Goal: Task Accomplishment & Management: Manage account settings

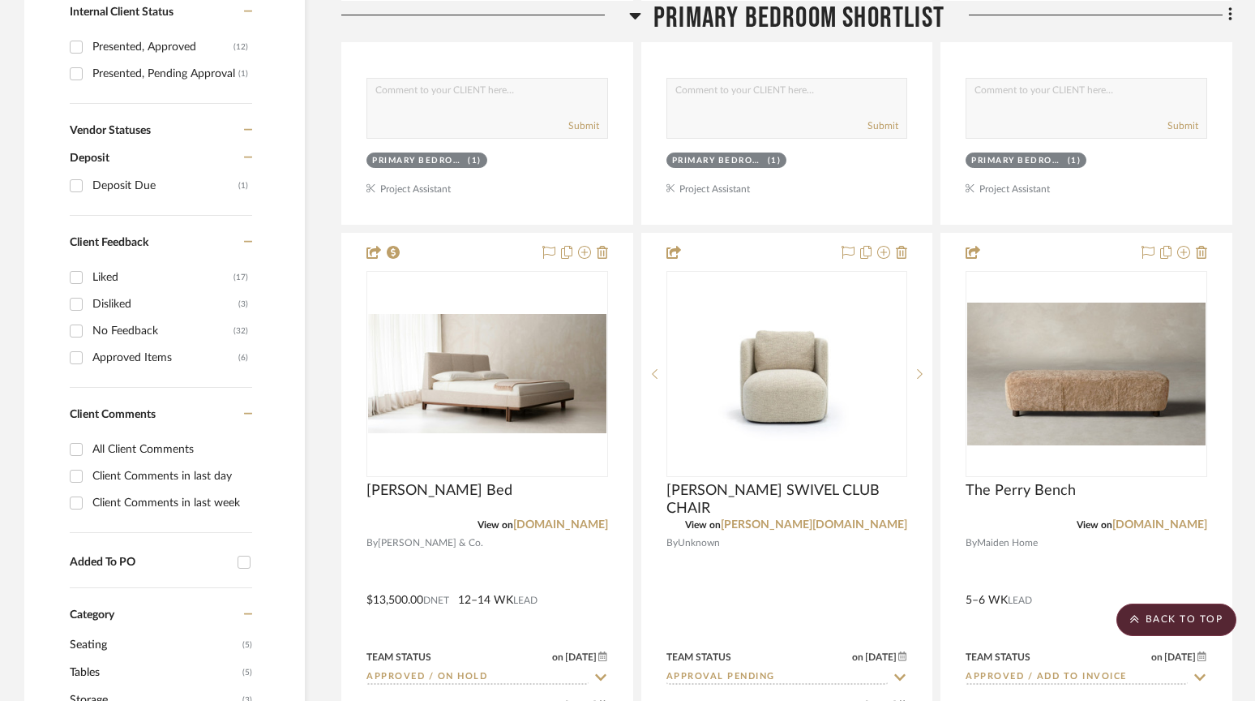
scroll to position [958, 0]
click at [76, 475] on input "Client Comments in last day" at bounding box center [76, 475] width 26 height 26
checkbox input "true"
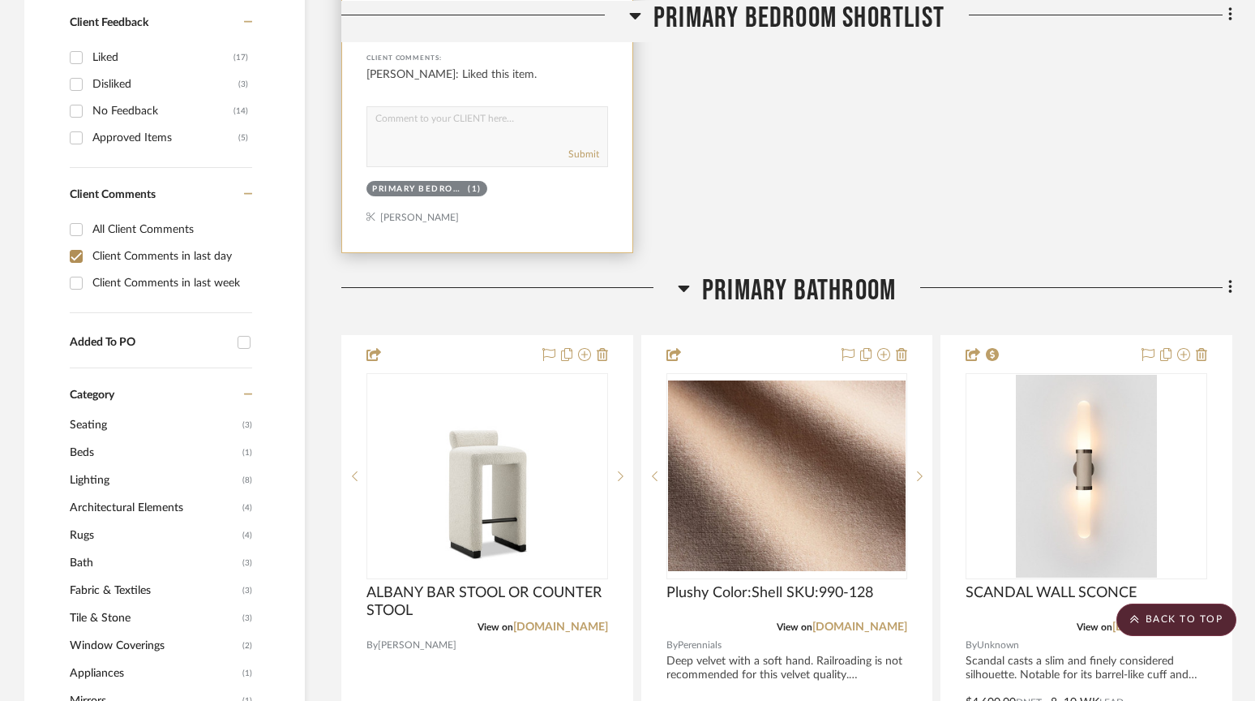
scroll to position [877, 0]
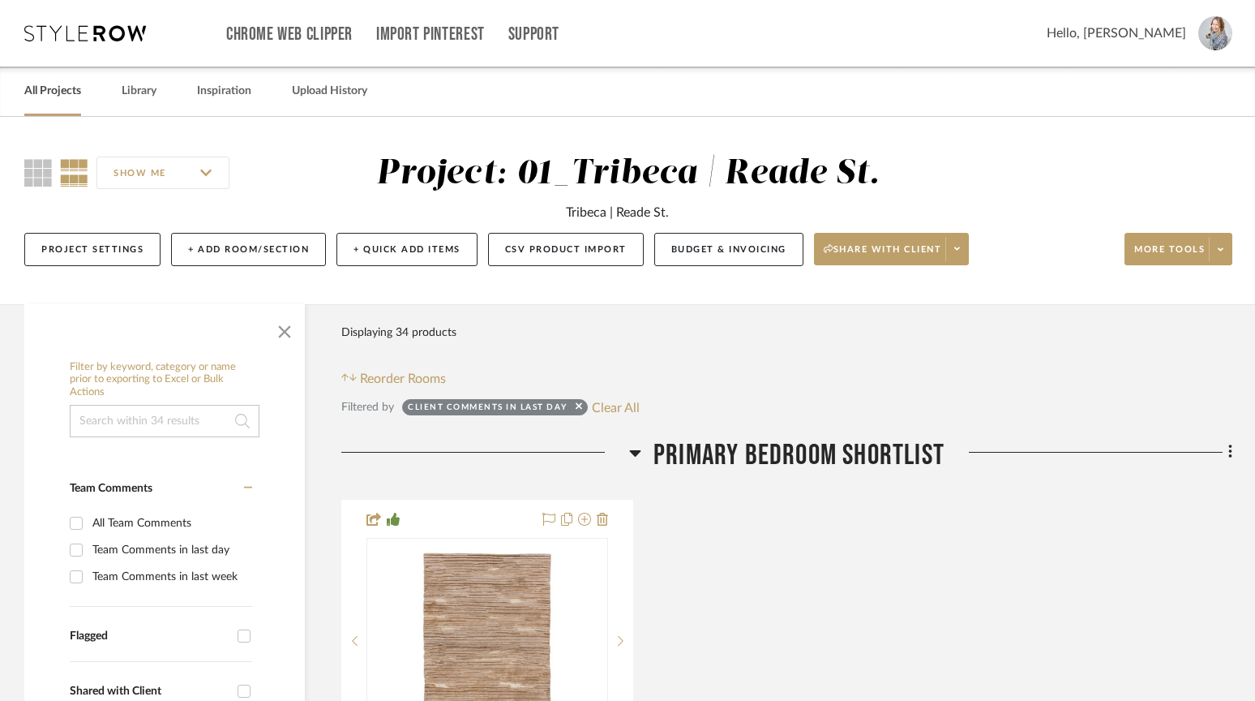
click at [56, 92] on link "All Projects" at bounding box center [52, 91] width 57 height 22
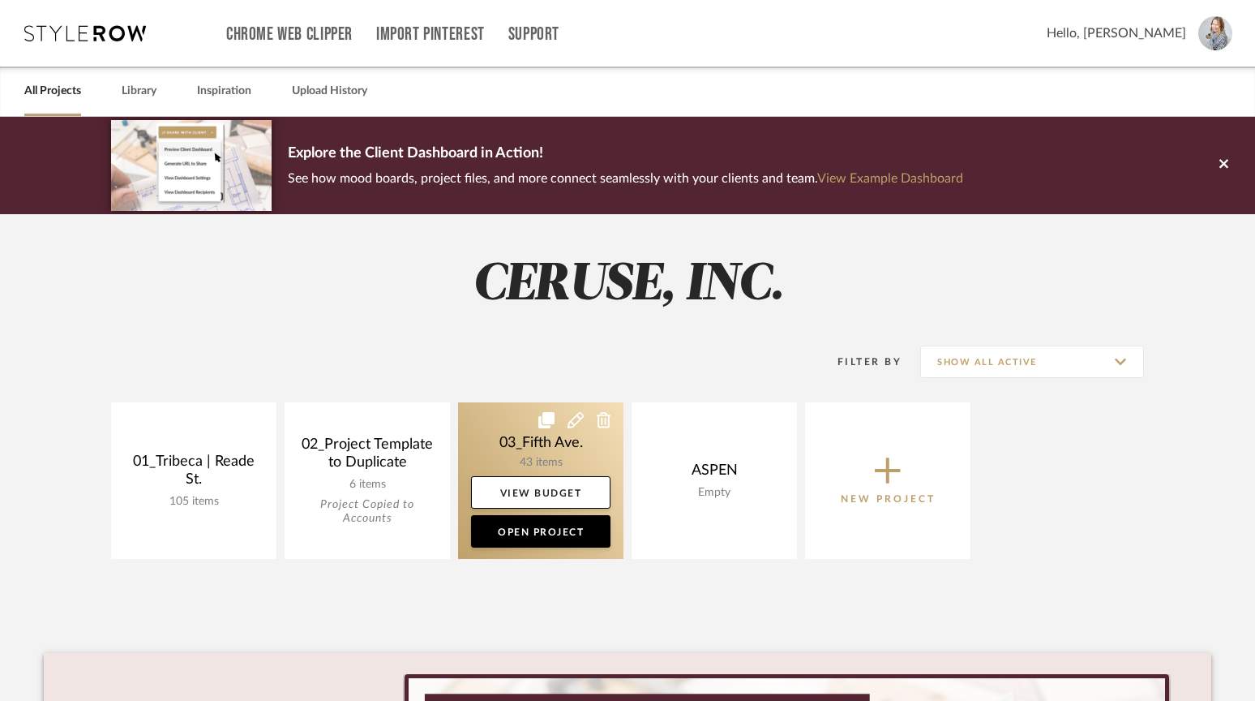
drag, startPoint x: 527, startPoint y: 451, endPoint x: 513, endPoint y: 451, distance: 13.8
click at [527, 451] on link at bounding box center [540, 480] width 165 height 156
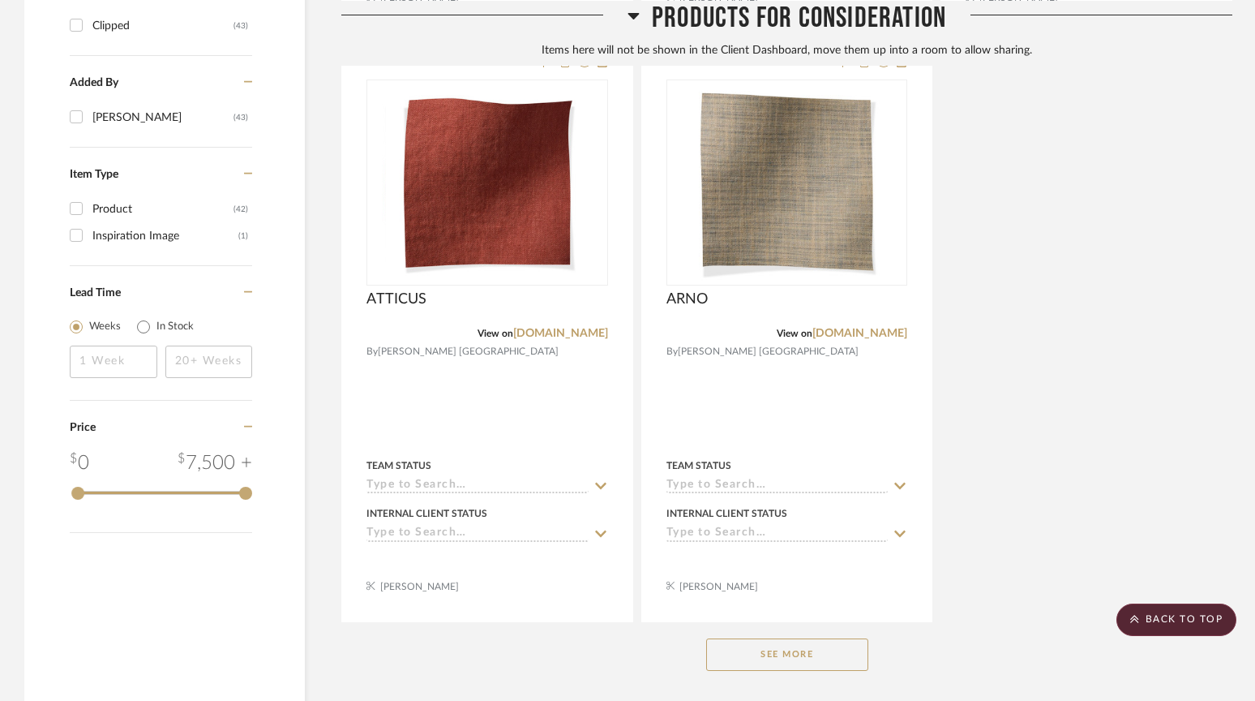
scroll to position [1901, 0]
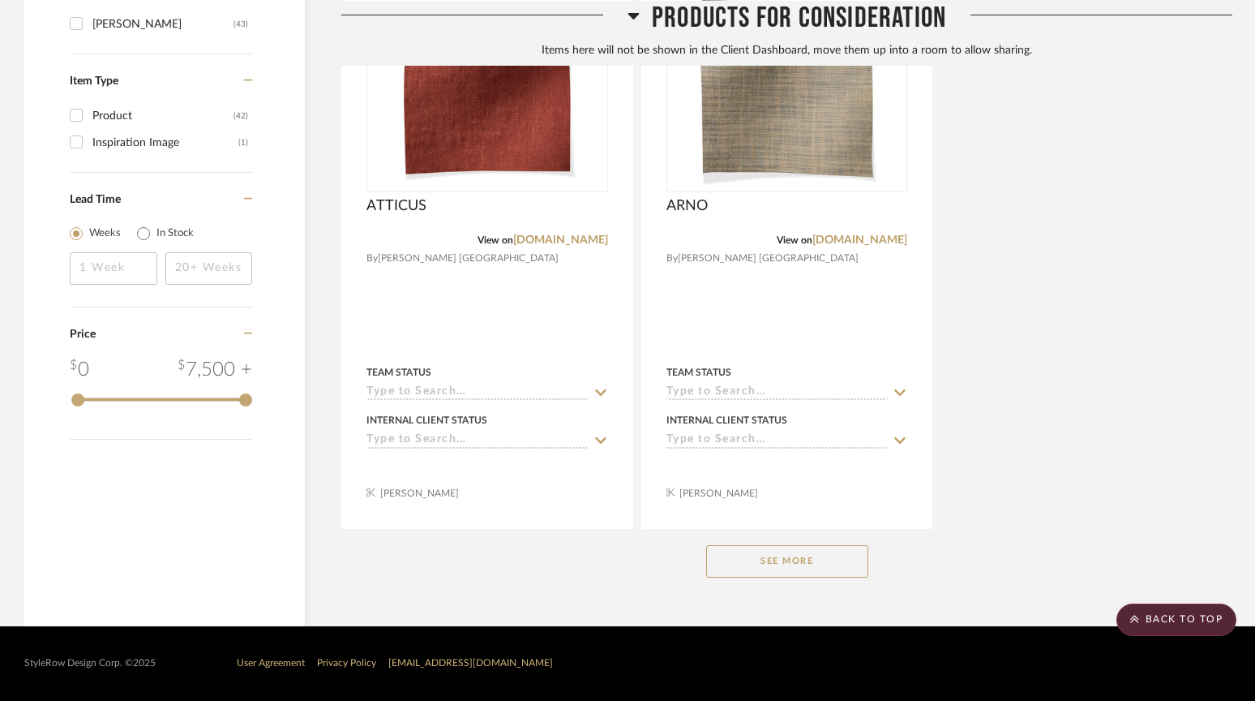
click at [783, 559] on button "See More" at bounding box center [787, 561] width 162 height 32
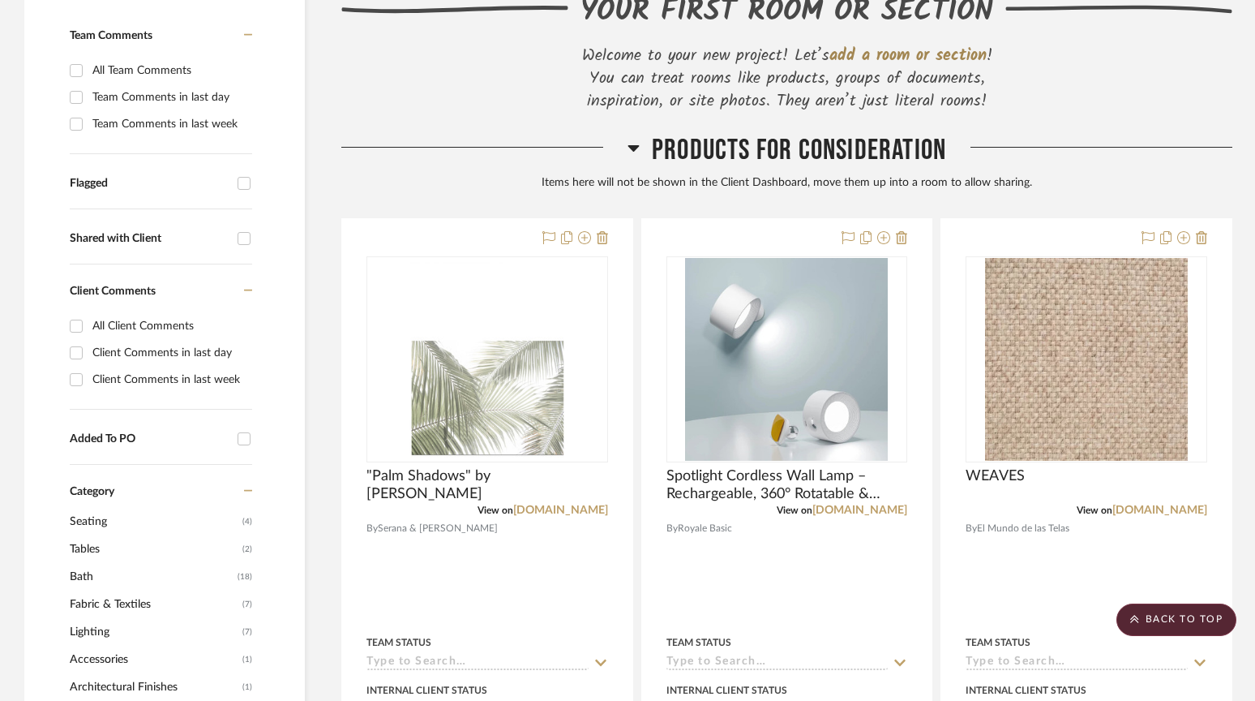
scroll to position [450, 0]
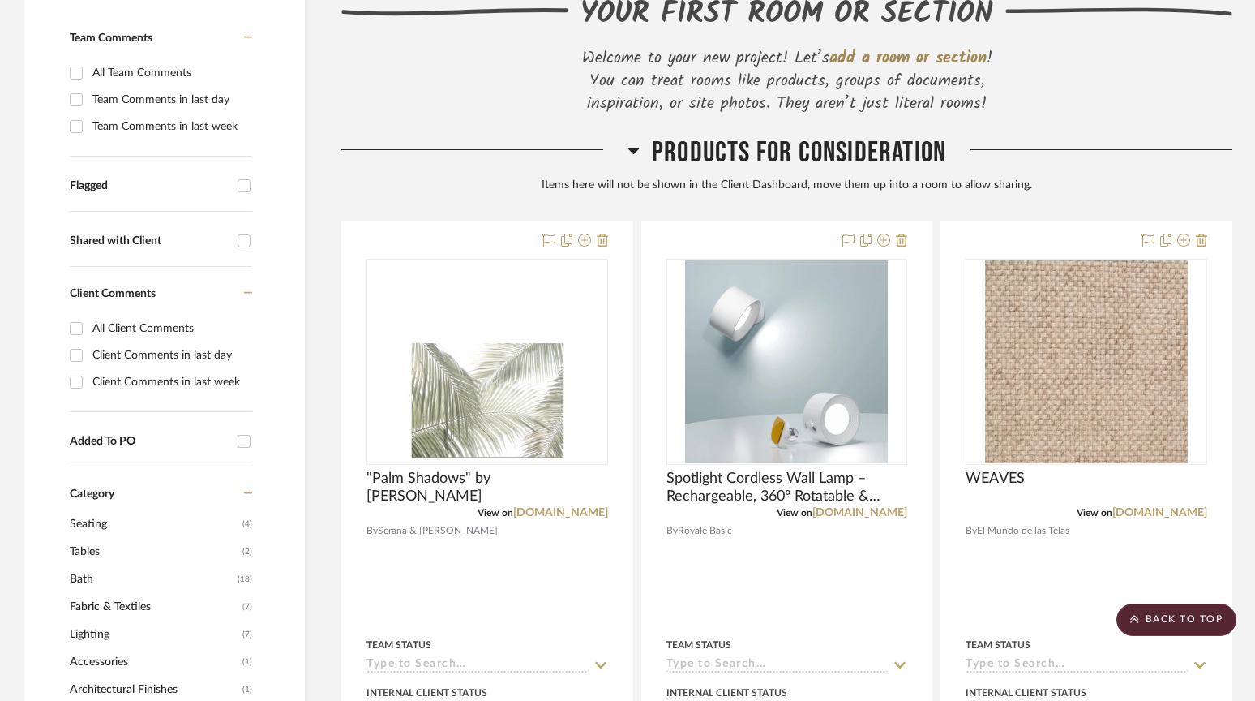
click at [636, 150] on icon at bounding box center [634, 149] width 12 height 19
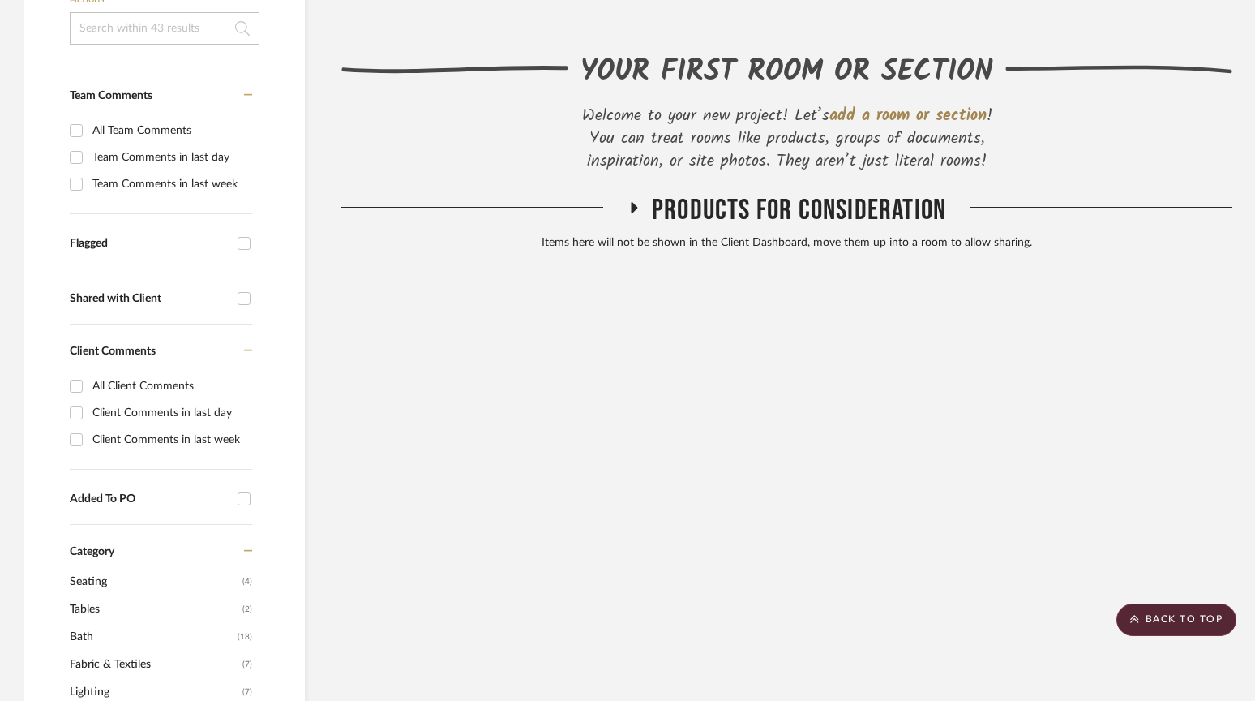
scroll to position [406, 0]
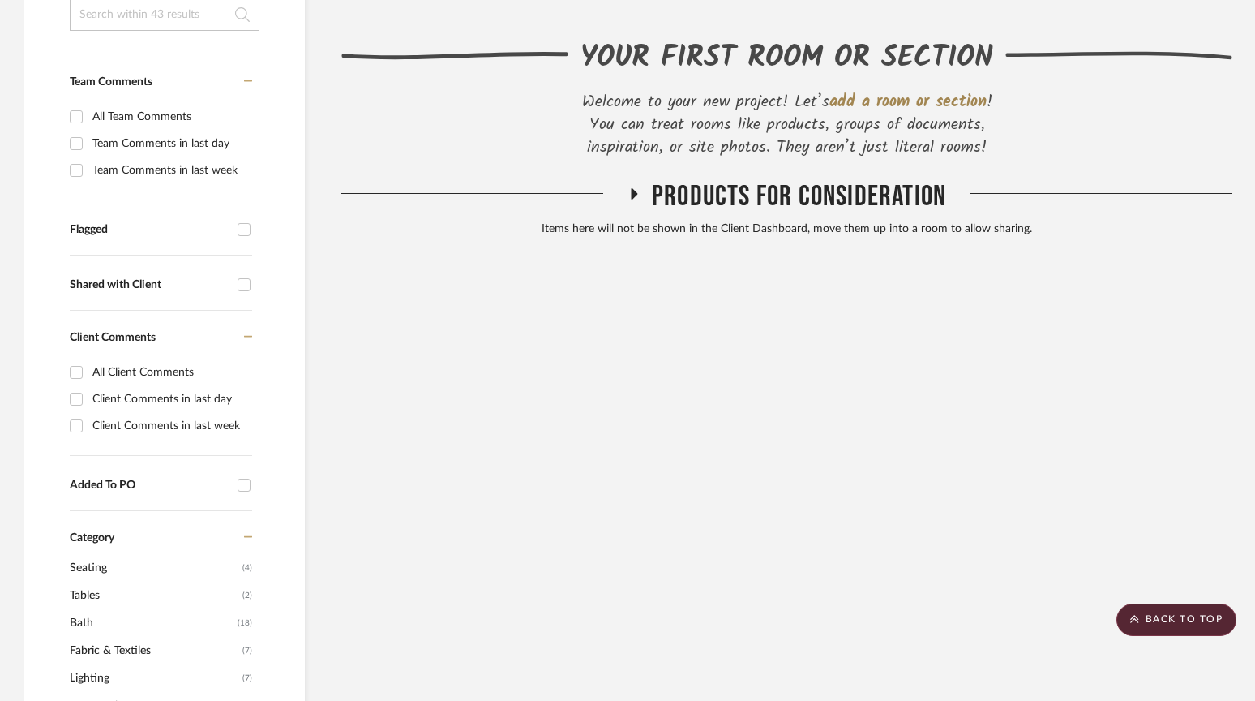
click at [630, 193] on icon at bounding box center [633, 193] width 19 height 12
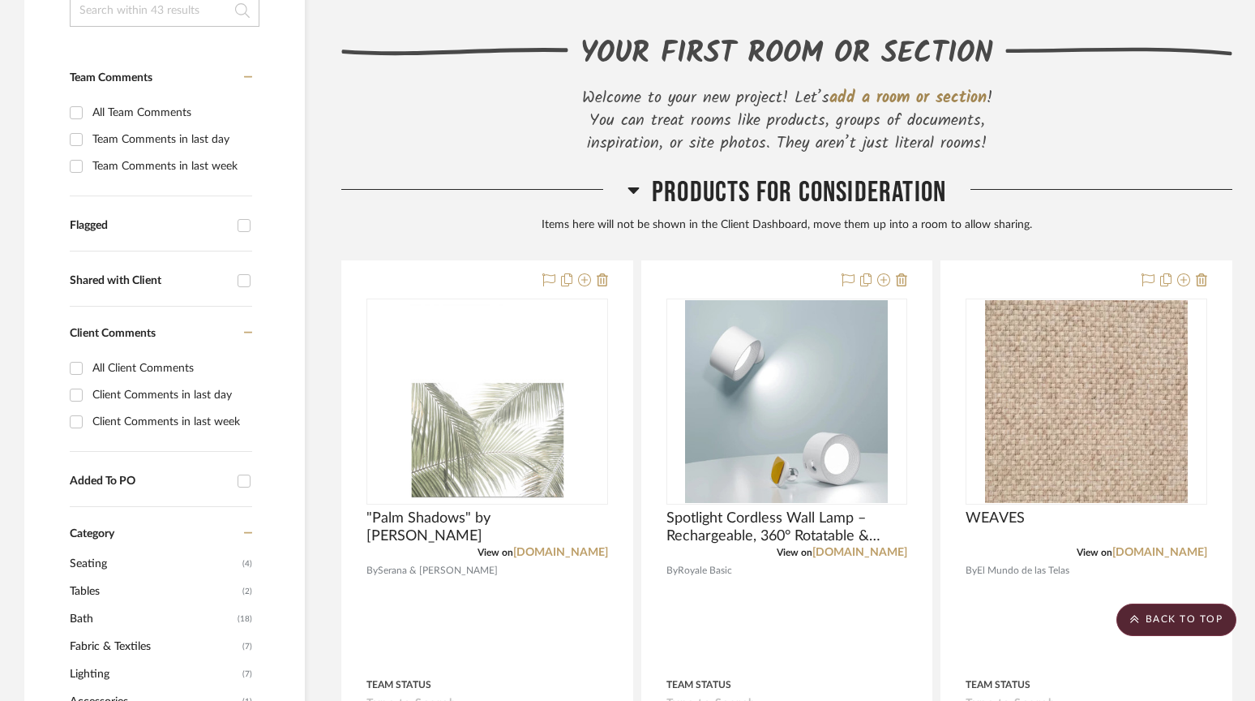
scroll to position [411, 0]
click at [852, 94] on span "add a room or section" at bounding box center [907, 97] width 157 height 26
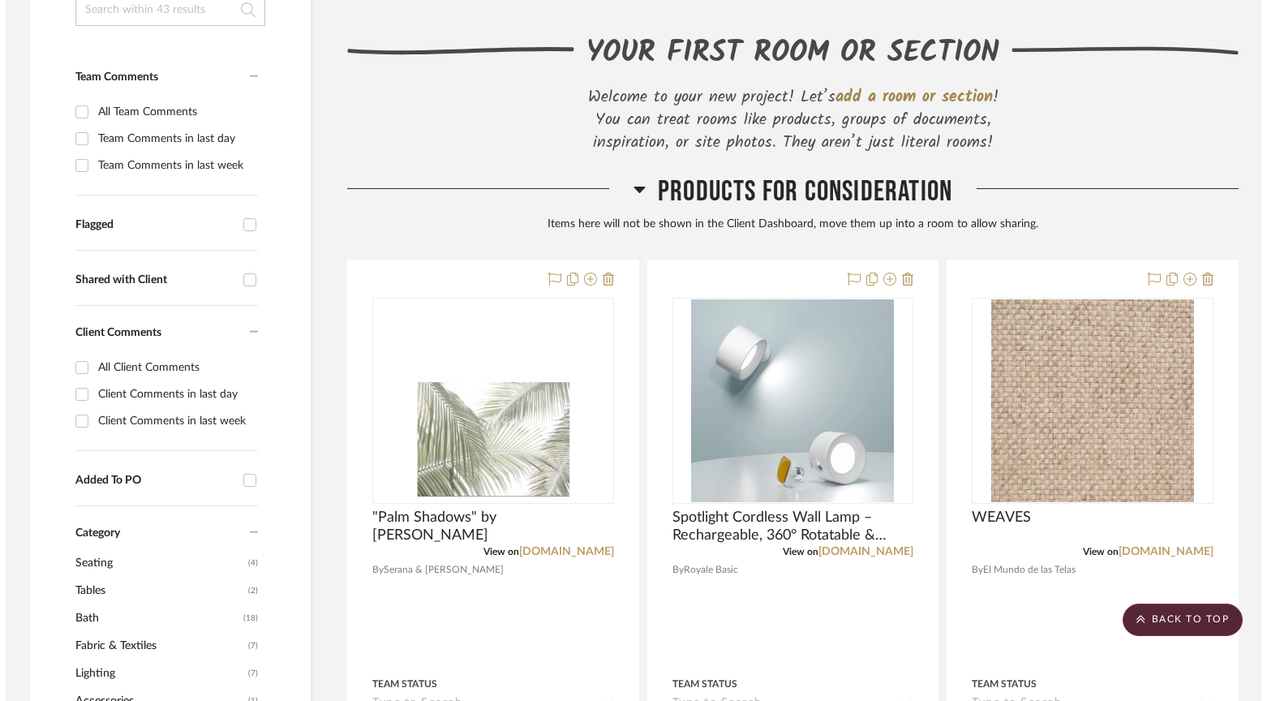
scroll to position [0, 0]
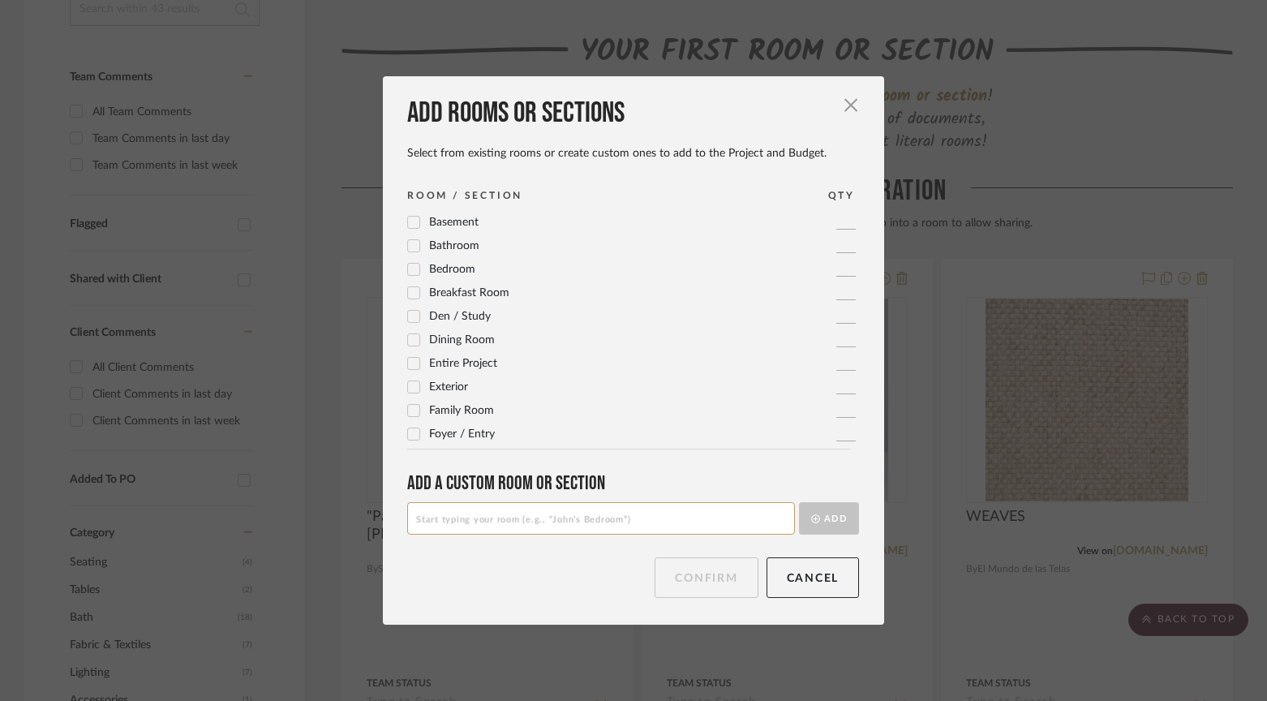
click at [411, 247] on icon at bounding box center [413, 245] width 11 height 11
click at [430, 518] on input at bounding box center [601, 518] width 388 height 32
click at [408, 240] on icon at bounding box center [413, 245] width 11 height 11
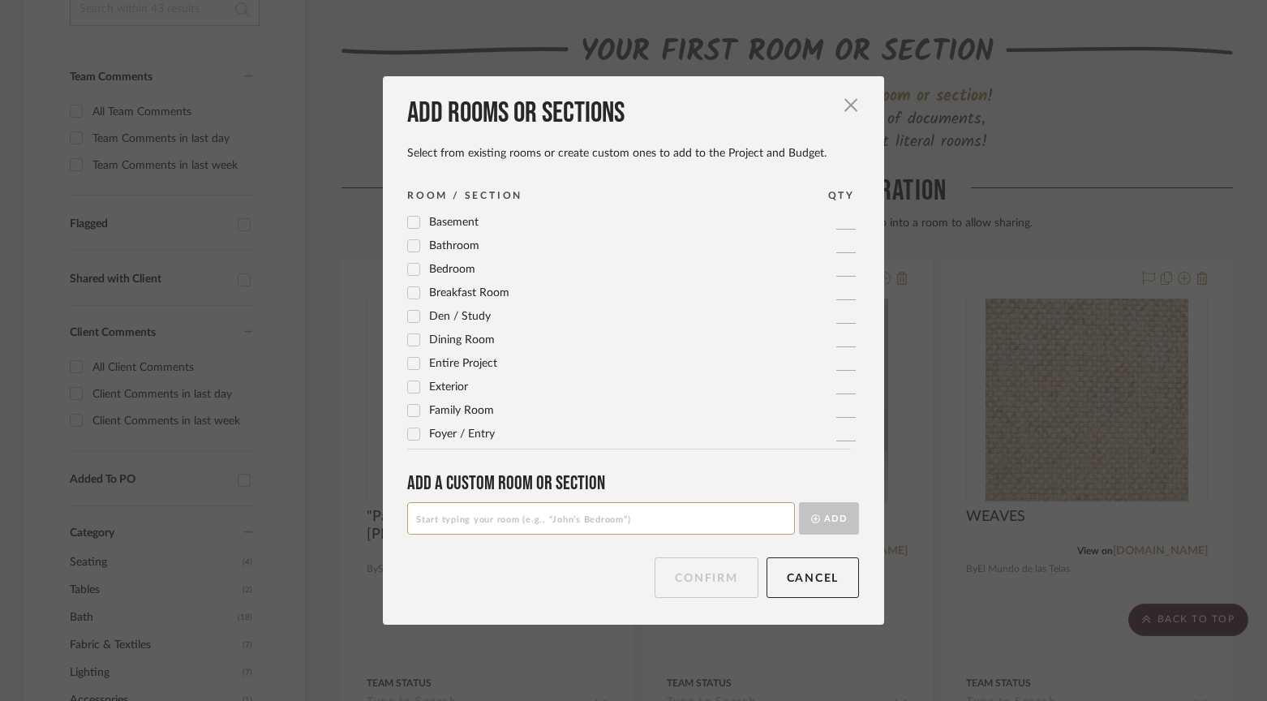
click at [440, 523] on input at bounding box center [601, 518] width 388 height 32
type input "P"
type input "En Suite bath"
click at [819, 526] on button "Add" at bounding box center [829, 518] width 60 height 32
click at [482, 221] on span "En Suite bath" at bounding box center [462, 221] width 67 height 11
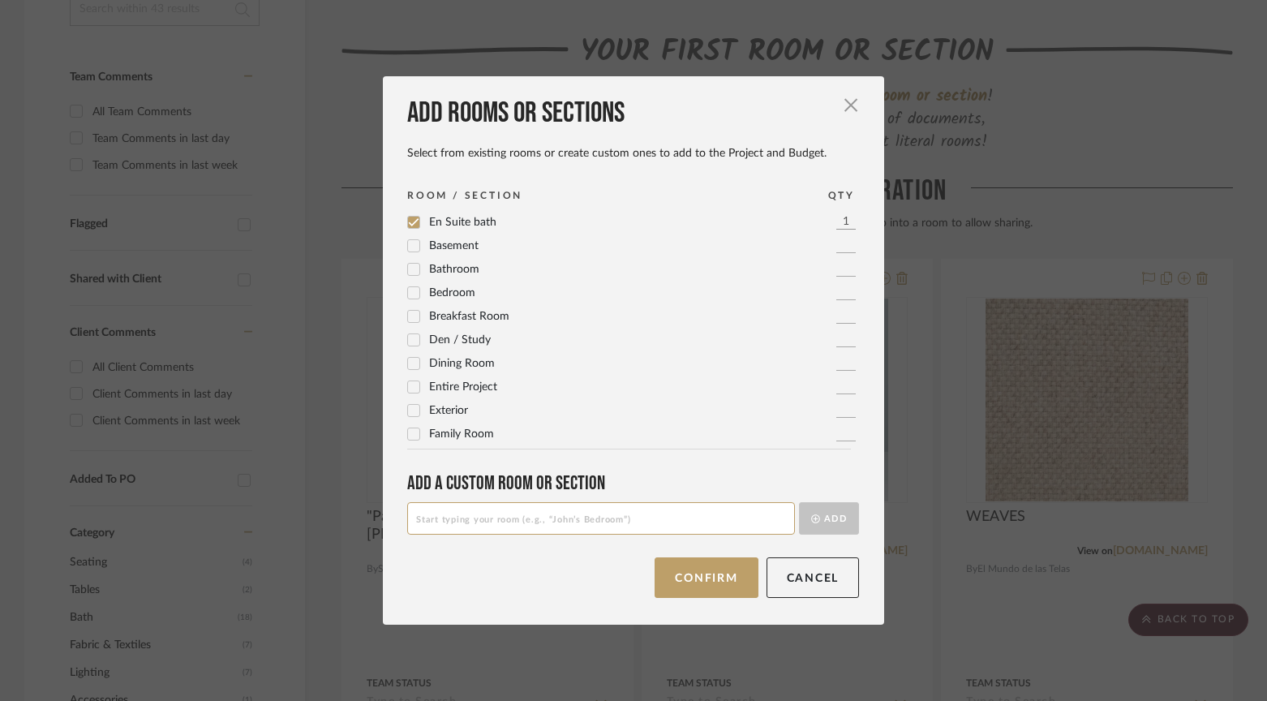
click at [456, 518] on input at bounding box center [601, 518] width 388 height 32
type input "Primary Bathroom"
click at [829, 528] on button "Add" at bounding box center [829, 518] width 60 height 32
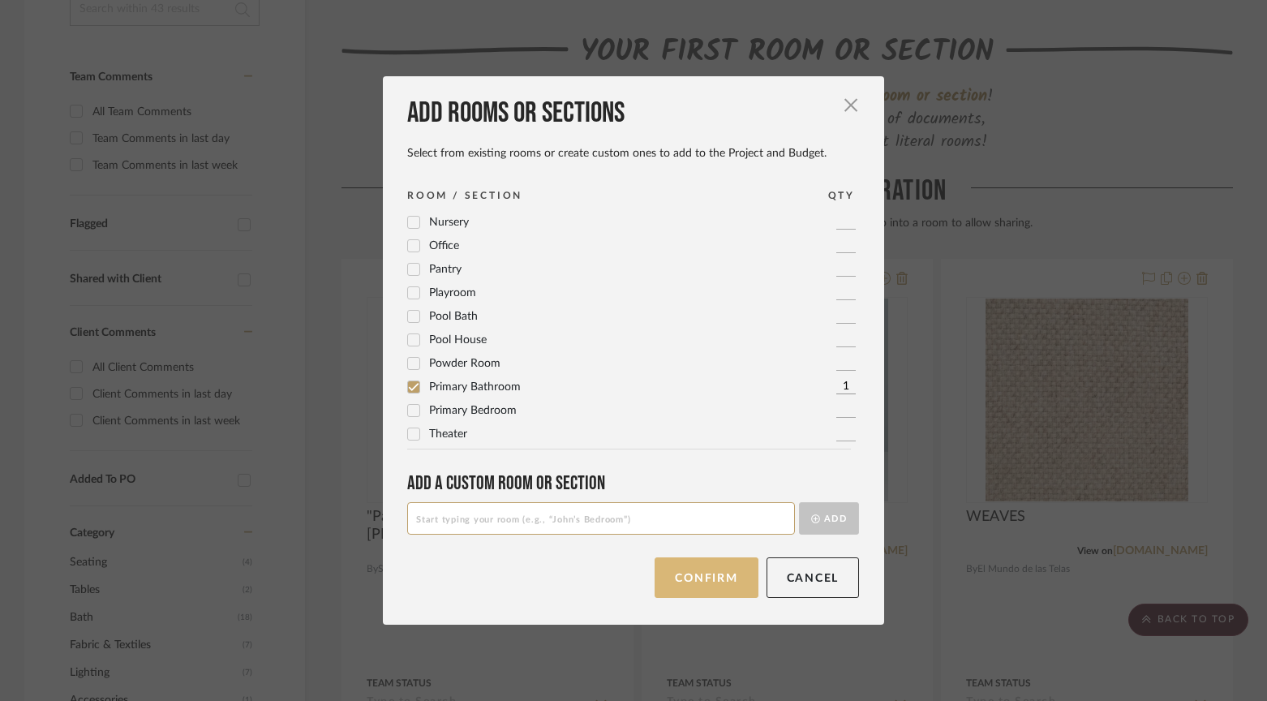
click at [701, 584] on button "Confirm" at bounding box center [705, 577] width 103 height 41
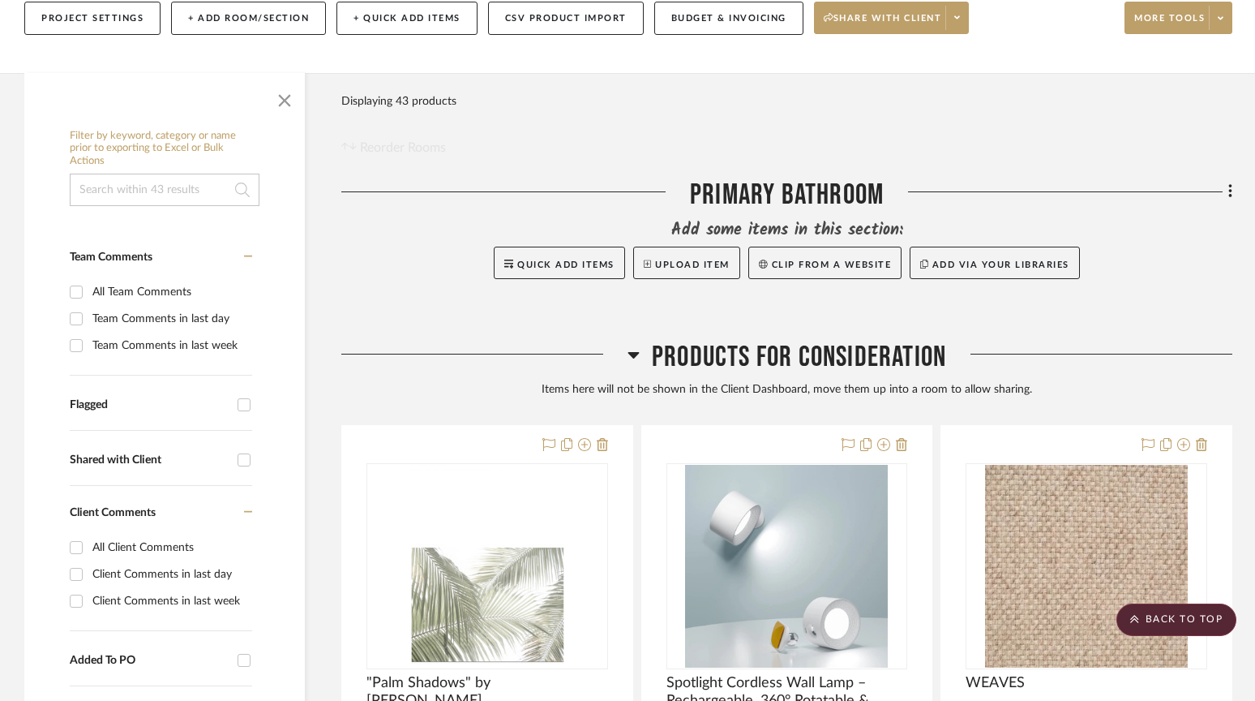
scroll to position [0, 0]
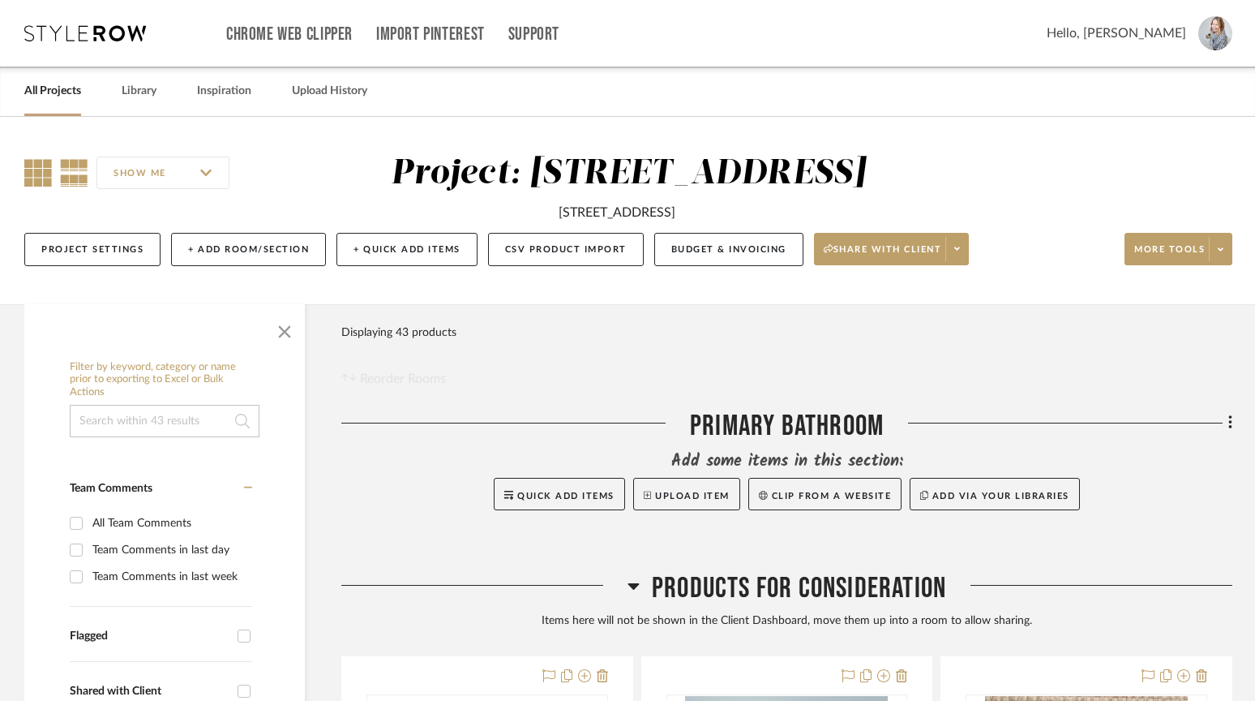
drag, startPoint x: 75, startPoint y: 176, endPoint x: 49, endPoint y: 169, distance: 26.0
click at [75, 176] on icon at bounding box center [74, 173] width 28 height 28
click at [40, 169] on icon at bounding box center [38, 173] width 28 height 28
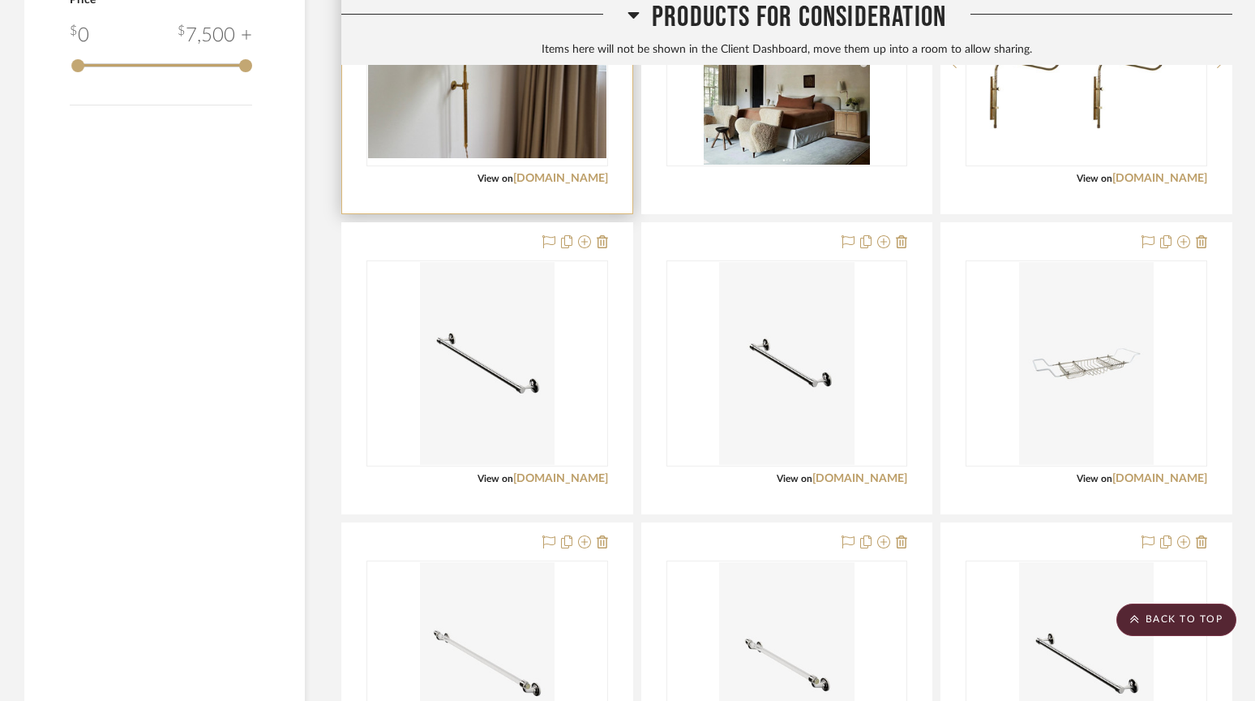
scroll to position [2227, 0]
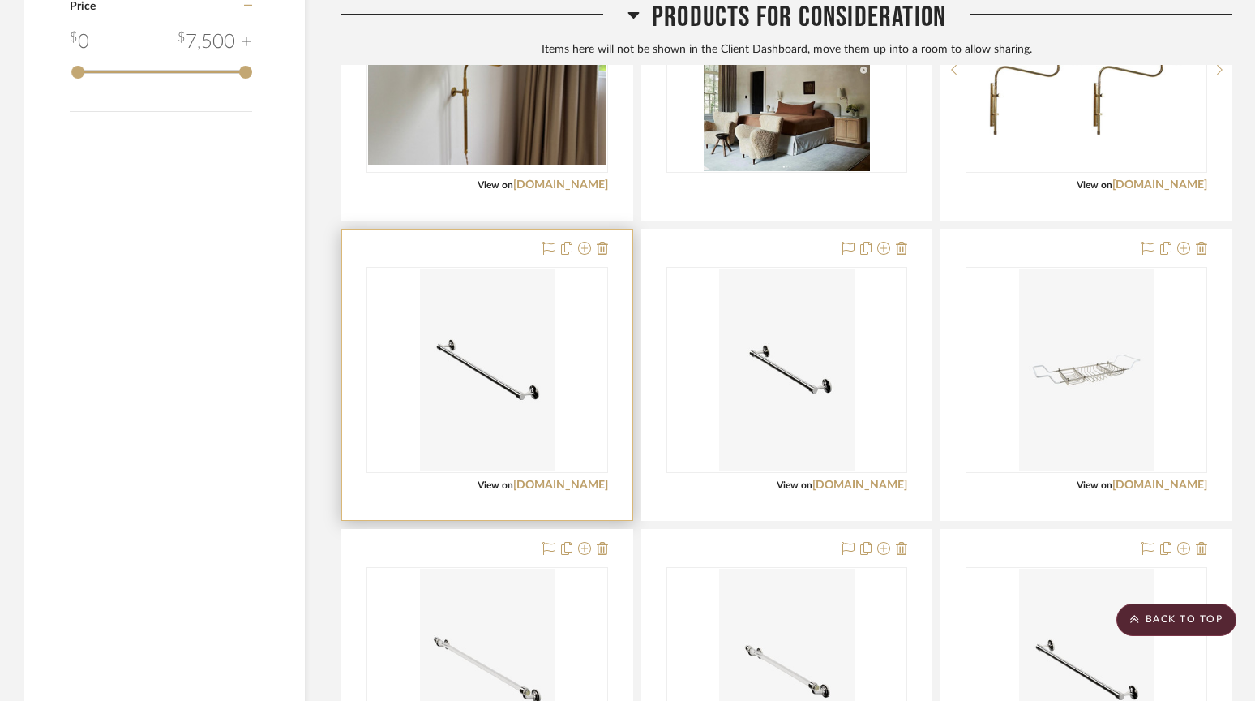
click at [508, 249] on div at bounding box center [487, 374] width 290 height 290
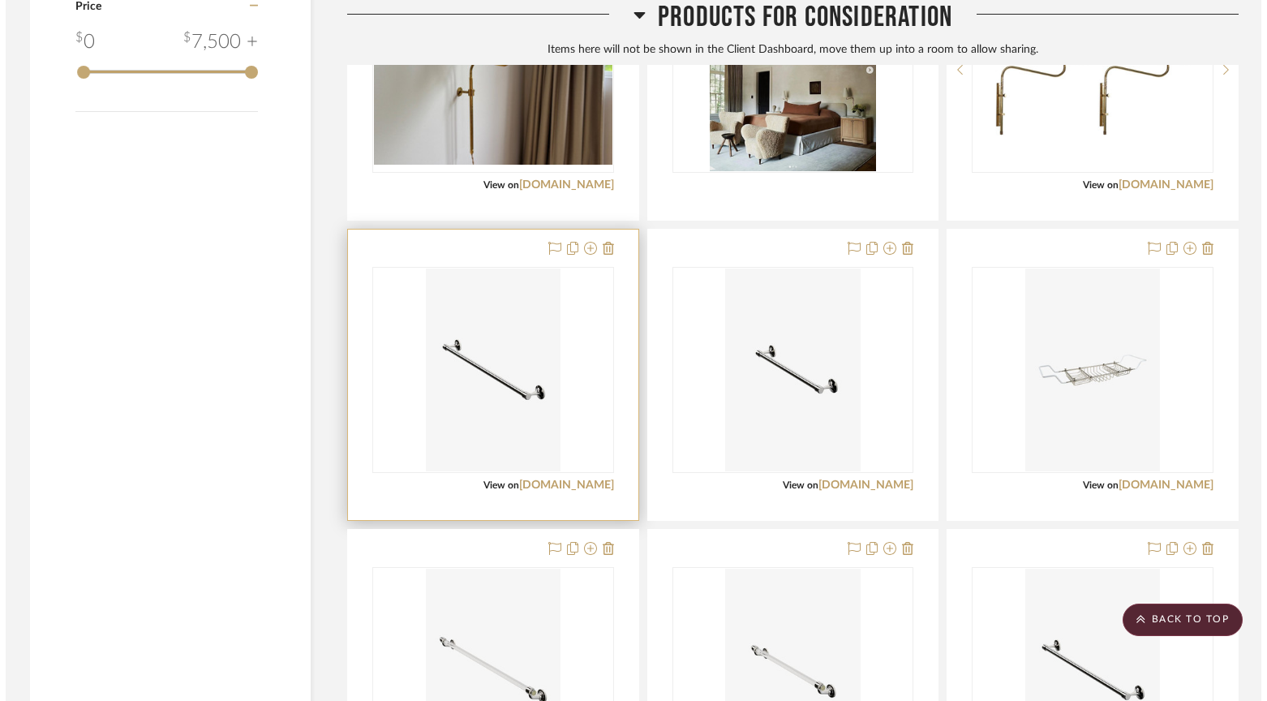
scroll to position [0, 0]
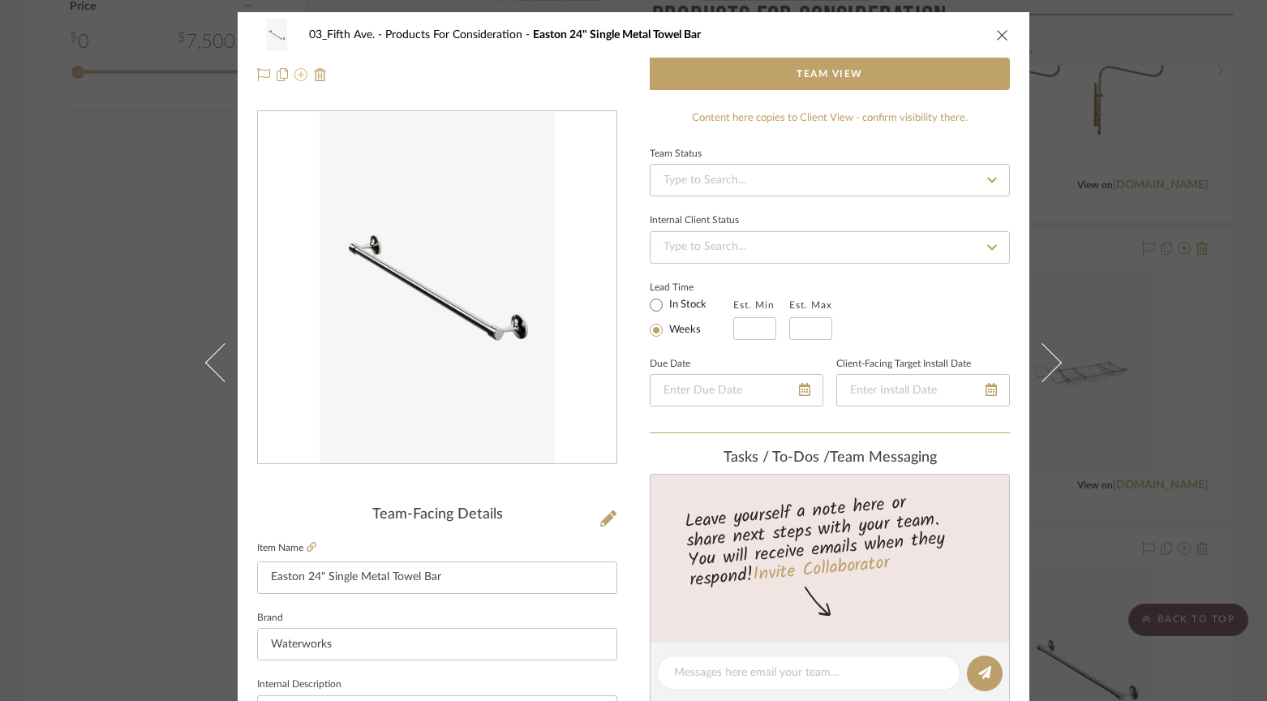
click at [296, 76] on icon at bounding box center [300, 74] width 13 height 13
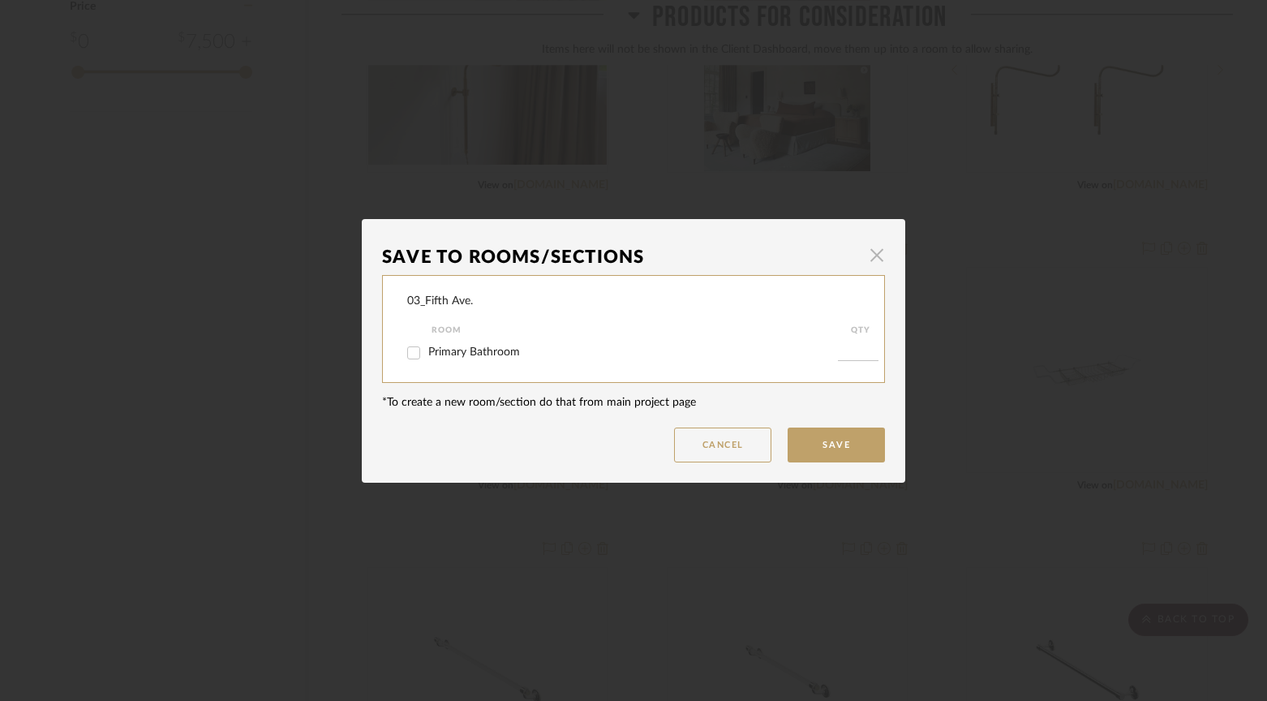
click at [868, 245] on span "button" at bounding box center [876, 255] width 32 height 32
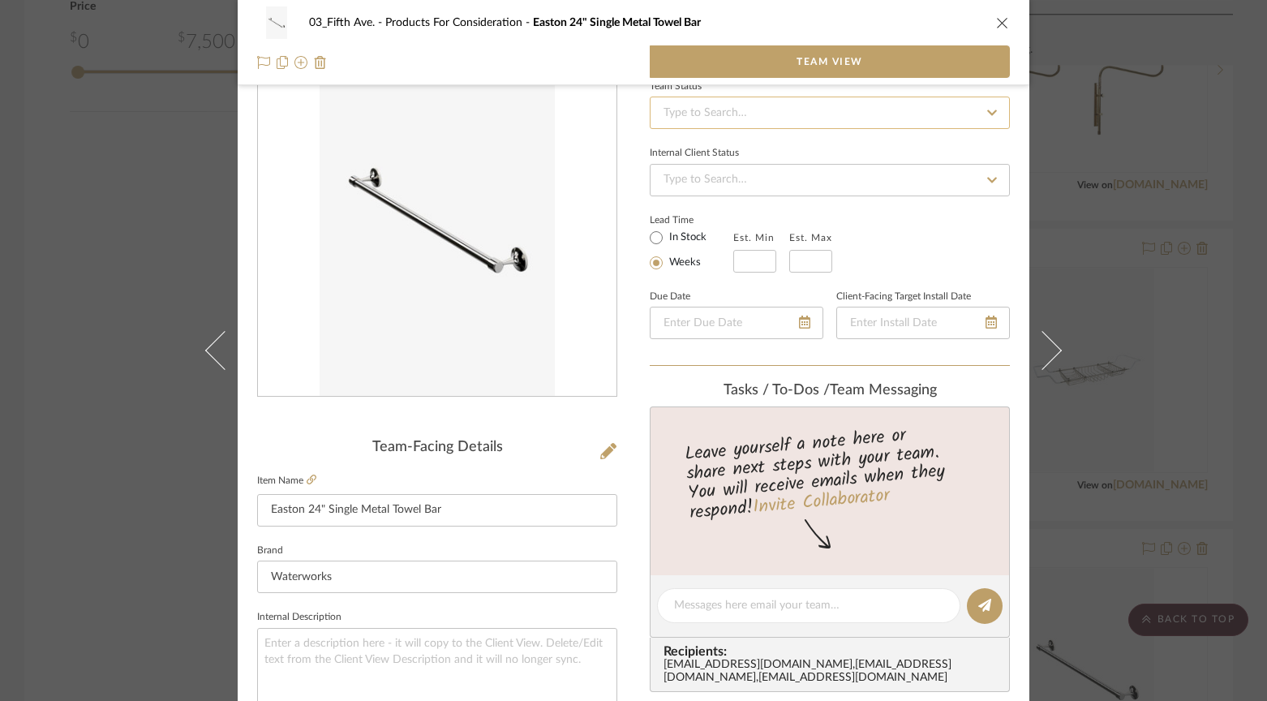
scroll to position [68, 0]
click at [1000, 17] on icon "close" at bounding box center [1002, 22] width 13 height 13
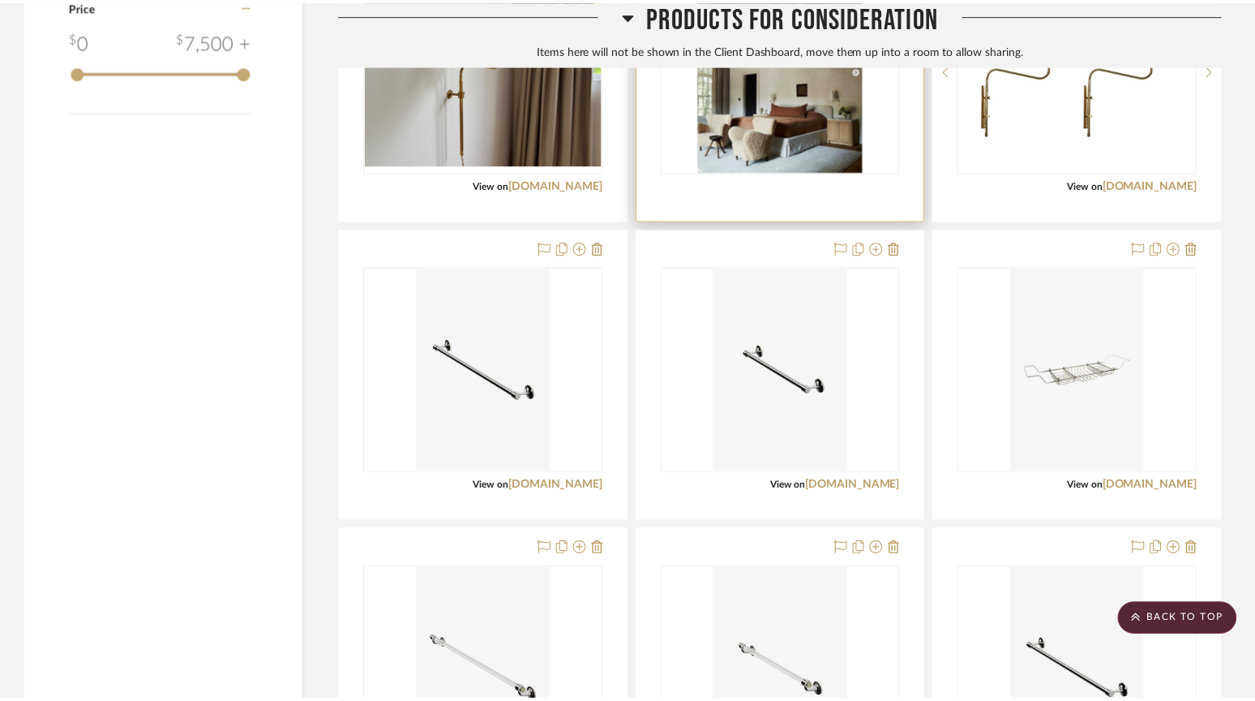
scroll to position [2227, 0]
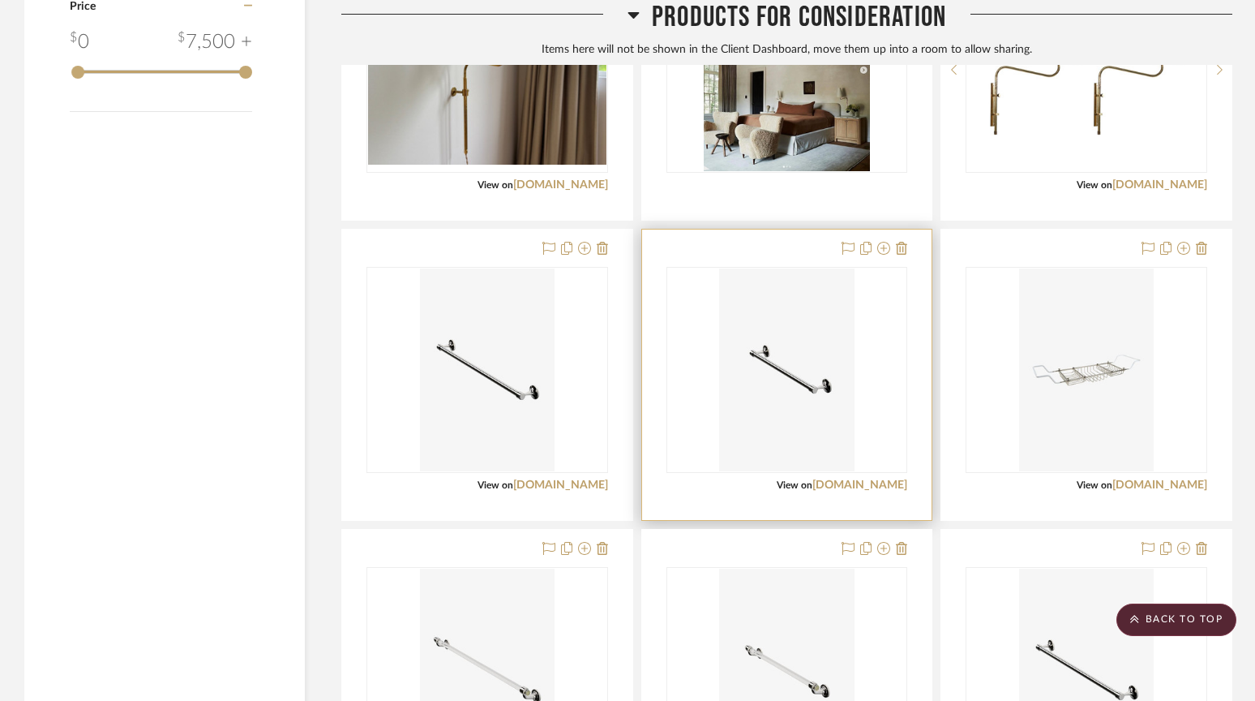
click at [817, 242] on div at bounding box center [787, 374] width 290 height 290
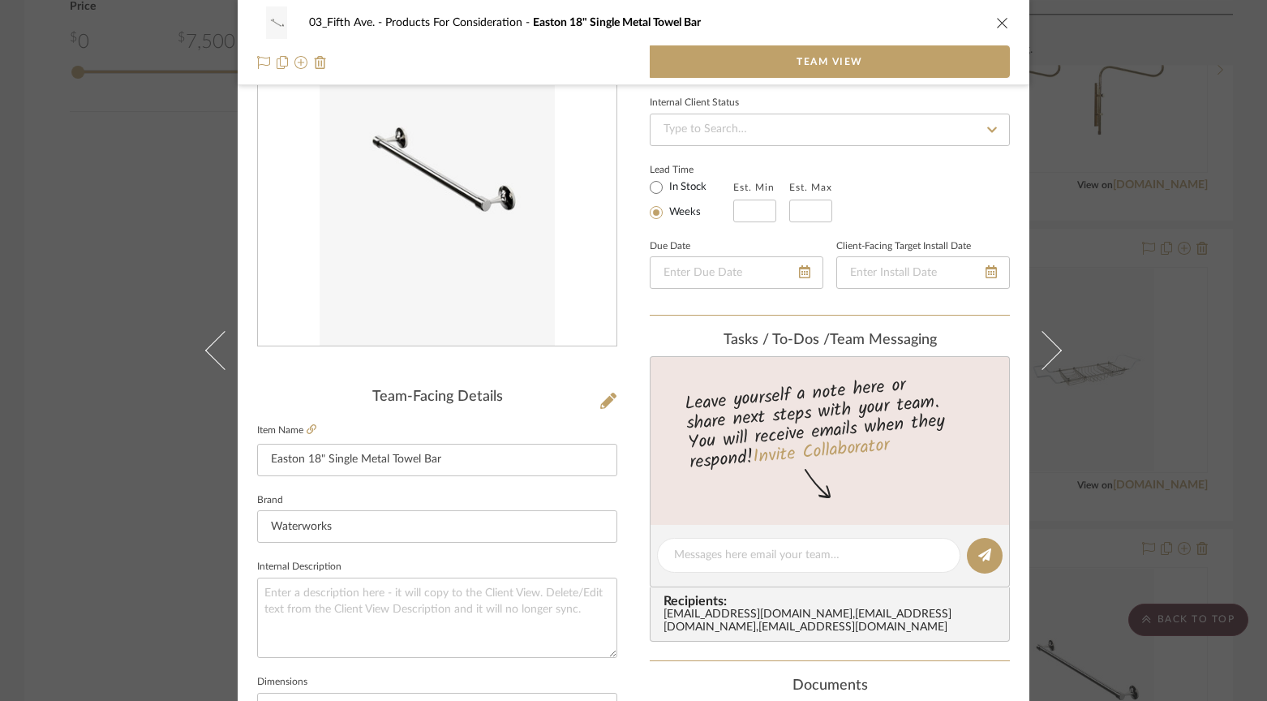
scroll to position [0, 0]
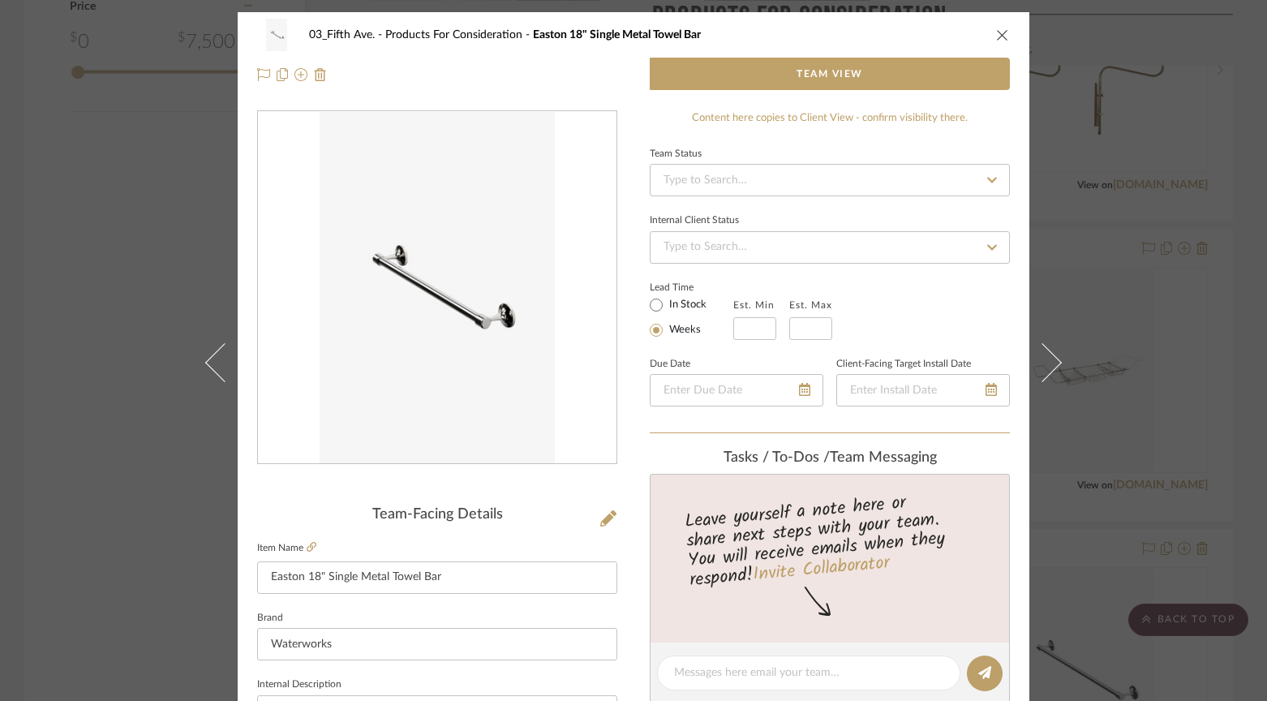
drag, startPoint x: 994, startPoint y: 32, endPoint x: 892, endPoint y: 58, distance: 105.6
click at [996, 32] on icon "close" at bounding box center [1002, 34] width 13 height 13
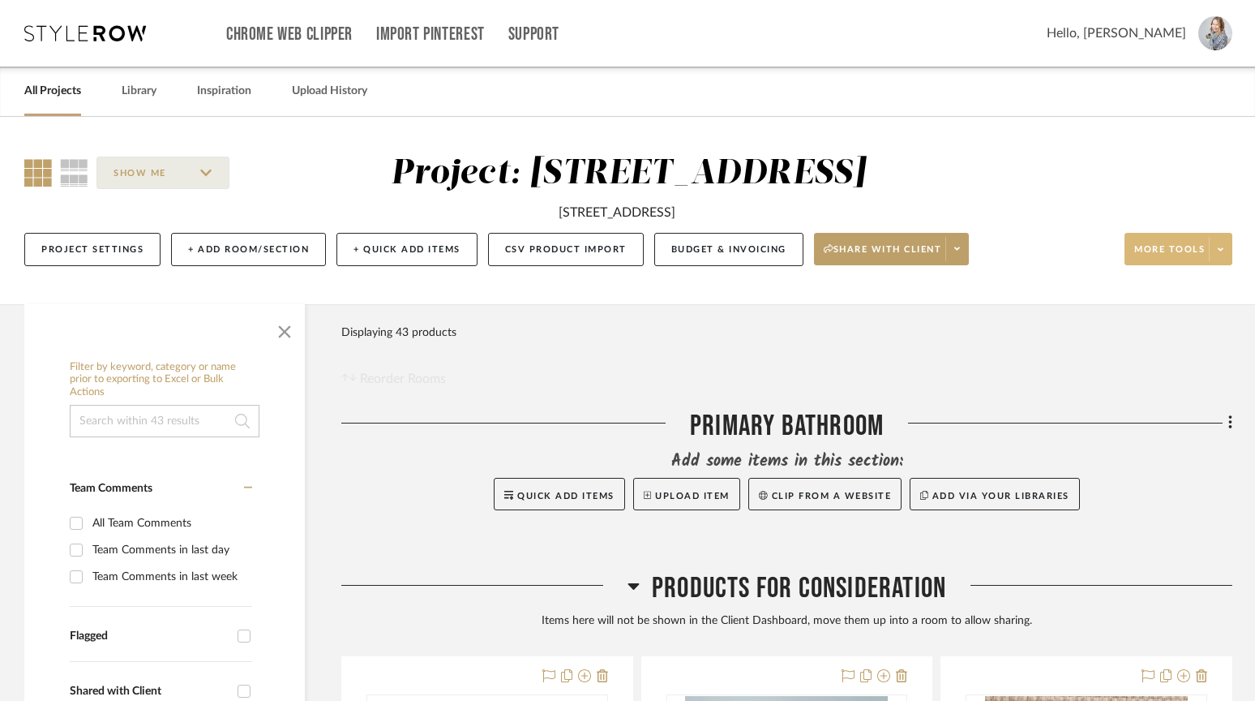
click at [1228, 251] on span at bounding box center [1220, 249] width 23 height 24
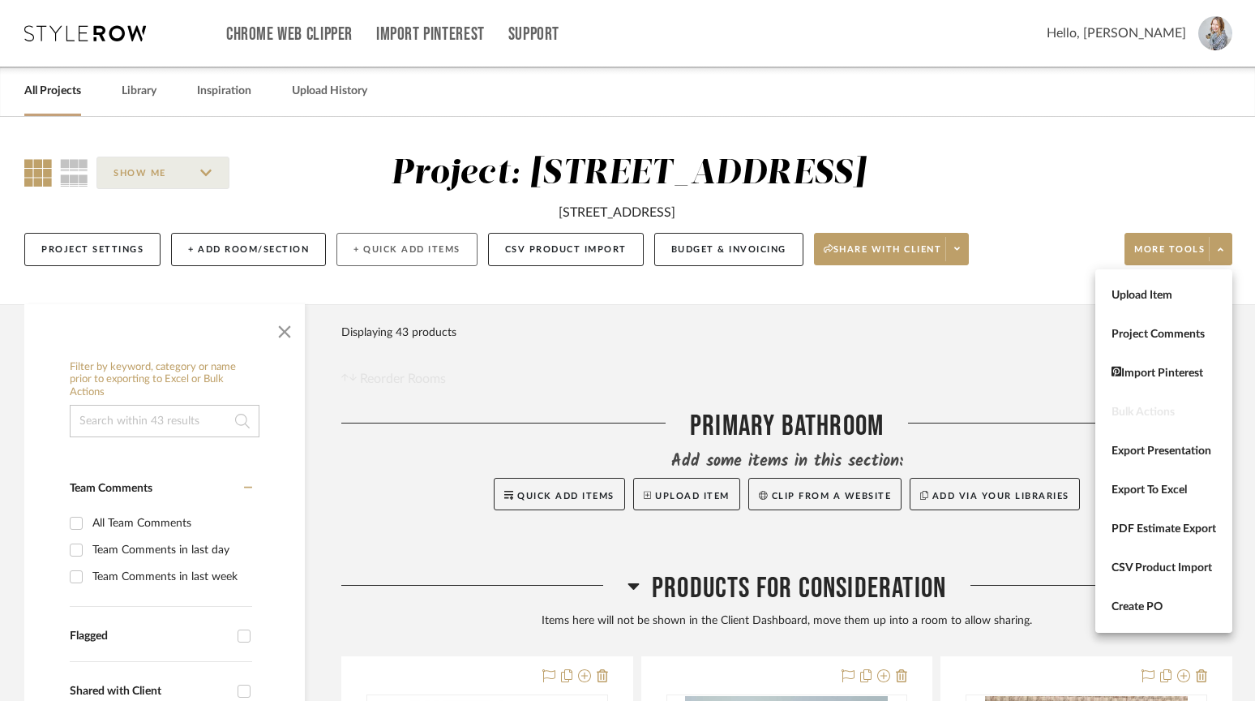
click at [410, 254] on div at bounding box center [627, 350] width 1255 height 701
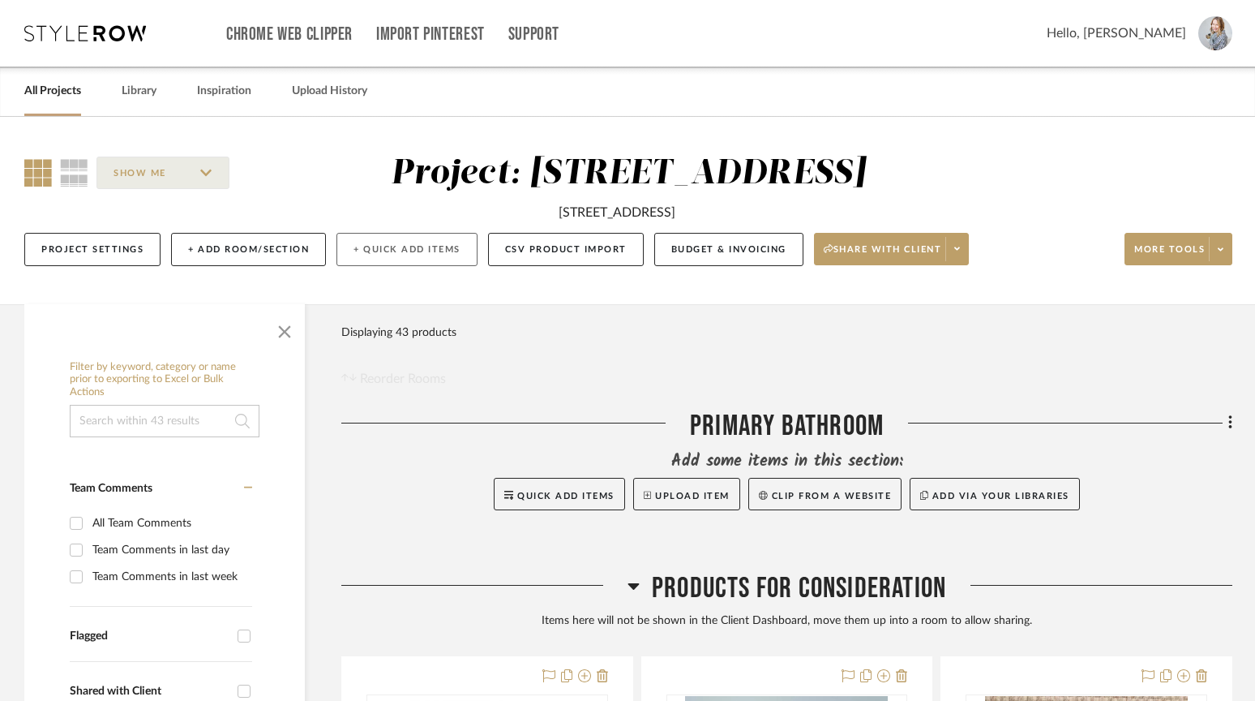
click at [402, 247] on button "+ Quick Add Items" at bounding box center [406, 249] width 141 height 33
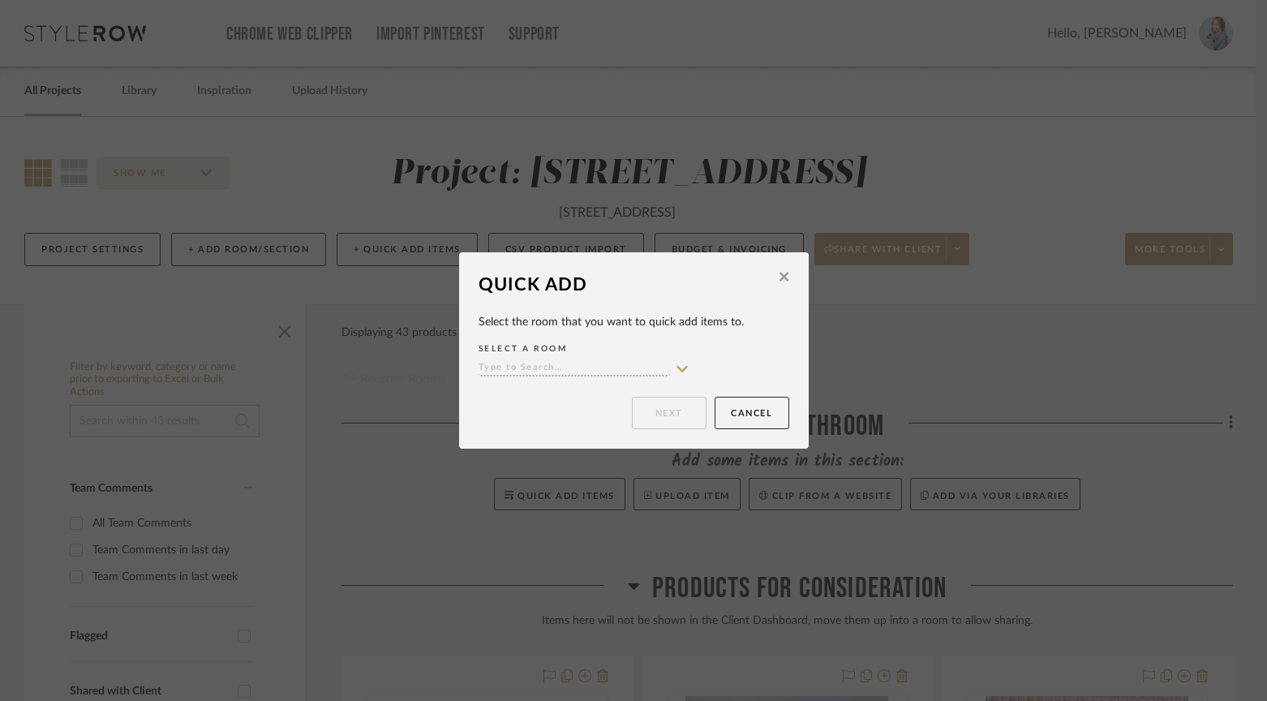
click at [677, 363] on icon at bounding box center [682, 368] width 15 height 13
click at [553, 399] on span "Primary Bathroom" at bounding box center [549, 400] width 119 height 11
type input "Primary Bathroom"
click at [665, 422] on button "Next" at bounding box center [669, 412] width 75 height 32
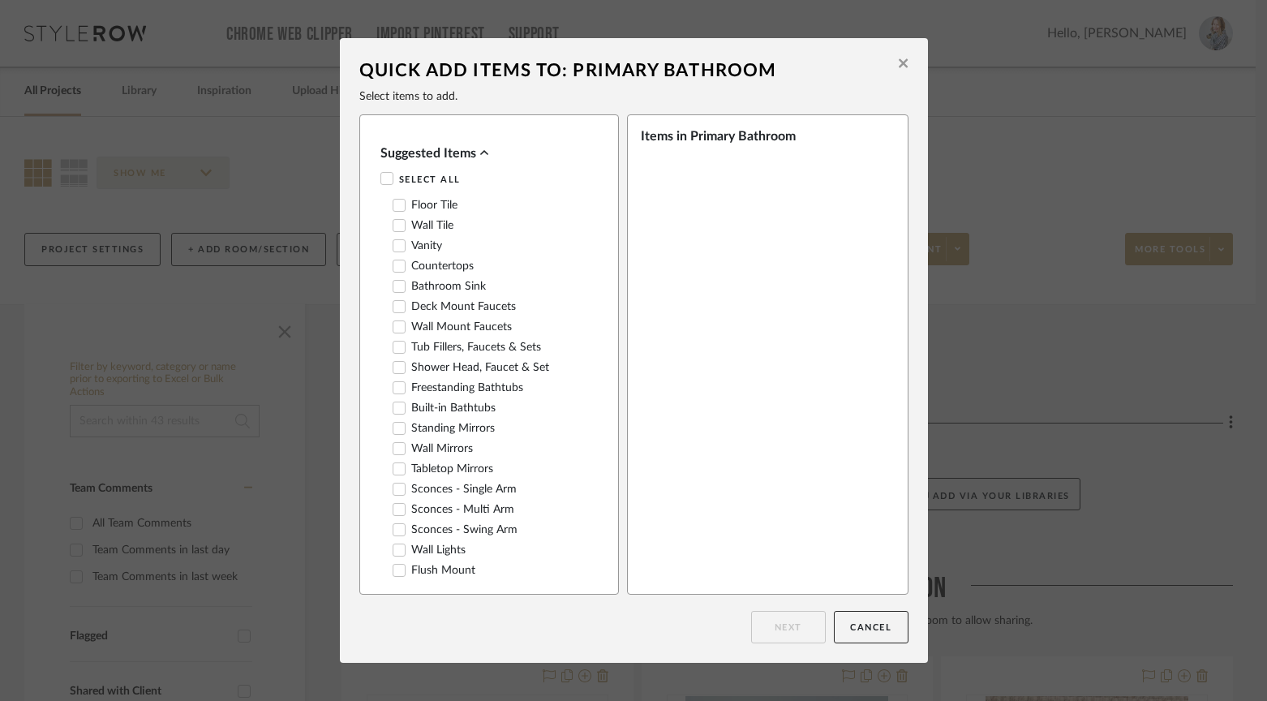
click at [381, 176] on icon at bounding box center [386, 178] width 11 height 11
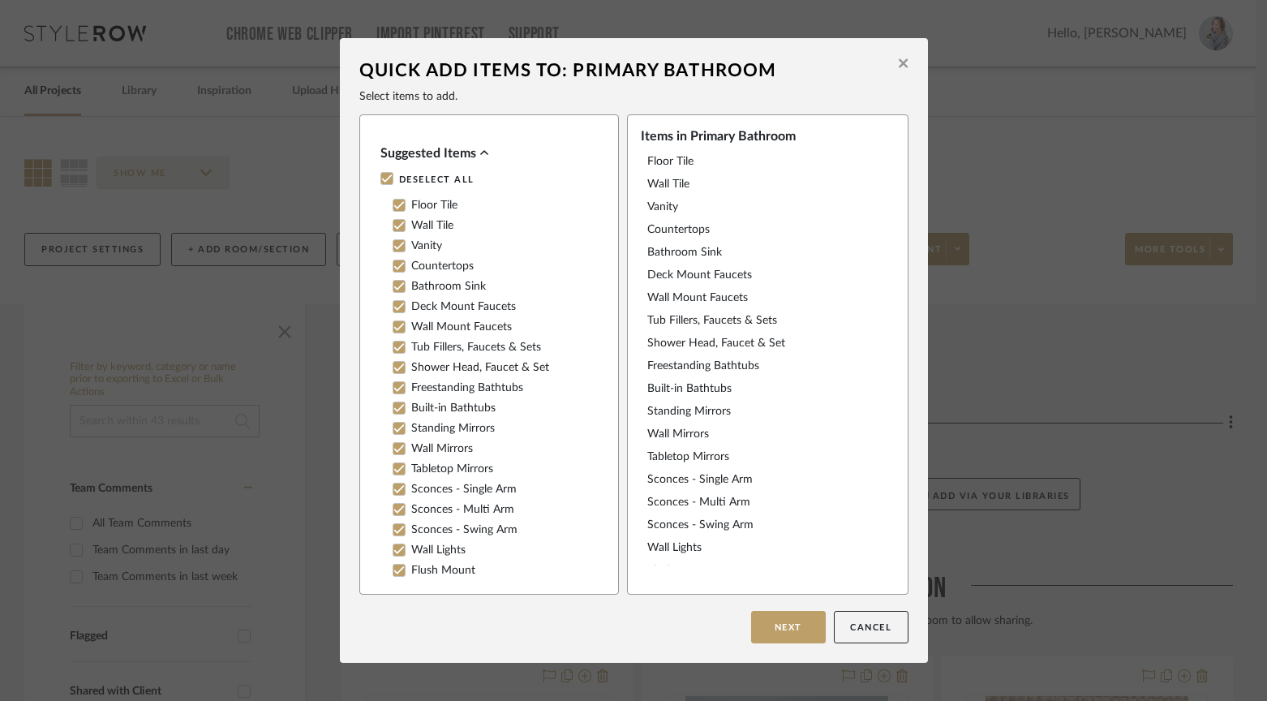
click at [791, 626] on button "Next" at bounding box center [788, 627] width 75 height 32
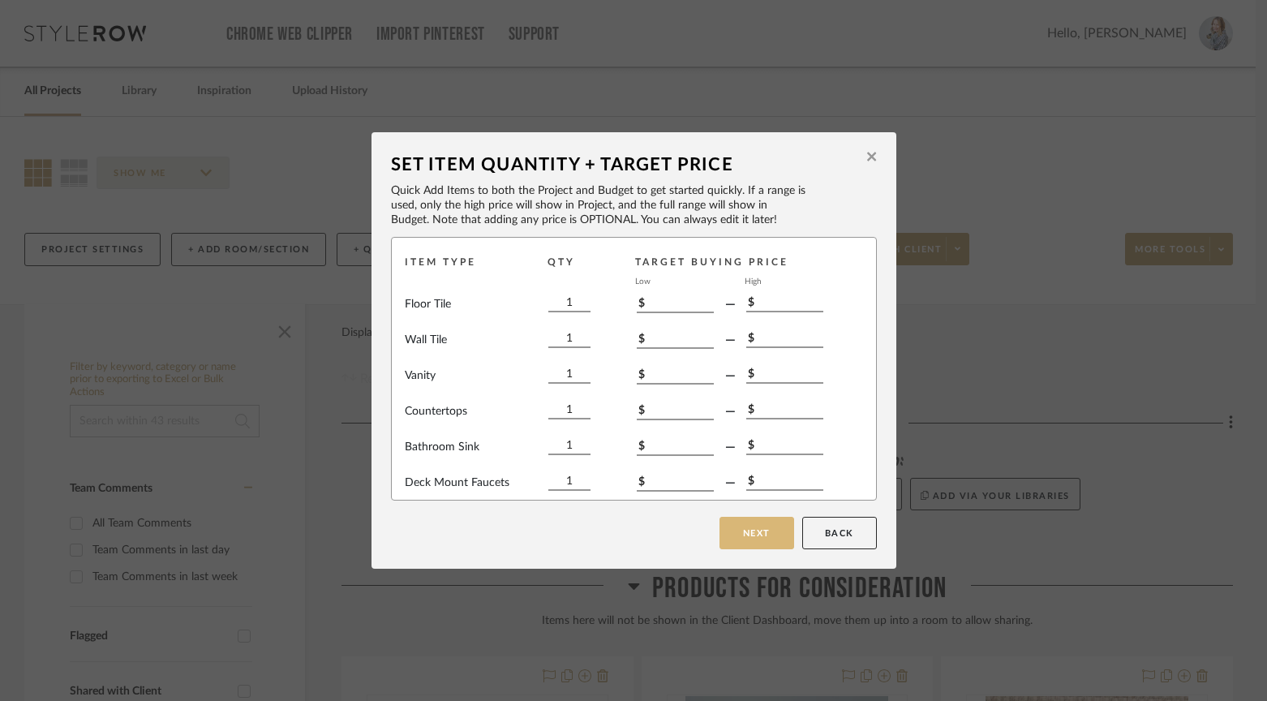
click at [742, 534] on button "Next" at bounding box center [756, 533] width 75 height 32
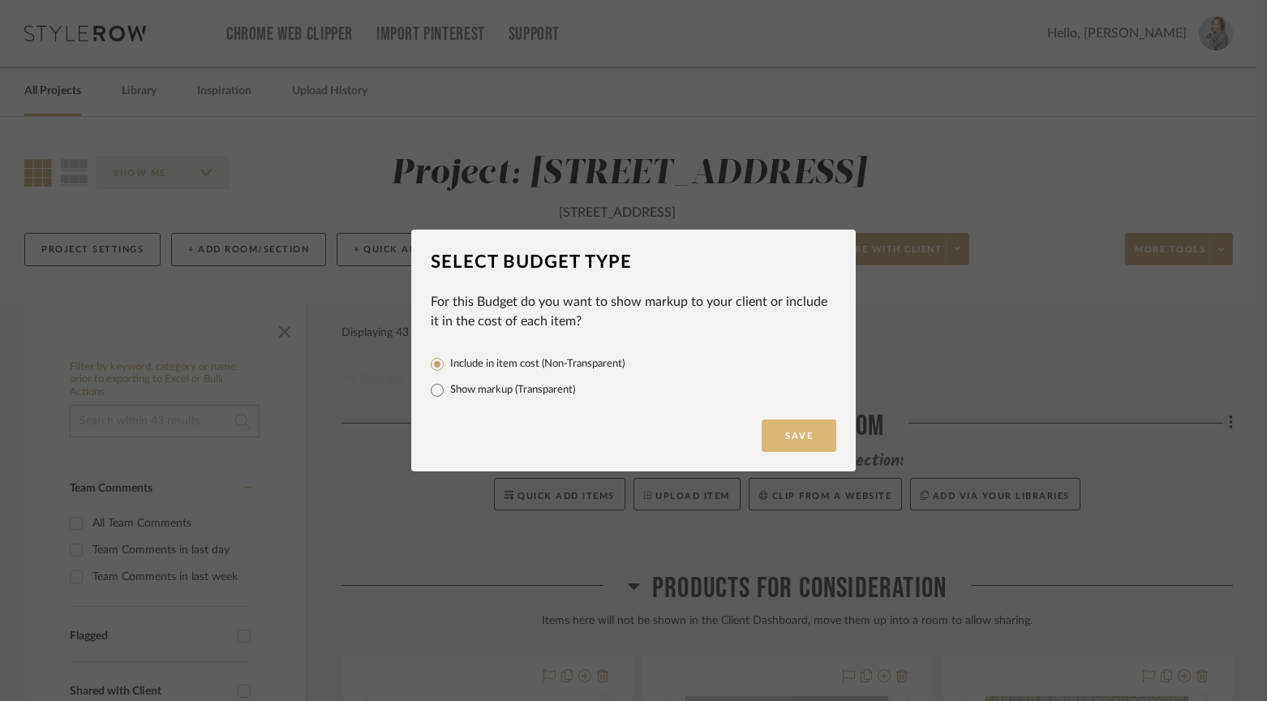
click at [784, 434] on button "Save" at bounding box center [798, 435] width 75 height 32
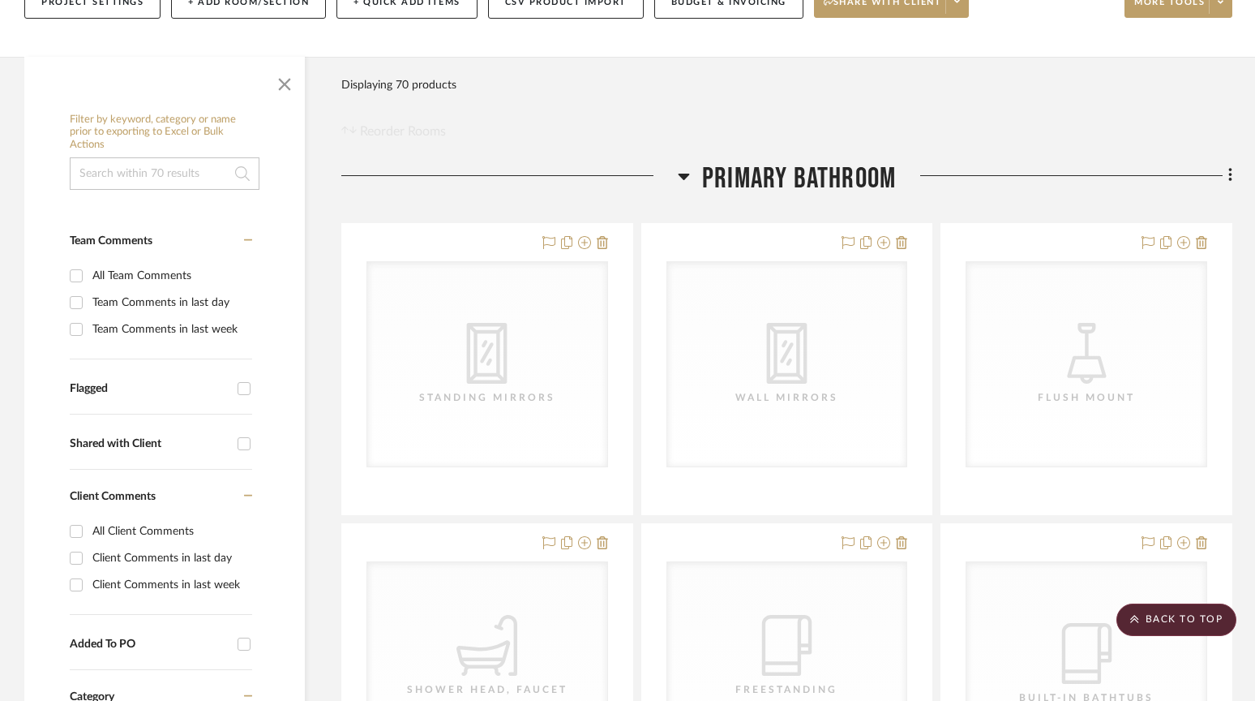
scroll to position [242, 0]
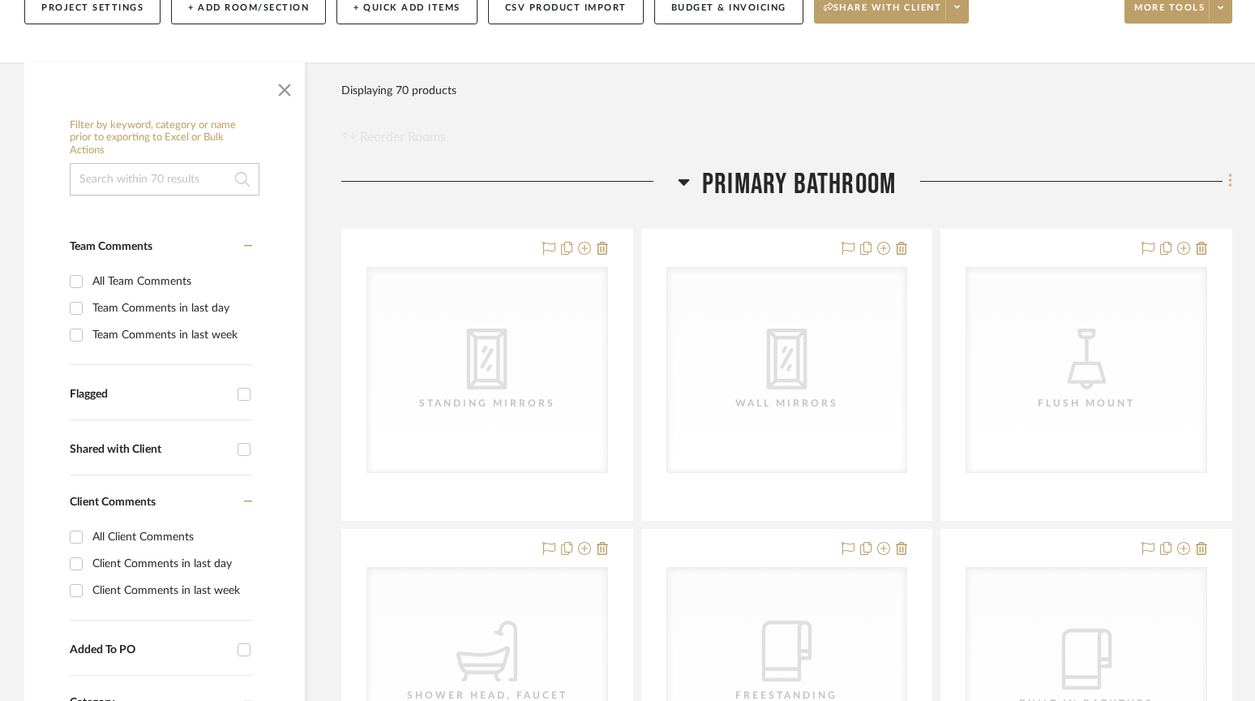
click at [1229, 183] on icon at bounding box center [1229, 181] width 3 height 14
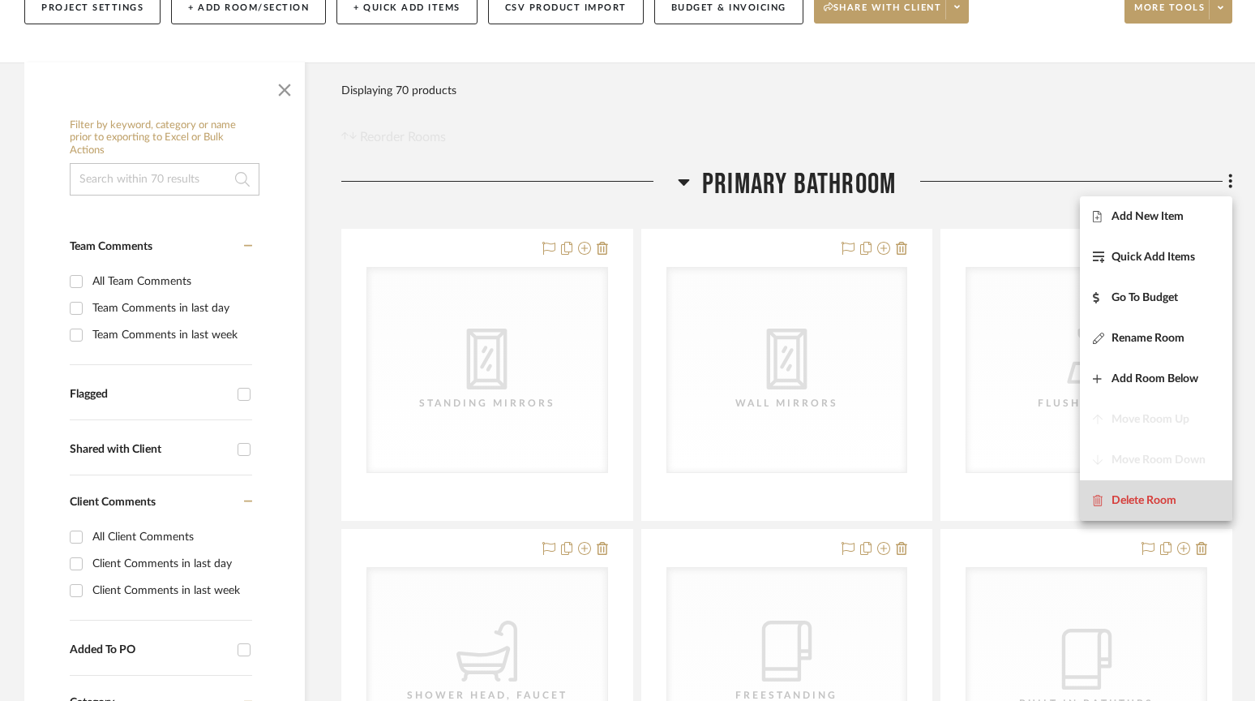
click at [1125, 499] on span "Delete Room" at bounding box center [1144, 500] width 65 height 14
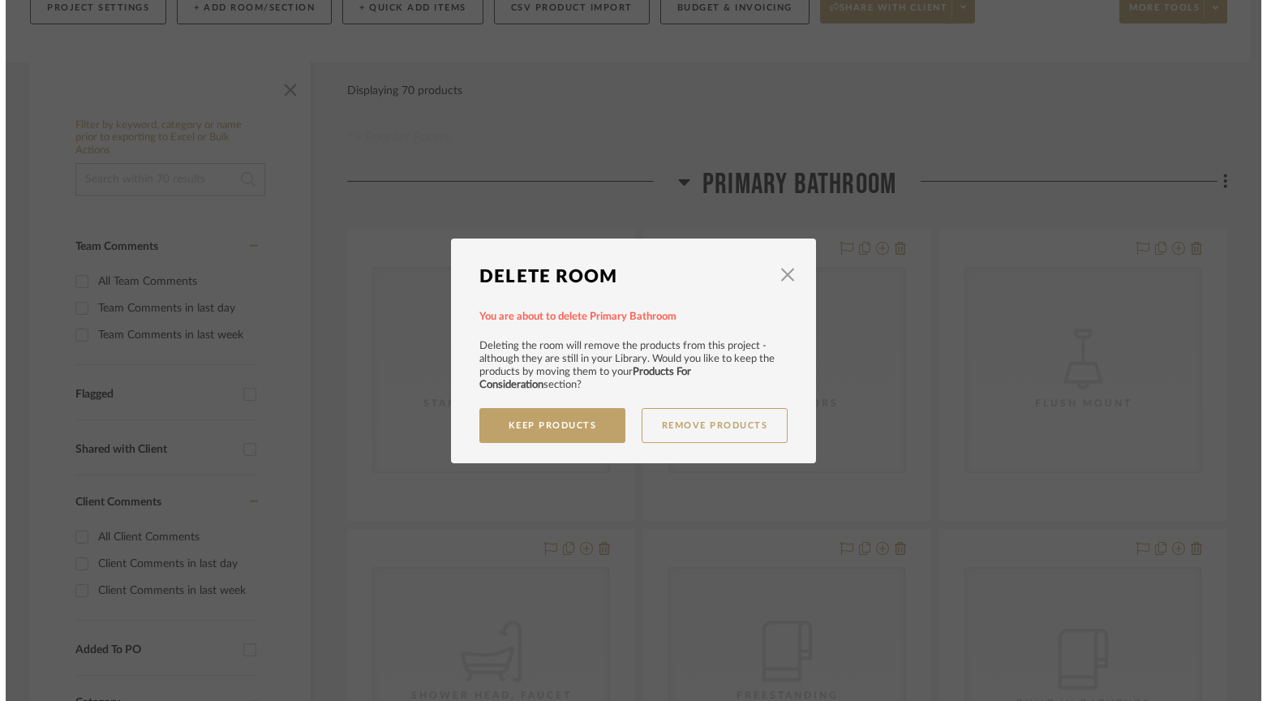
scroll to position [0, 0]
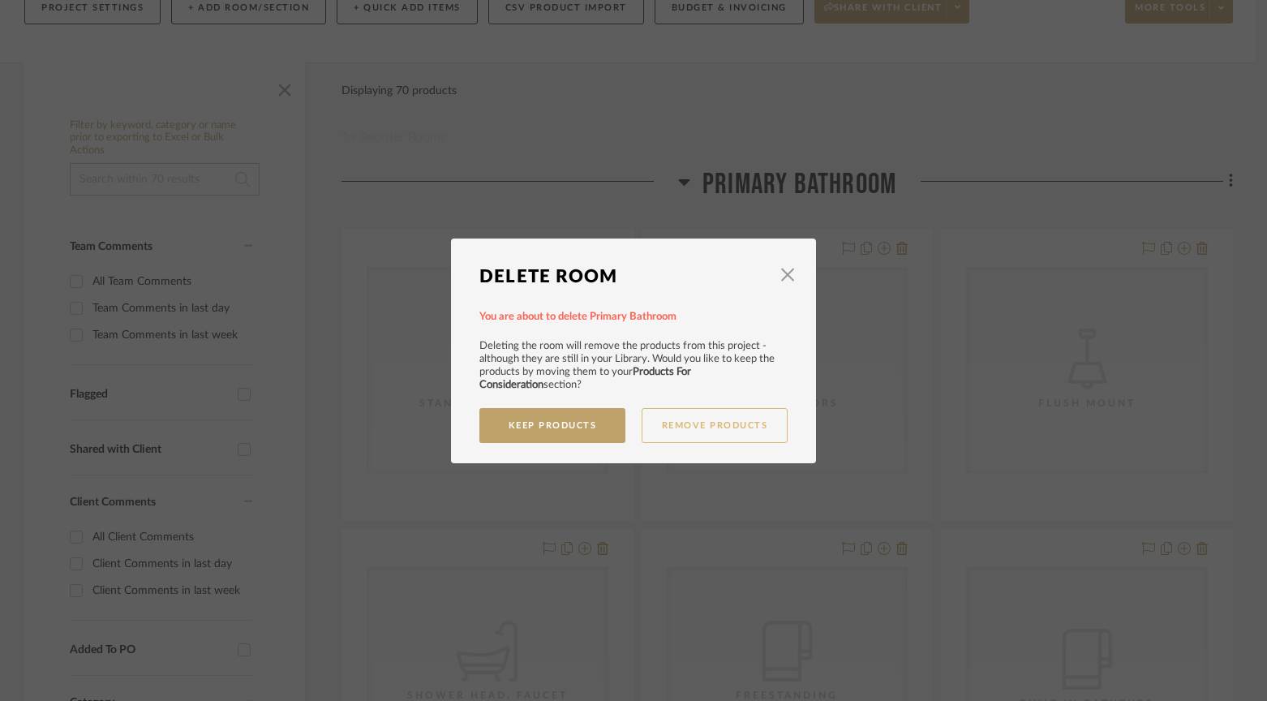
click at [702, 427] on button "Remove Products" at bounding box center [714, 425] width 146 height 35
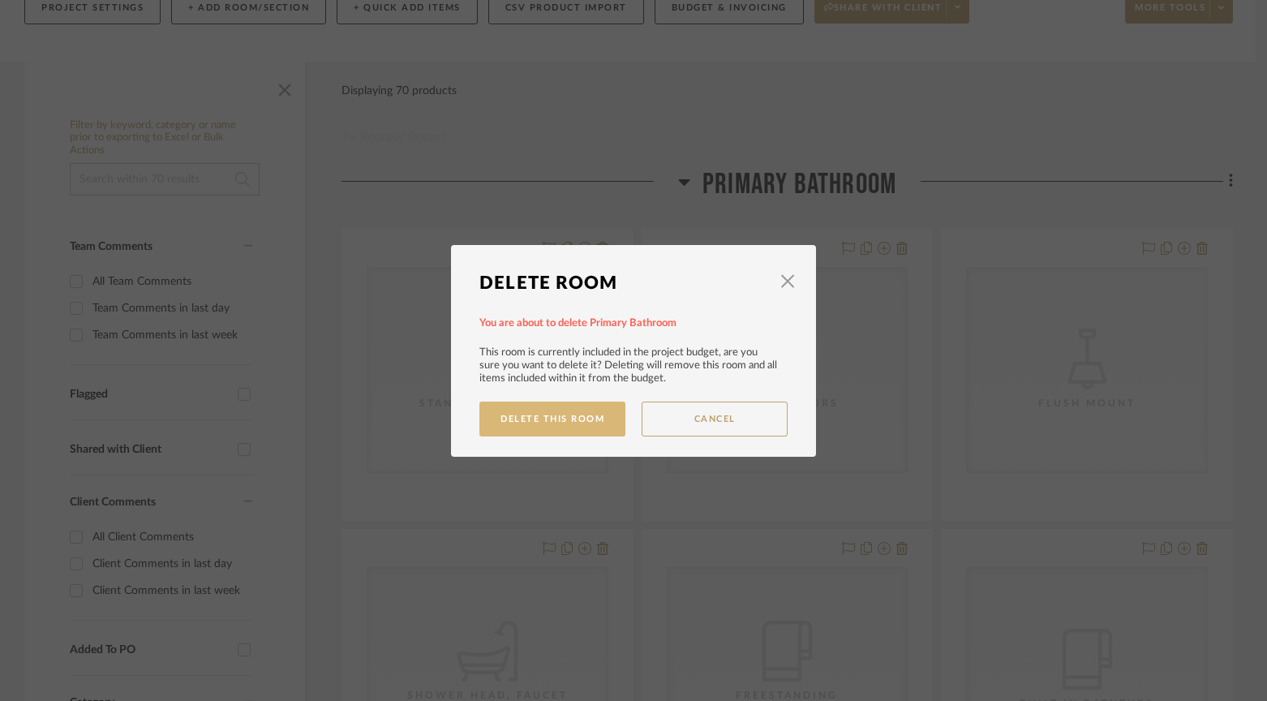
click at [562, 426] on button "Delete This Room" at bounding box center [552, 418] width 146 height 35
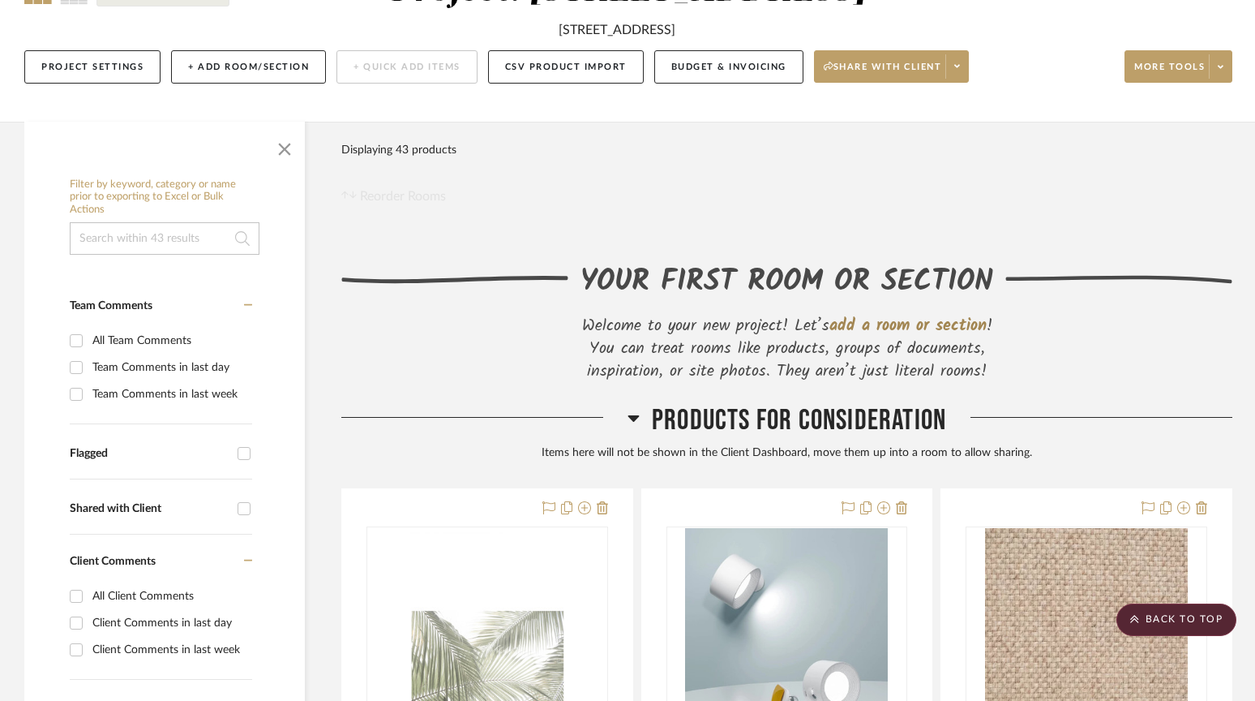
scroll to position [146, 0]
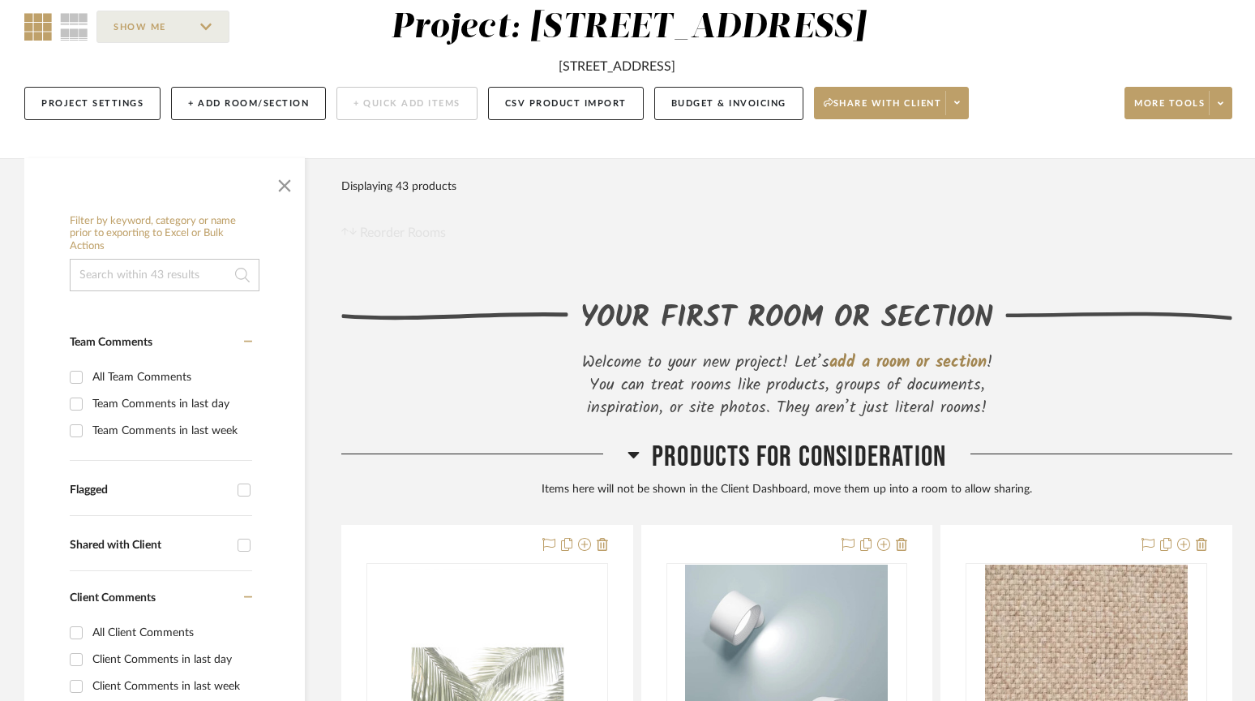
click at [160, 281] on input at bounding box center [165, 275] width 190 height 32
type input "opus"
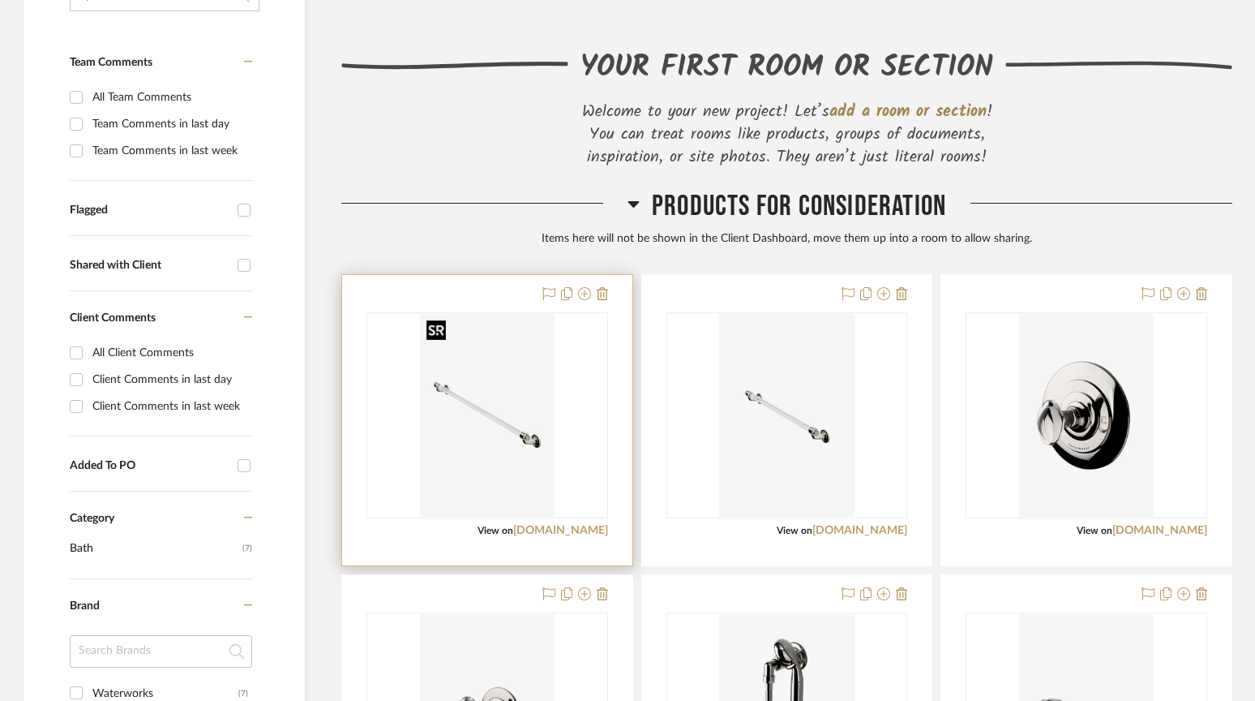
scroll to position [487, 0]
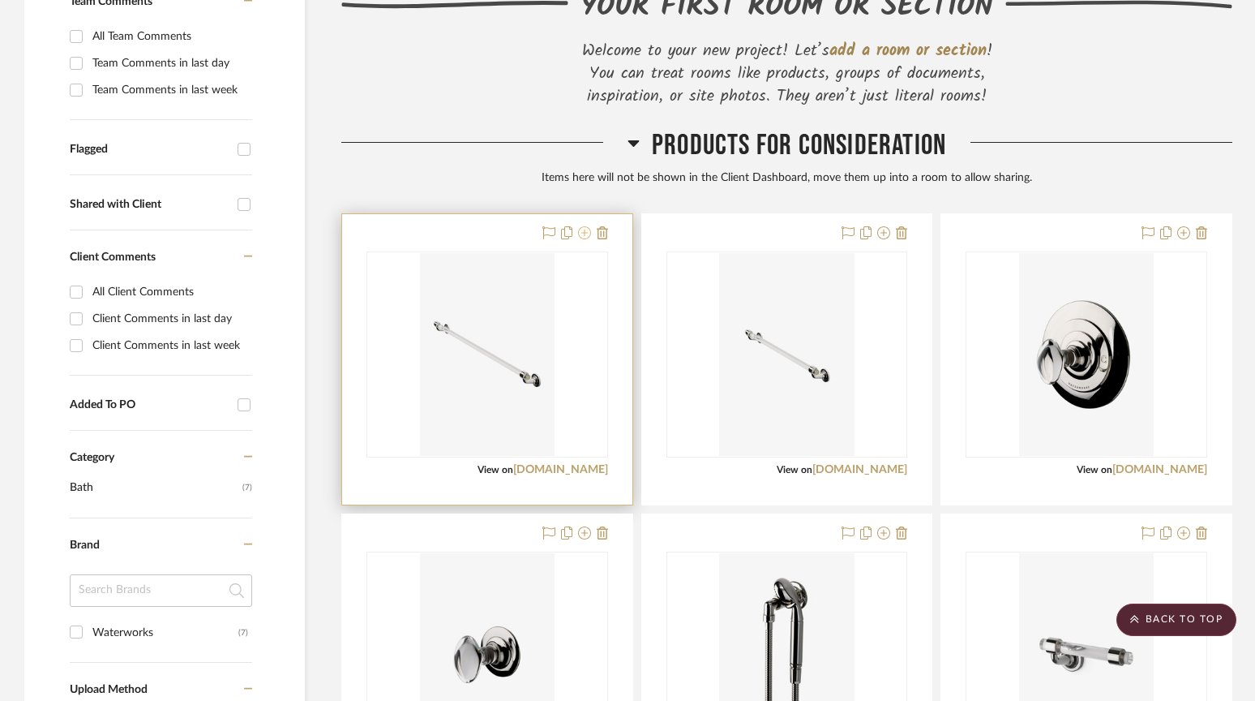
click at [589, 234] on icon at bounding box center [584, 232] width 13 height 13
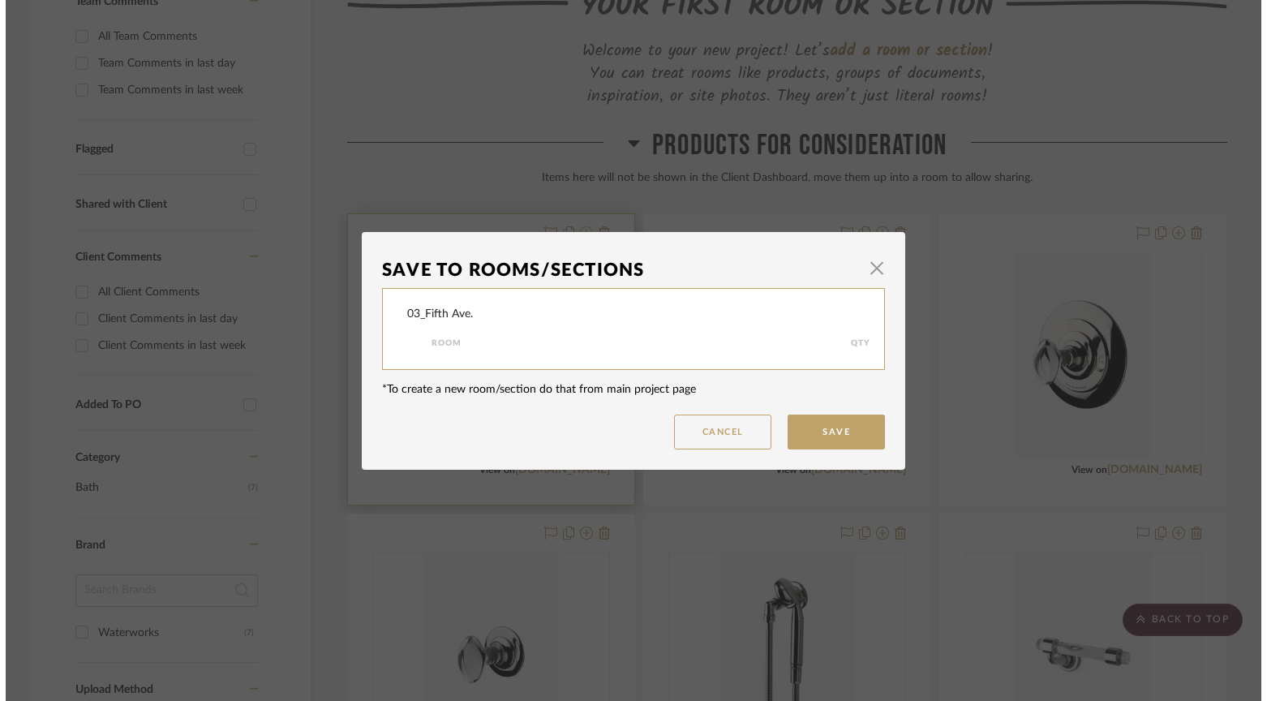
scroll to position [0, 0]
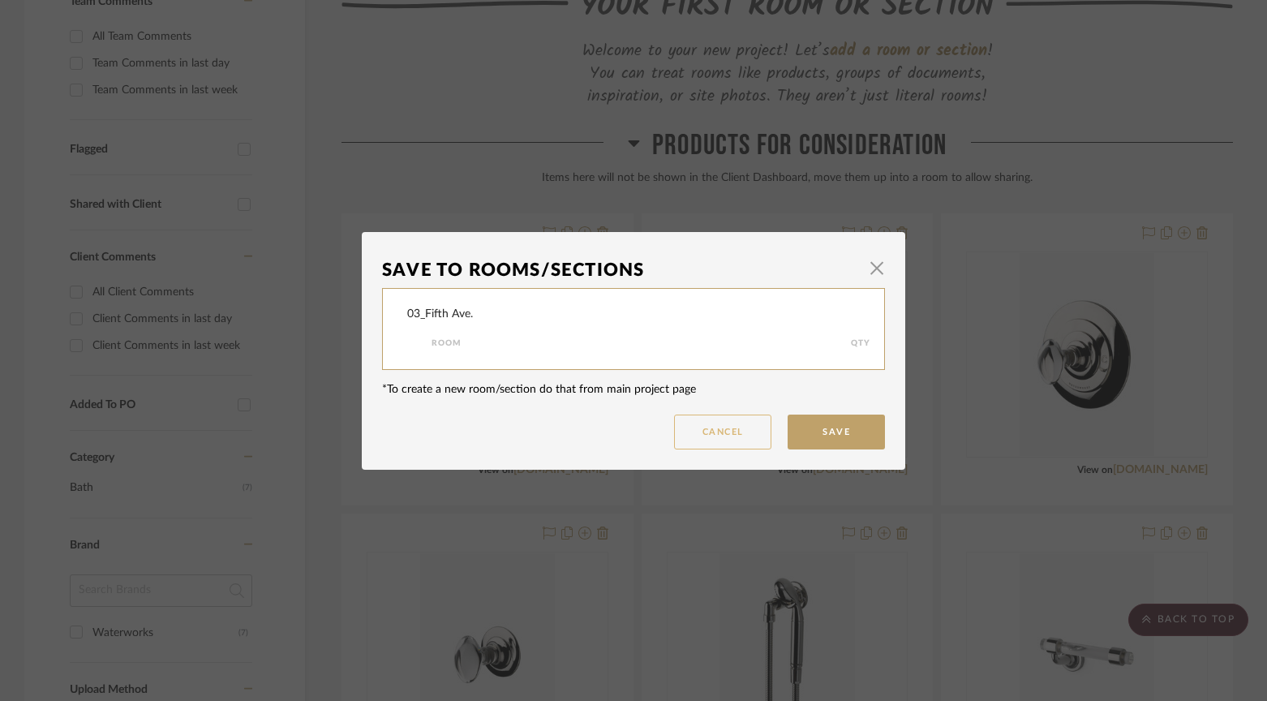
click at [725, 432] on button "Cancel" at bounding box center [722, 431] width 97 height 35
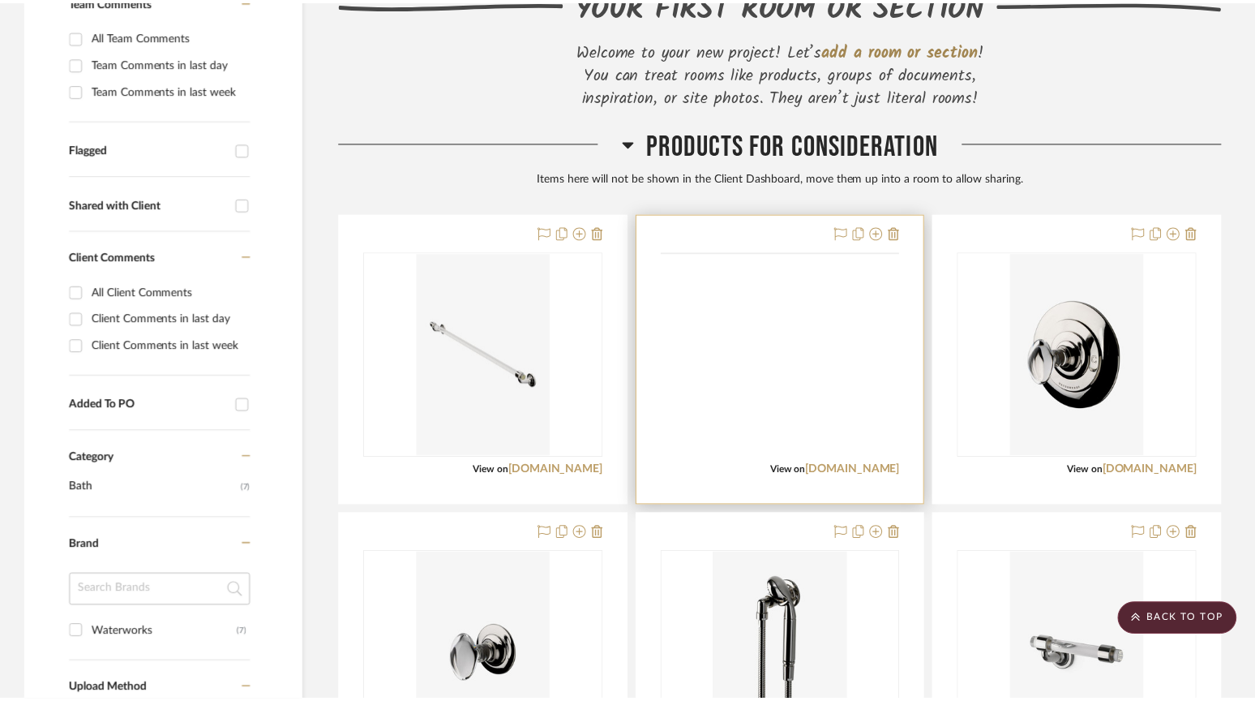
scroll to position [487, 0]
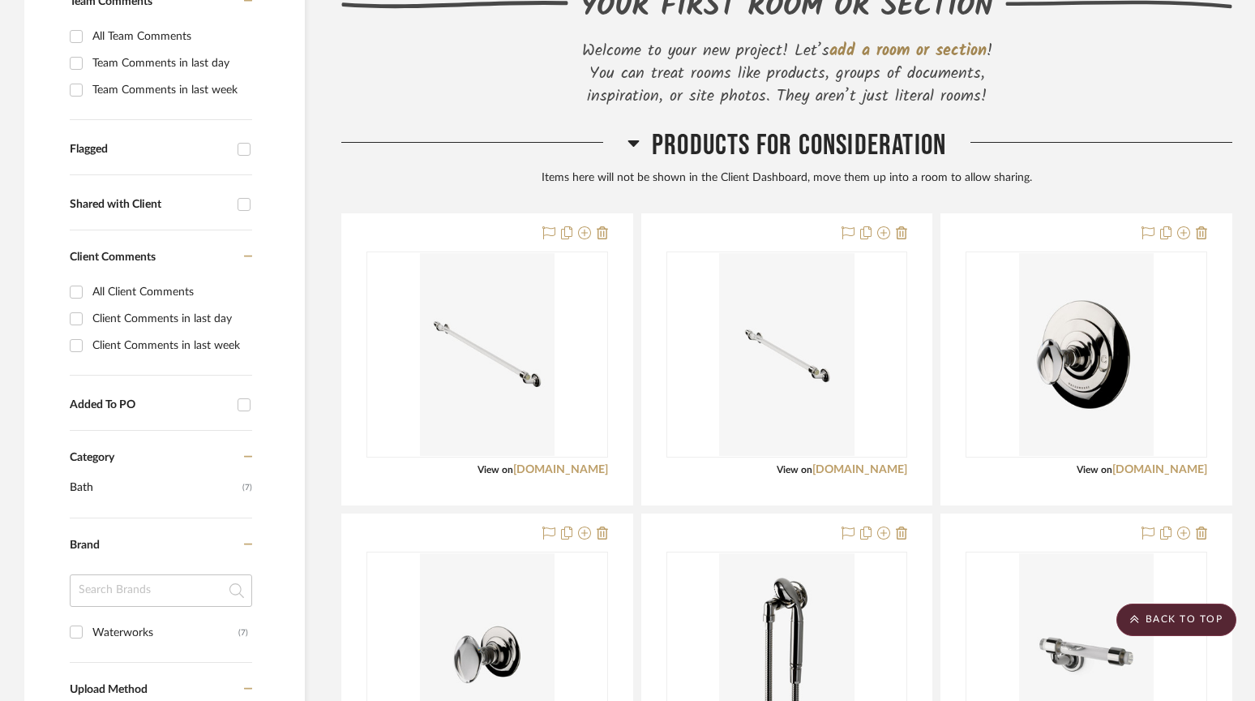
click at [918, 51] on span "add a room or section" at bounding box center [907, 51] width 157 height 26
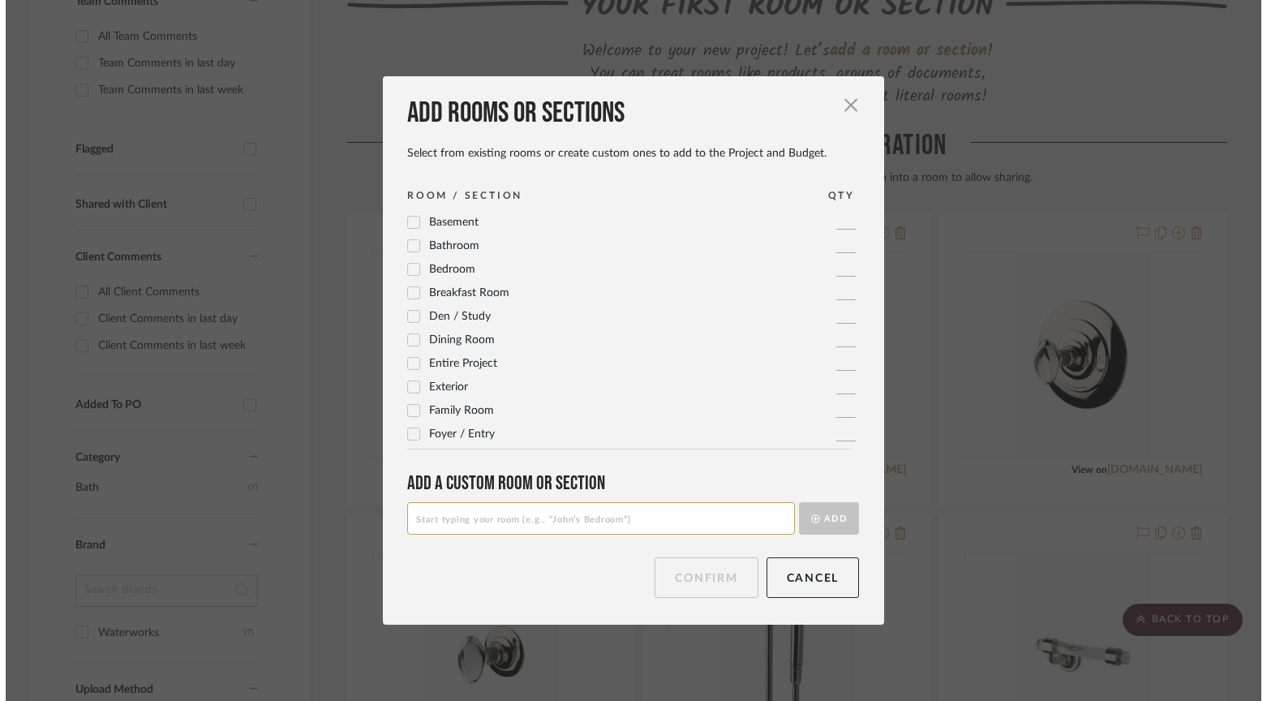
scroll to position [0, 0]
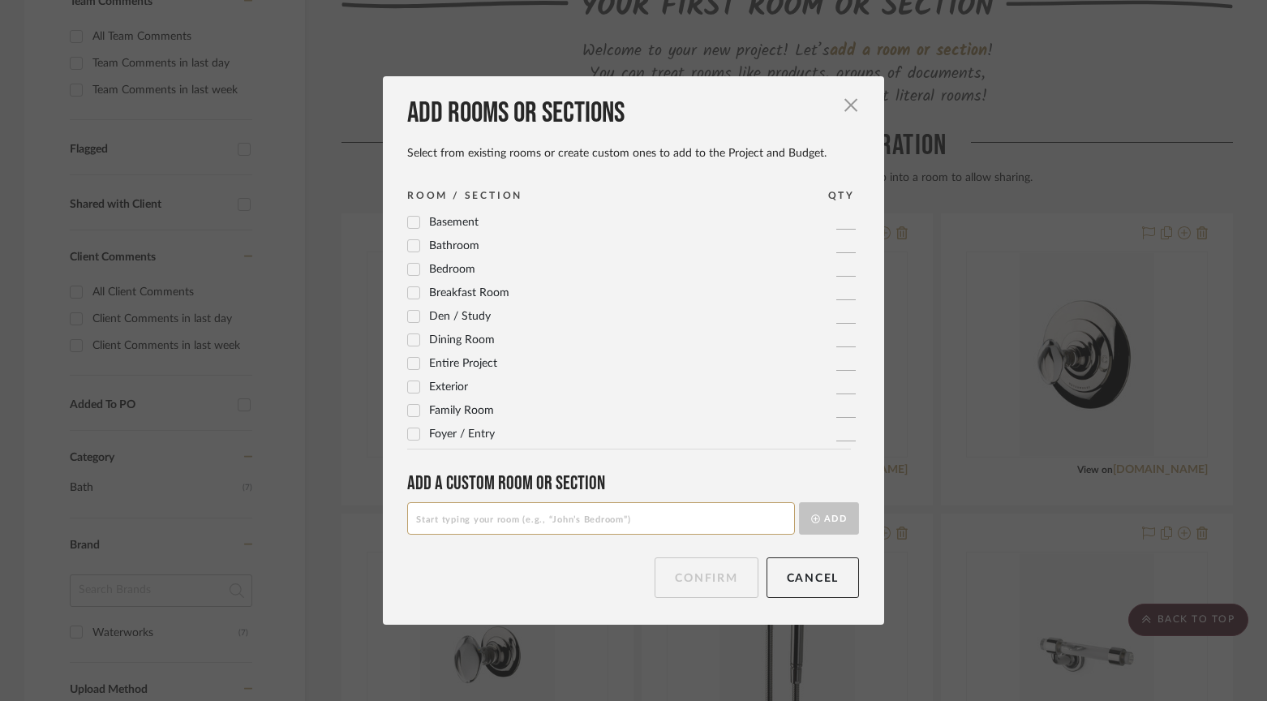
click at [431, 528] on input at bounding box center [601, 518] width 388 height 32
type input "Primary Bath"
click at [821, 517] on button "Add" at bounding box center [829, 518] width 60 height 32
click at [701, 577] on button "Confirm" at bounding box center [705, 577] width 103 height 41
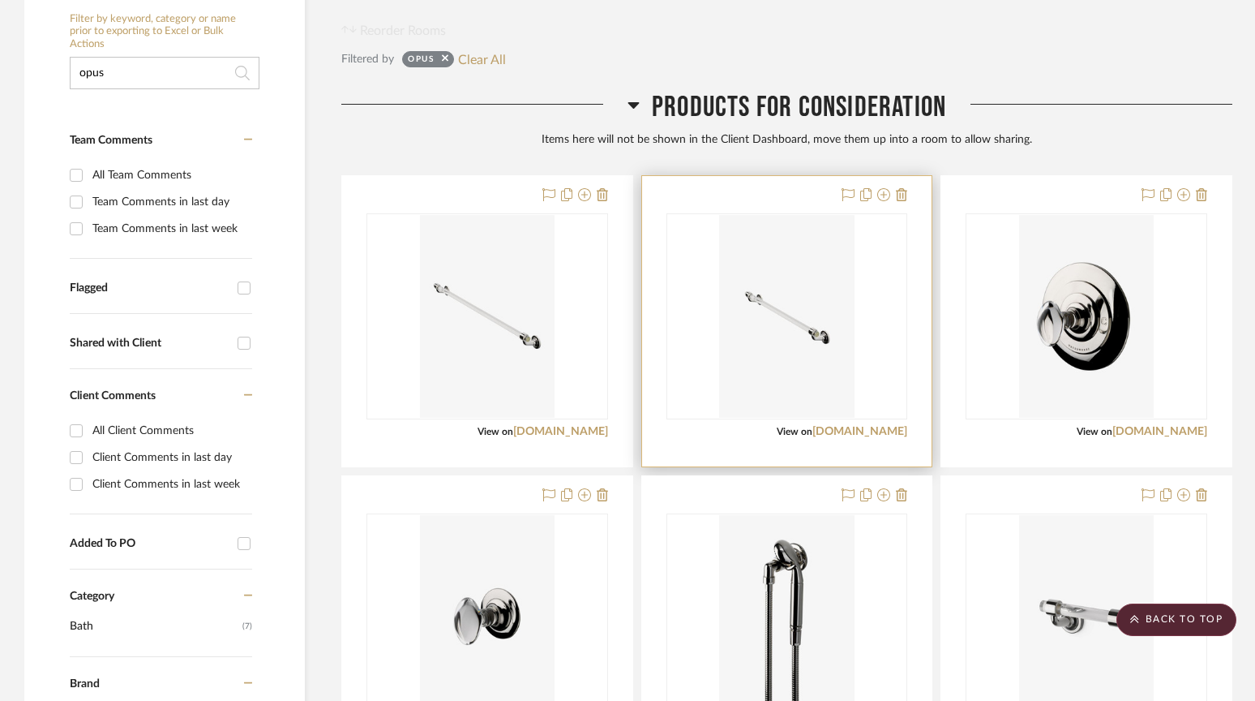
scroll to position [351, 0]
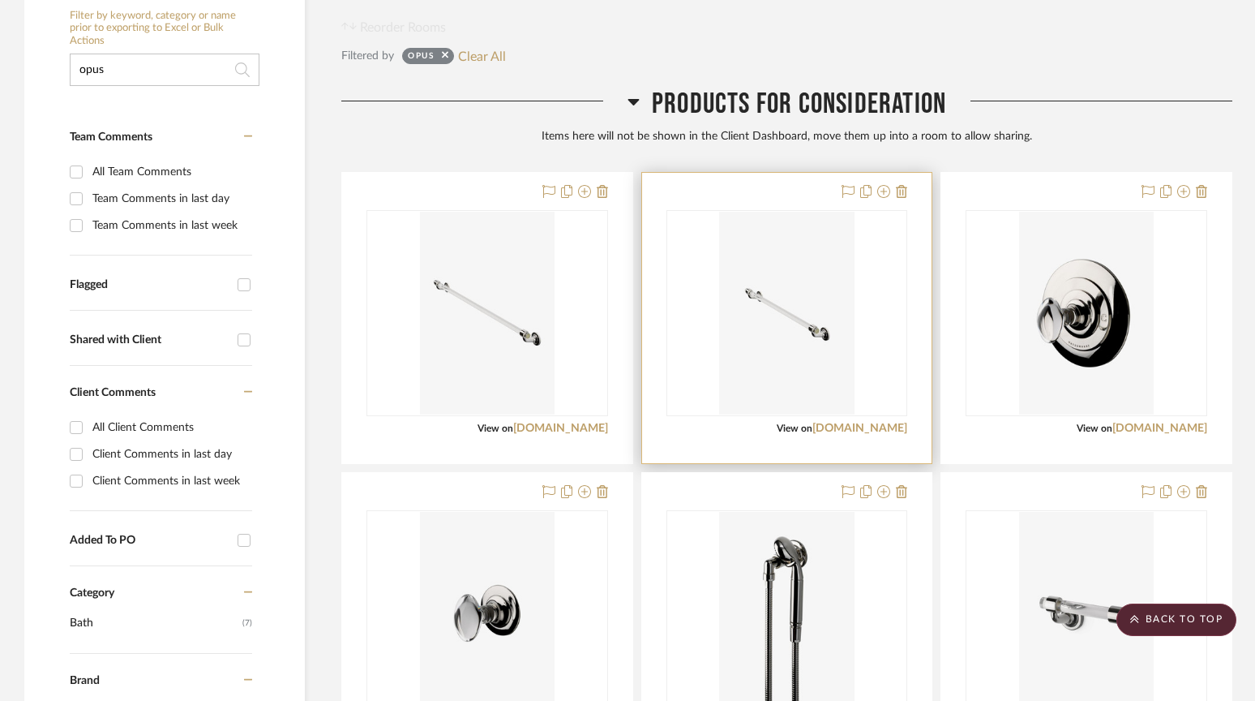
click at [727, 188] on div at bounding box center [787, 318] width 290 height 290
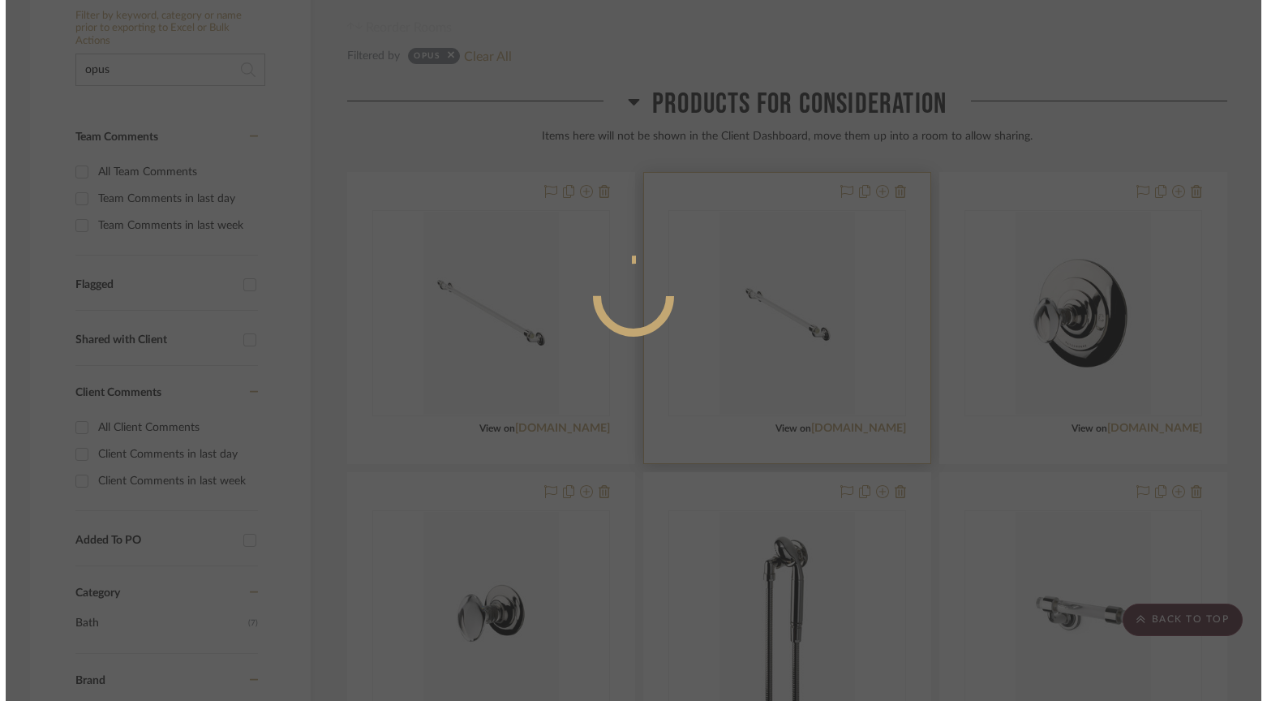
scroll to position [0, 0]
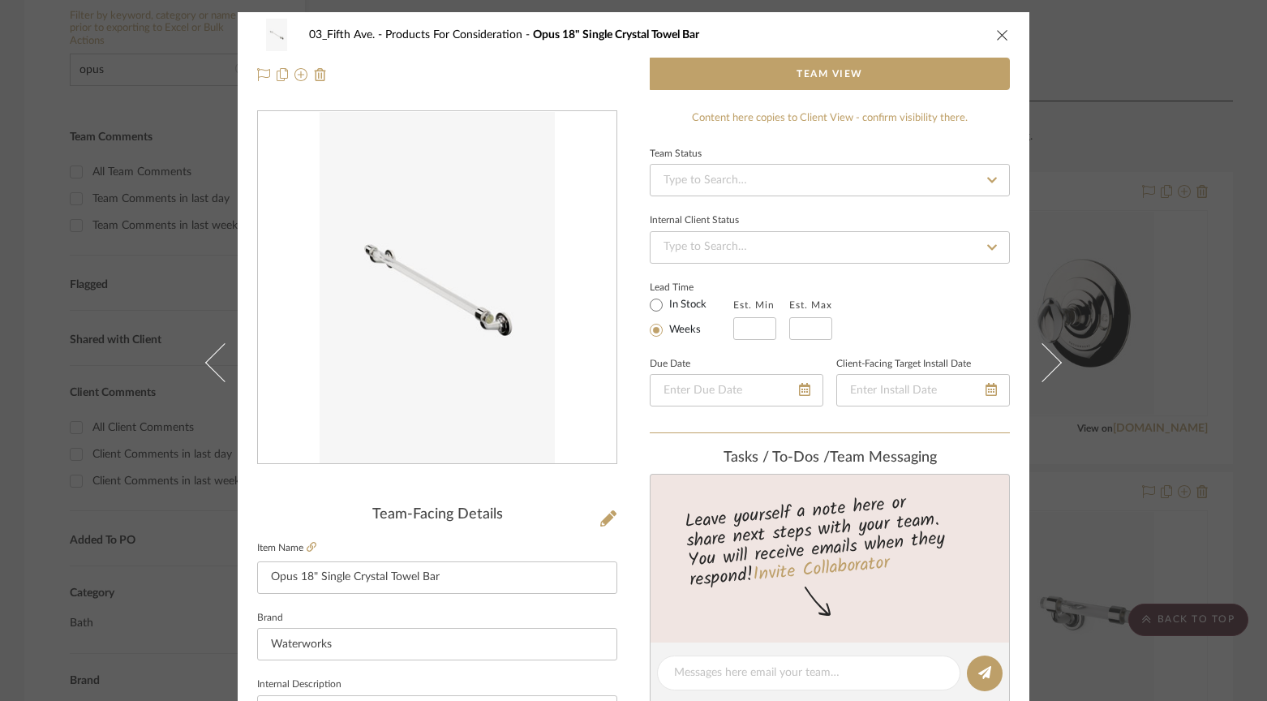
click at [996, 36] on icon "close" at bounding box center [1002, 34] width 13 height 13
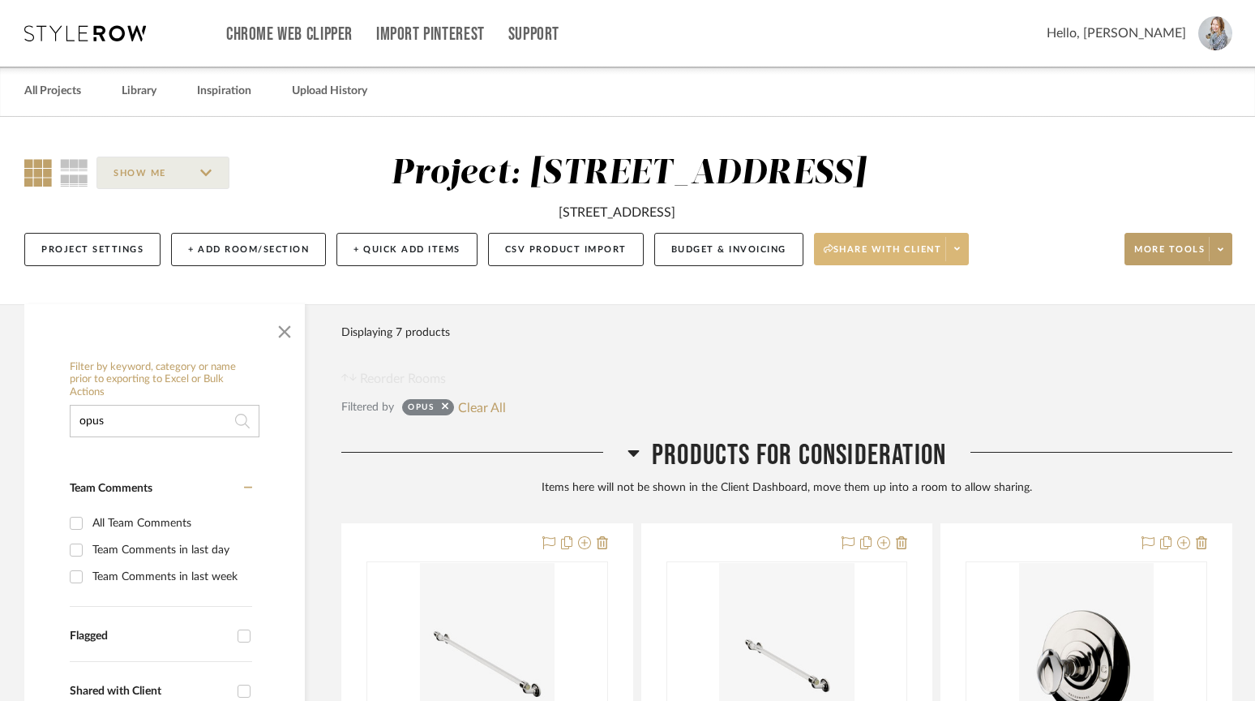
click at [959, 252] on icon at bounding box center [957, 248] width 6 height 9
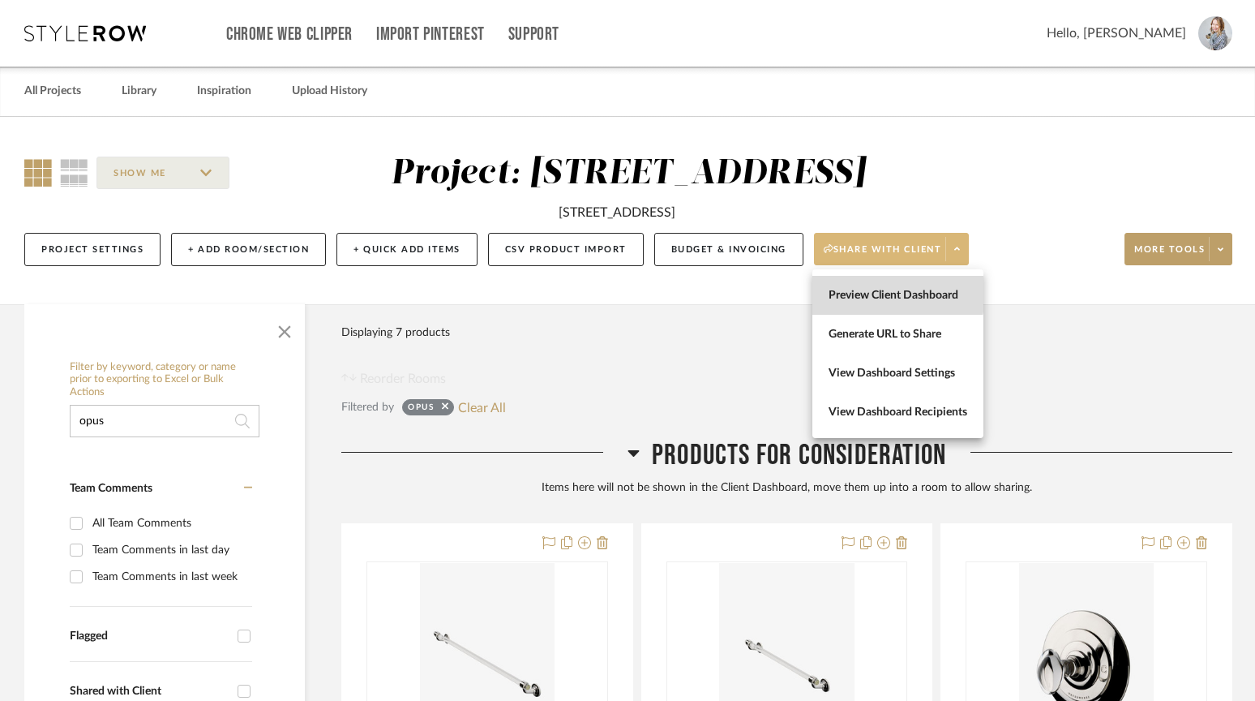
click at [890, 294] on span "Preview Client Dashboard" at bounding box center [898, 296] width 139 height 14
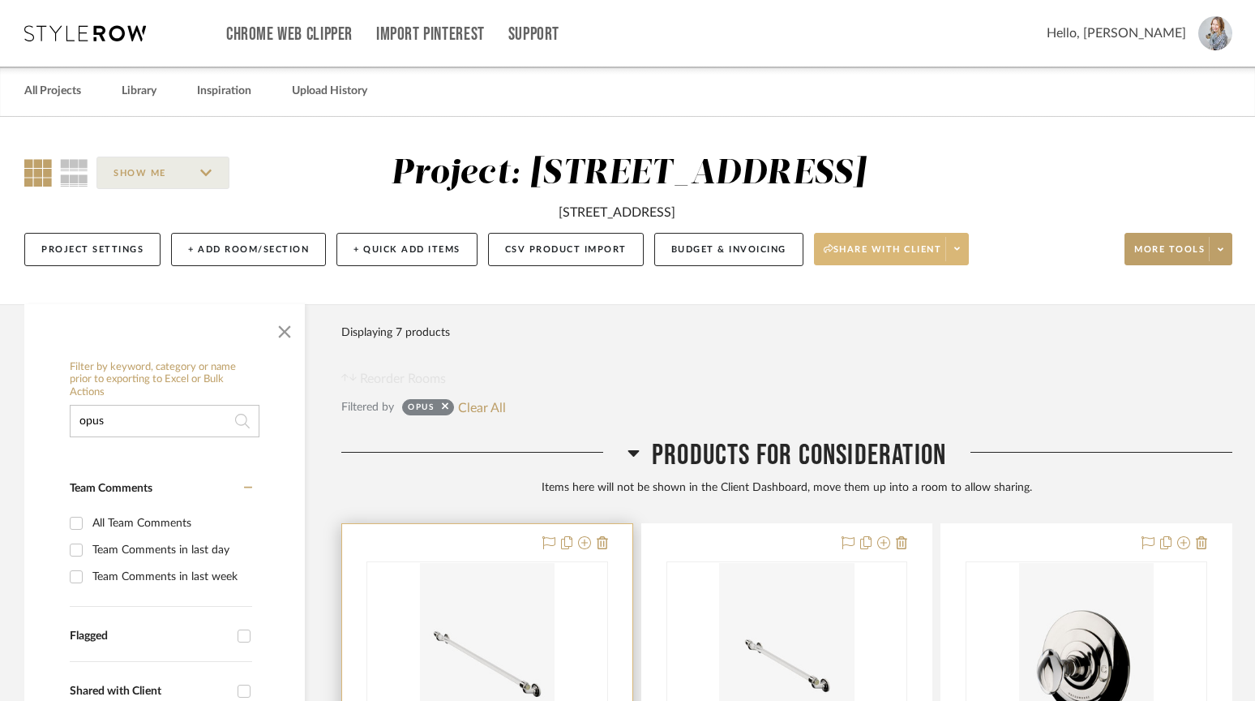
click at [556, 578] on div "0" at bounding box center [487, 664] width 240 height 204
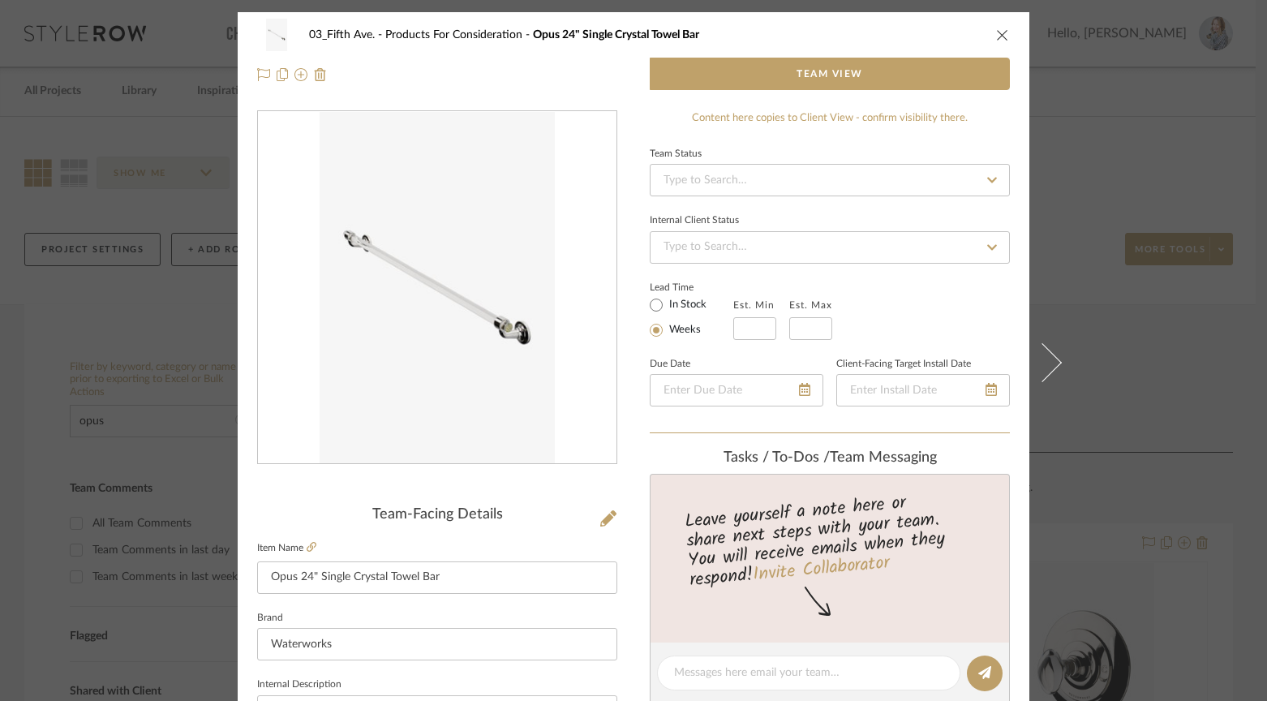
click at [1001, 34] on icon "close" at bounding box center [1002, 34] width 13 height 13
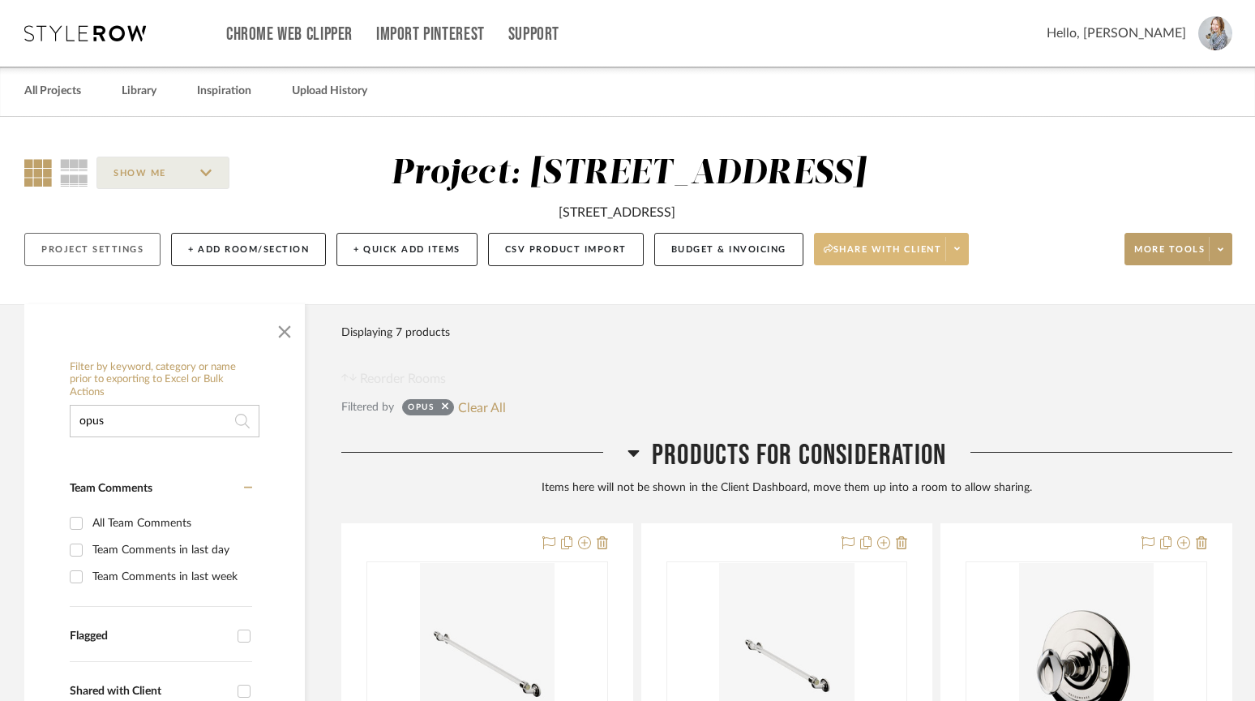
click at [101, 255] on button "Project Settings" at bounding box center [92, 249] width 136 height 33
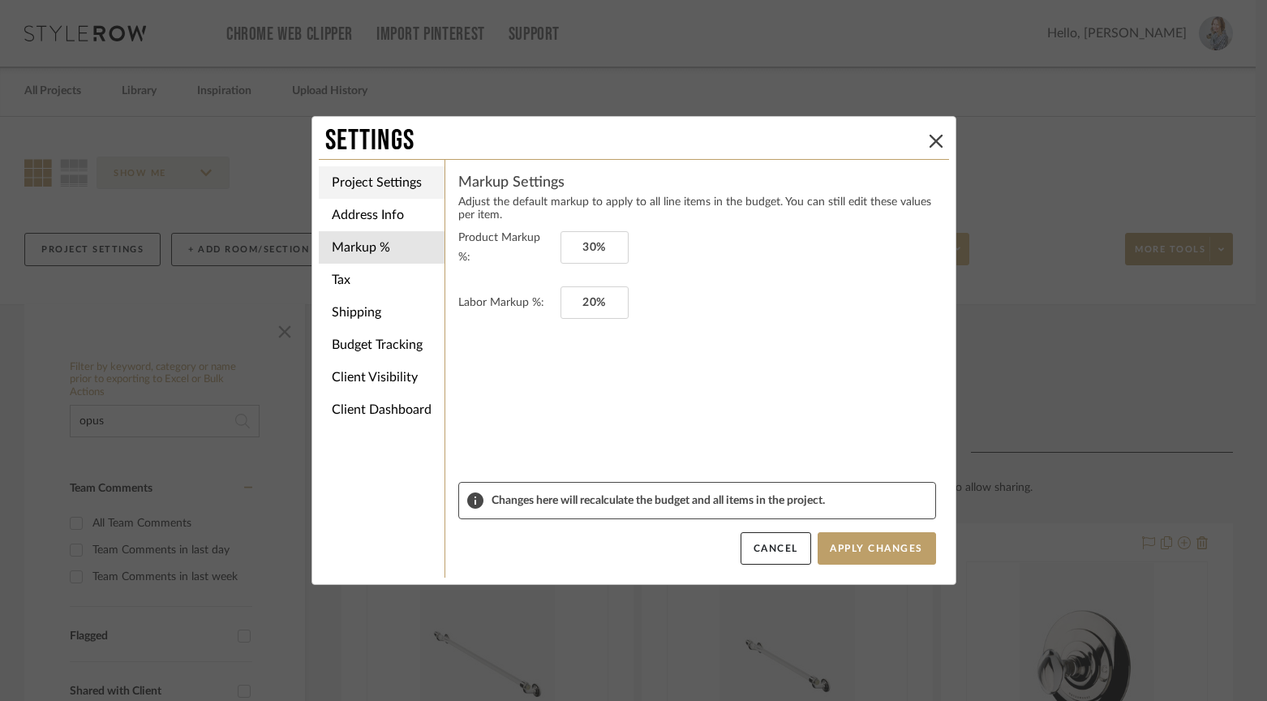
click at [377, 189] on li "Project Settings" at bounding box center [382, 182] width 126 height 32
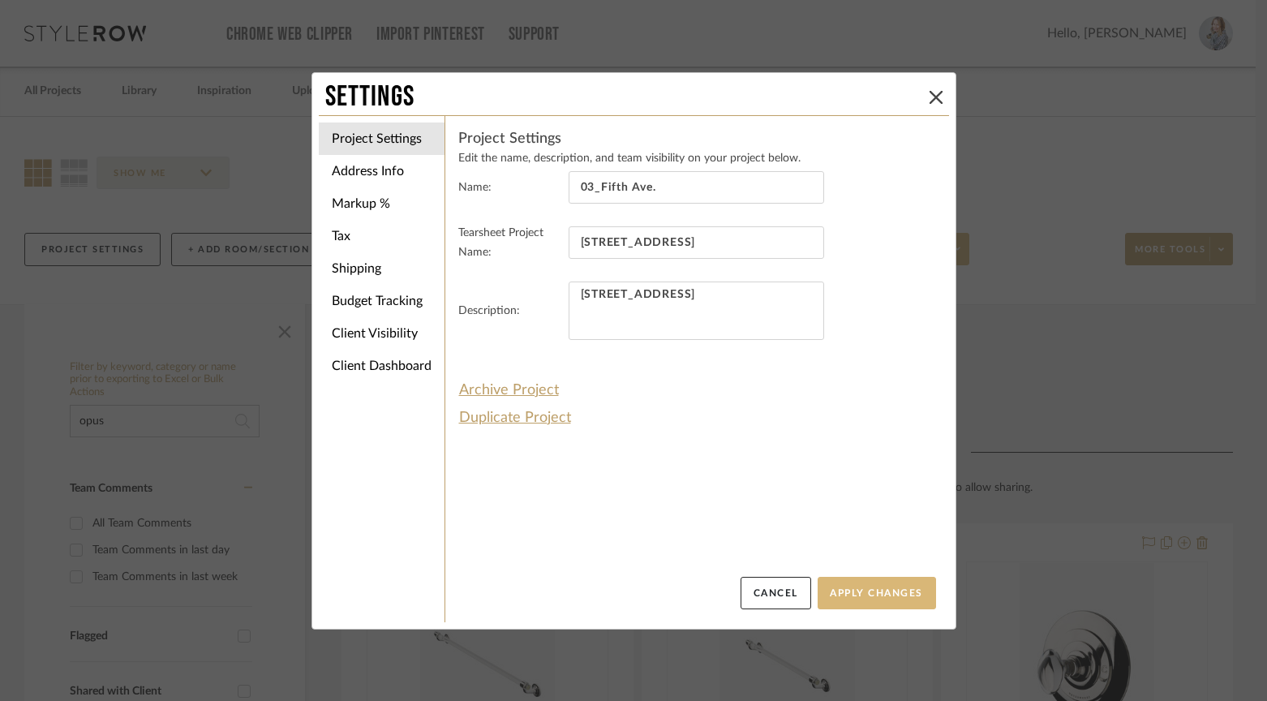
click at [887, 589] on button "Apply Changes" at bounding box center [876, 593] width 118 height 32
click at [389, 365] on li "Client Dashboard" at bounding box center [382, 365] width 126 height 32
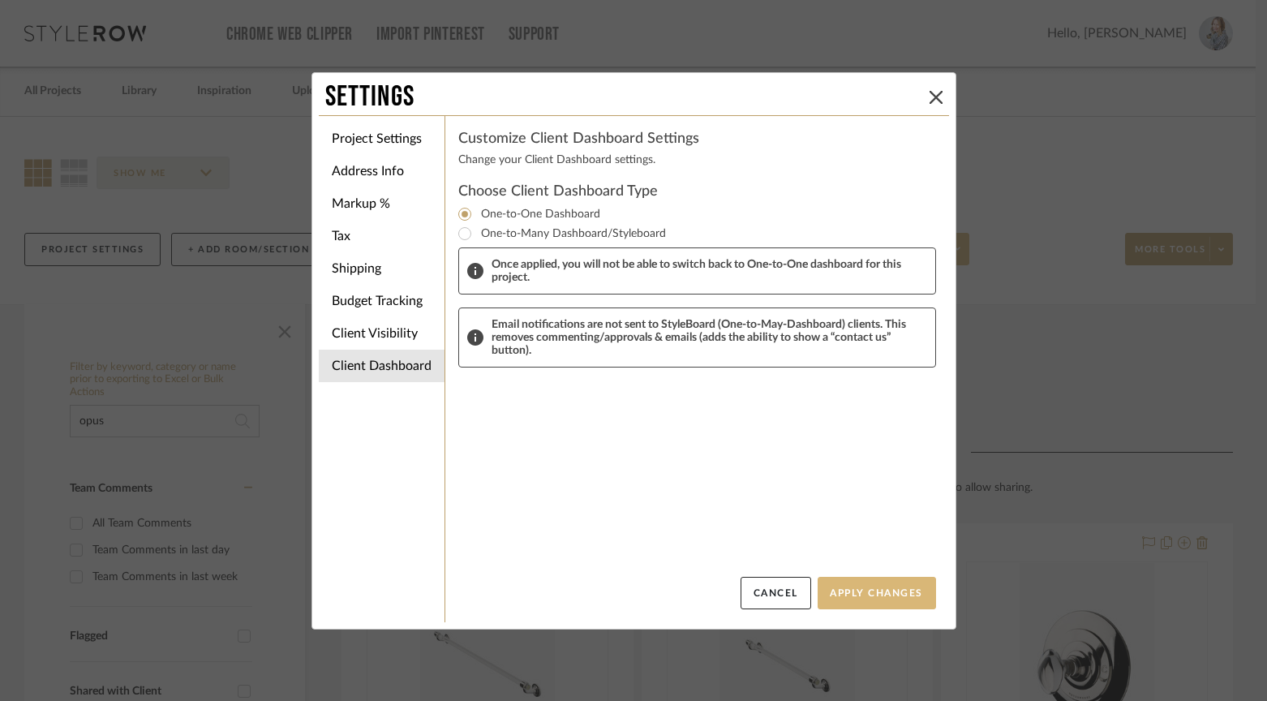
click at [889, 592] on button "Apply Changes" at bounding box center [876, 593] width 118 height 32
click at [351, 336] on li "Client Visibility" at bounding box center [382, 333] width 126 height 32
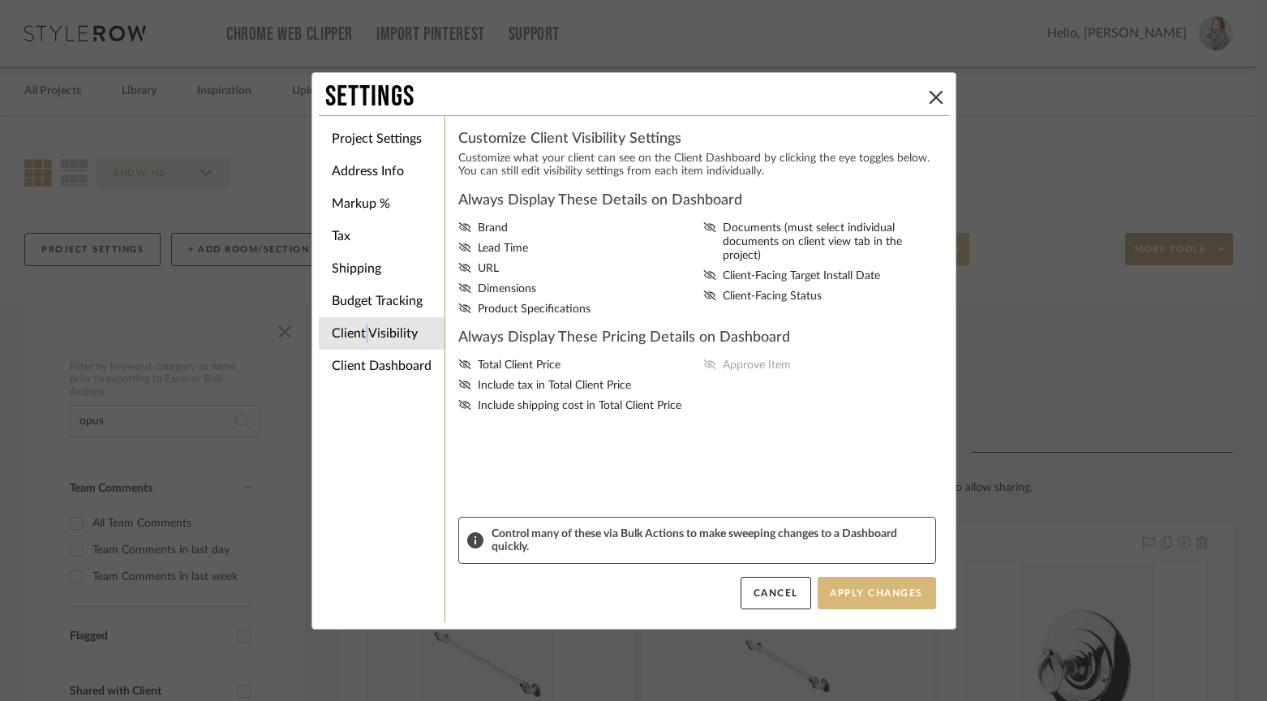
click at [854, 586] on button "Apply Changes" at bounding box center [876, 593] width 118 height 32
click at [929, 97] on icon at bounding box center [935, 97] width 13 height 13
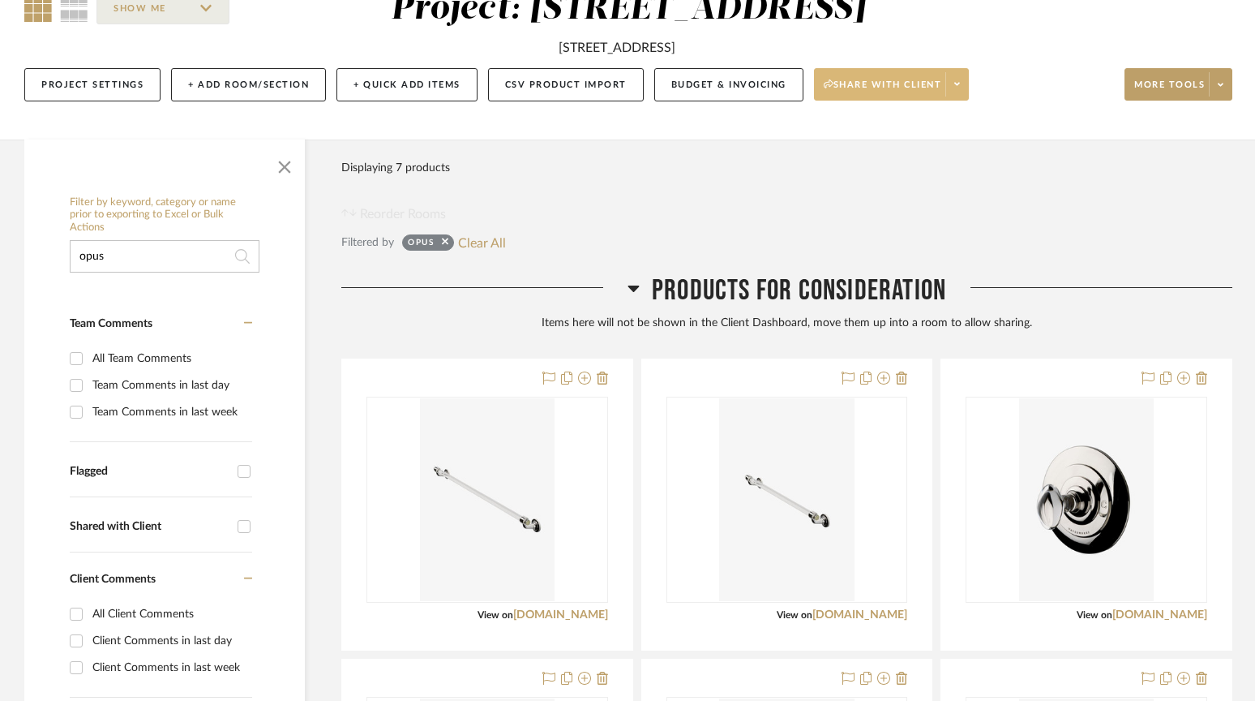
scroll to position [193, 0]
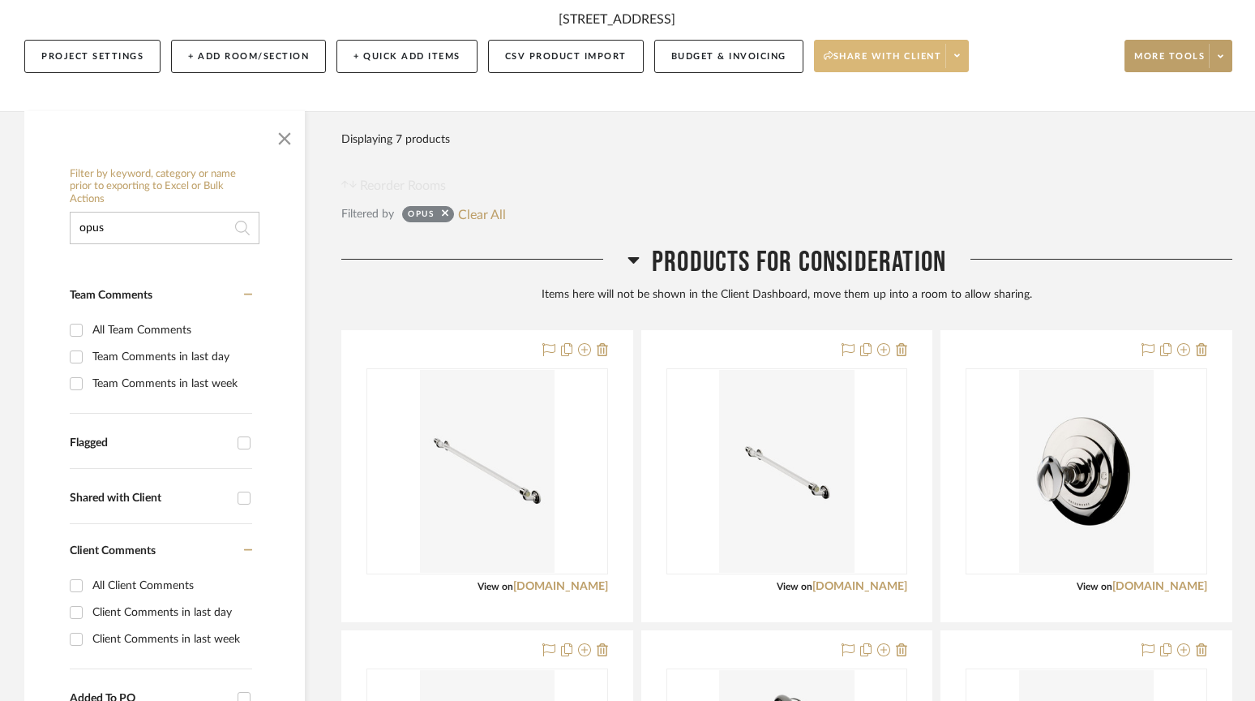
click at [903, 43] on button "Share with client" at bounding box center [892, 56] width 156 height 32
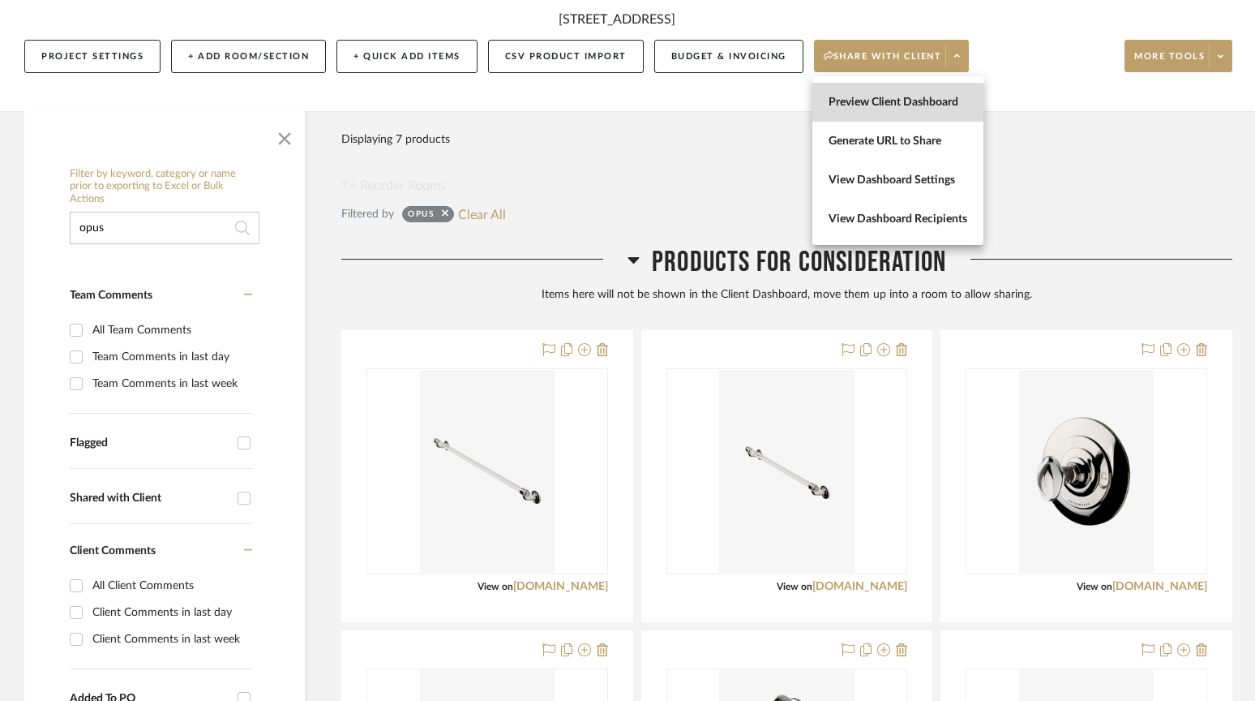
click at [882, 98] on span "Preview Client Dashboard" at bounding box center [898, 103] width 139 height 14
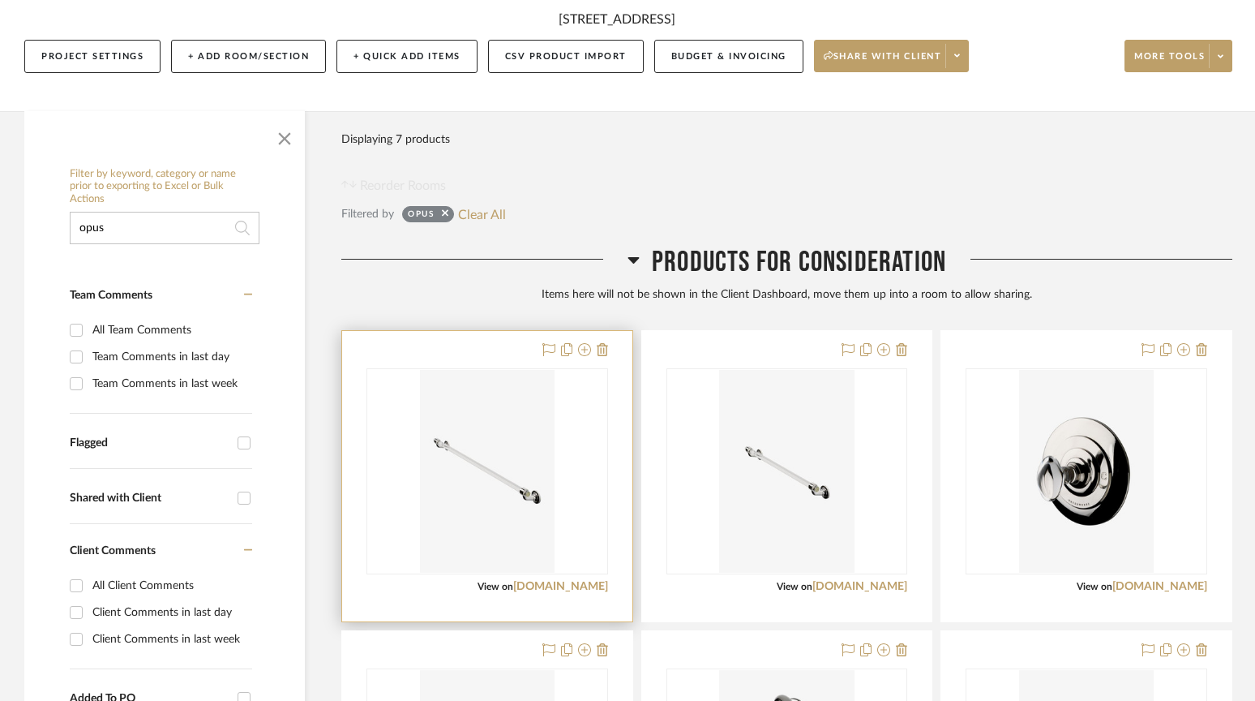
click at [509, 598] on div at bounding box center [487, 476] width 290 height 290
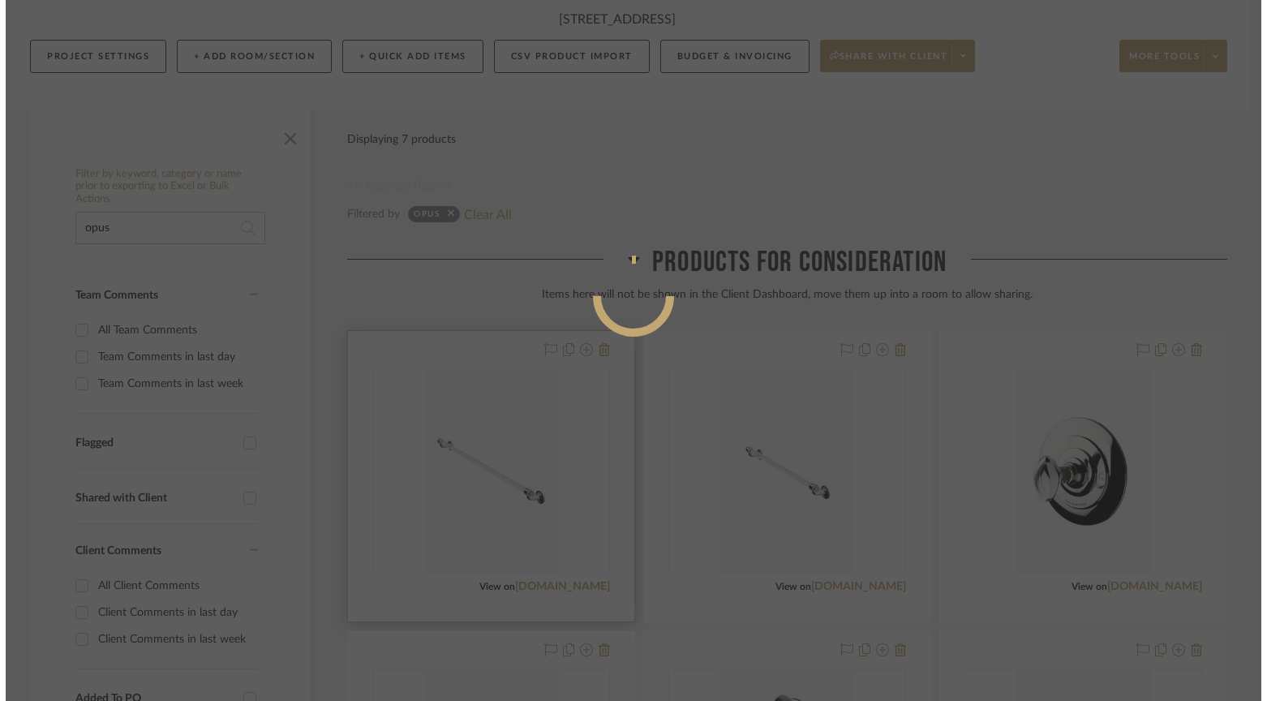
scroll to position [0, 0]
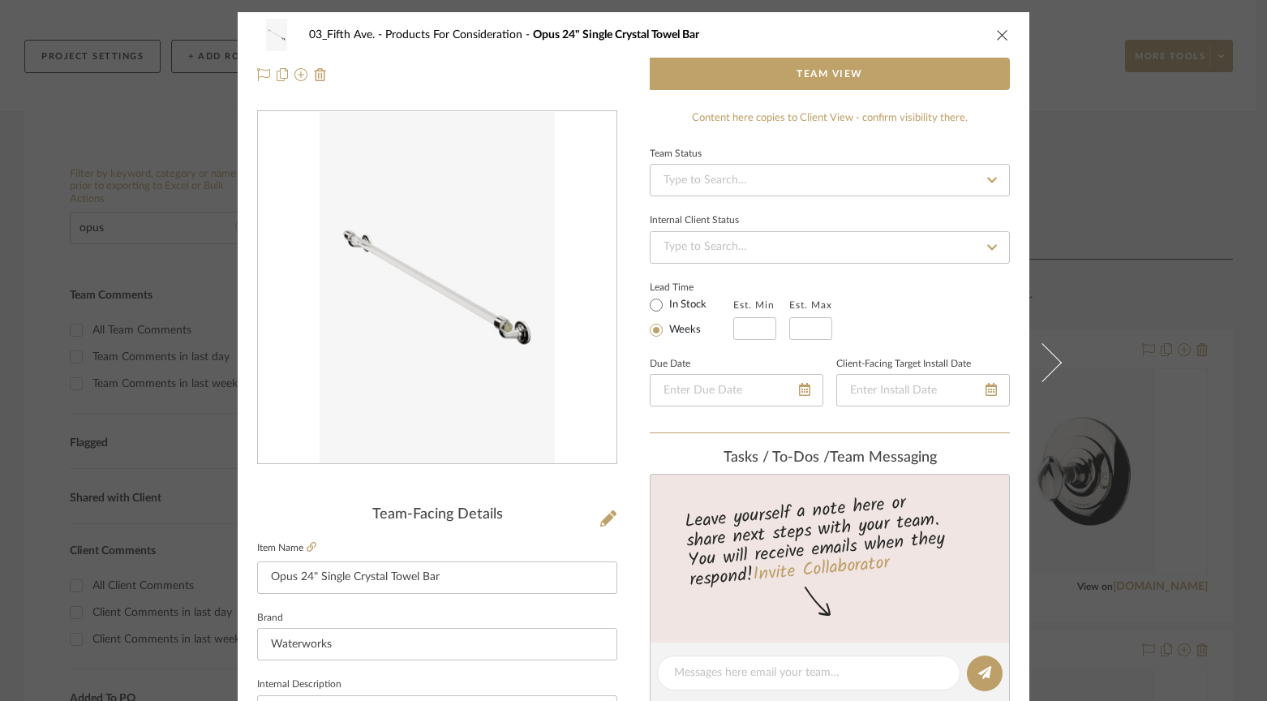
drag, startPoint x: 773, startPoint y: 121, endPoint x: 846, endPoint y: 115, distance: 73.2
click at [773, 121] on div "Content here copies to Client View - confirm visibility there." at bounding box center [829, 118] width 360 height 16
click at [841, 116] on div "Content here copies to Client View - confirm visibility there." at bounding box center [829, 118] width 360 height 16
click at [927, 123] on div "Content here copies to Client View - confirm visibility there." at bounding box center [829, 118] width 360 height 16
click at [928, 118] on div "Content here copies to Client View - confirm visibility there." at bounding box center [829, 118] width 360 height 16
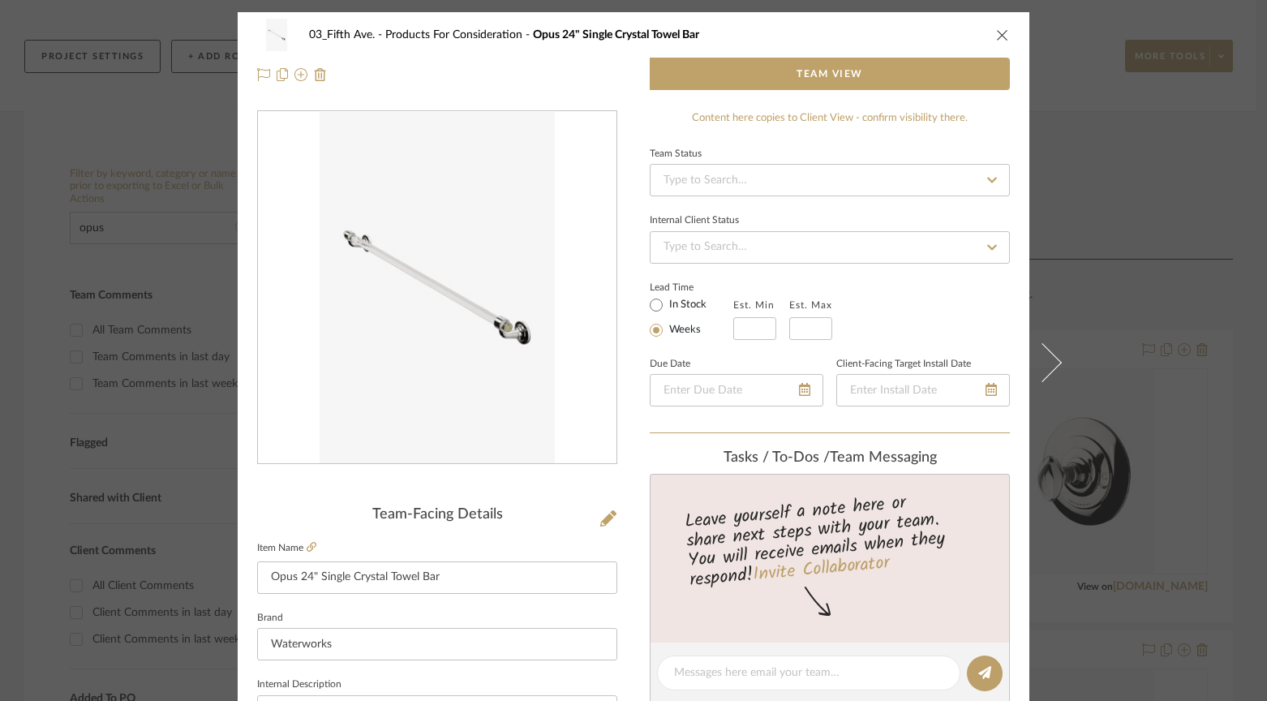
click at [1001, 36] on icon "close" at bounding box center [1002, 34] width 13 height 13
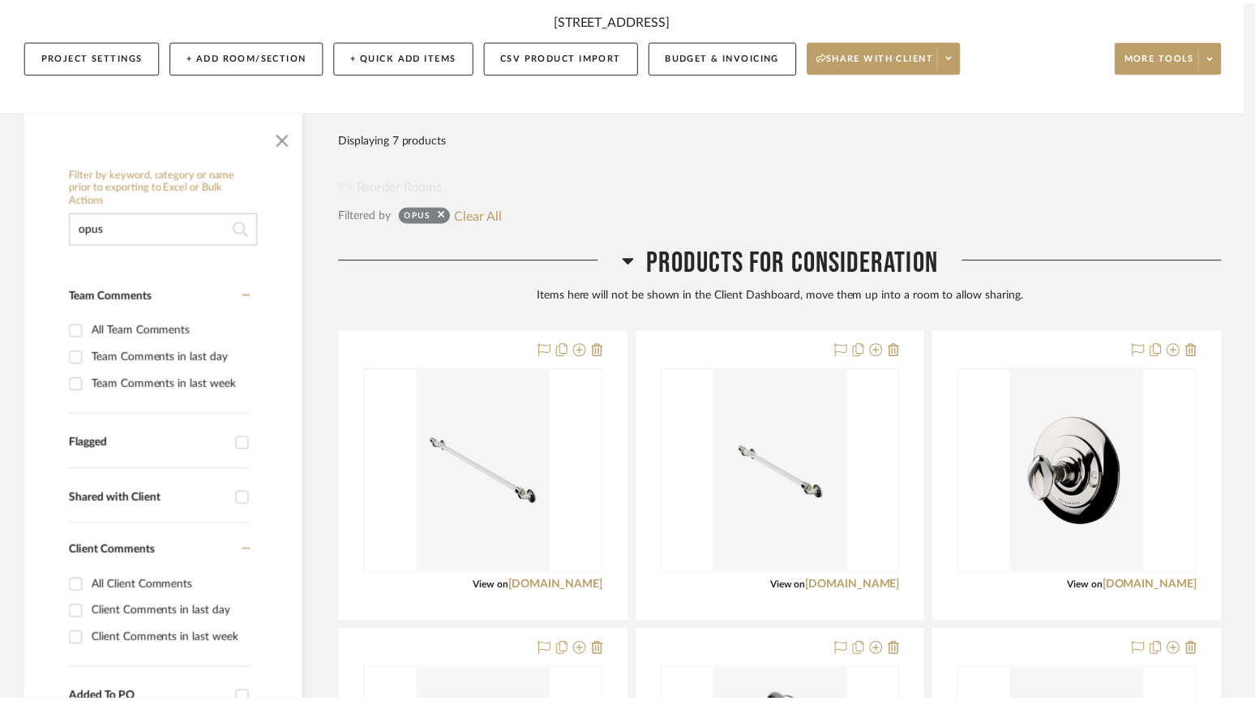
scroll to position [193, 0]
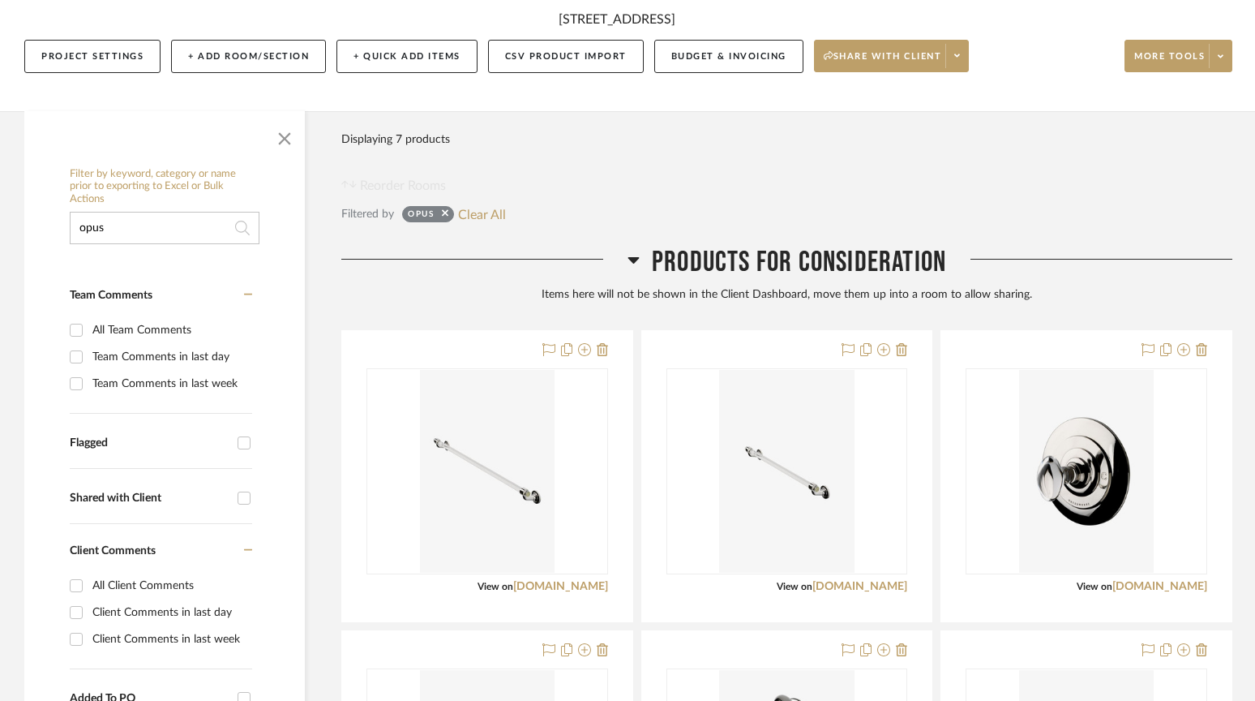
click at [964, 57] on span at bounding box center [956, 56] width 23 height 24
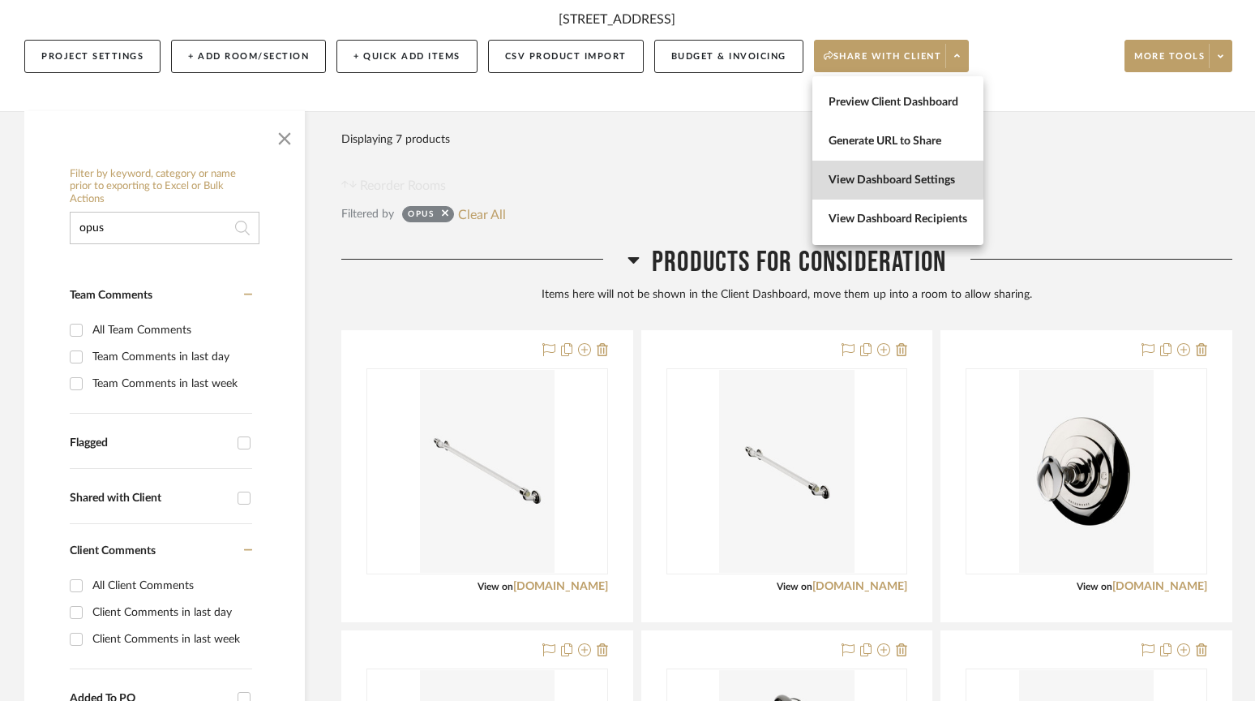
click at [876, 179] on span "View Dashboard Settings" at bounding box center [898, 181] width 139 height 14
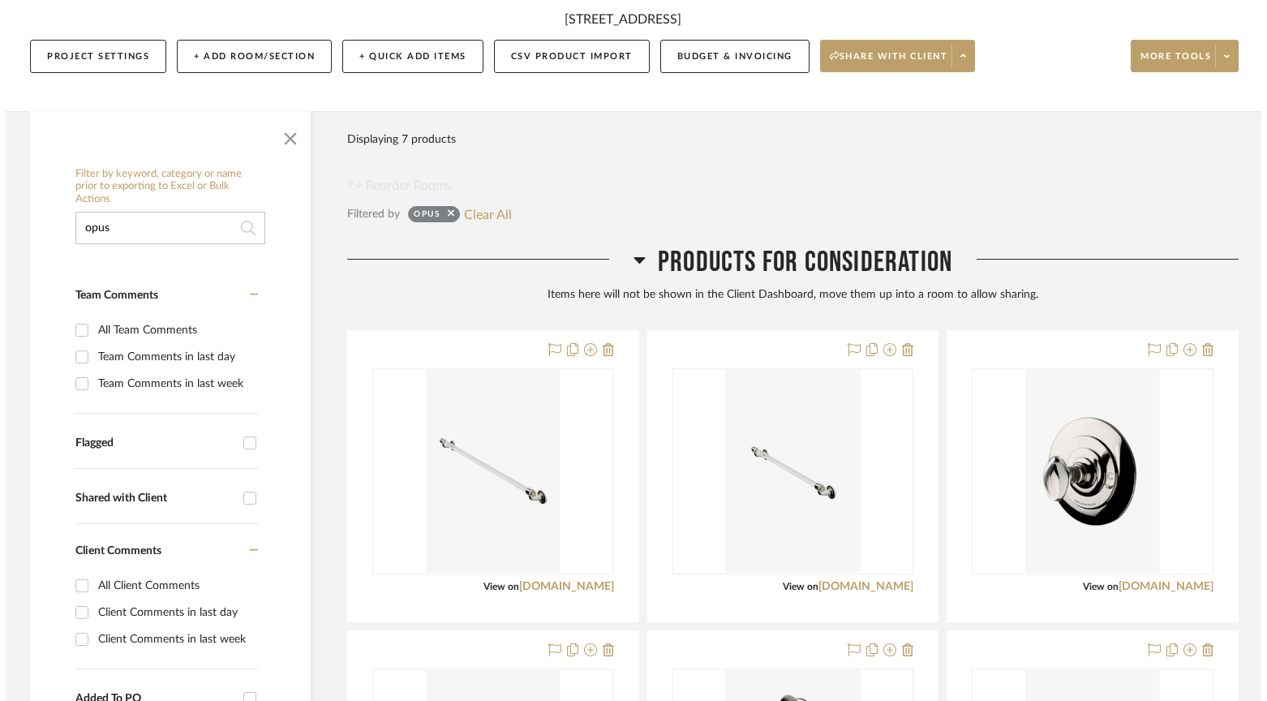
scroll to position [0, 0]
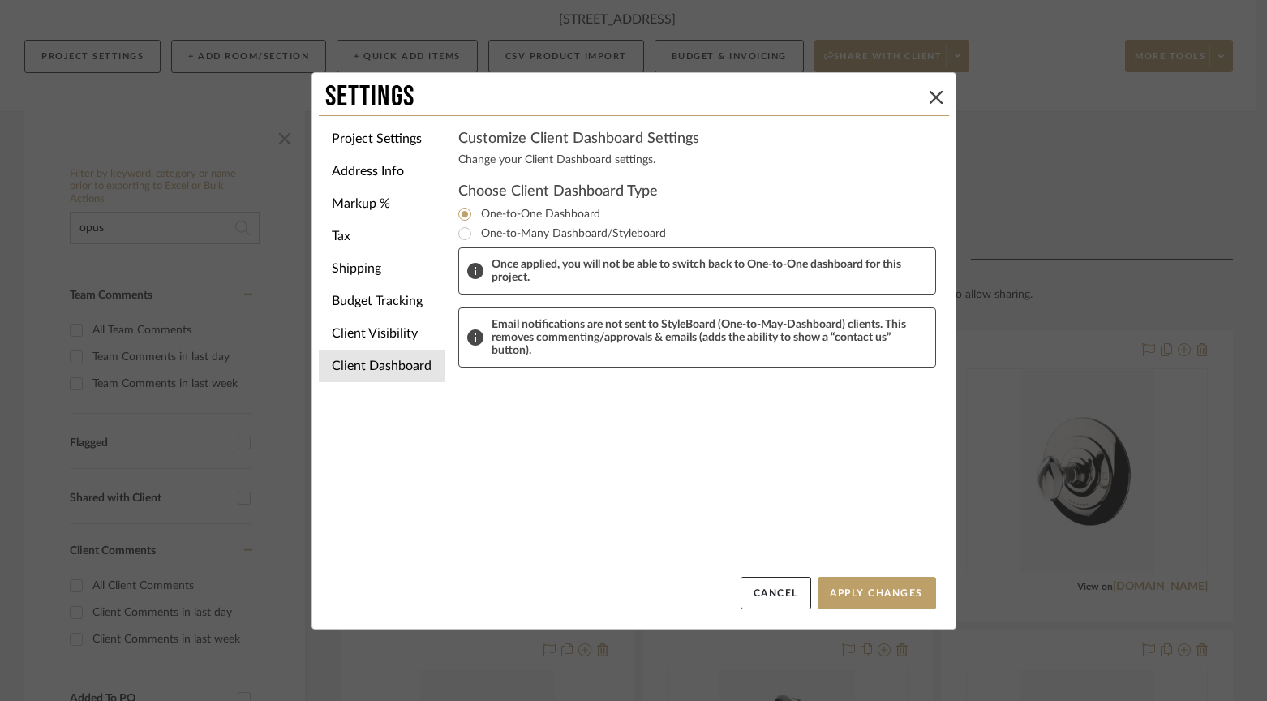
click at [540, 136] on h4 "Customize Client Dashboard Settings" at bounding box center [697, 138] width 478 height 19
click at [461, 236] on input "One-to-Many Dashboard/Styleboard" at bounding box center [464, 233] width 19 height 19
radio input "true"
click at [456, 212] on input "One-to-One Dashboard" at bounding box center [464, 213] width 19 height 19
radio input "true"
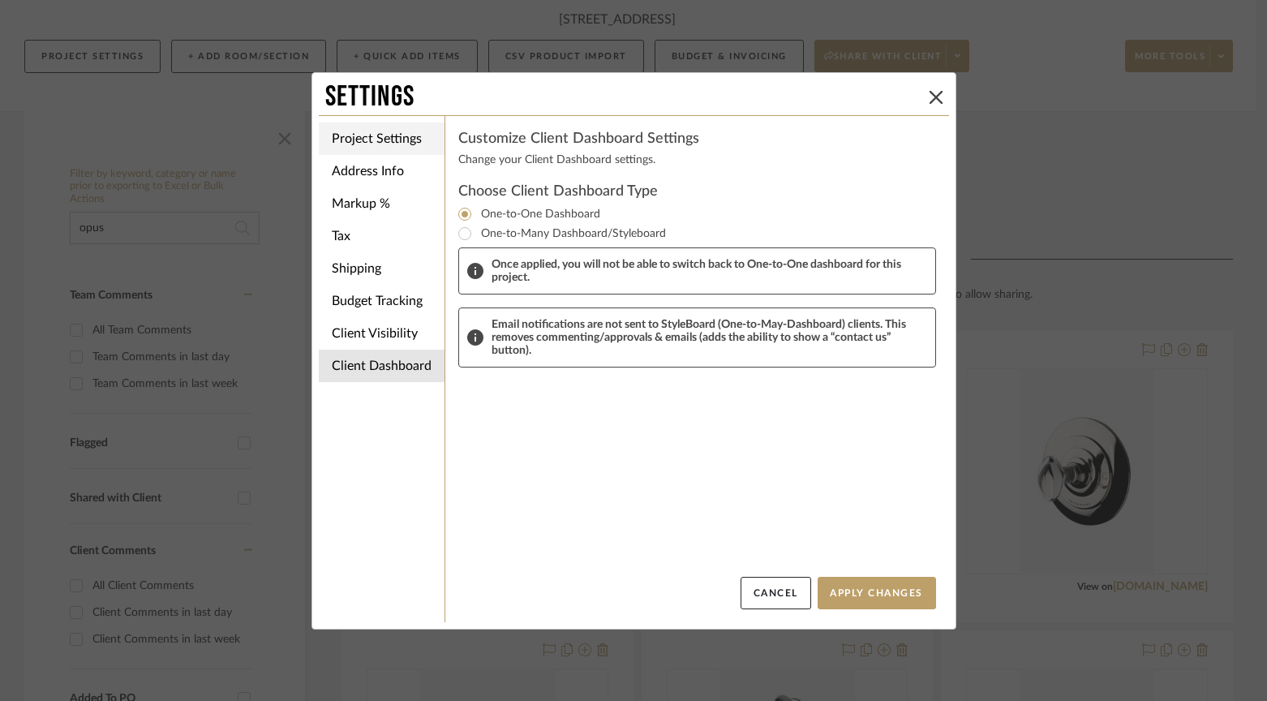
click at [360, 143] on li "Project Settings" at bounding box center [382, 138] width 126 height 32
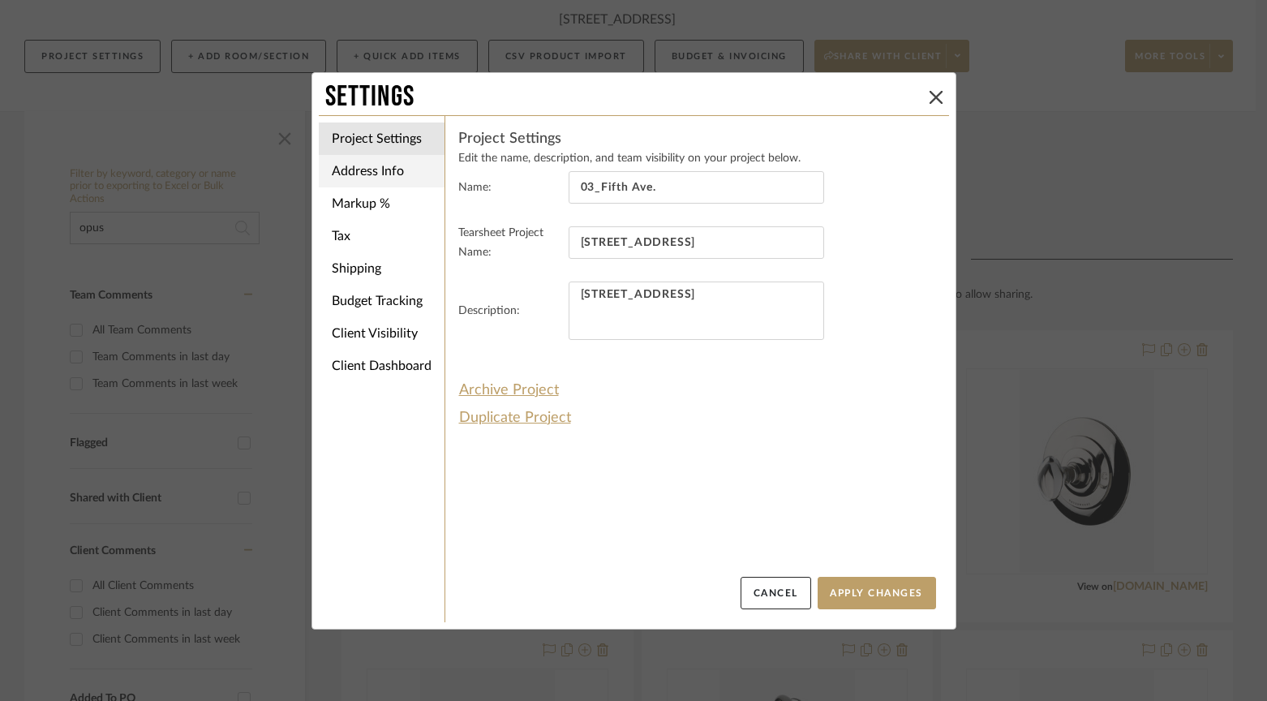
click at [362, 174] on li "Address Info" at bounding box center [382, 171] width 126 height 32
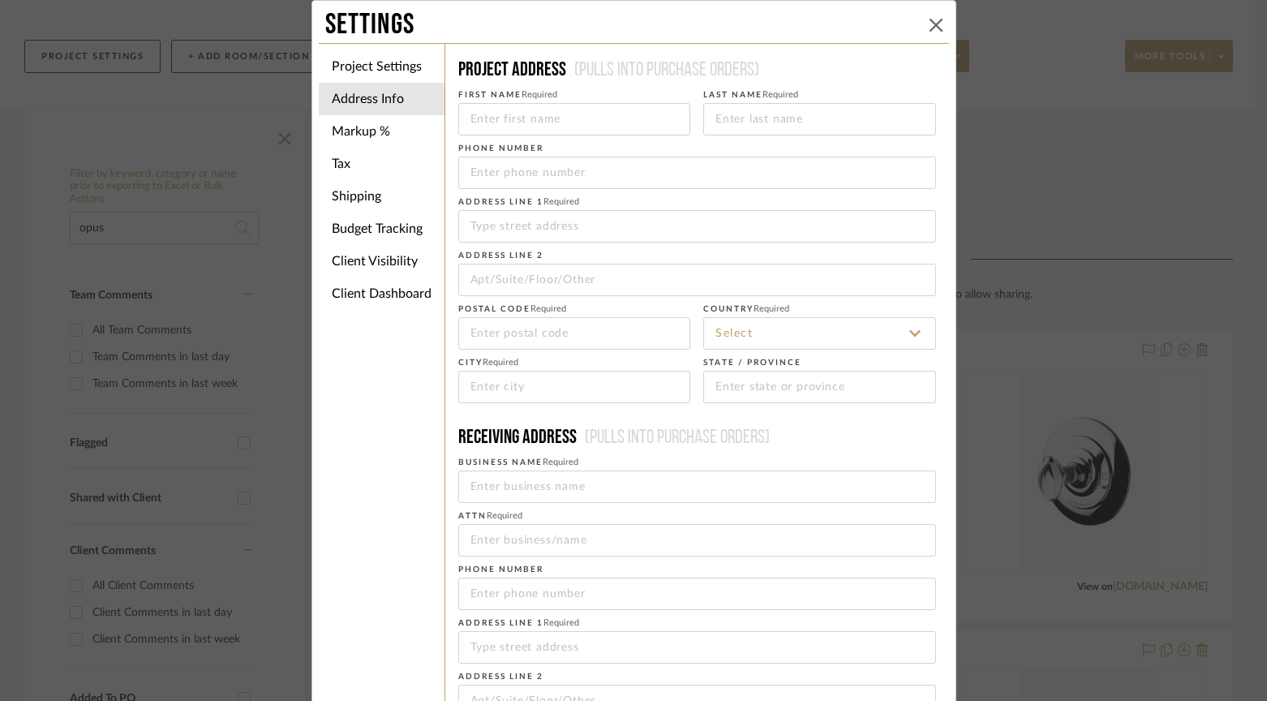
click at [937, 19] on button at bounding box center [935, 24] width 19 height 19
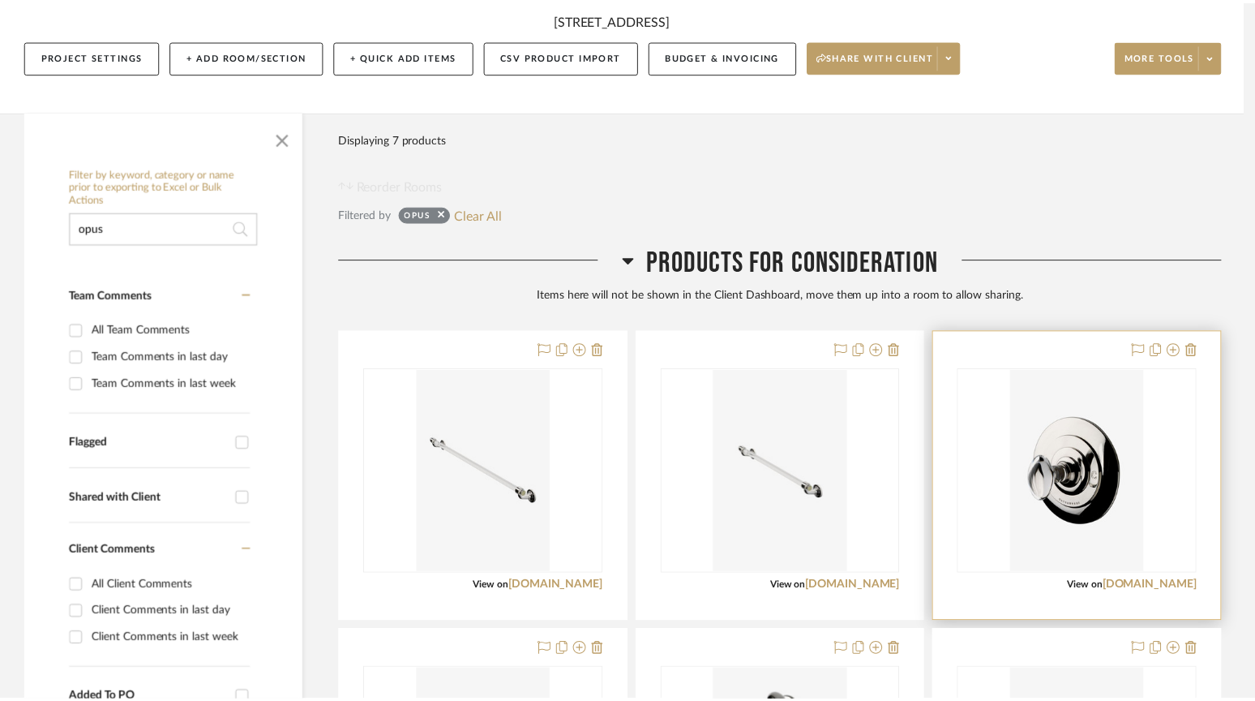
scroll to position [193, 0]
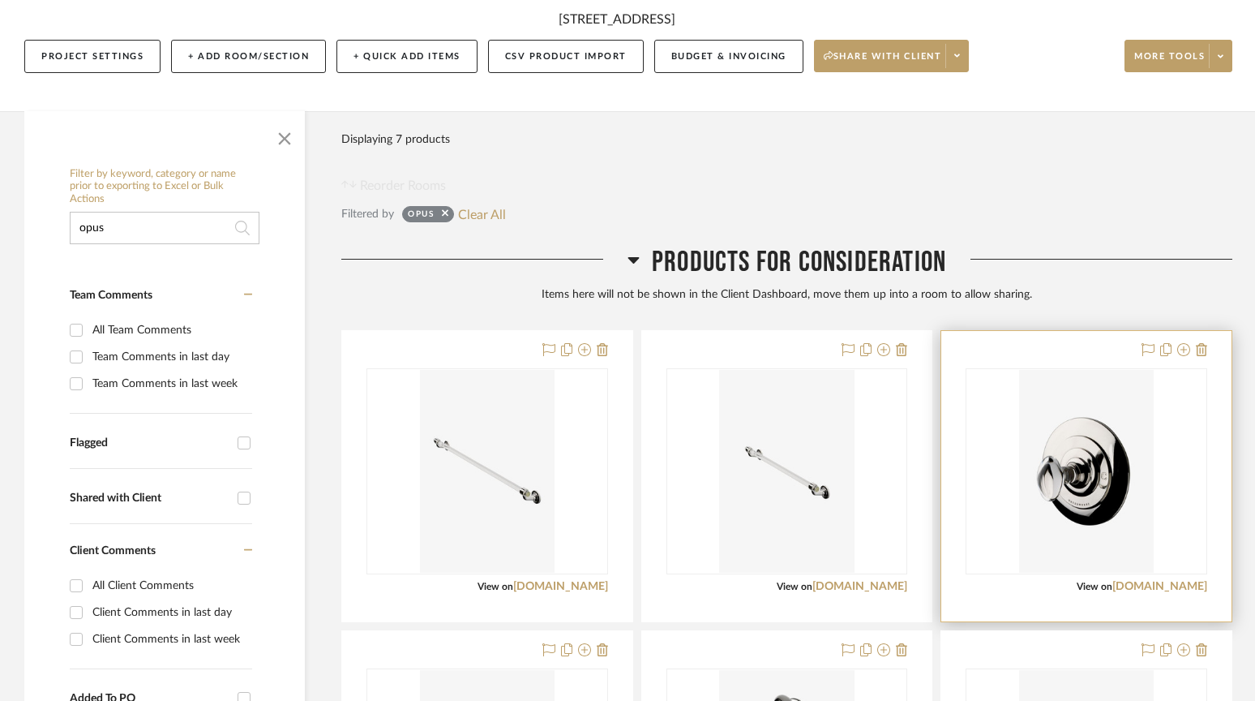
click at [1194, 447] on div "0" at bounding box center [1087, 471] width 240 height 204
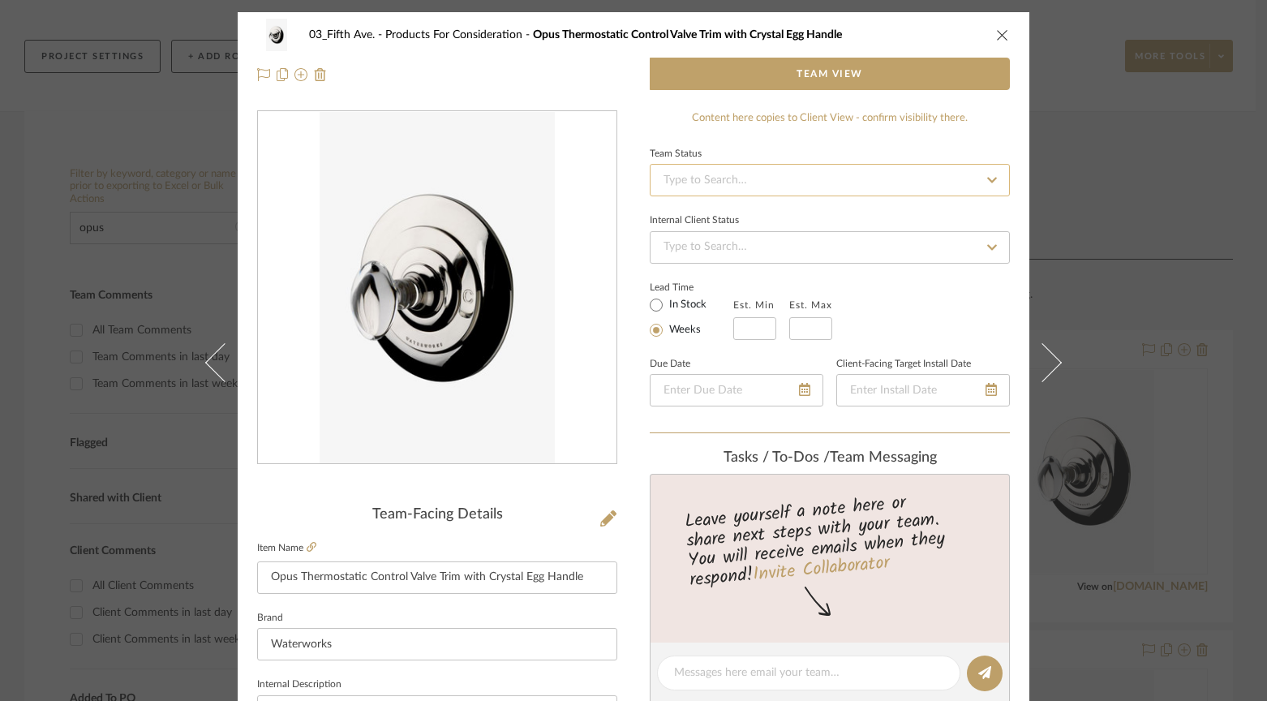
scroll to position [13, 0]
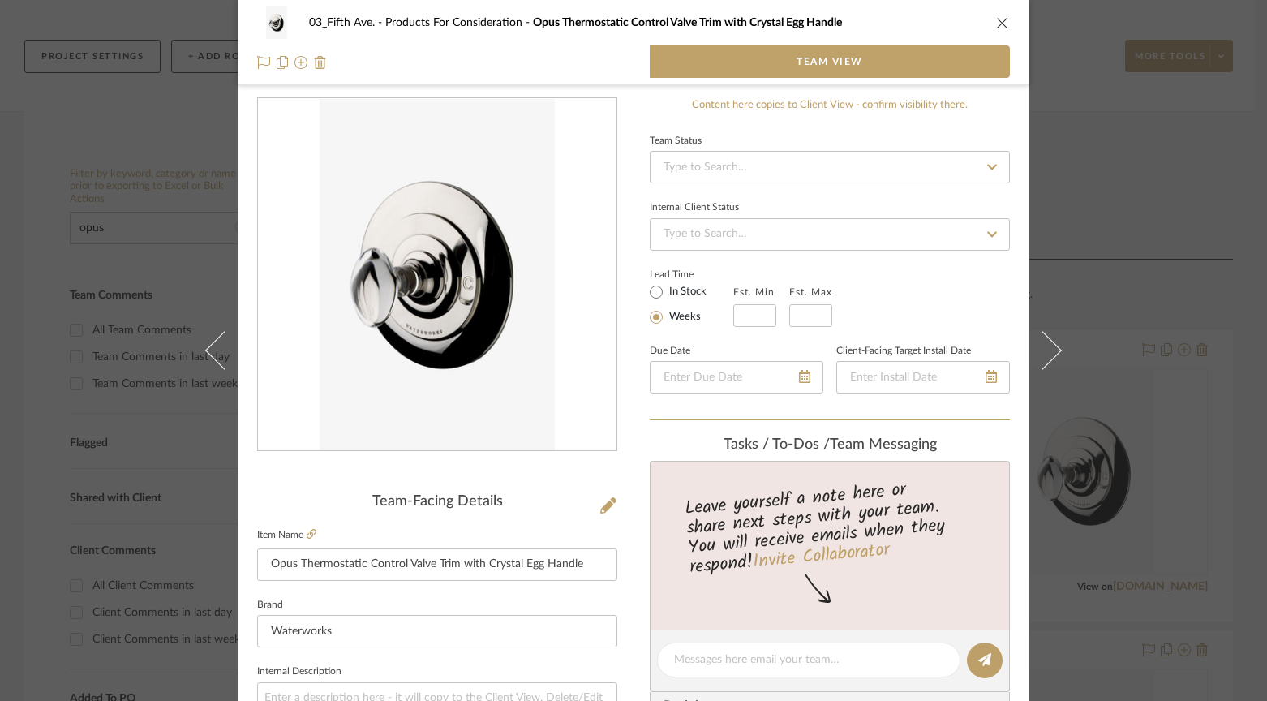
click at [744, 109] on div "Content here copies to Client View - confirm visibility there." at bounding box center [829, 105] width 360 height 16
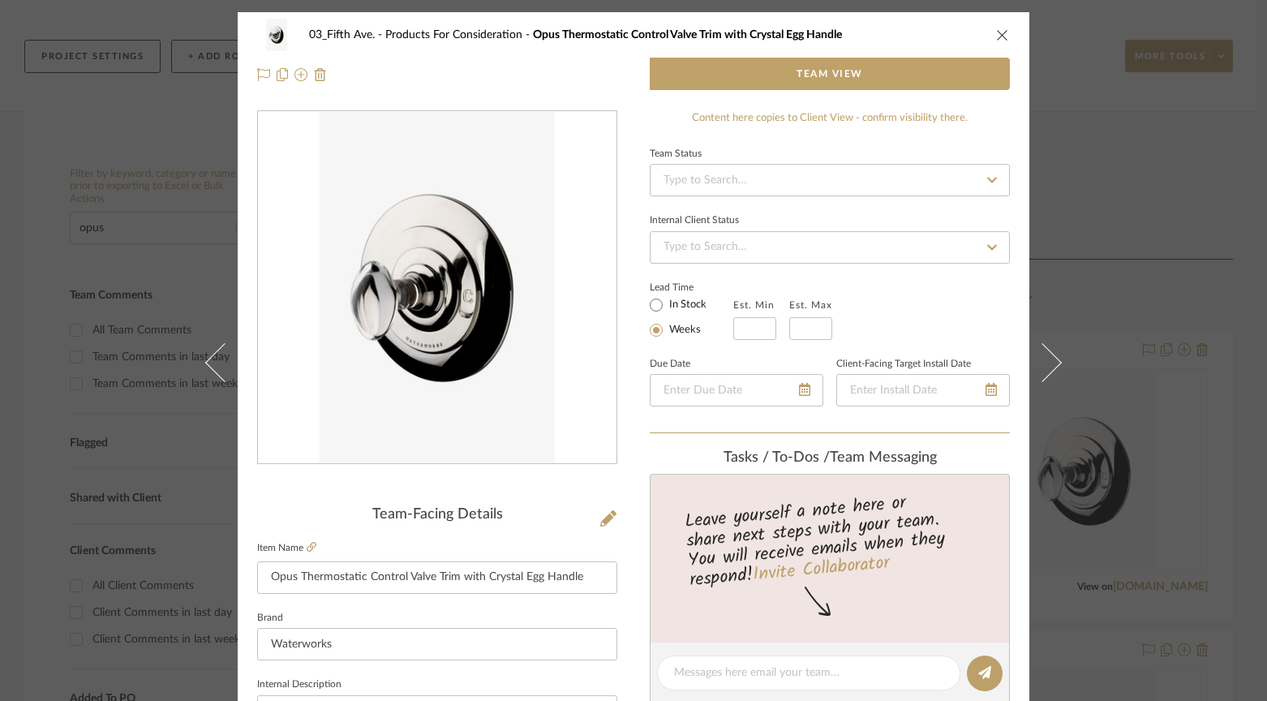
click at [877, 120] on div "Content here copies to Client View - confirm visibility there." at bounding box center [829, 118] width 360 height 16
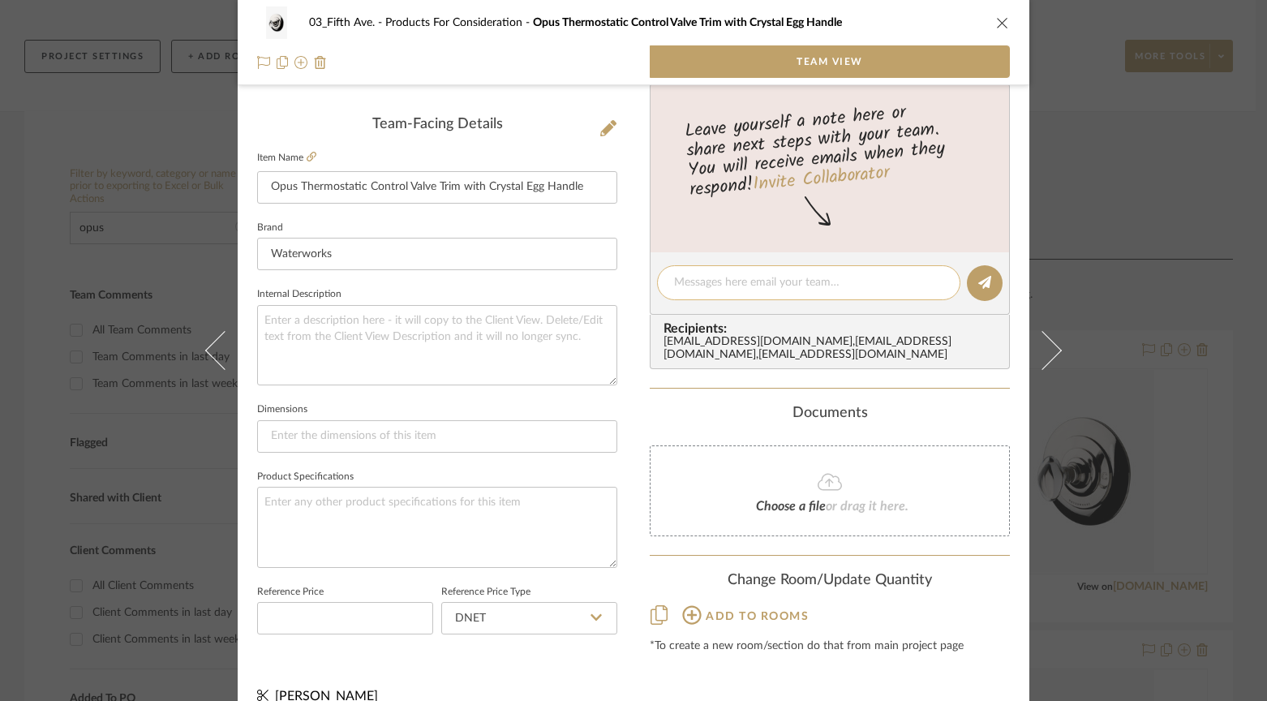
scroll to position [412, 0]
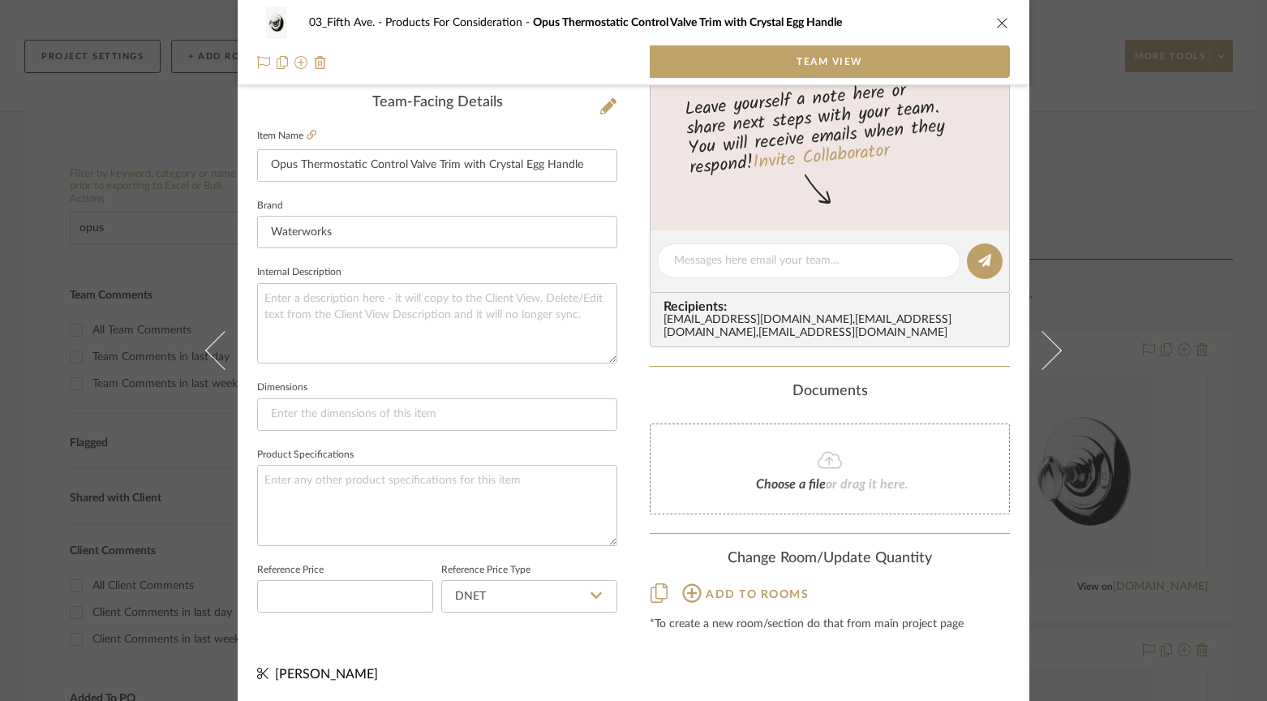
click at [774, 598] on span "Add to rooms" at bounding box center [756, 594] width 103 height 11
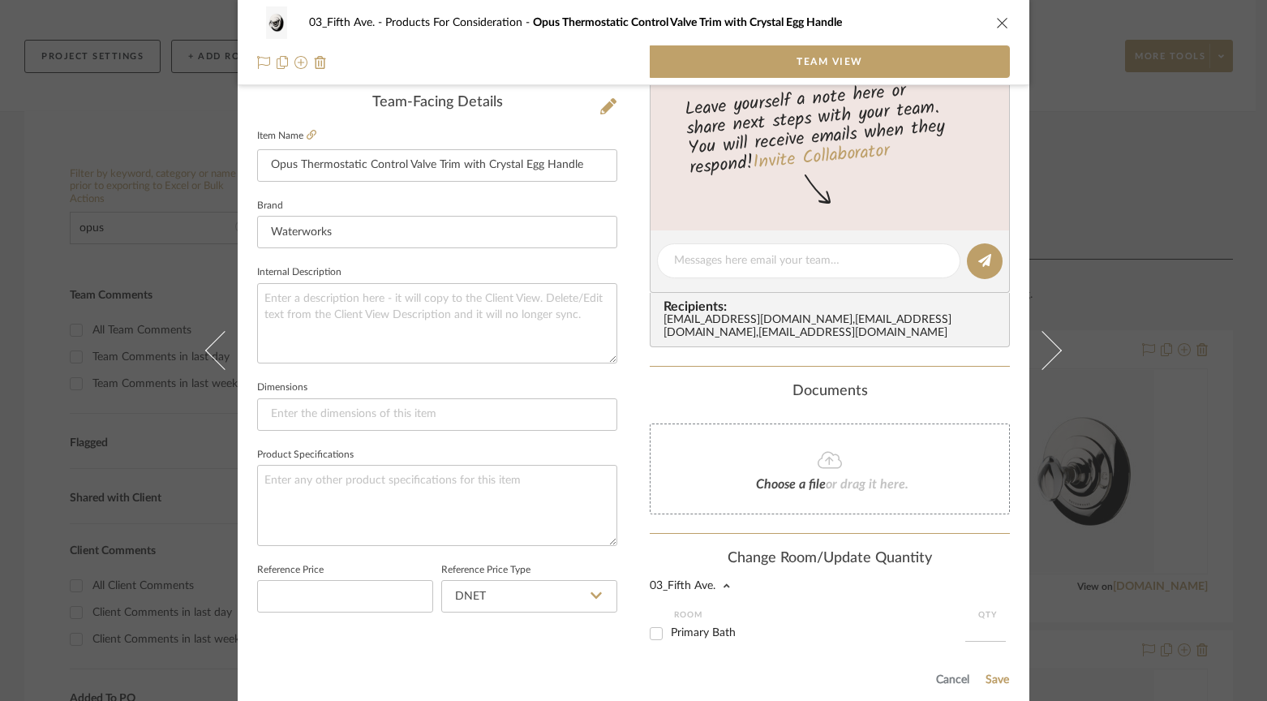
scroll to position [468, 0]
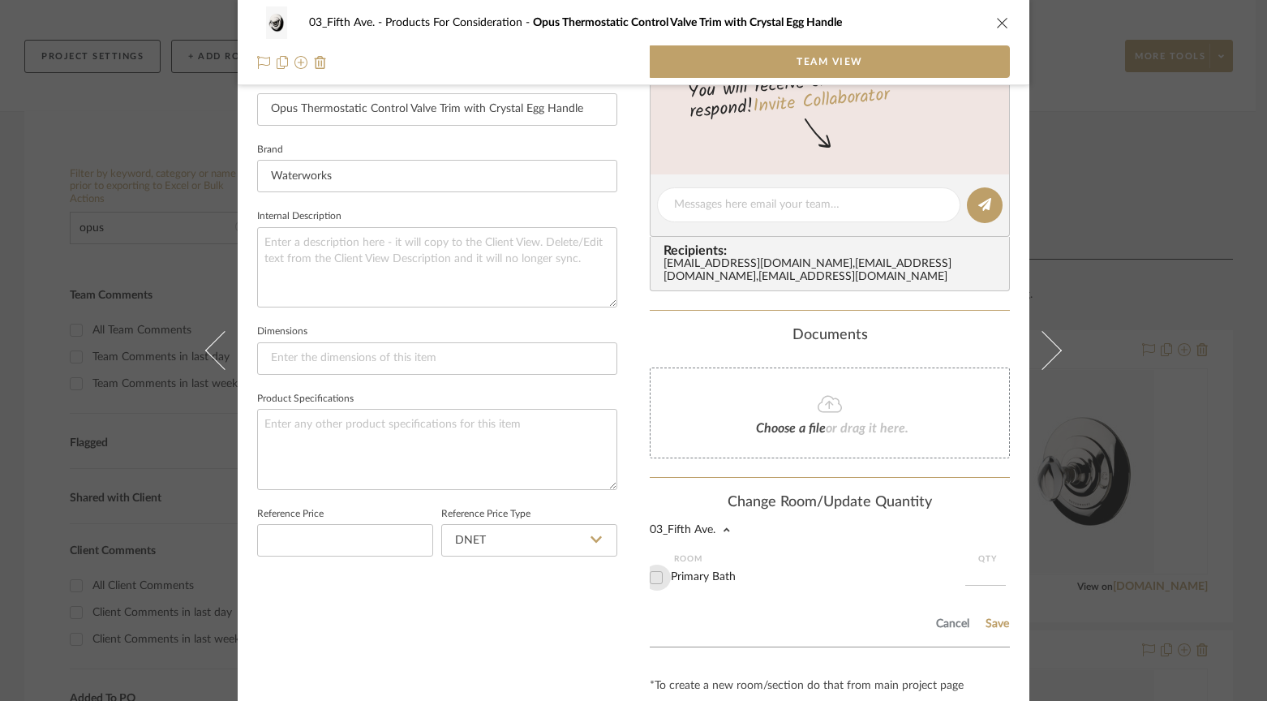
click at [656, 575] on input "Primary Bath" at bounding box center [656, 577] width 26 height 26
checkbox input "true"
type input "1"
click at [991, 625] on button "Save" at bounding box center [996, 623] width 25 height 13
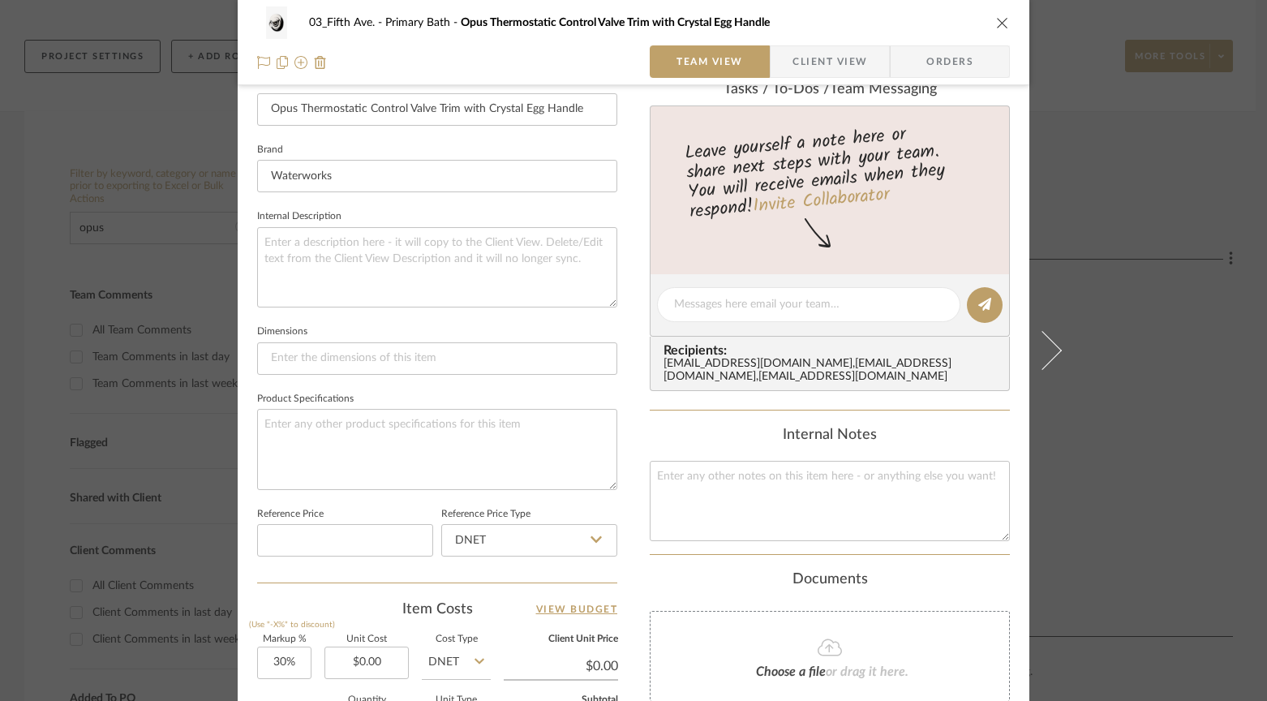
drag, startPoint x: 994, startPoint y: 21, endPoint x: 895, endPoint y: 78, distance: 114.0
click at [996, 21] on icon "close" at bounding box center [1002, 22] width 13 height 13
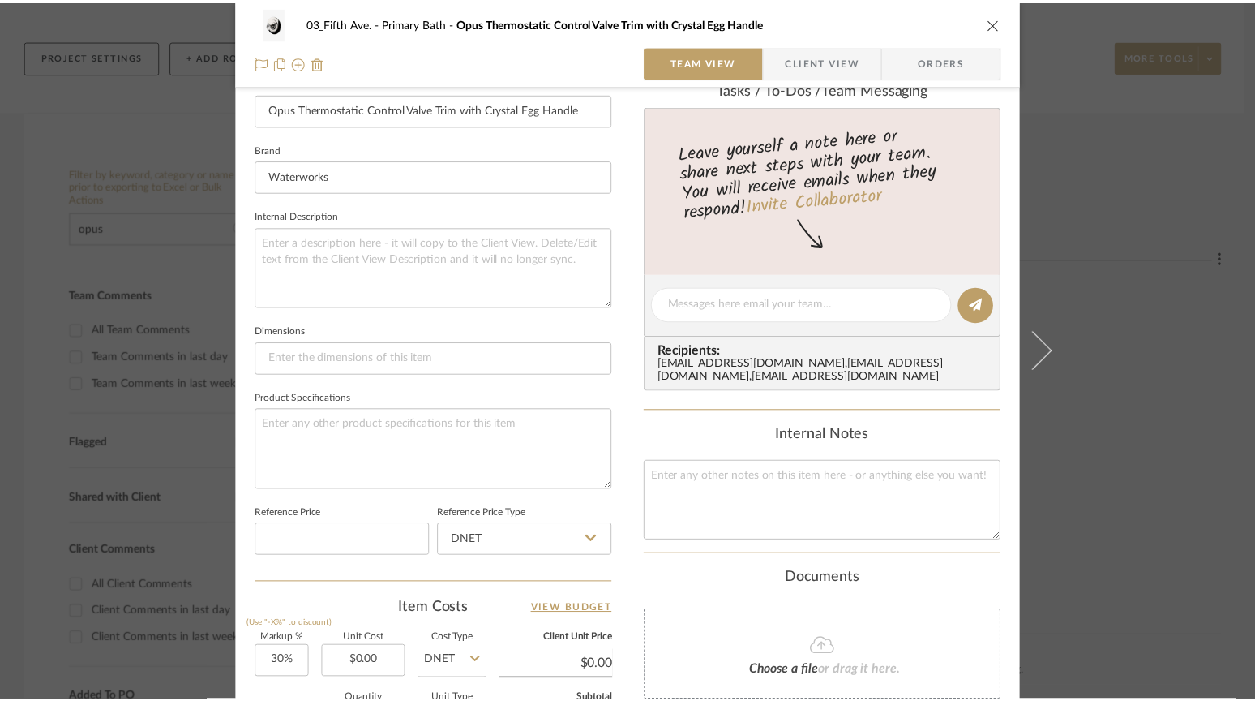
scroll to position [193, 0]
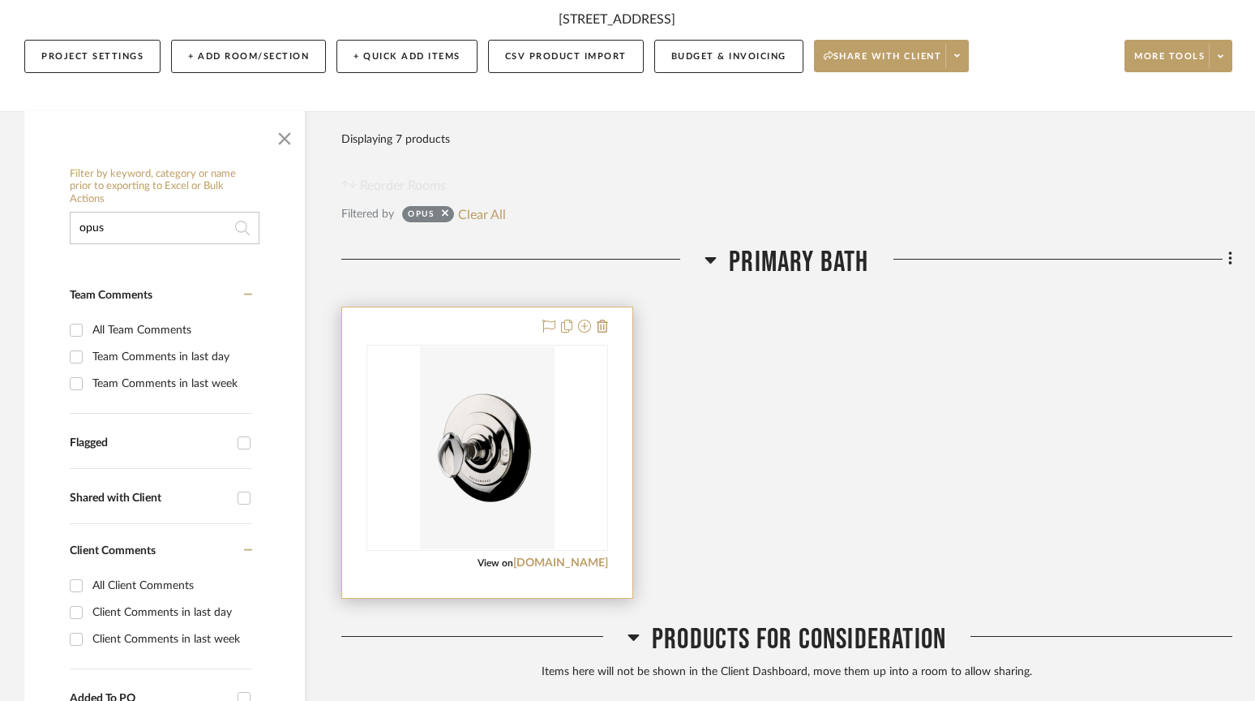
click at [508, 330] on div at bounding box center [487, 452] width 290 height 290
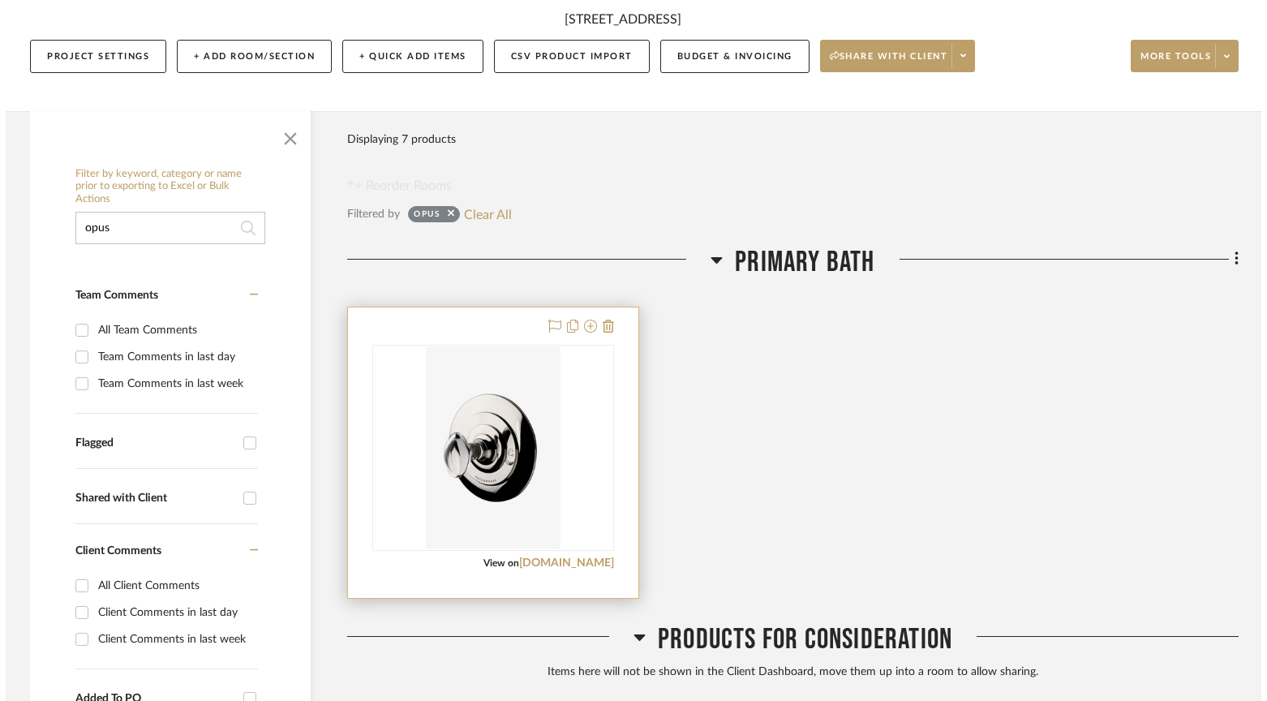
scroll to position [0, 0]
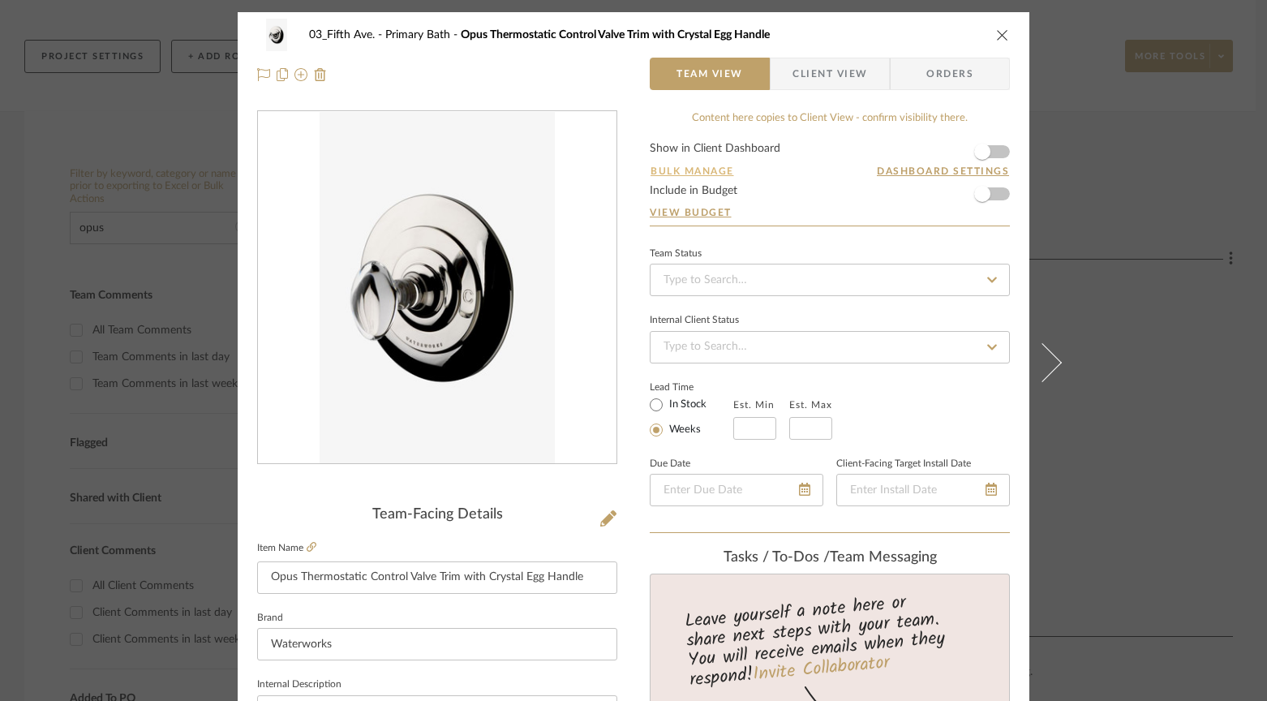
click at [671, 170] on button "Bulk Manage" at bounding box center [691, 171] width 85 height 15
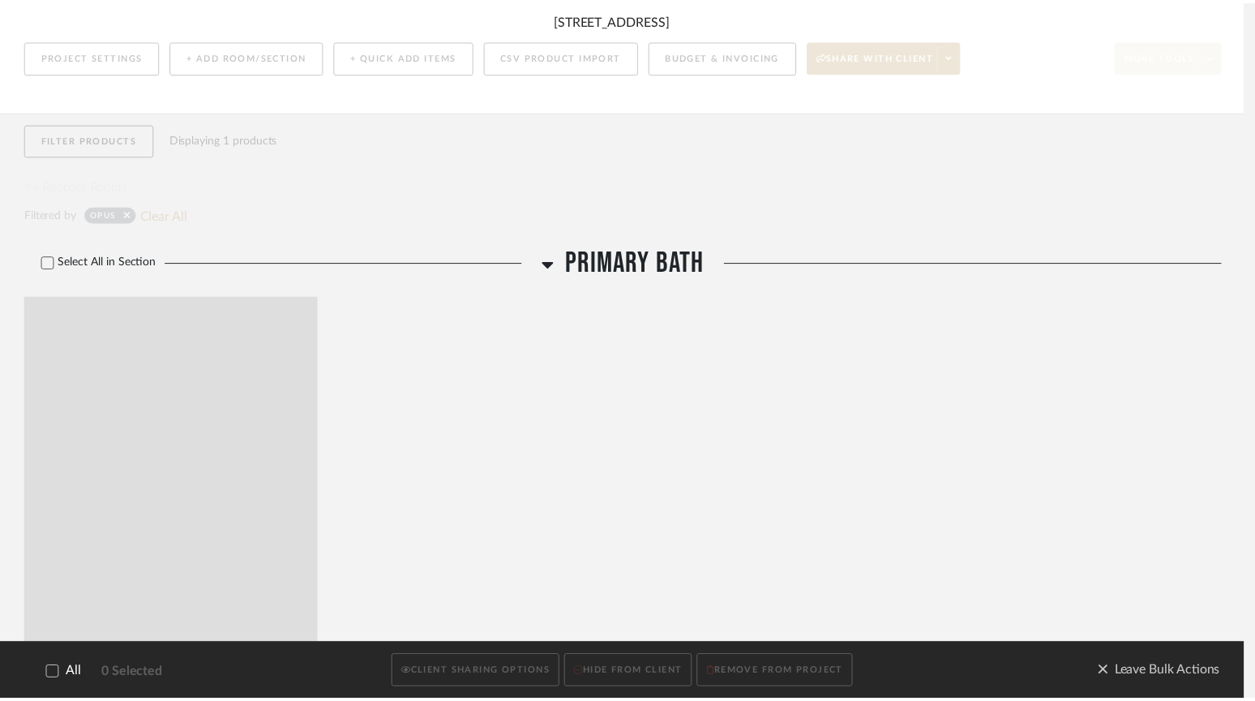
scroll to position [193, 0]
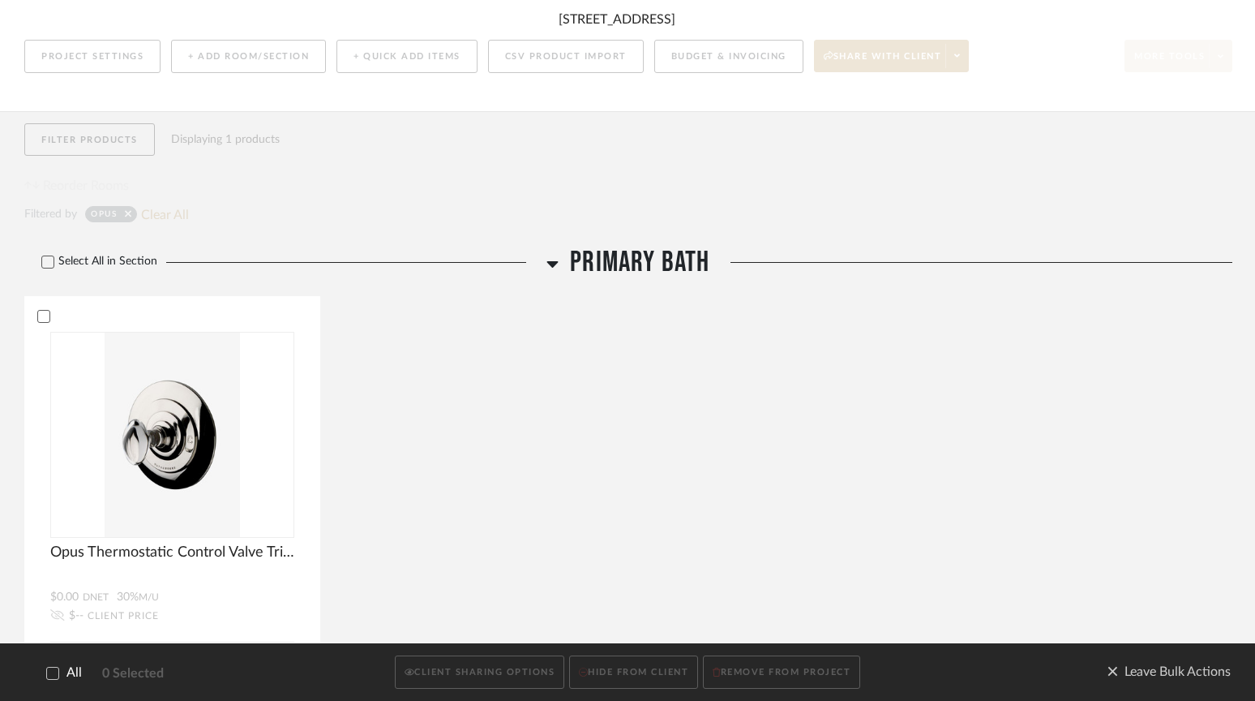
click at [336, 205] on div "Filter Products Displaying 1 products Reorder Rooms Filtered by opus Clear All …" at bounding box center [628, 462] width 1208 height 703
drag, startPoint x: 444, startPoint y: 232, endPoint x: 328, endPoint y: 110, distance: 168.6
click at [422, 206] on div "Filter Products Displaying 1 products Reorder Rooms Filtered by opus Clear All …" at bounding box center [628, 462] width 1208 height 703
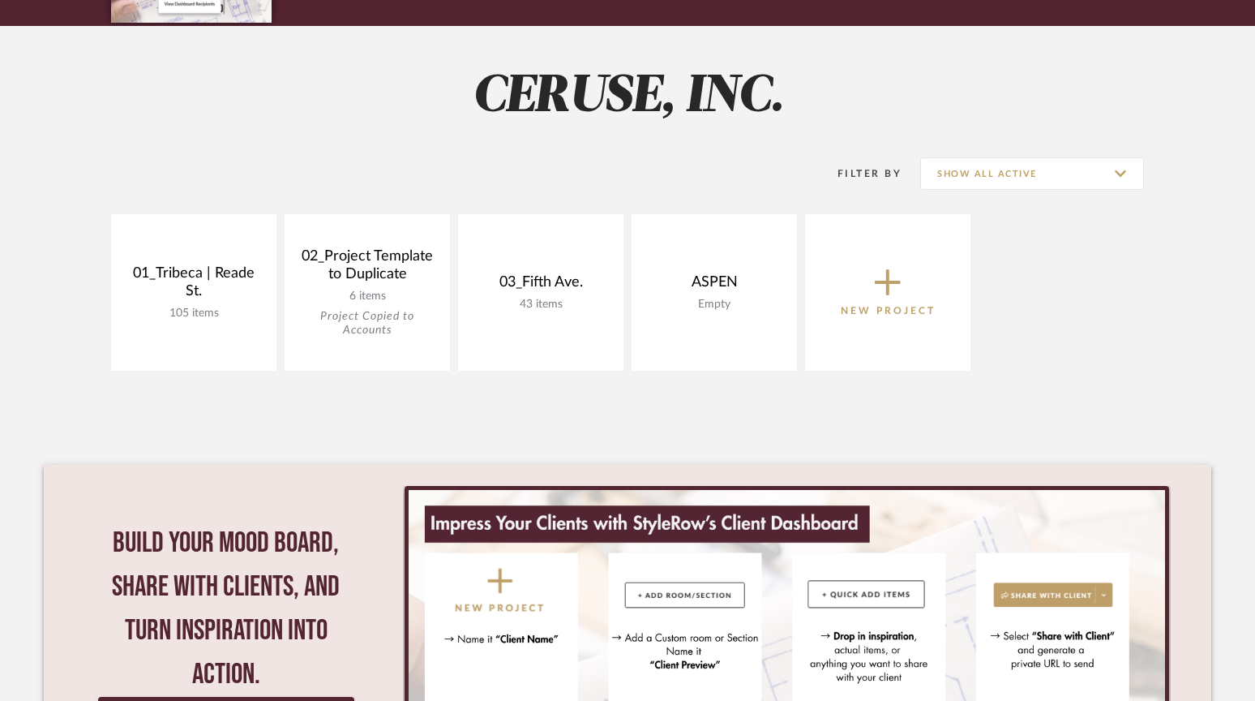
scroll to position [122, 0]
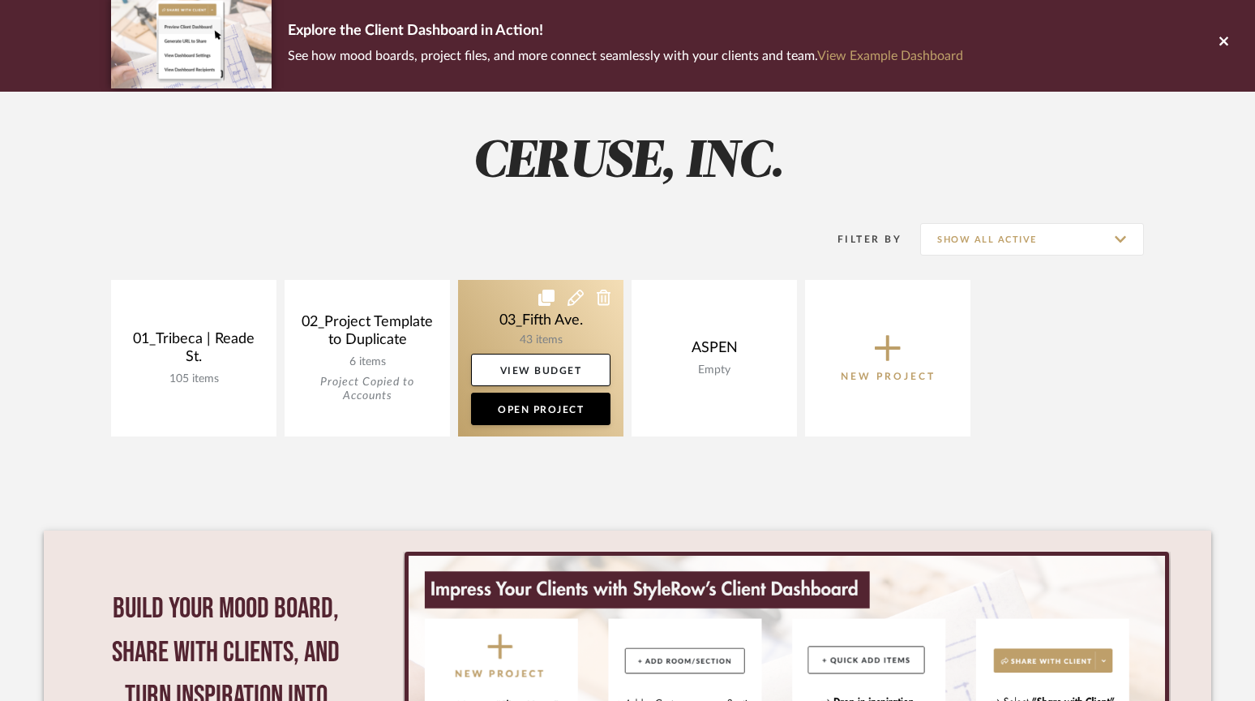
click at [540, 321] on link at bounding box center [540, 358] width 165 height 156
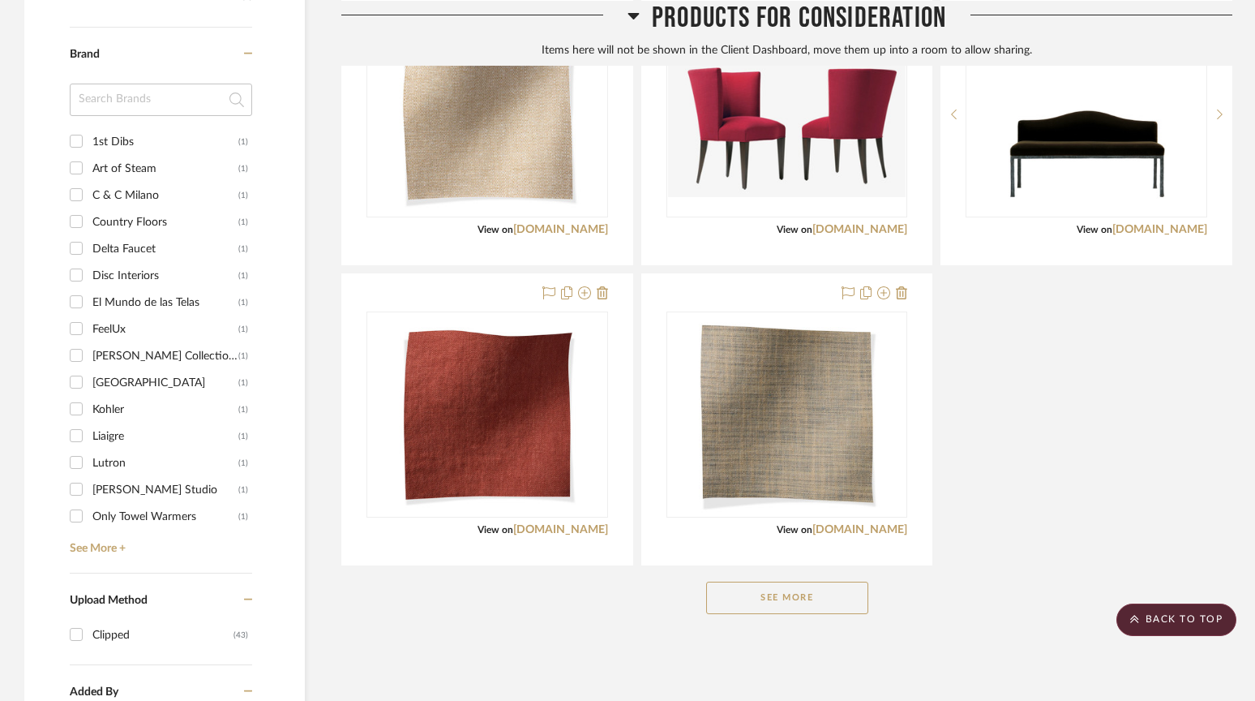
scroll to position [1256, 0]
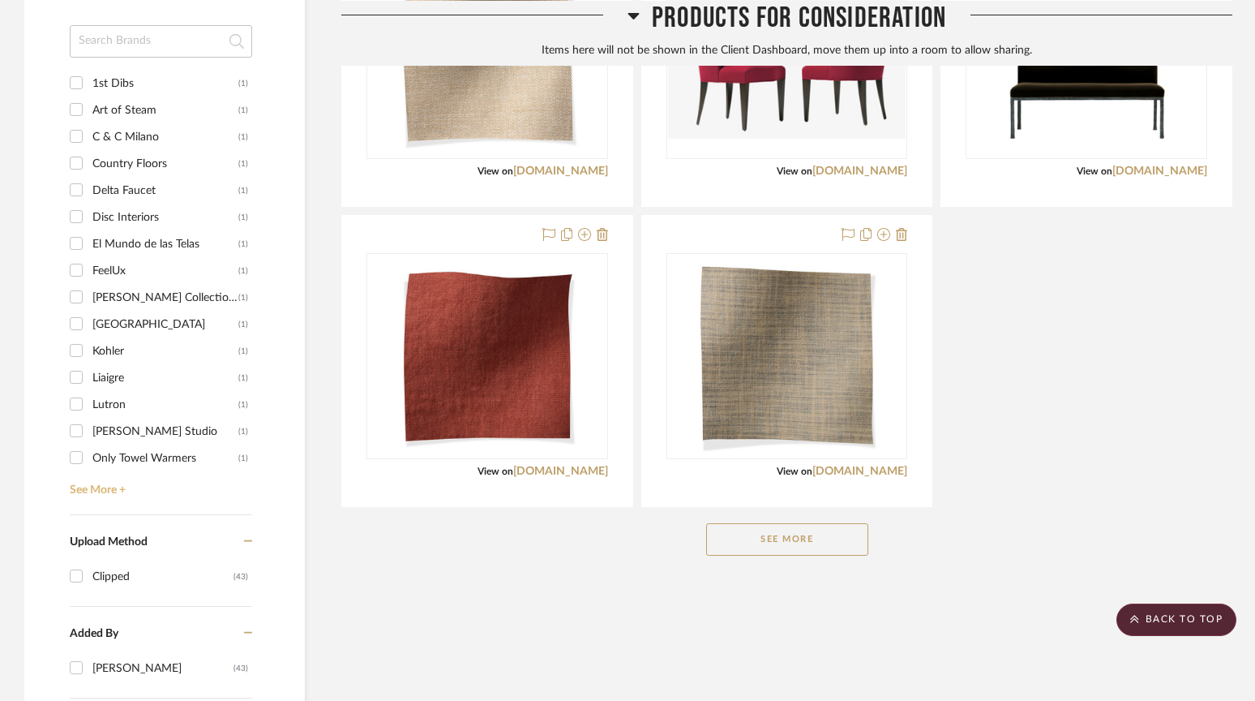
click at [104, 487] on link "See More +" at bounding box center [159, 484] width 186 height 26
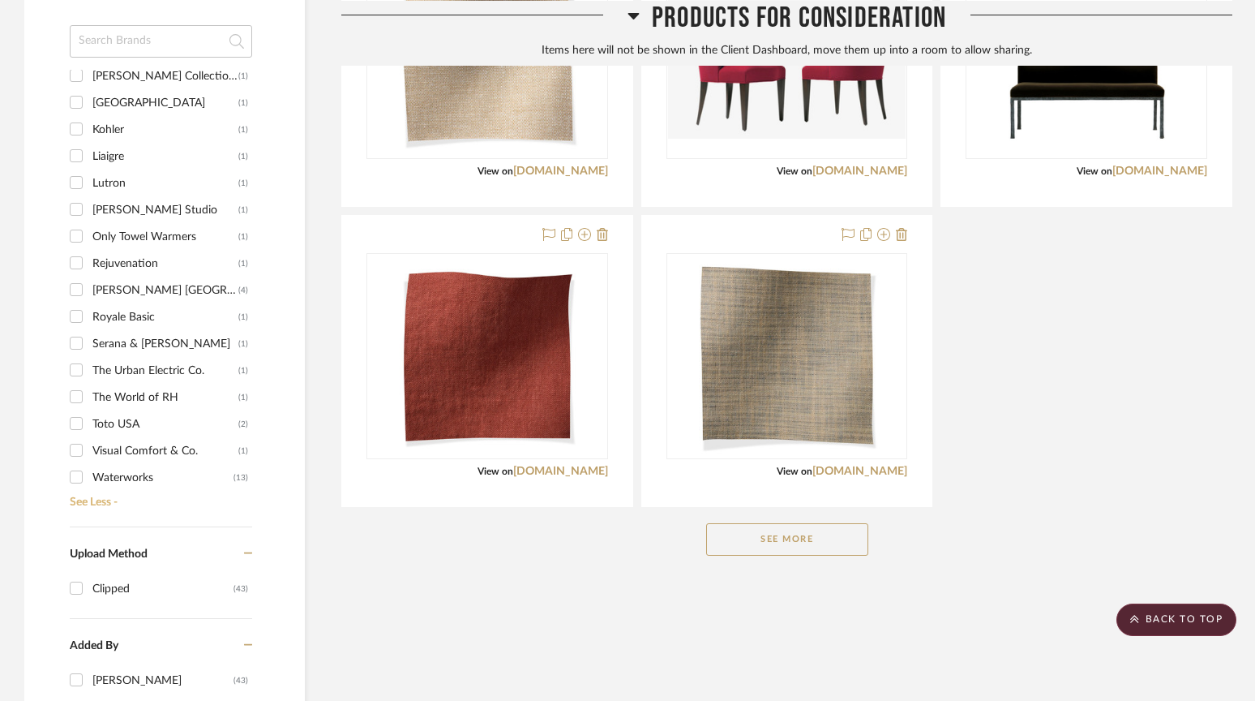
scroll to position [229, 0]
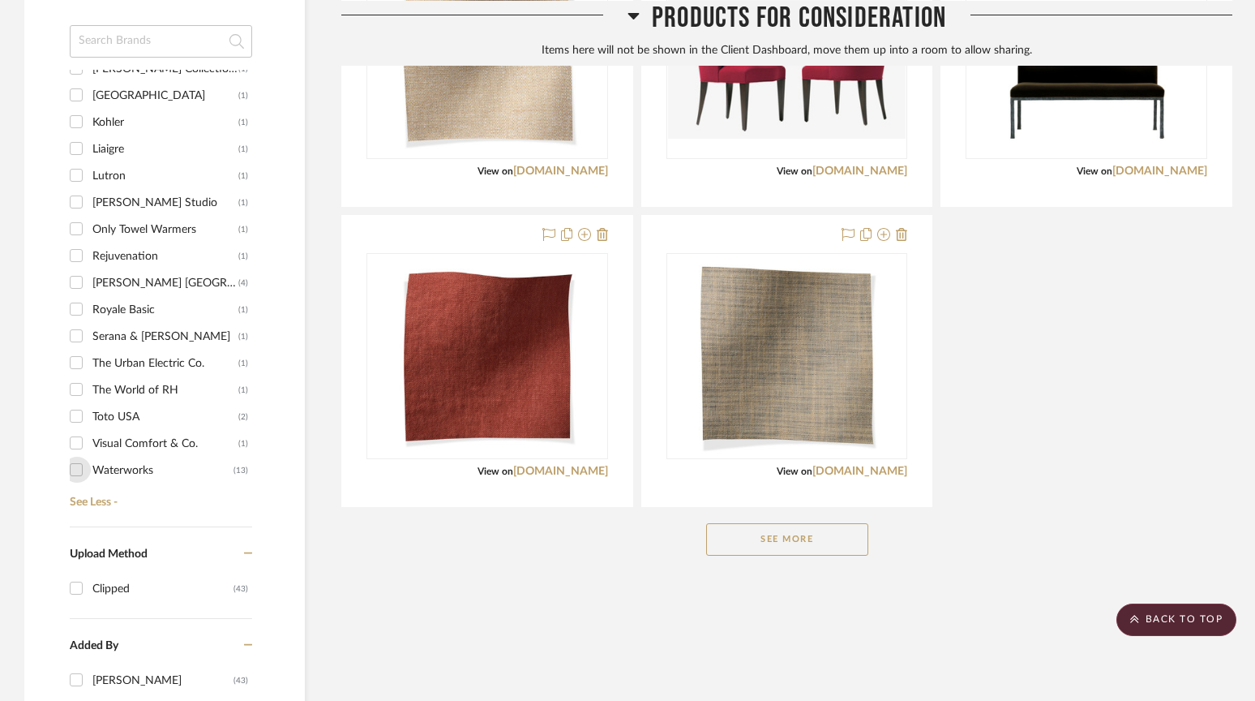
click at [75, 467] on input "Waterworks (13)" at bounding box center [76, 470] width 26 height 26
checkbox input "true"
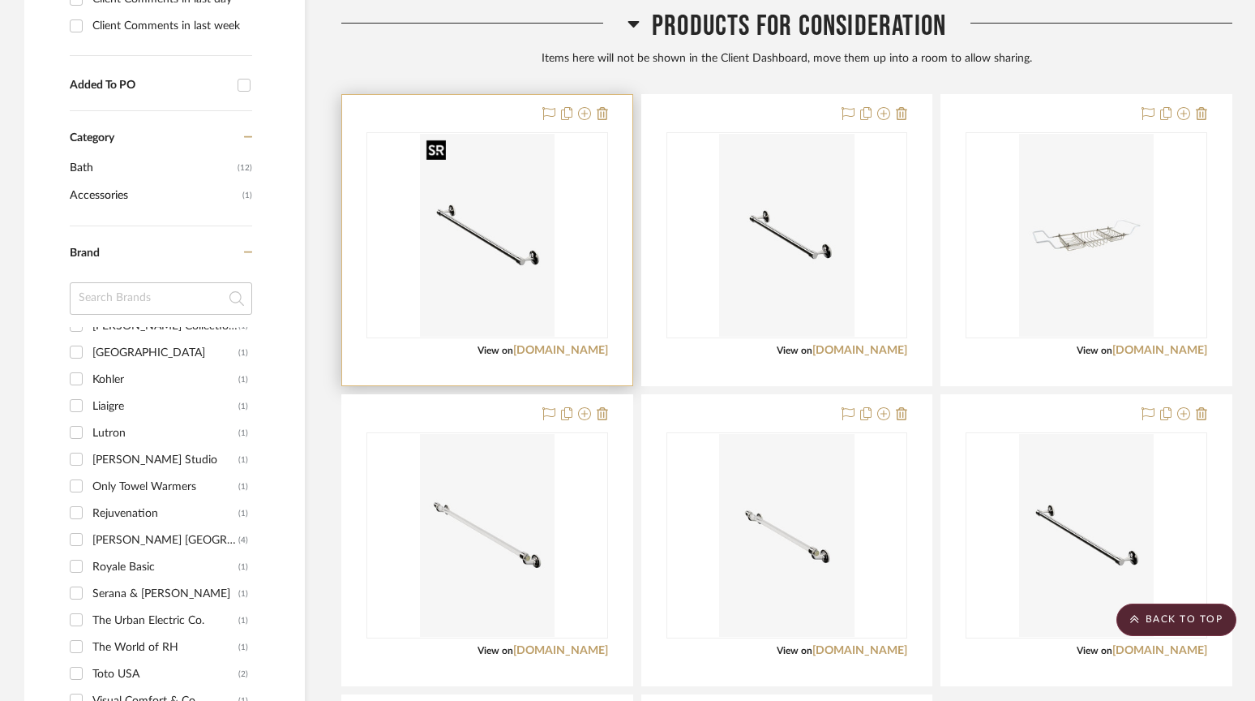
scroll to position [790, 0]
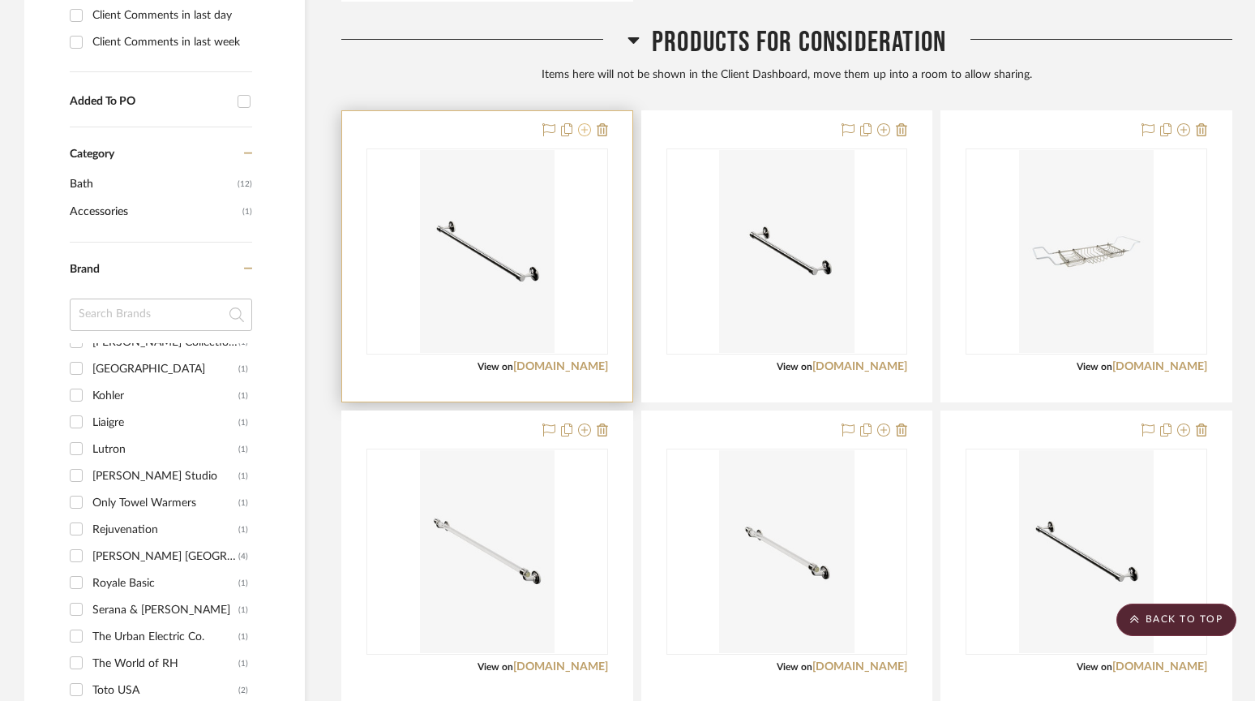
click at [589, 126] on icon at bounding box center [584, 129] width 13 height 13
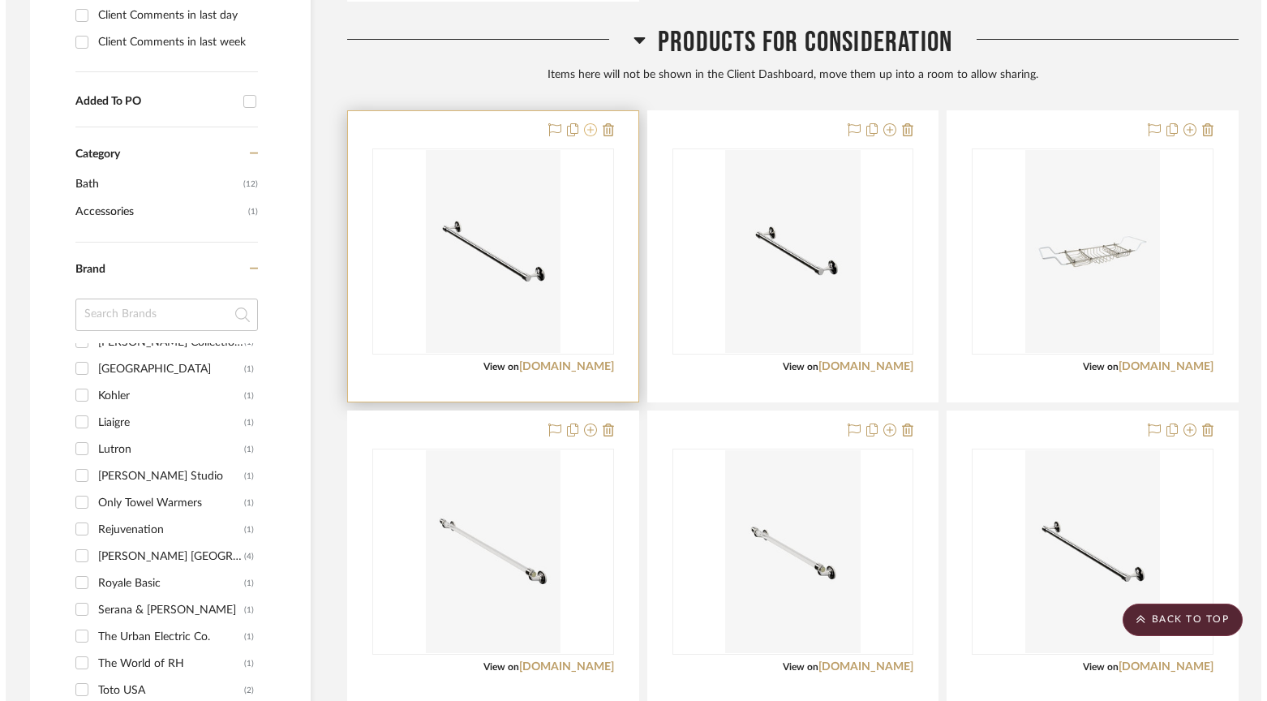
scroll to position [0, 0]
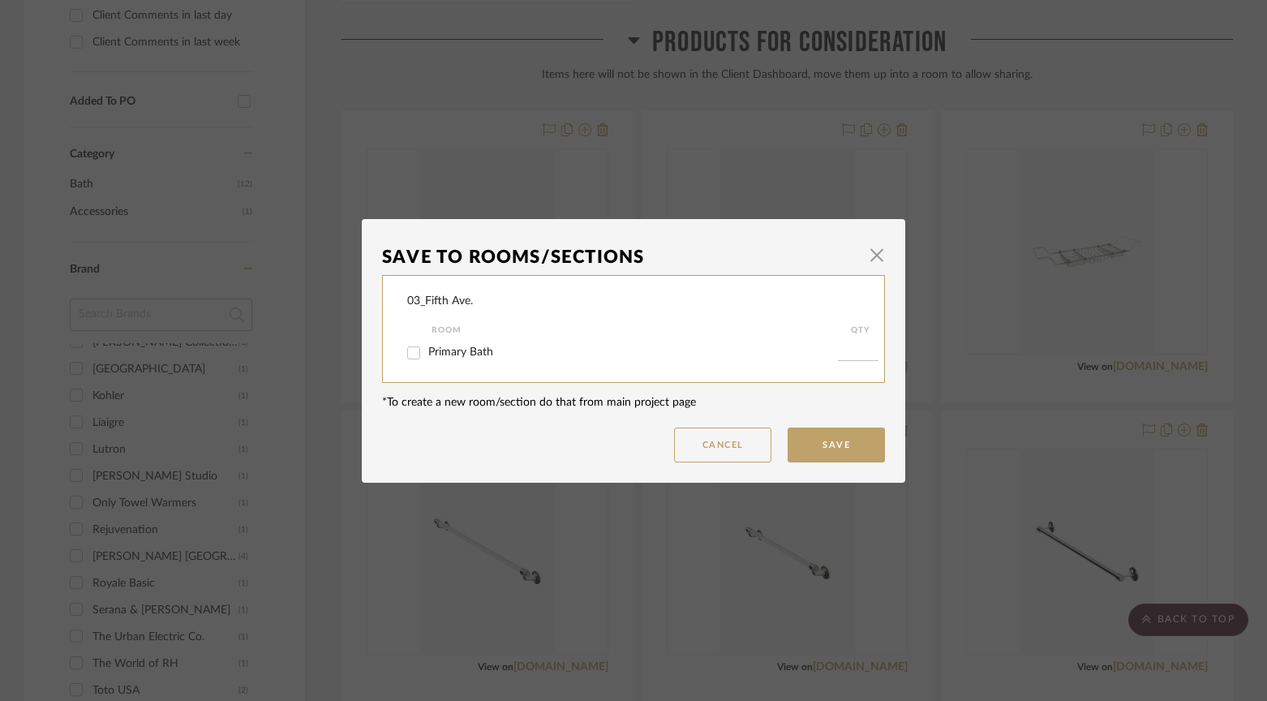
drag, startPoint x: 409, startPoint y: 352, endPoint x: 464, endPoint y: 382, distance: 62.8
click at [409, 353] on input "Primary Bath" at bounding box center [414, 353] width 26 height 26
checkbox input "true"
type input "1"
click at [808, 449] on button "Save" at bounding box center [835, 444] width 97 height 35
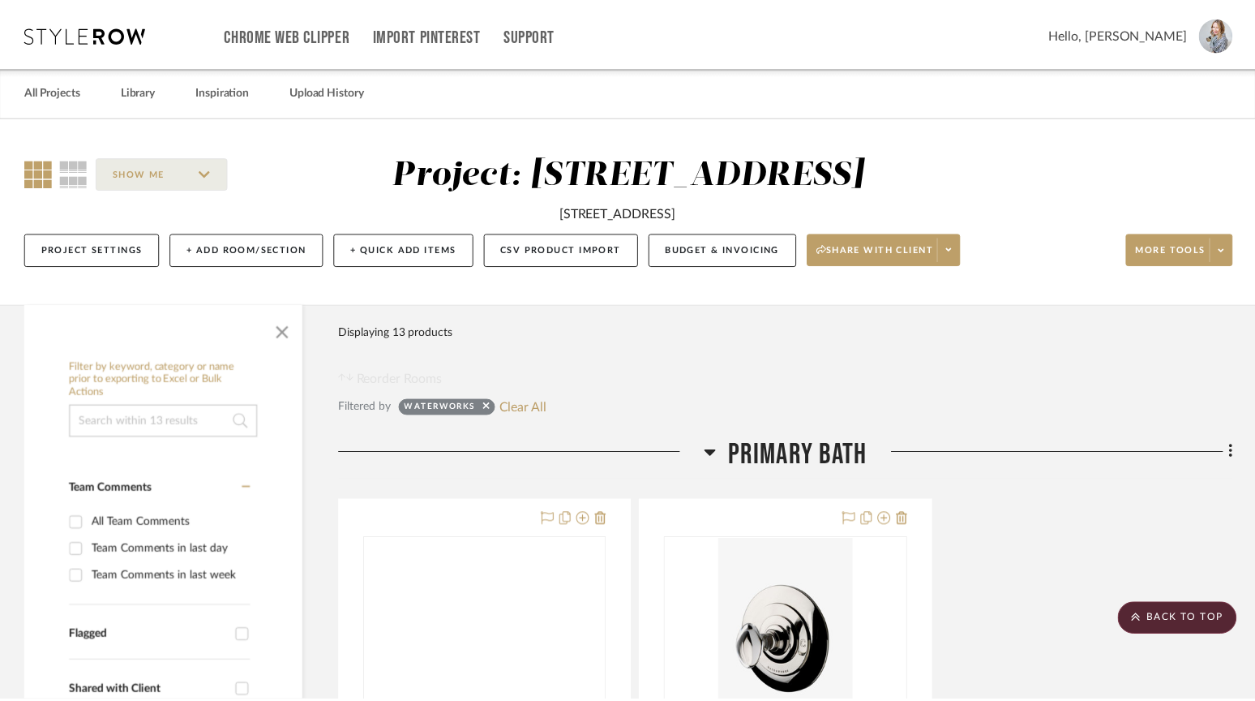
scroll to position [790, 0]
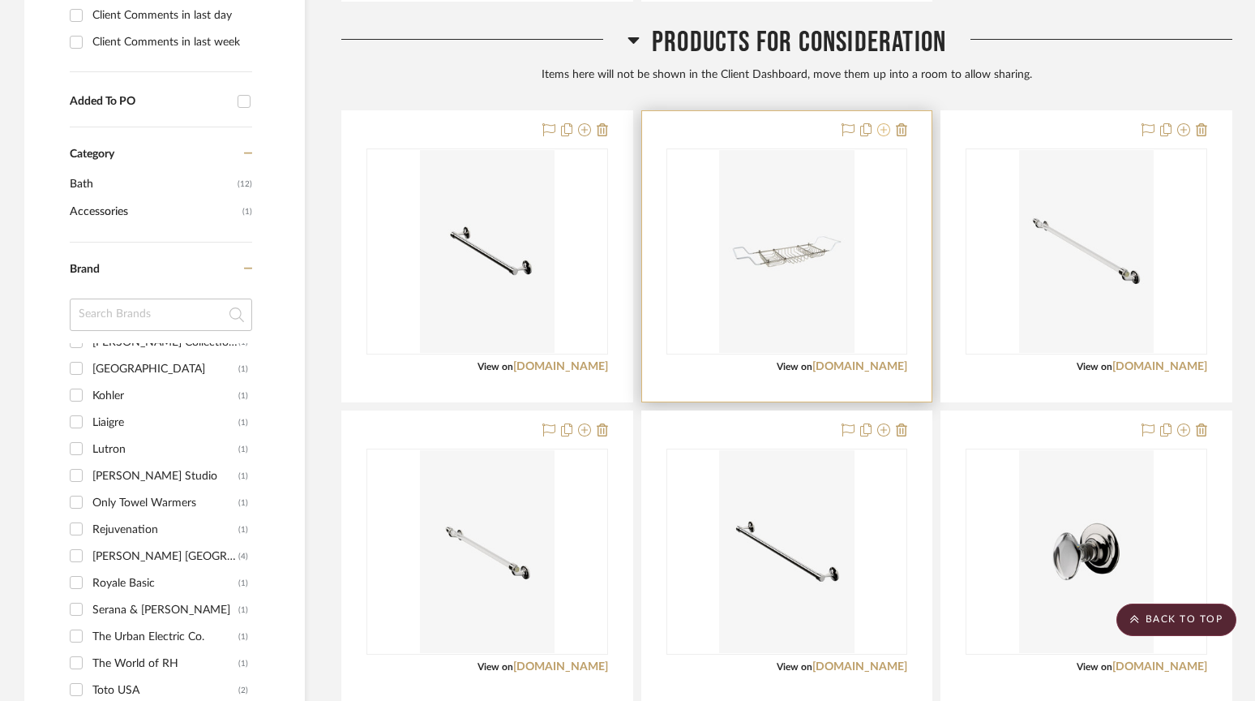
click at [887, 133] on icon at bounding box center [883, 129] width 13 height 13
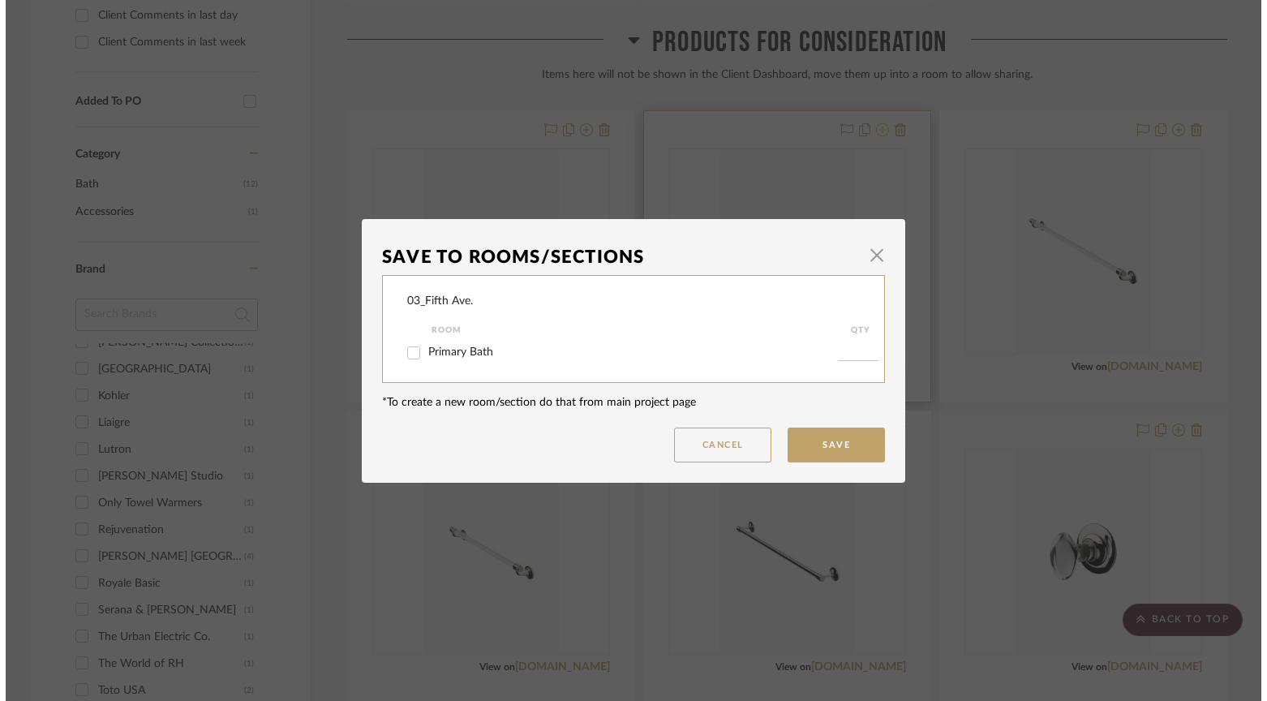
scroll to position [0, 0]
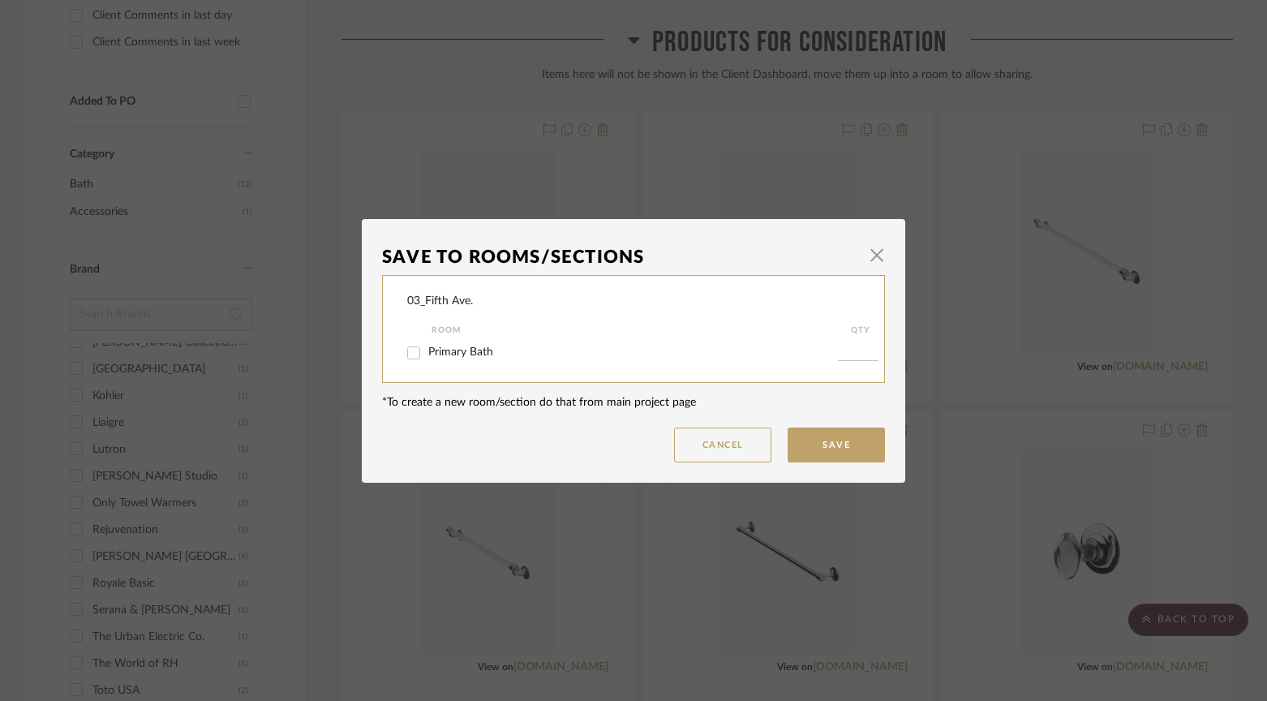
click at [414, 354] on input "Primary Bath" at bounding box center [414, 353] width 26 height 26
checkbox input "true"
type input "1"
click at [834, 448] on button "Save" at bounding box center [835, 444] width 97 height 35
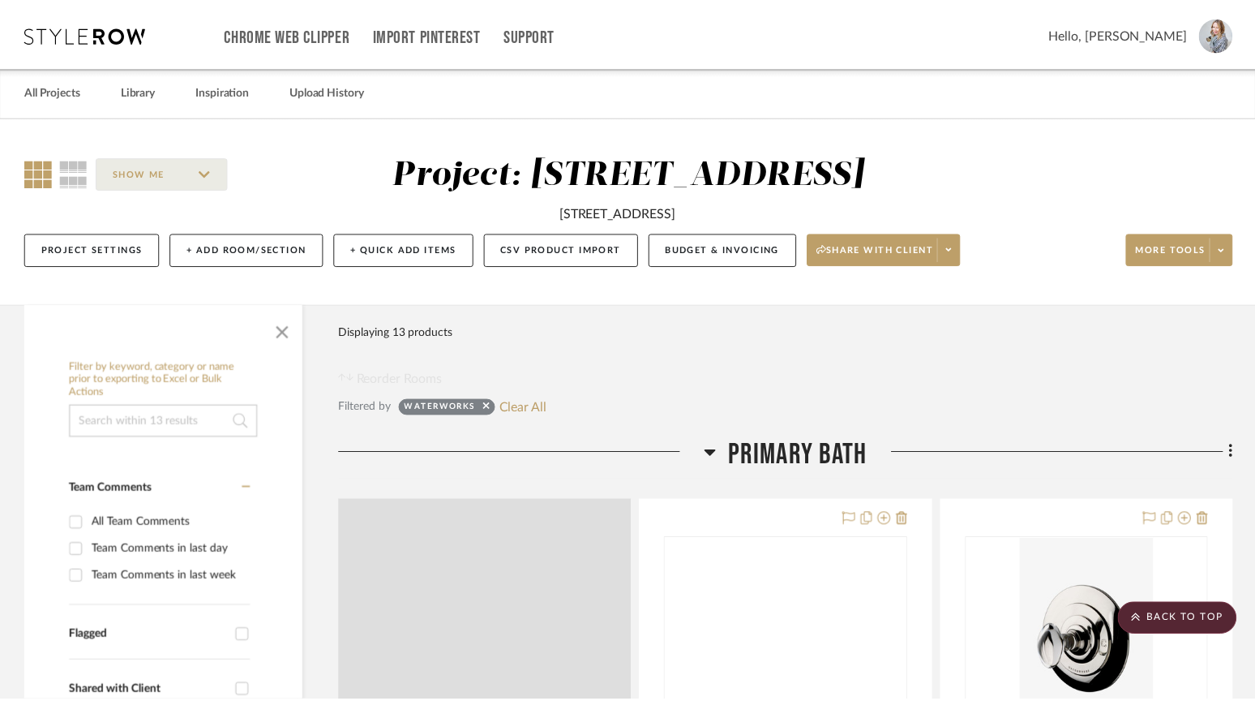
scroll to position [790, 0]
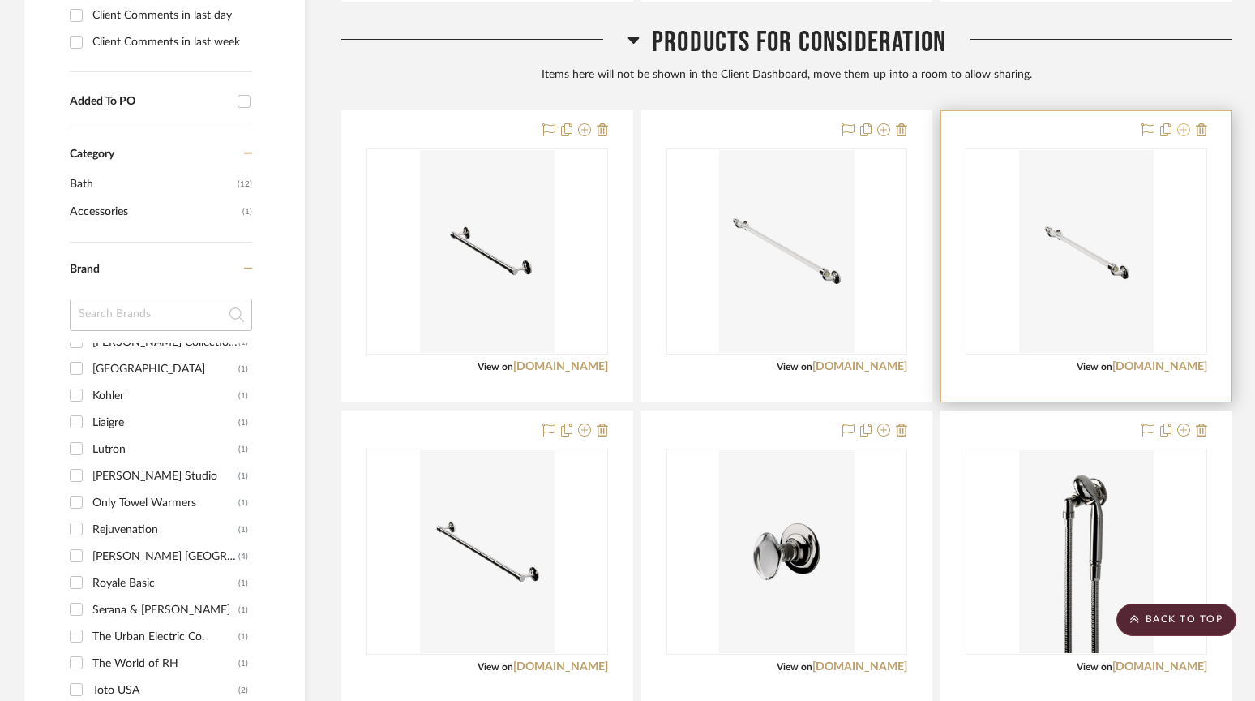
click at [1183, 128] on icon at bounding box center [1183, 129] width 13 height 13
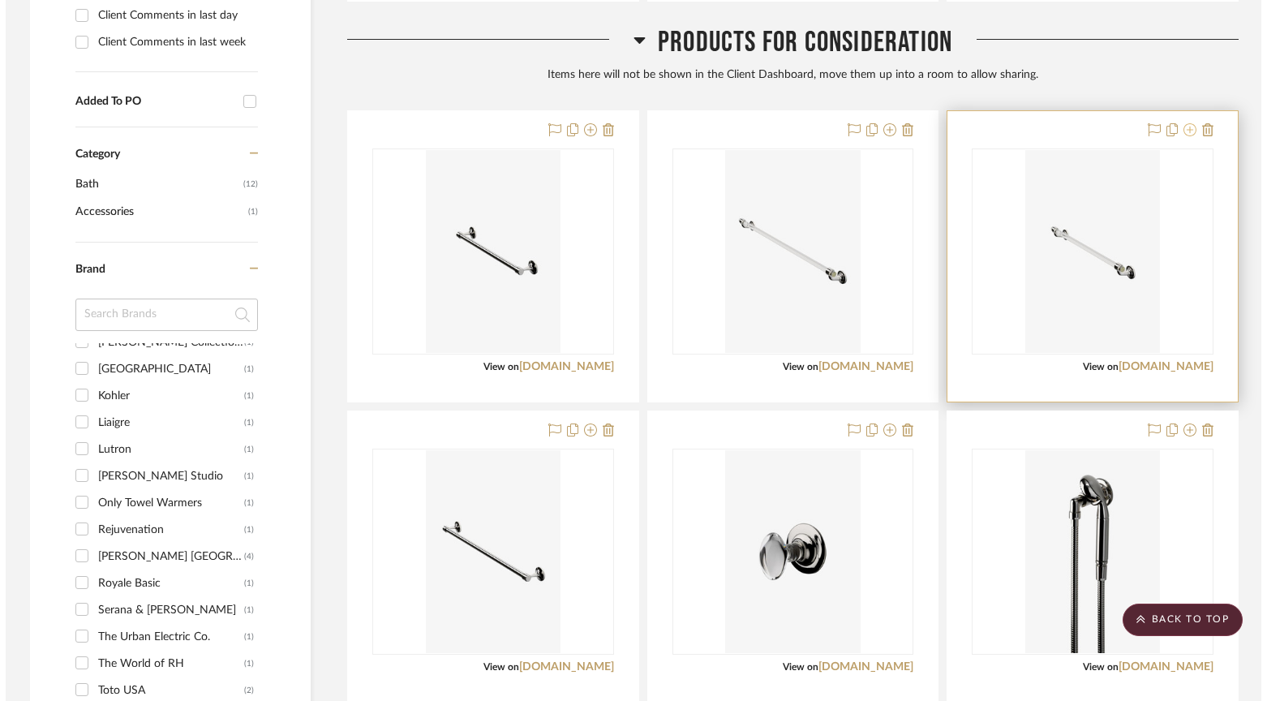
scroll to position [0, 0]
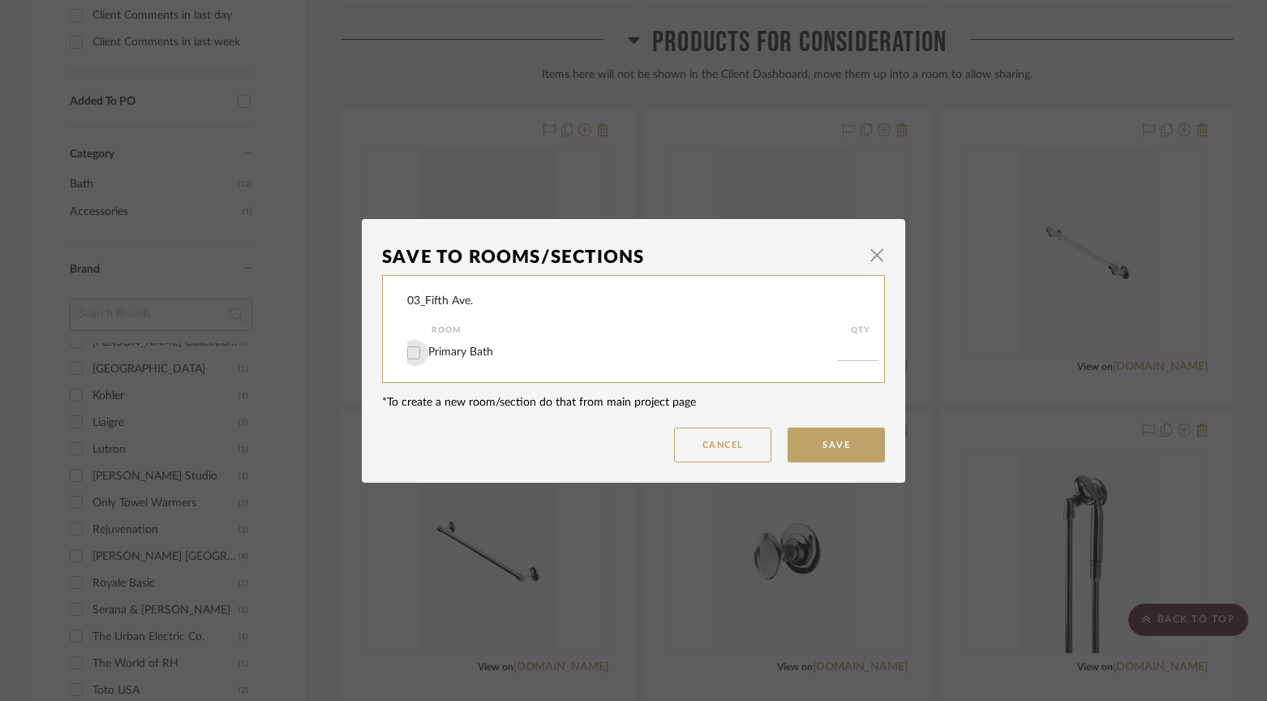
drag, startPoint x: 406, startPoint y: 354, endPoint x: 468, endPoint y: 388, distance: 70.0
click at [405, 354] on input "Primary Bath" at bounding box center [414, 353] width 26 height 26
checkbox input "true"
type input "1"
click at [803, 433] on button "Save" at bounding box center [835, 444] width 97 height 35
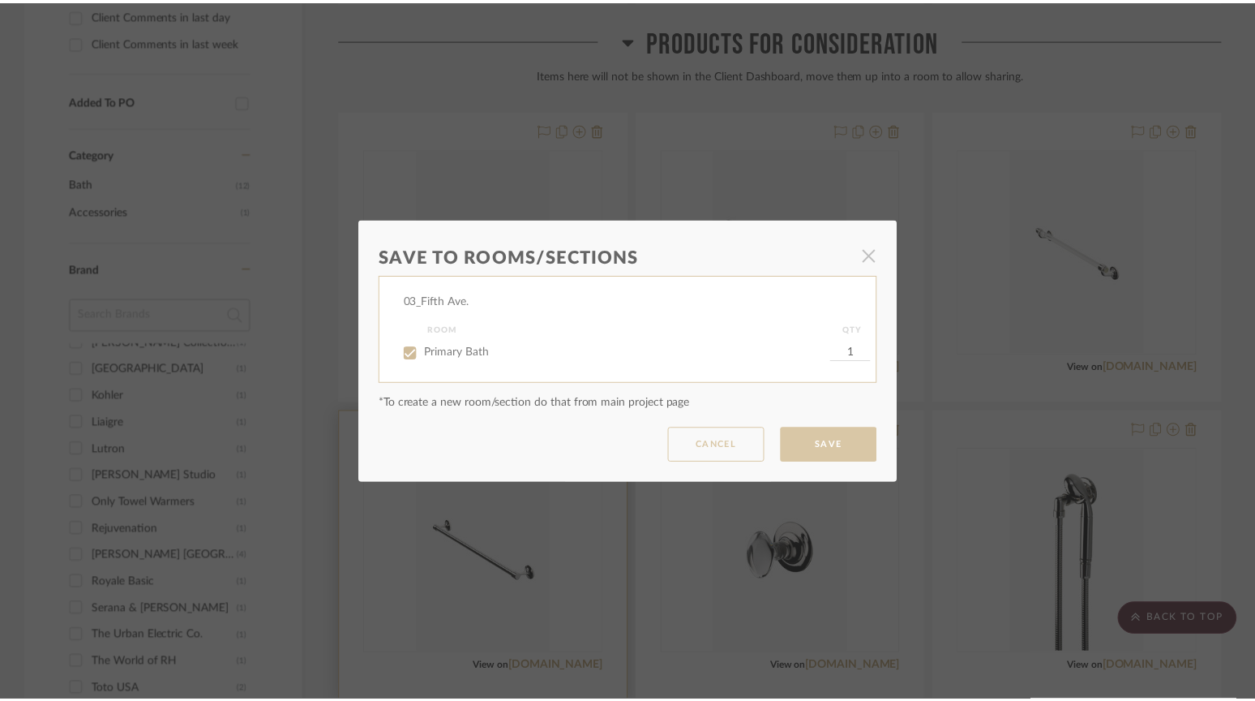
scroll to position [790, 0]
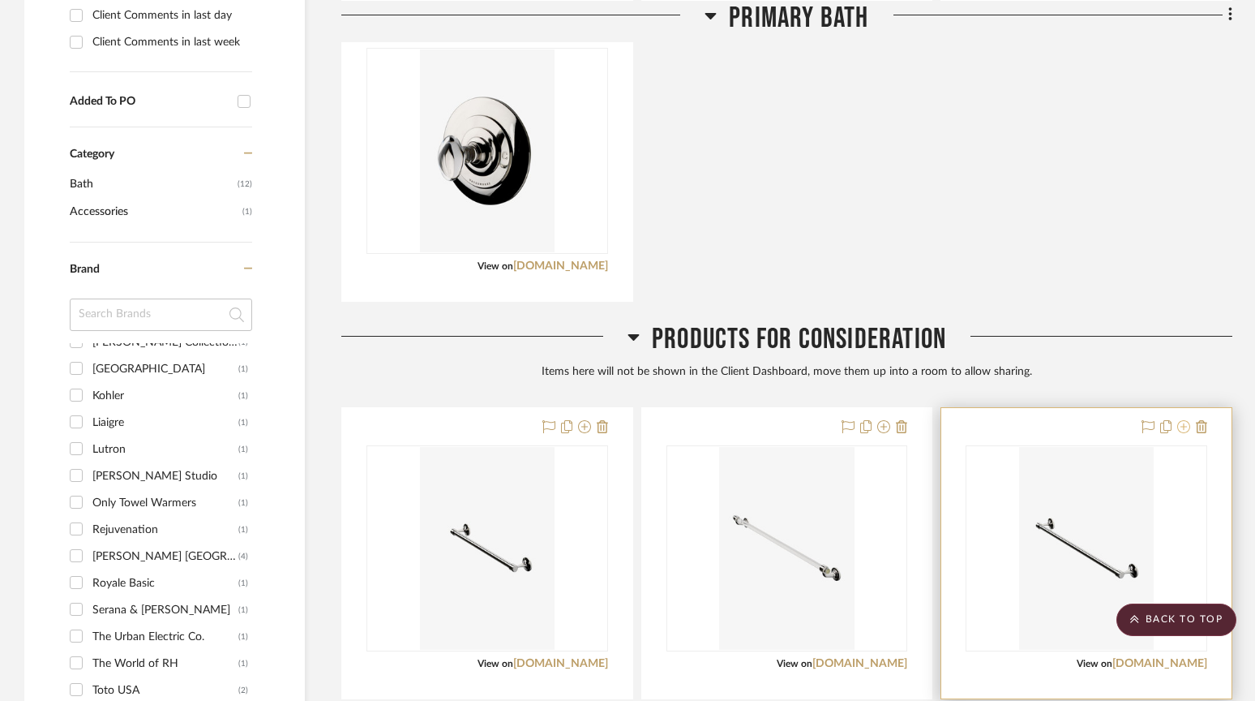
click at [1184, 427] on icon at bounding box center [1183, 426] width 13 height 13
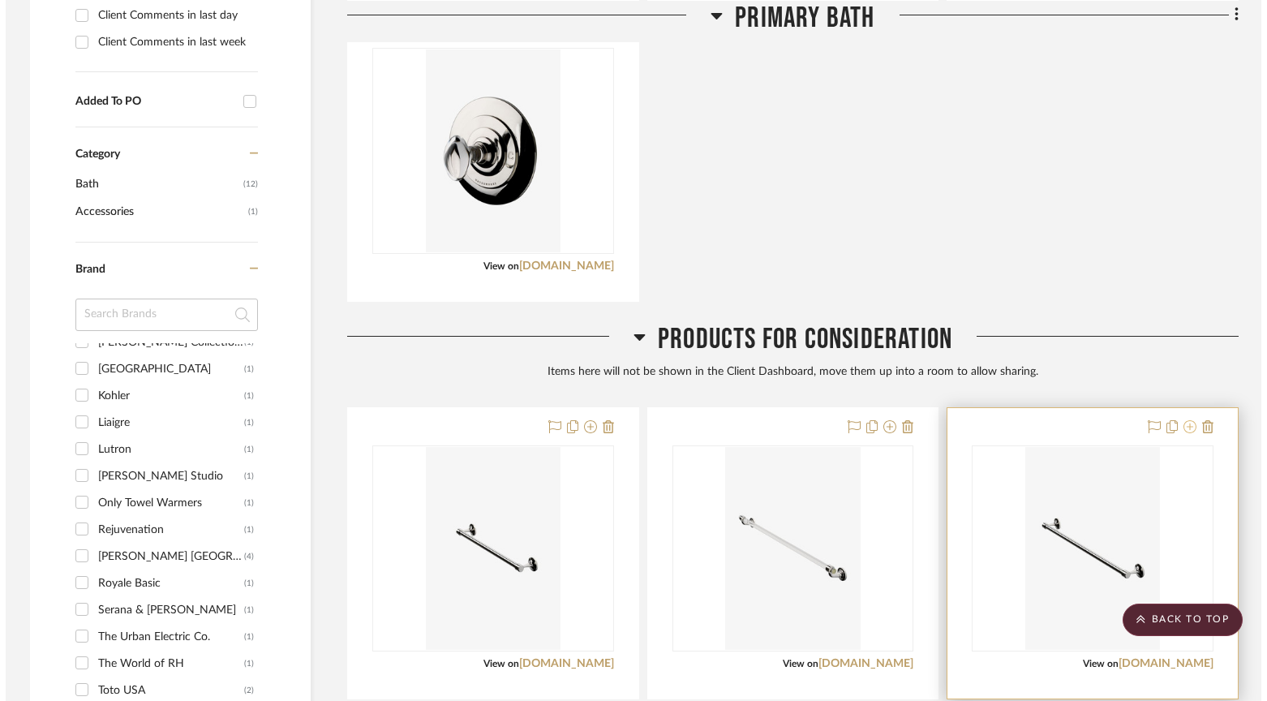
scroll to position [0, 0]
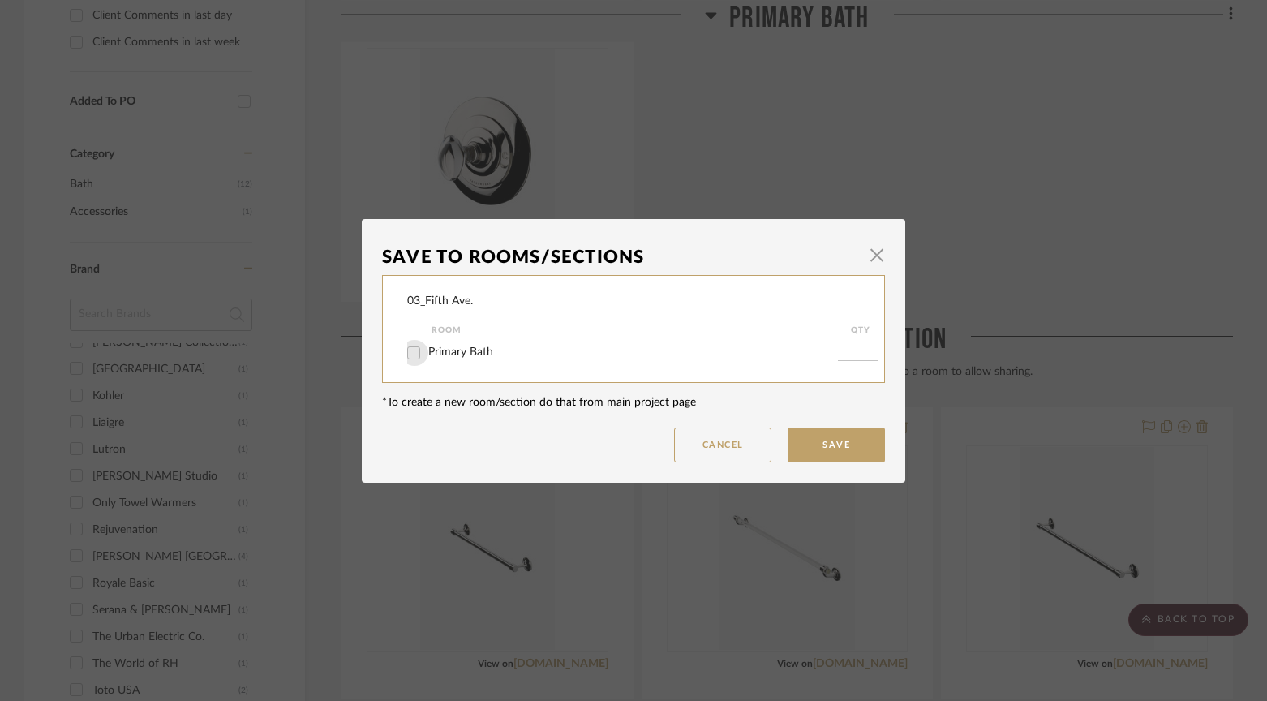
drag, startPoint x: 409, startPoint y: 354, endPoint x: 435, endPoint y: 364, distance: 28.0
click at [409, 354] on input "Primary Bath" at bounding box center [414, 353] width 26 height 26
checkbox input "true"
type input "1"
click at [822, 448] on button "Save" at bounding box center [835, 444] width 97 height 35
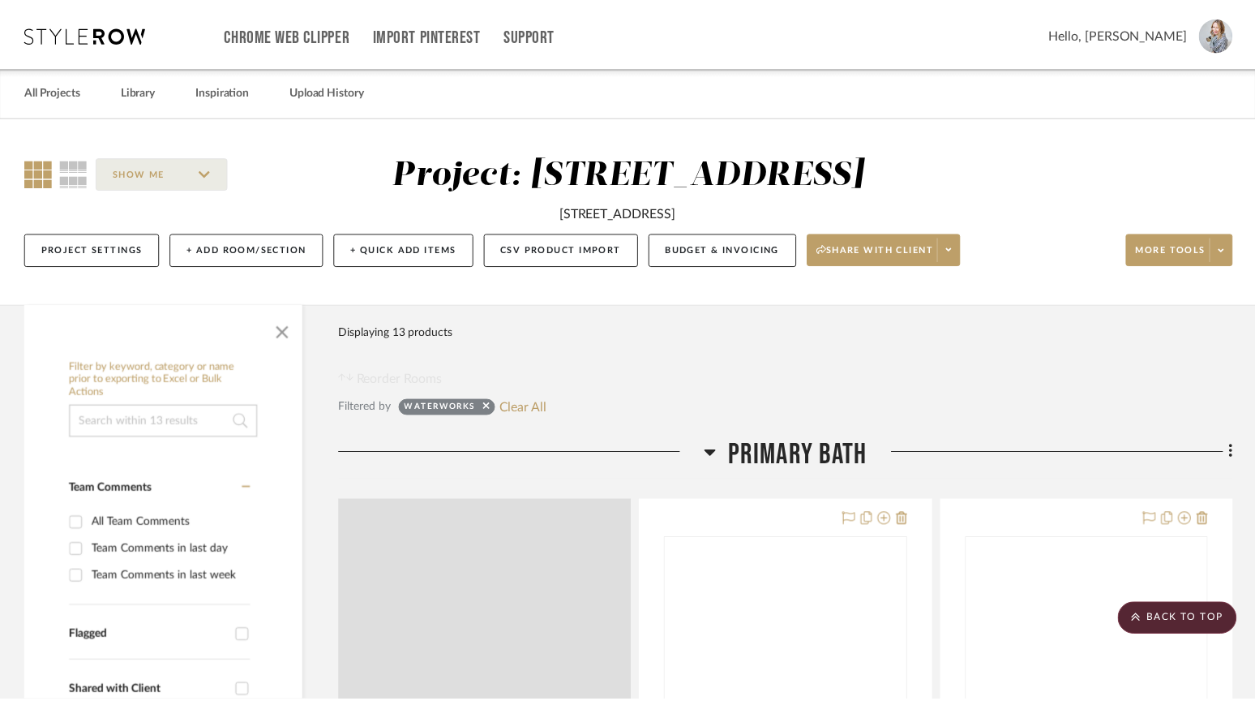
scroll to position [790, 0]
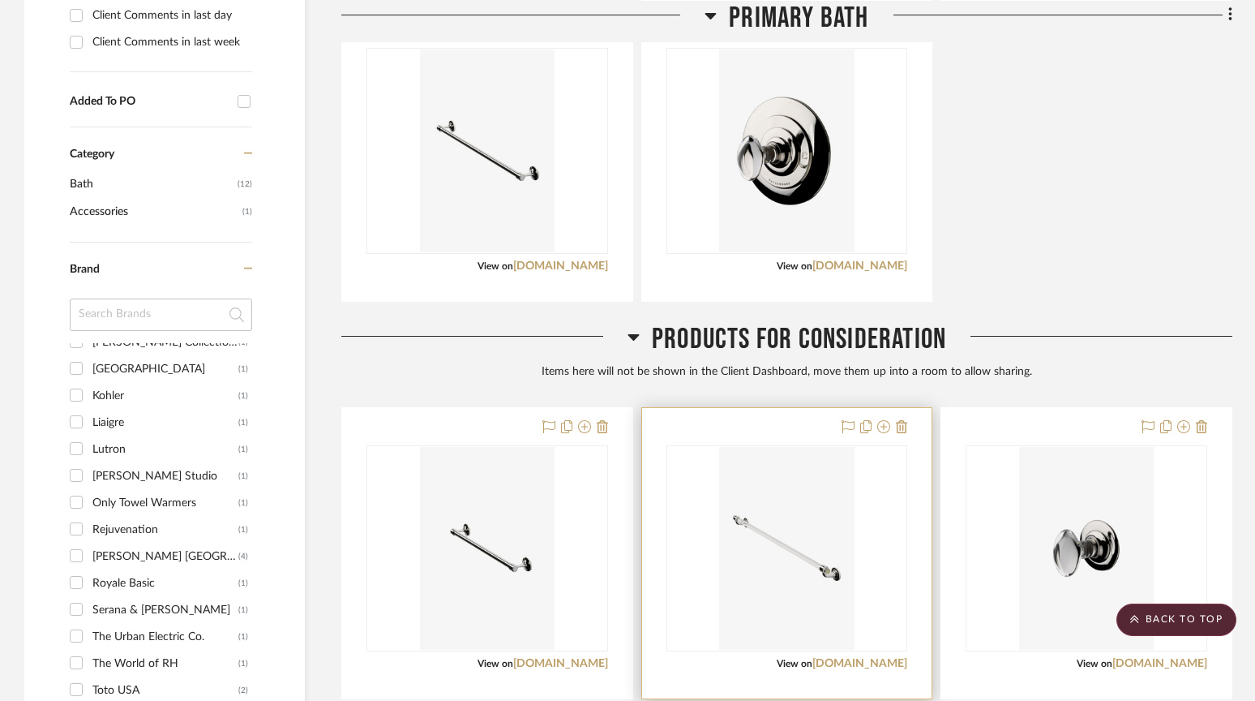
click at [822, 457] on img "0" at bounding box center [786, 548] width 135 height 203
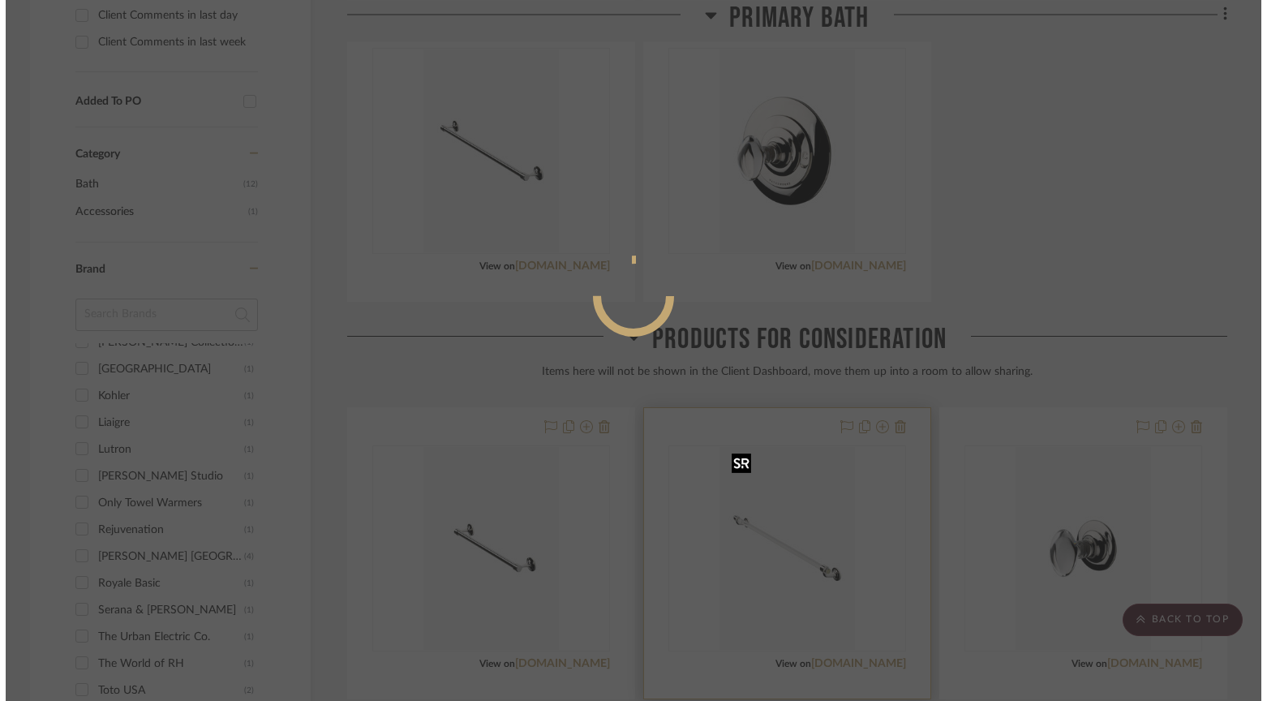
scroll to position [0, 0]
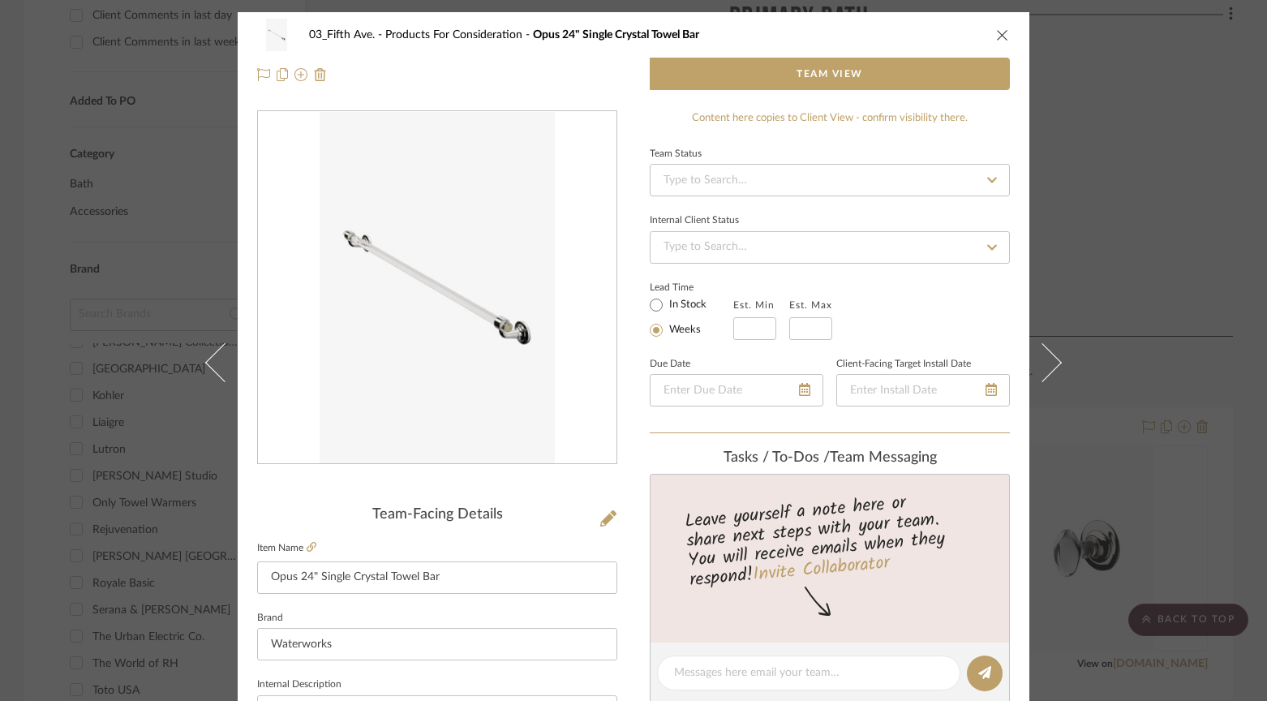
click at [996, 36] on icon "close" at bounding box center [1002, 34] width 13 height 13
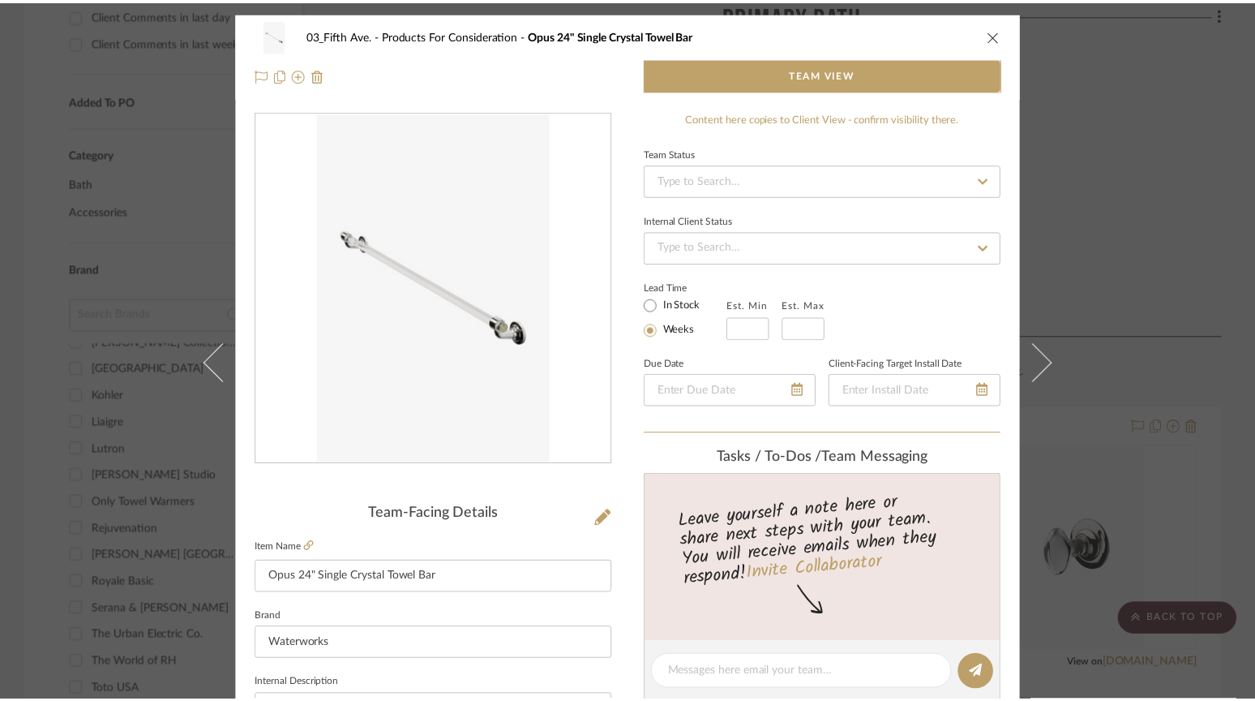
scroll to position [790, 0]
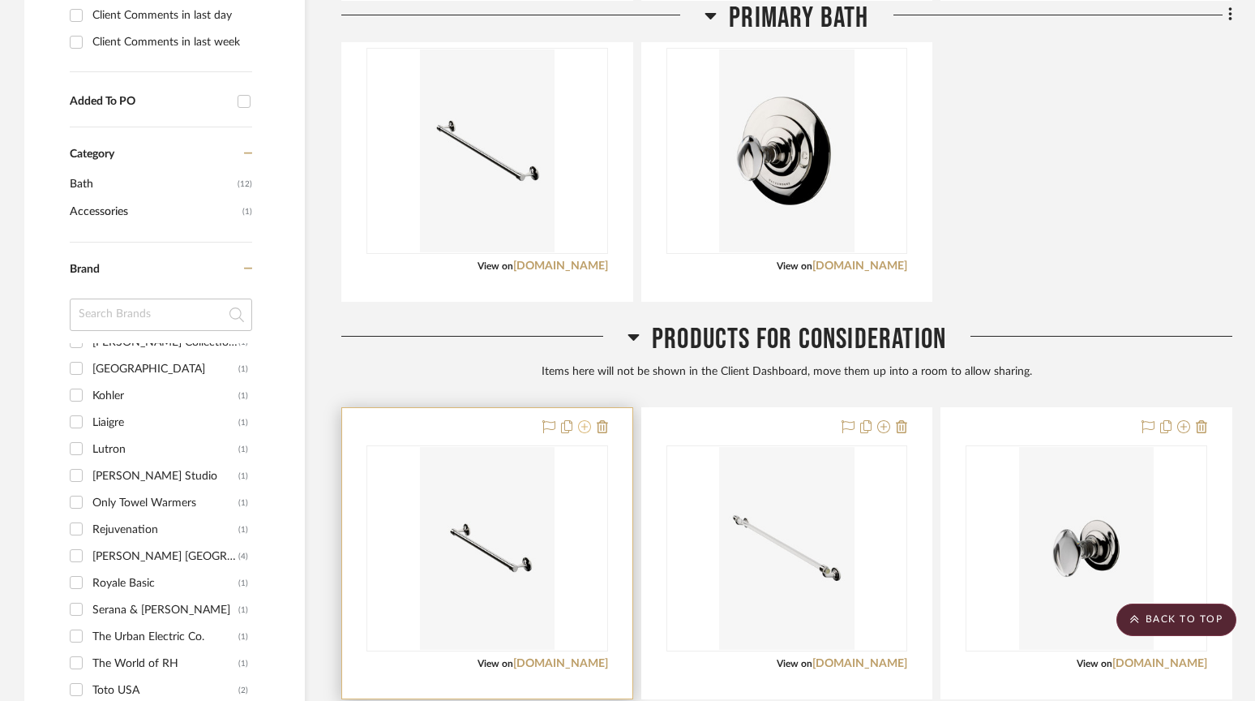
click at [582, 427] on icon at bounding box center [584, 426] width 13 height 13
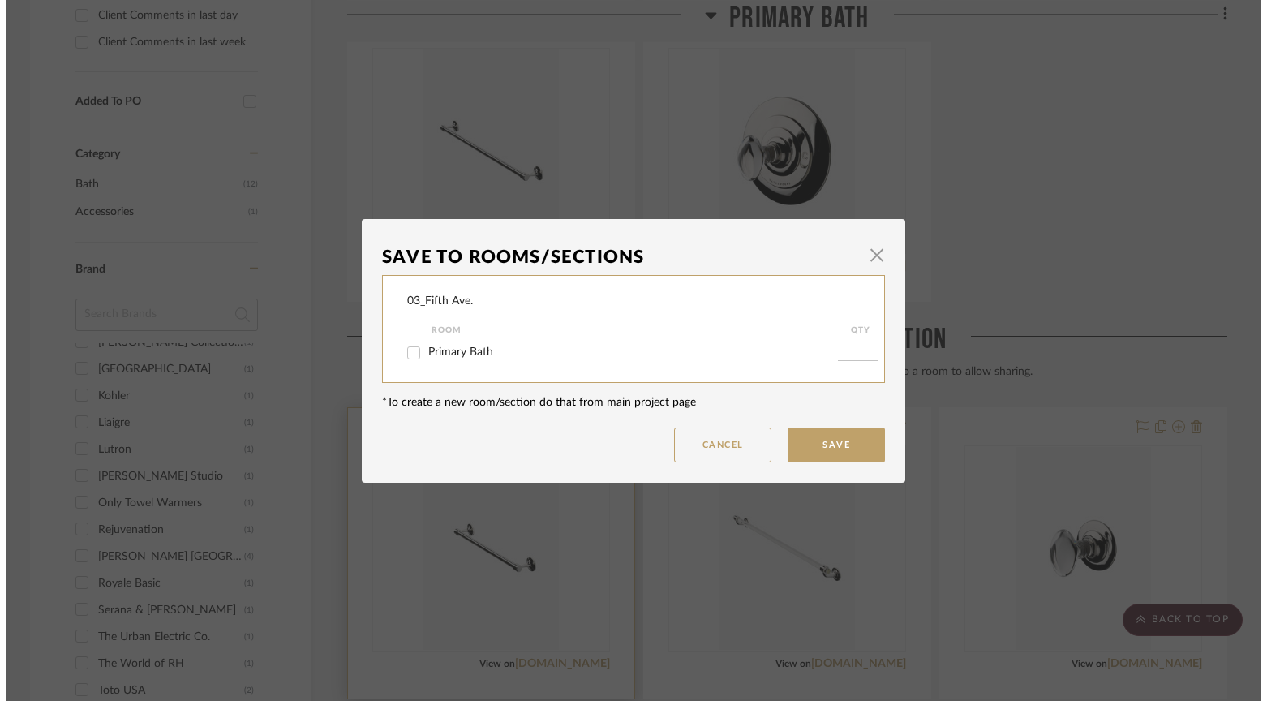
scroll to position [0, 0]
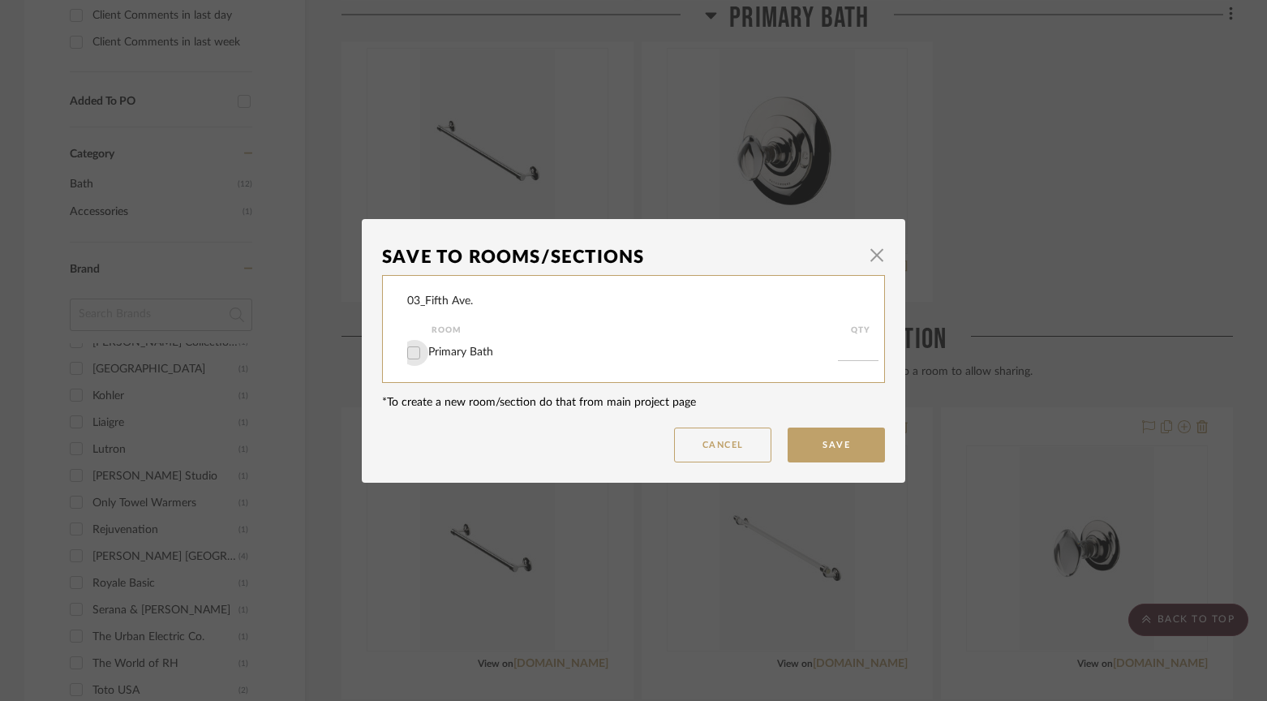
click at [409, 361] on input "Primary Bath" at bounding box center [414, 353] width 26 height 26
checkbox input "true"
type input "1"
click at [874, 429] on button "Save" at bounding box center [835, 444] width 97 height 35
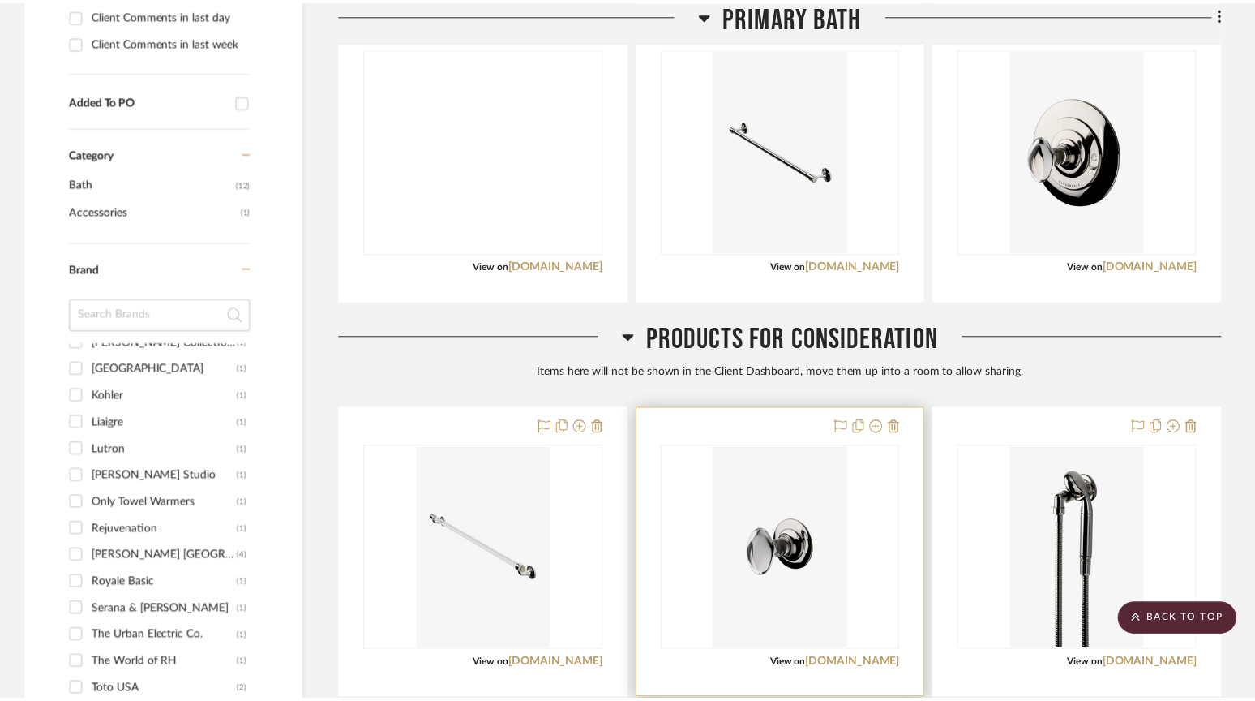
scroll to position [790, 0]
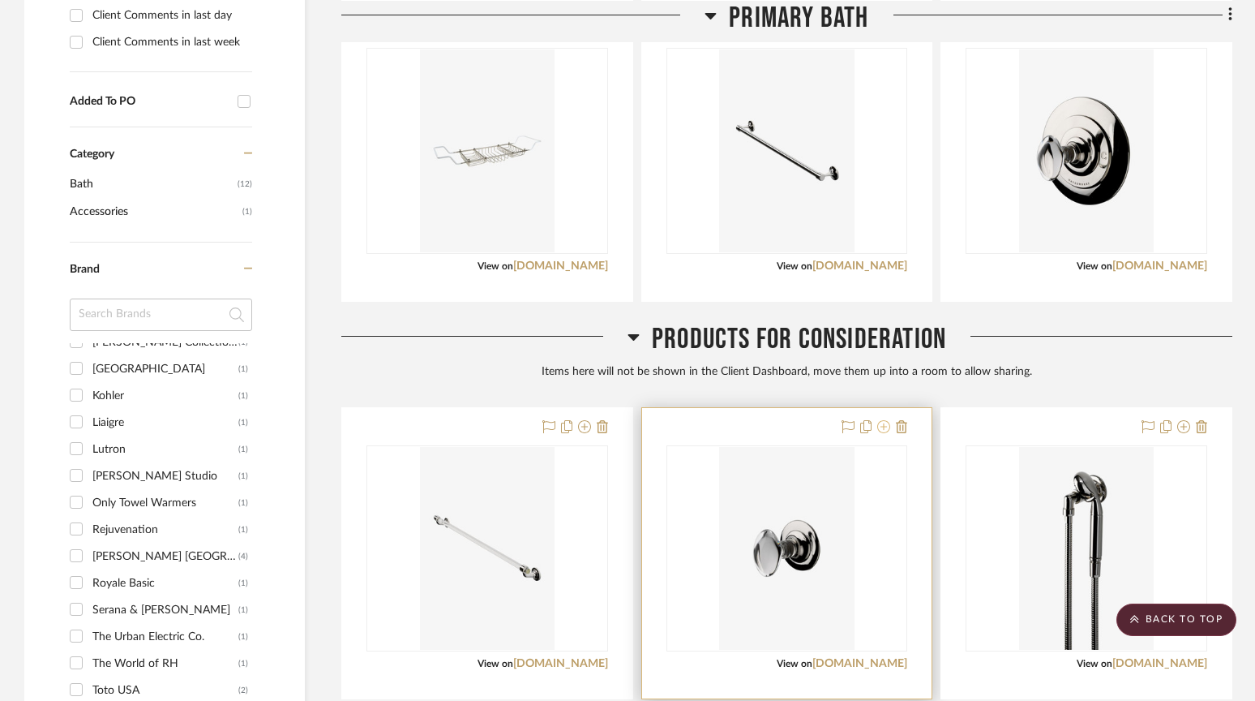
click at [884, 425] on icon at bounding box center [883, 426] width 13 height 13
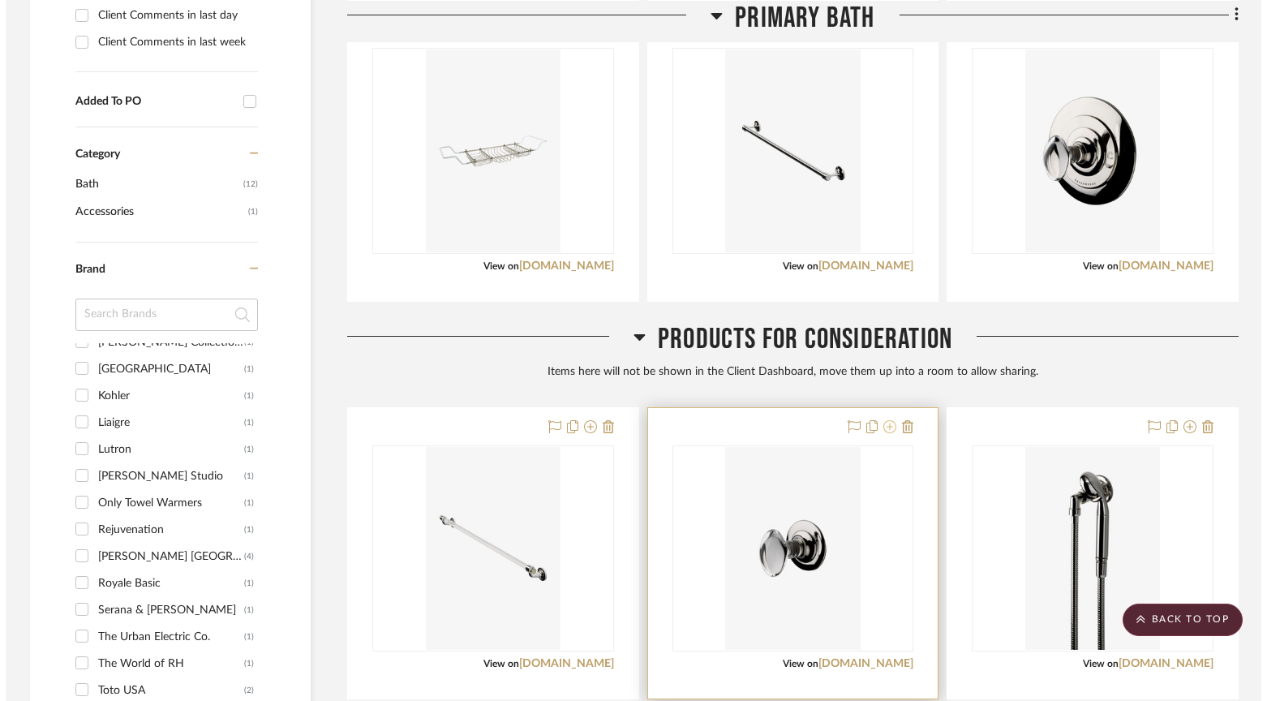
scroll to position [0, 0]
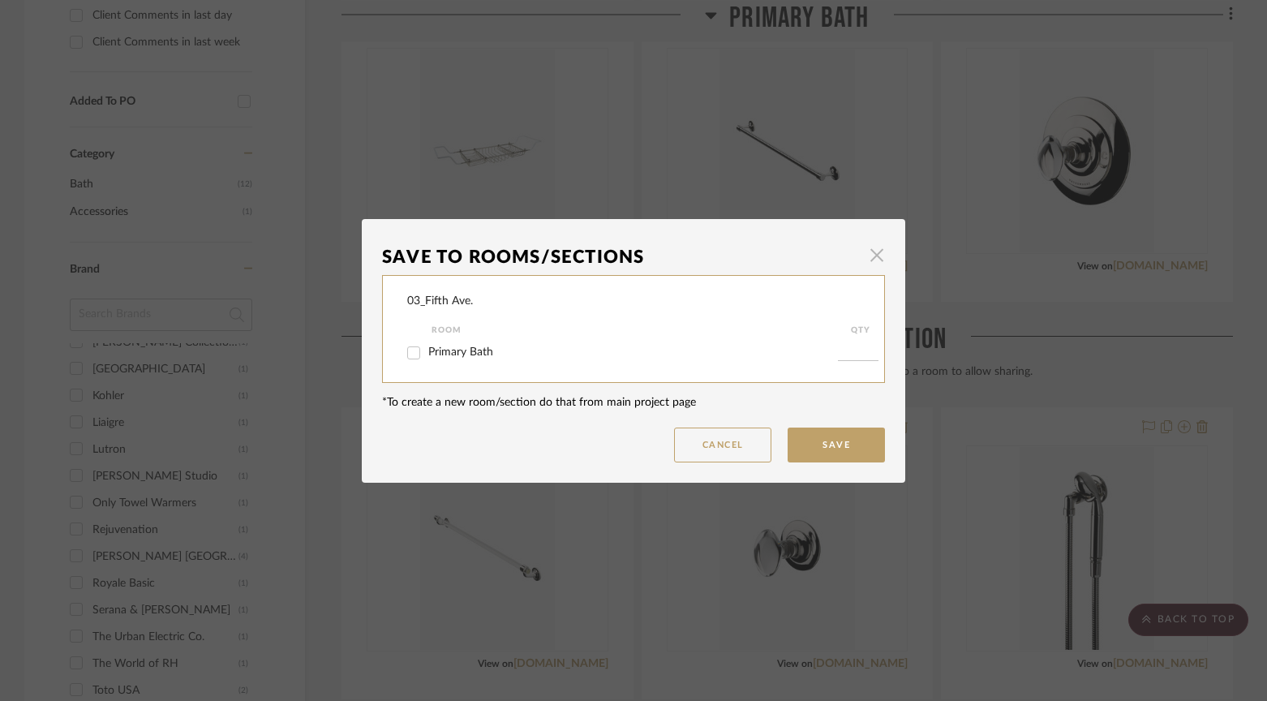
click at [869, 251] on span "button" at bounding box center [876, 255] width 32 height 32
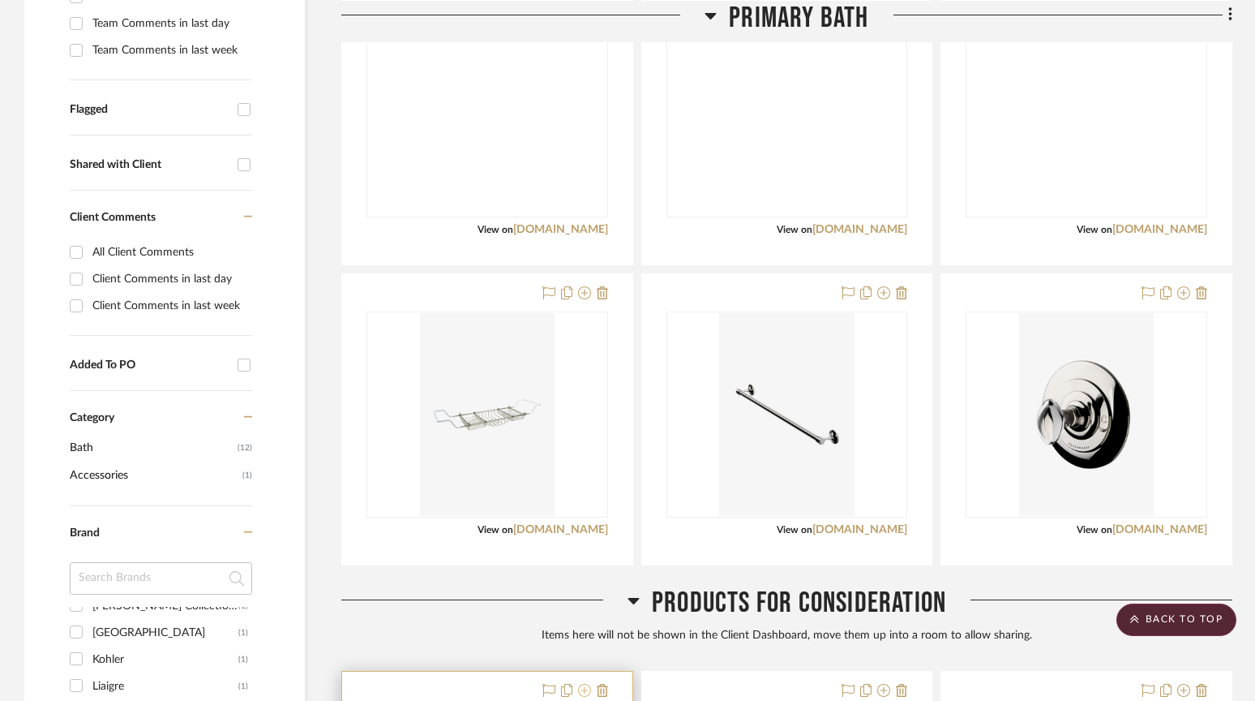
click at [585, 684] on icon at bounding box center [584, 690] width 13 height 13
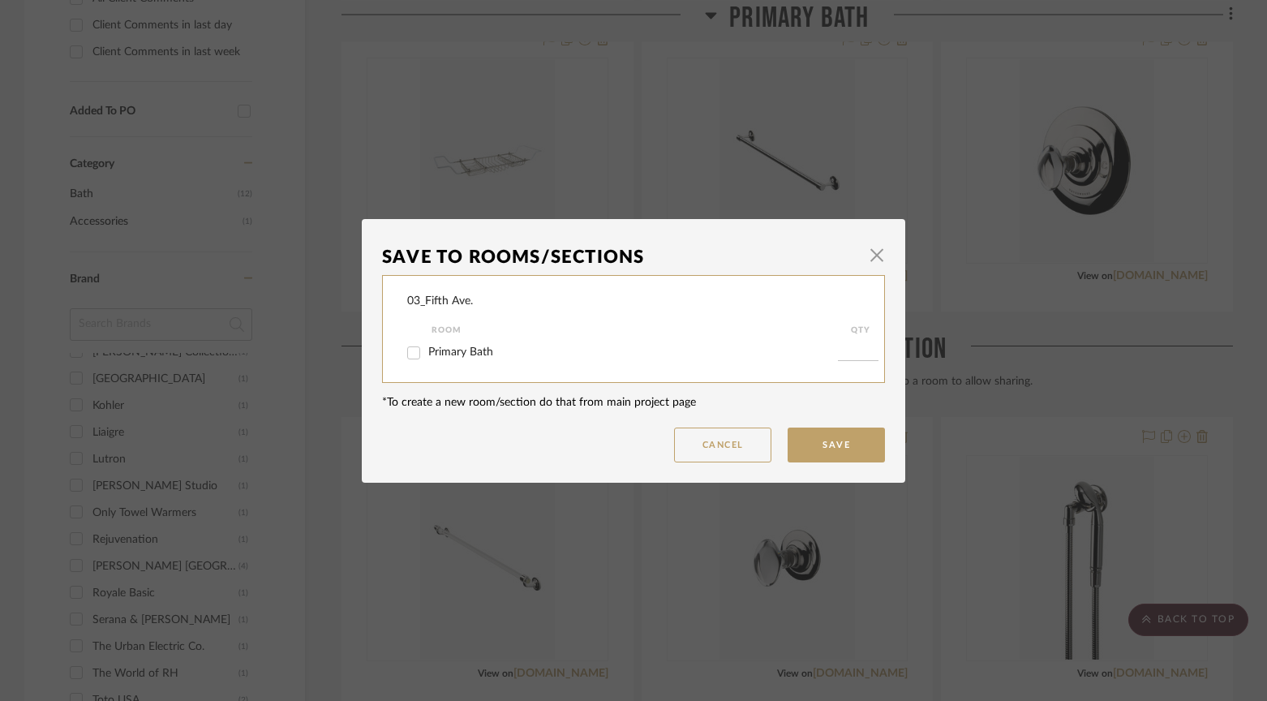
click at [405, 352] on input "Primary Bath" at bounding box center [414, 353] width 26 height 26
checkbox input "true"
type input "1"
click at [834, 445] on button "Save" at bounding box center [835, 444] width 97 height 35
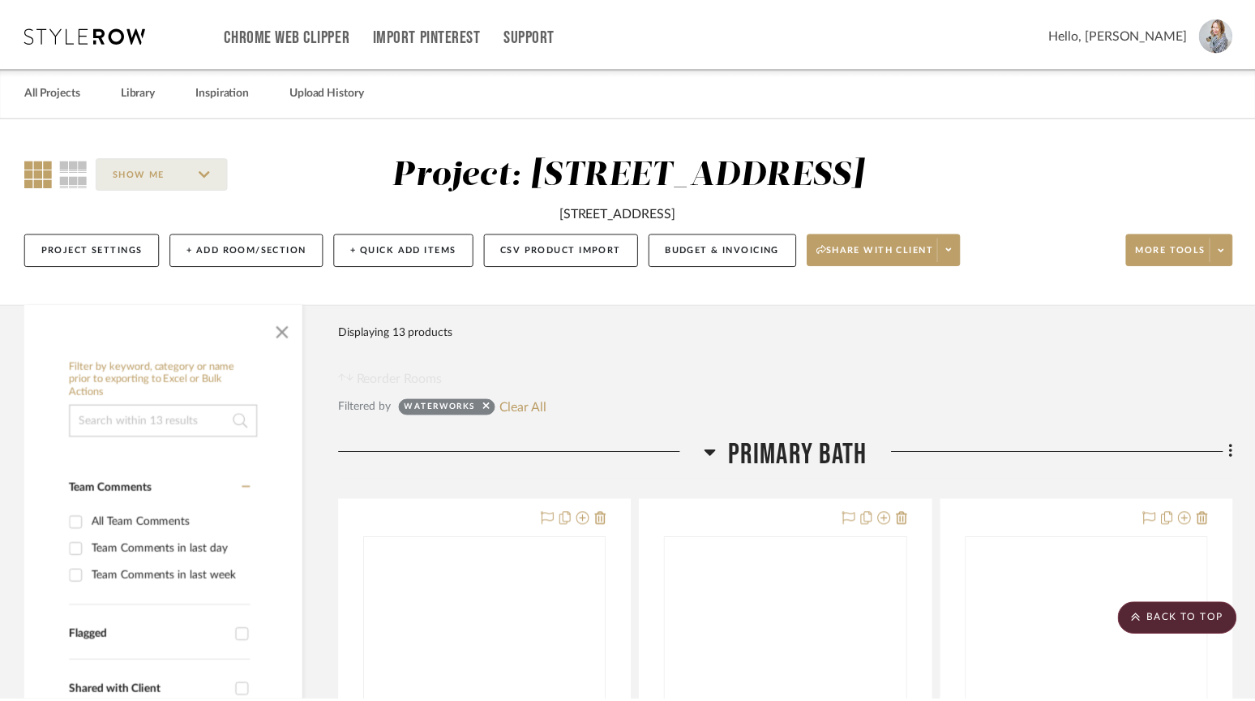
scroll to position [780, 0]
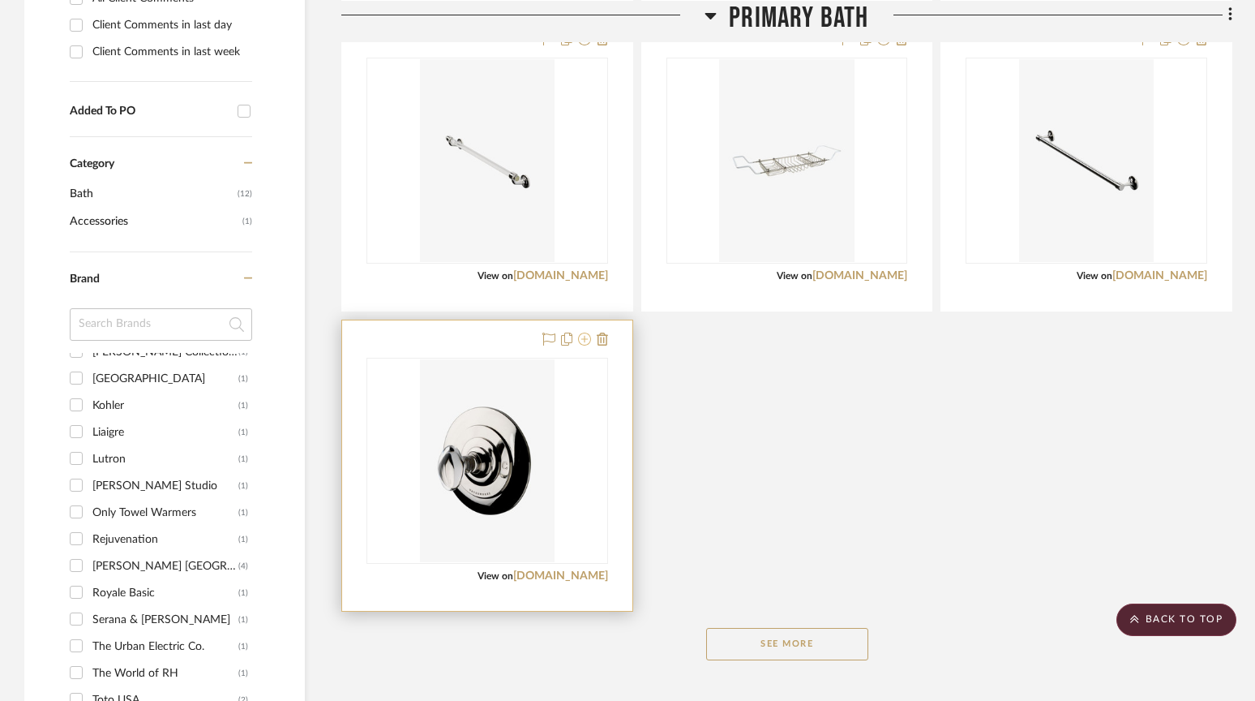
click at [586, 340] on icon at bounding box center [584, 338] width 13 height 13
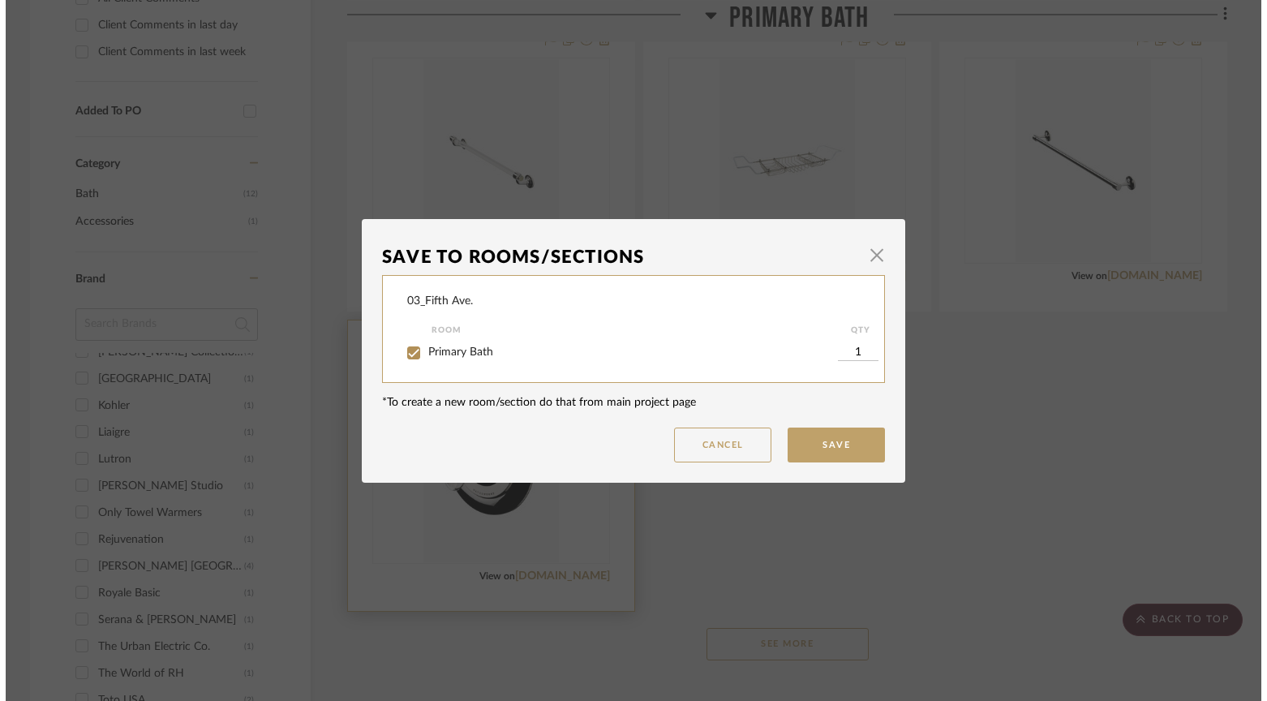
scroll to position [0, 0]
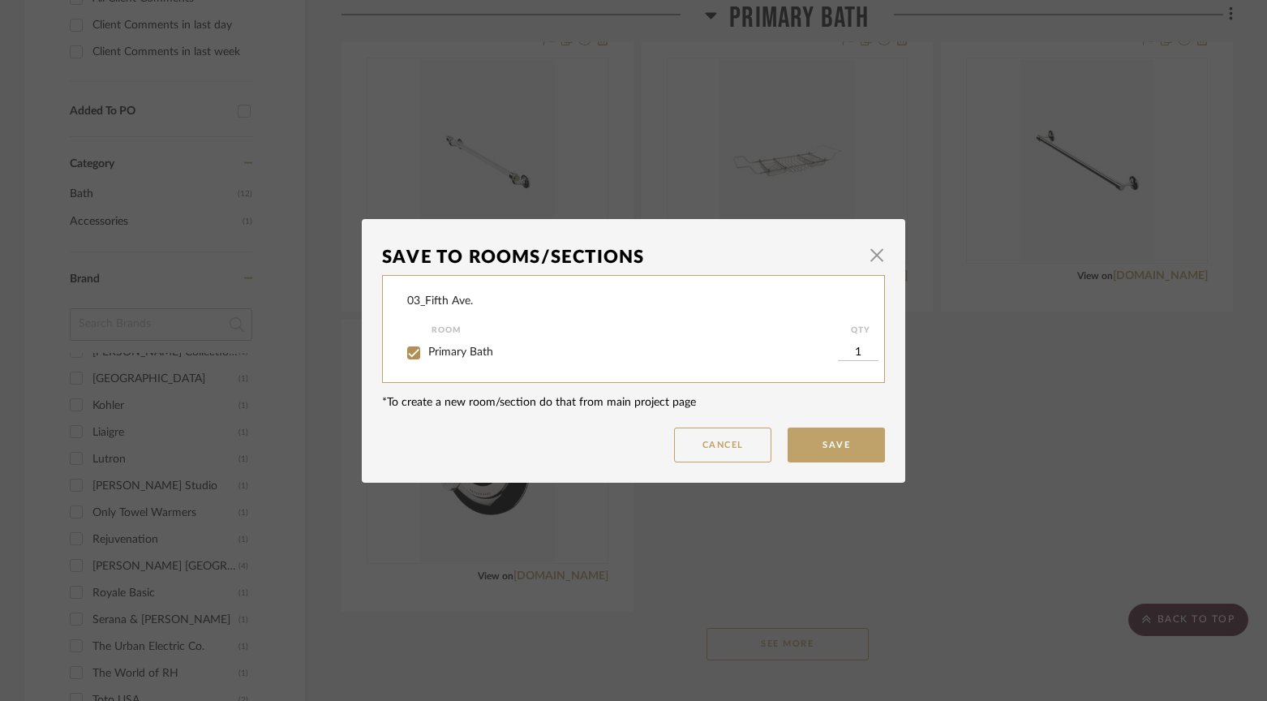
click at [856, 437] on button "Save" at bounding box center [835, 444] width 97 height 35
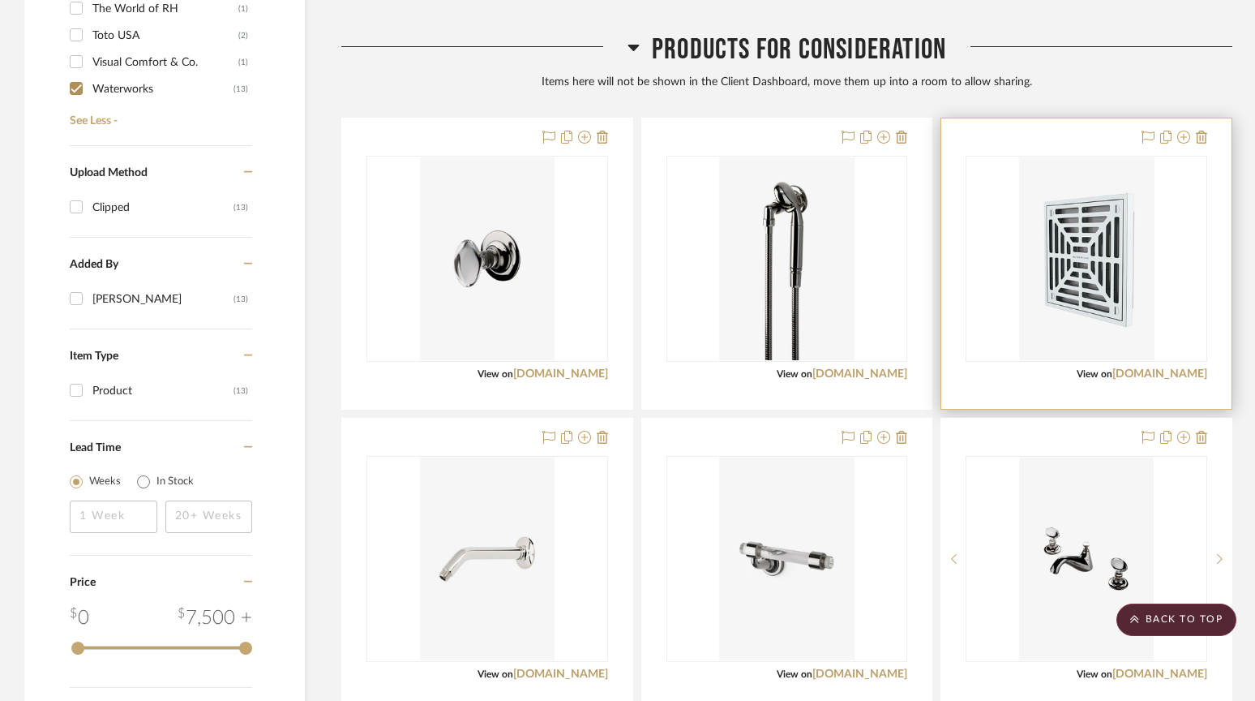
scroll to position [1460, 0]
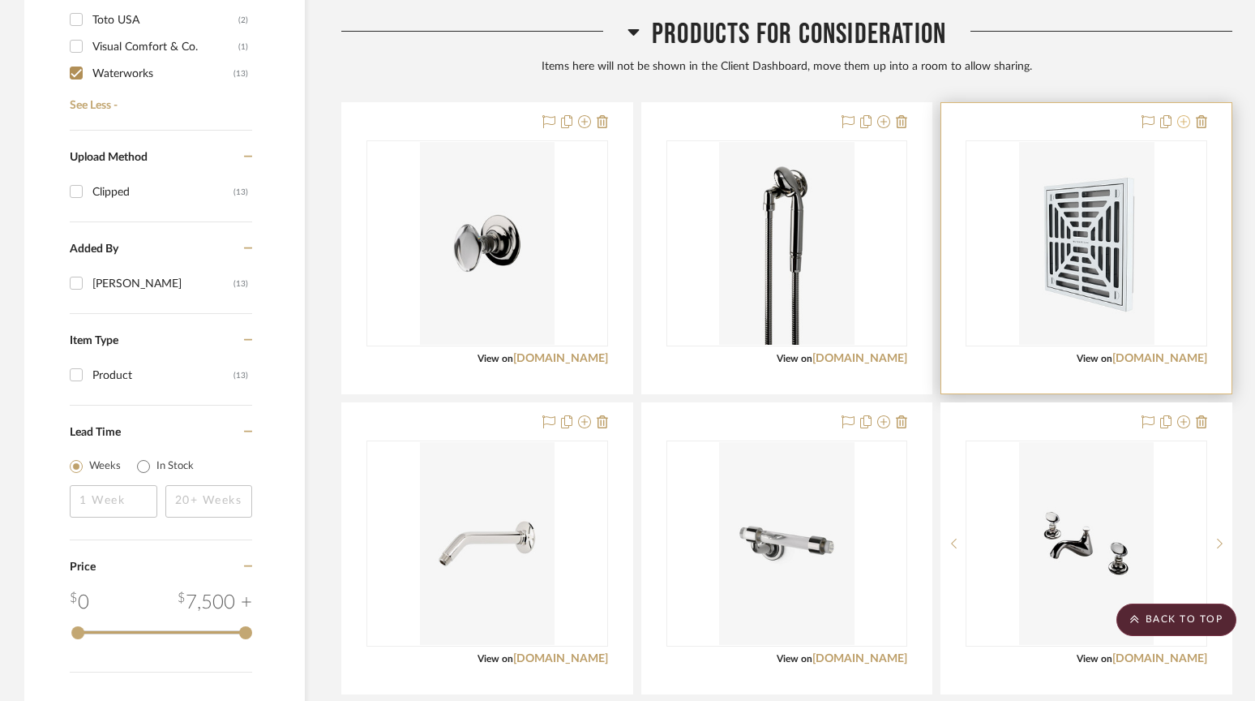
click at [1186, 122] on icon at bounding box center [1183, 121] width 13 height 13
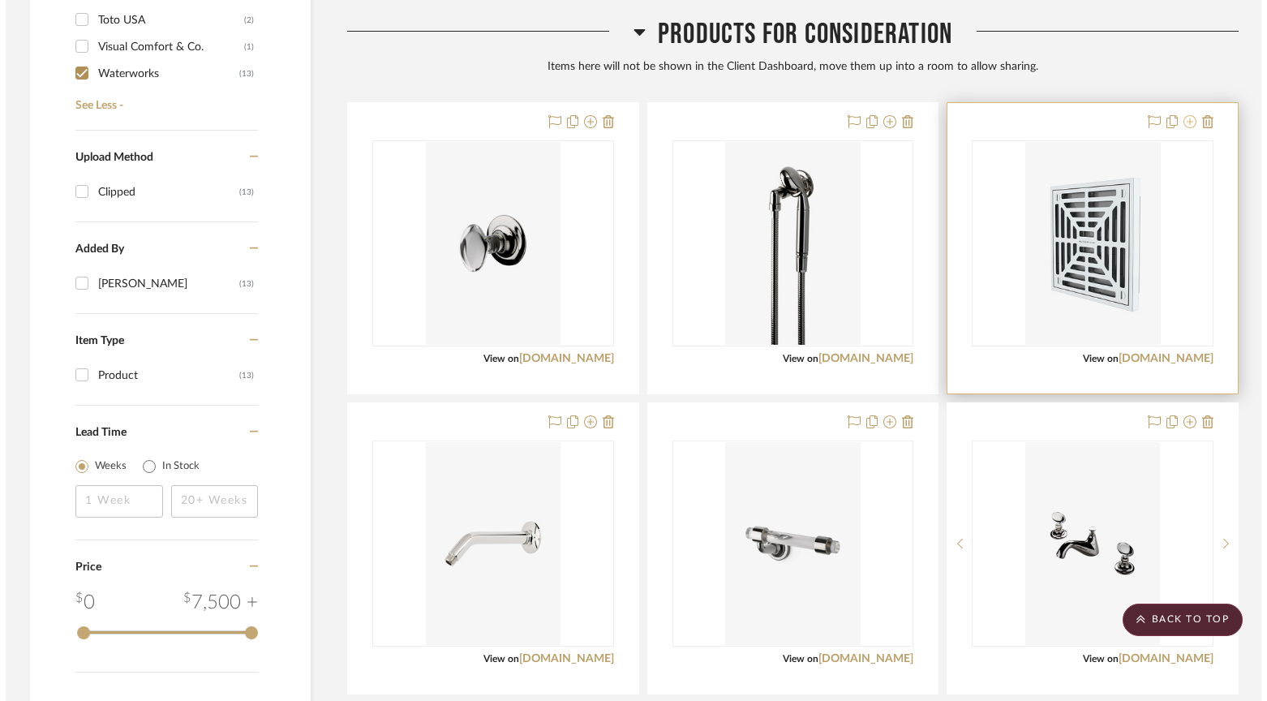
scroll to position [0, 0]
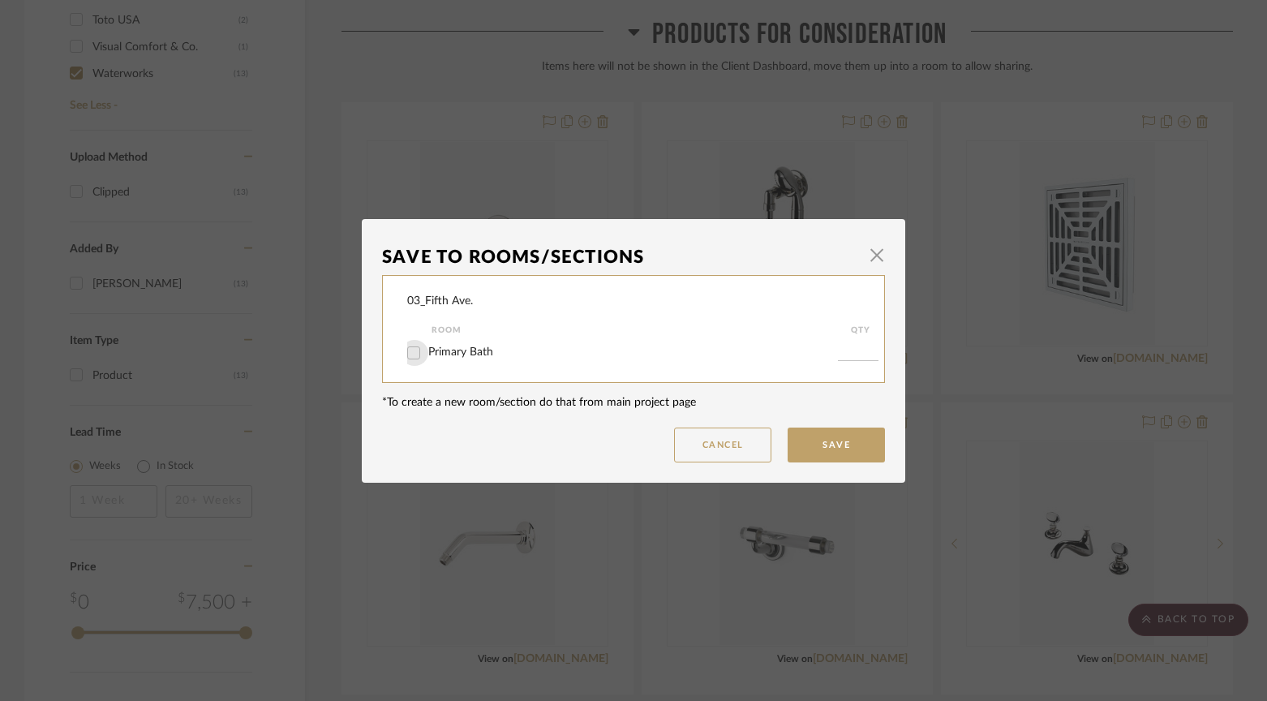
drag, startPoint x: 409, startPoint y: 354, endPoint x: 656, endPoint y: 417, distance: 255.3
click at [416, 354] on input "Primary Bath" at bounding box center [414, 353] width 26 height 26
checkbox input "true"
type input "1"
drag, startPoint x: 823, startPoint y: 452, endPoint x: 821, endPoint y: 442, distance: 10.0
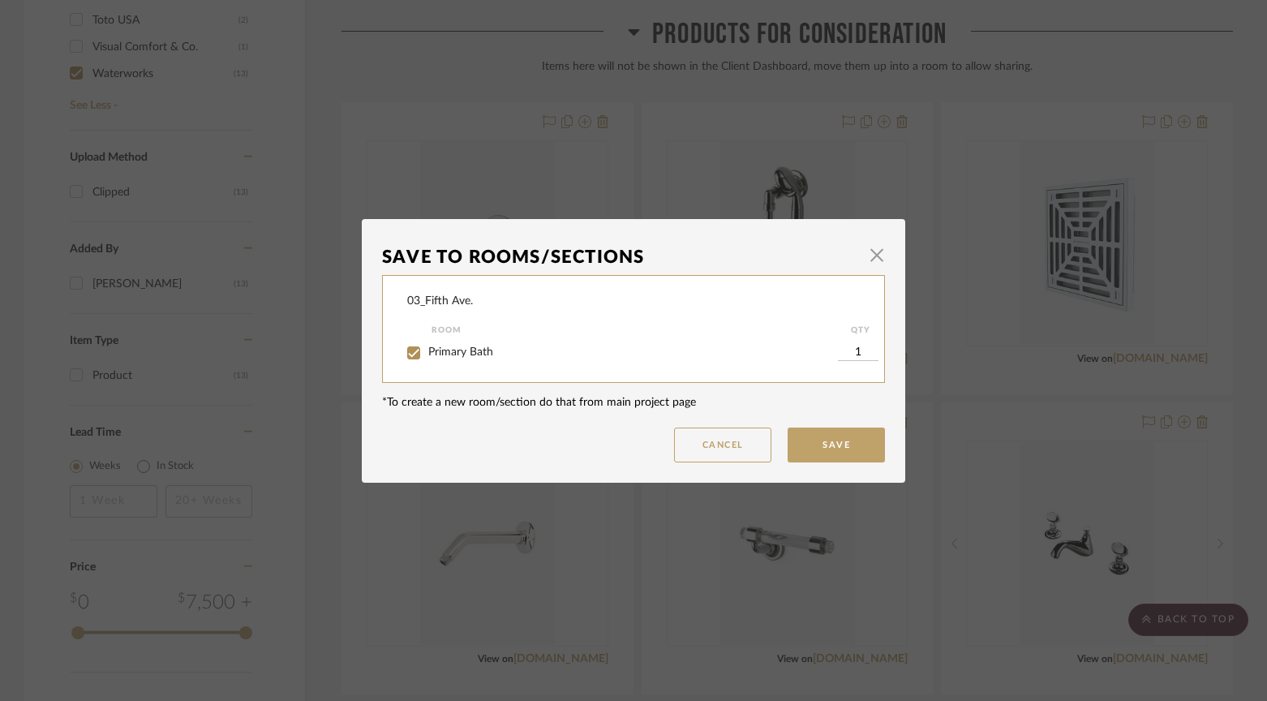
click at [823, 451] on button "Save" at bounding box center [835, 444] width 97 height 35
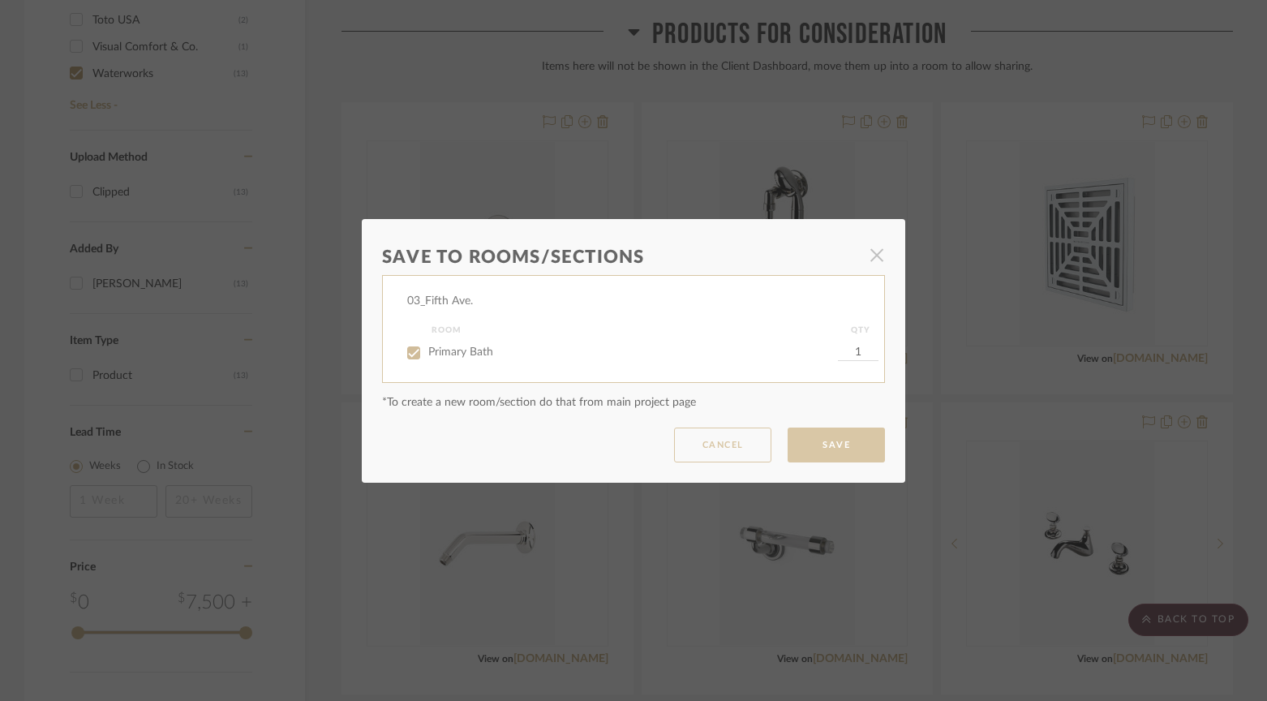
click at [826, 450] on dialog-content "Save To Rooms/Sections × [GEOGRAPHIC_DATA]. Room QTY Primary Bath 1 *To create …" at bounding box center [633, 351] width 543 height 264
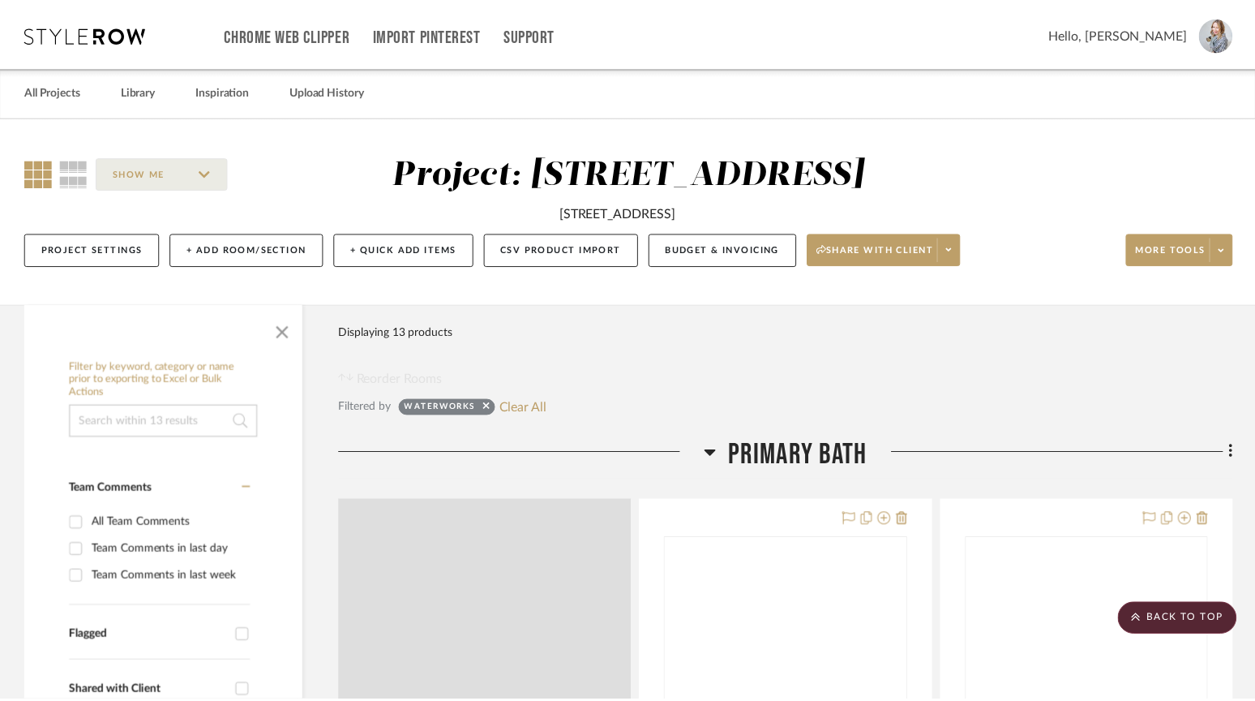
scroll to position [1460, 0]
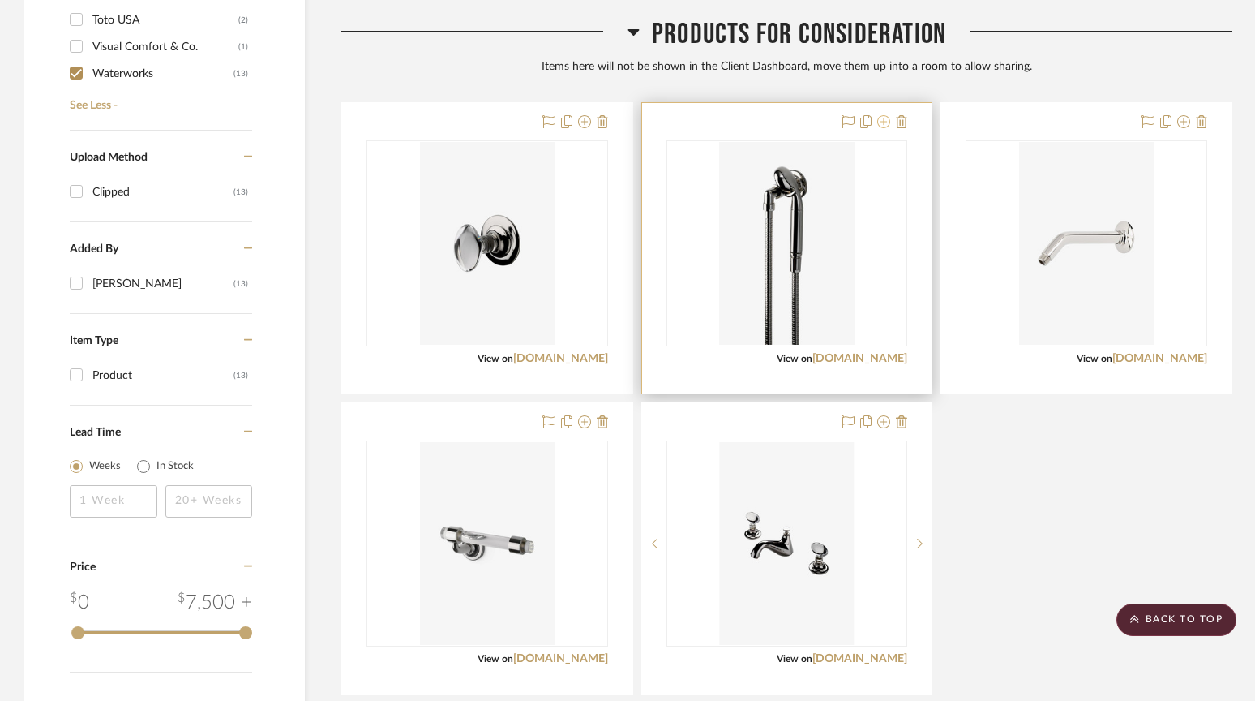
click at [885, 121] on icon at bounding box center [883, 121] width 13 height 13
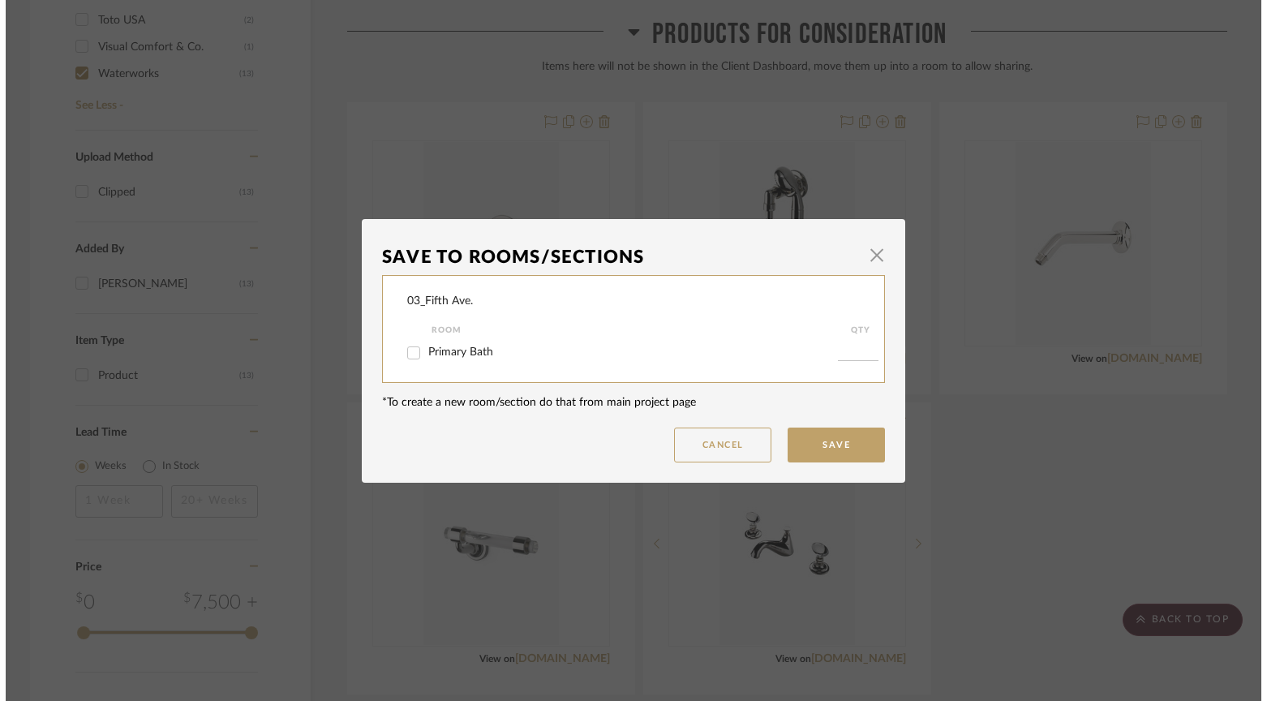
scroll to position [0, 0]
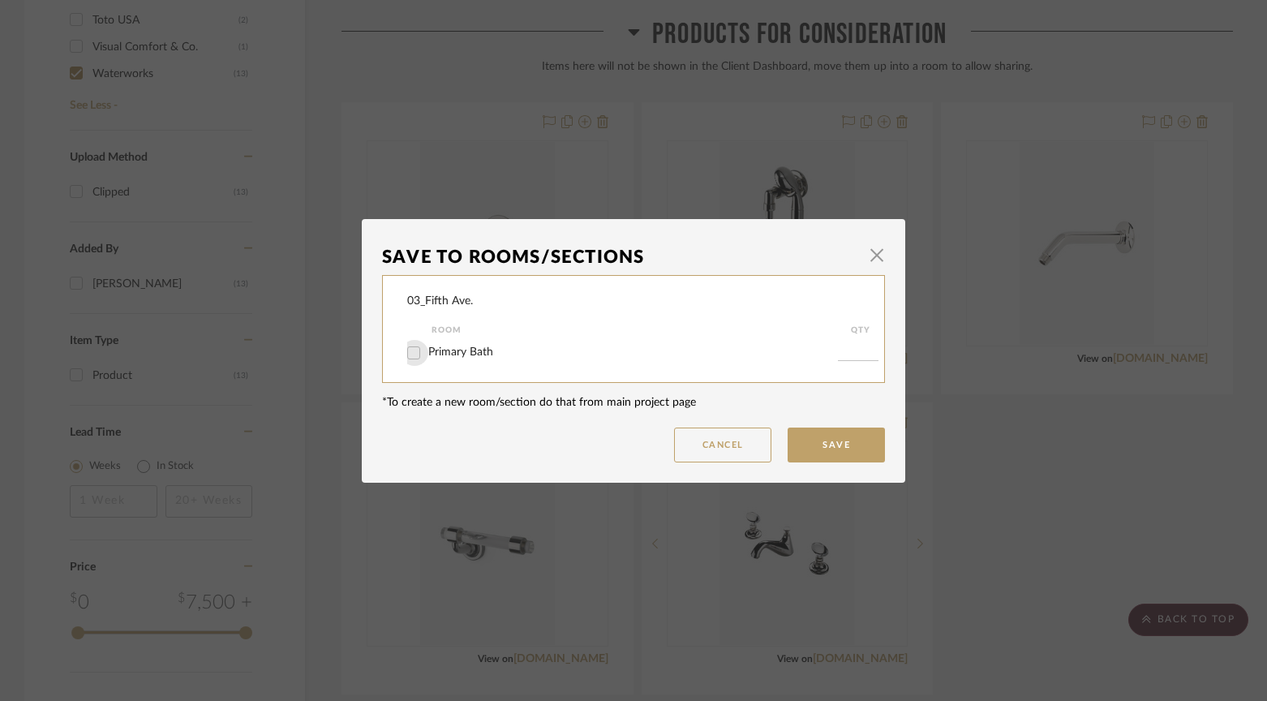
drag, startPoint x: 405, startPoint y: 355, endPoint x: 422, endPoint y: 365, distance: 19.6
click at [405, 355] on input "Primary Bath" at bounding box center [414, 353] width 26 height 26
checkbox input "true"
type input "1"
click at [825, 447] on button "Save" at bounding box center [835, 444] width 97 height 35
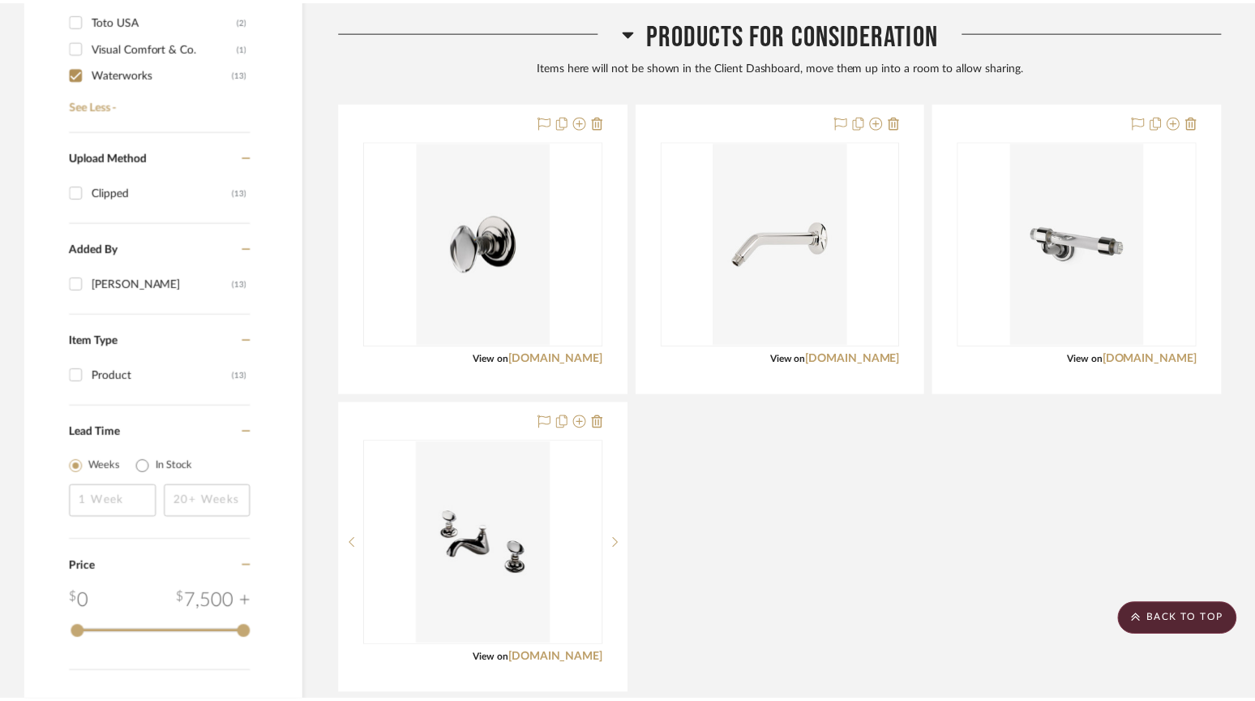
scroll to position [1460, 0]
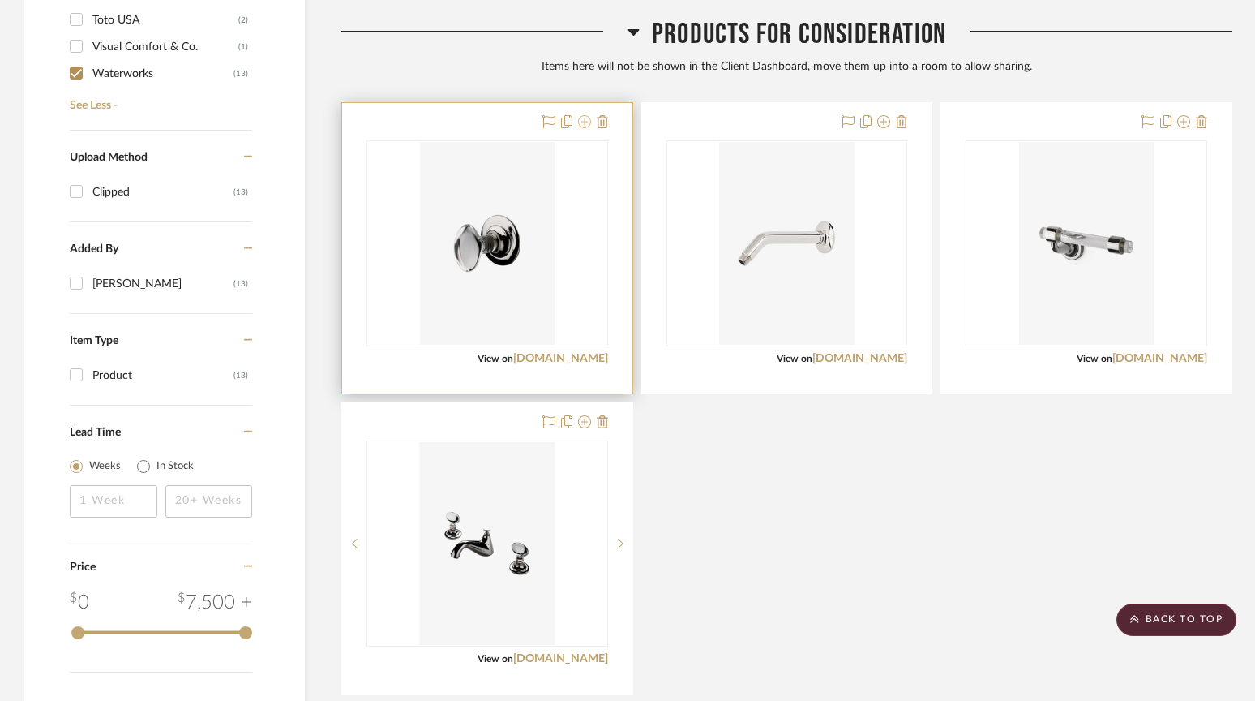
click at [581, 120] on icon at bounding box center [584, 121] width 13 height 13
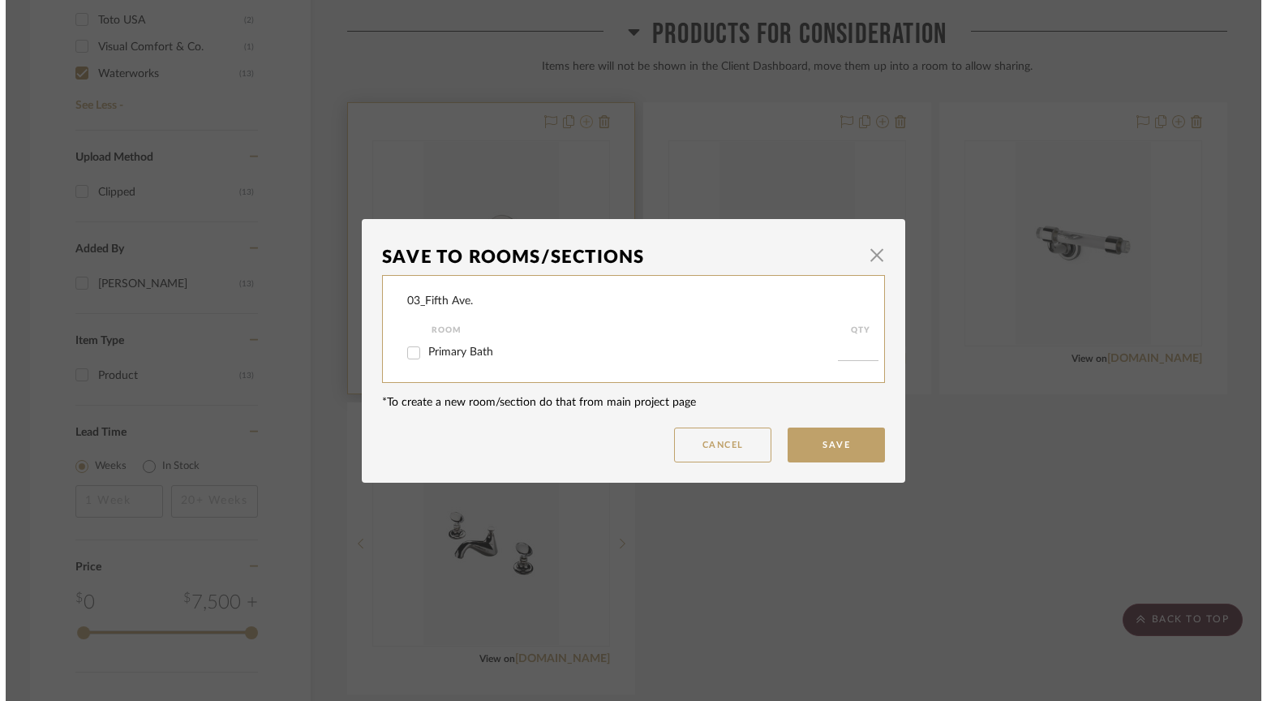
scroll to position [0, 0]
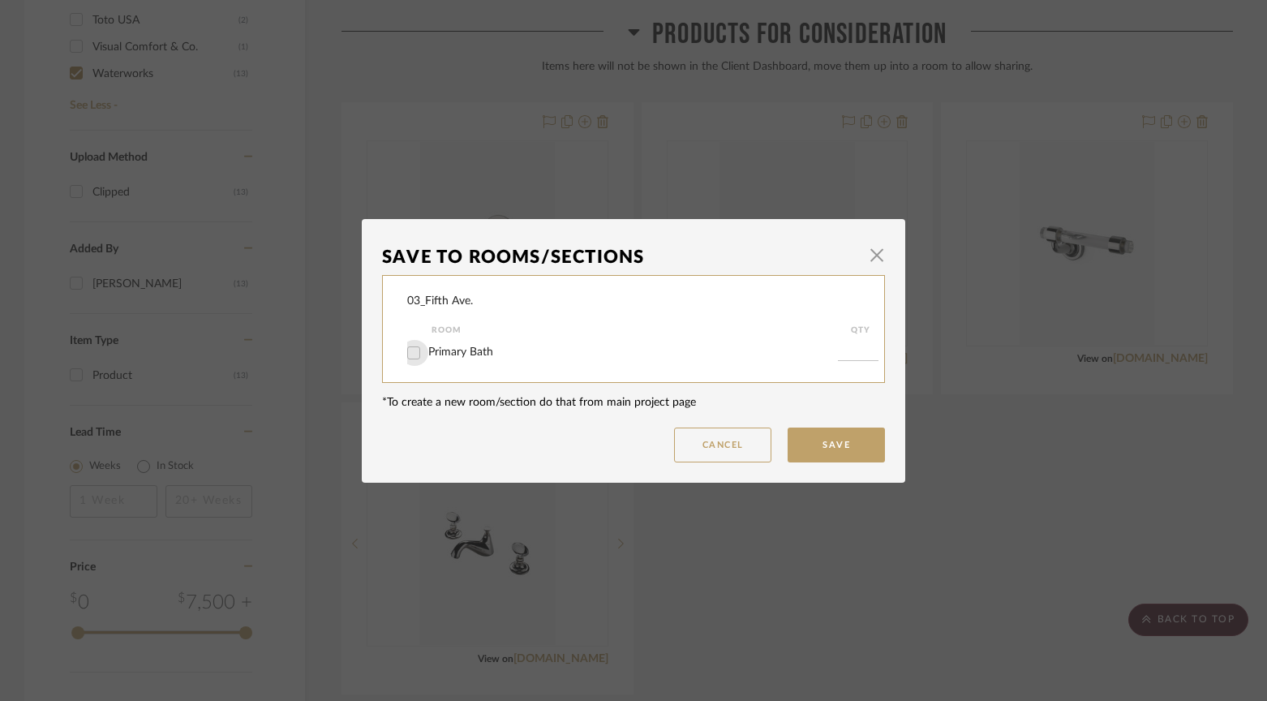
drag, startPoint x: 405, startPoint y: 354, endPoint x: 457, endPoint y: 395, distance: 66.5
click at [404, 354] on input "Primary Bath" at bounding box center [414, 353] width 26 height 26
checkbox input "true"
type input "1"
drag, startPoint x: 809, startPoint y: 452, endPoint x: 783, endPoint y: 446, distance: 26.6
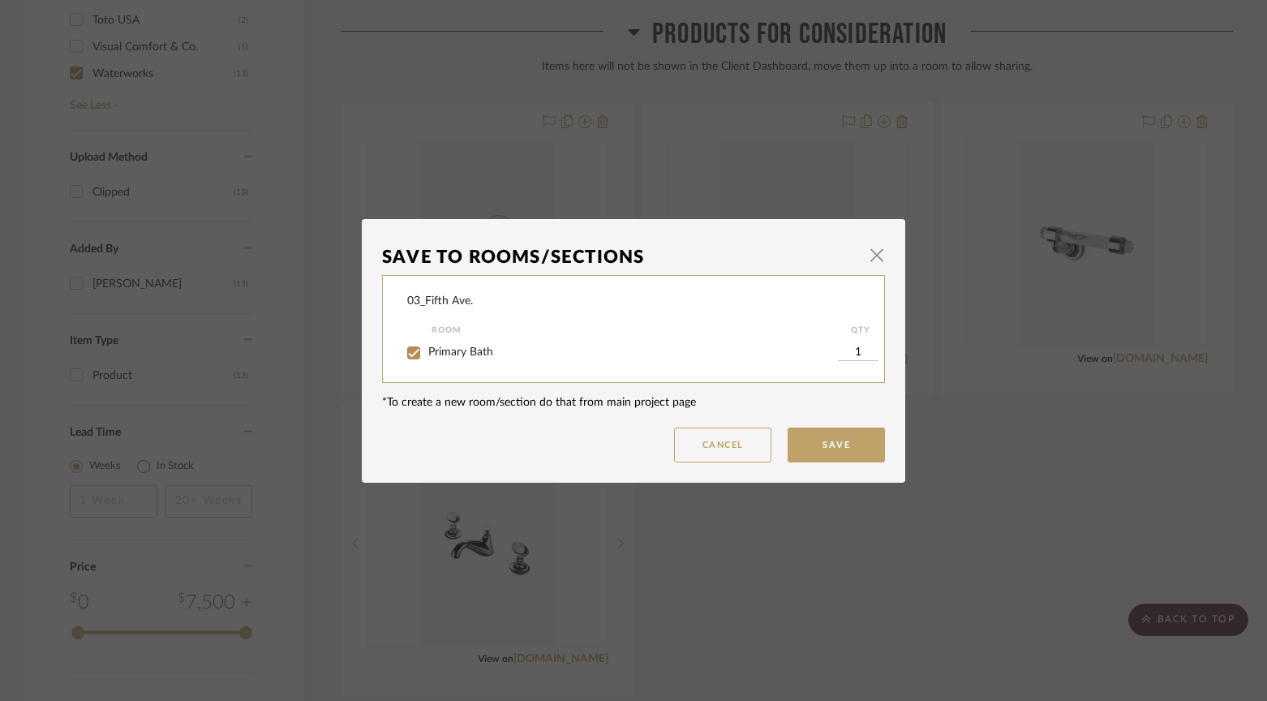
click at [808, 451] on button "Save" at bounding box center [835, 444] width 97 height 35
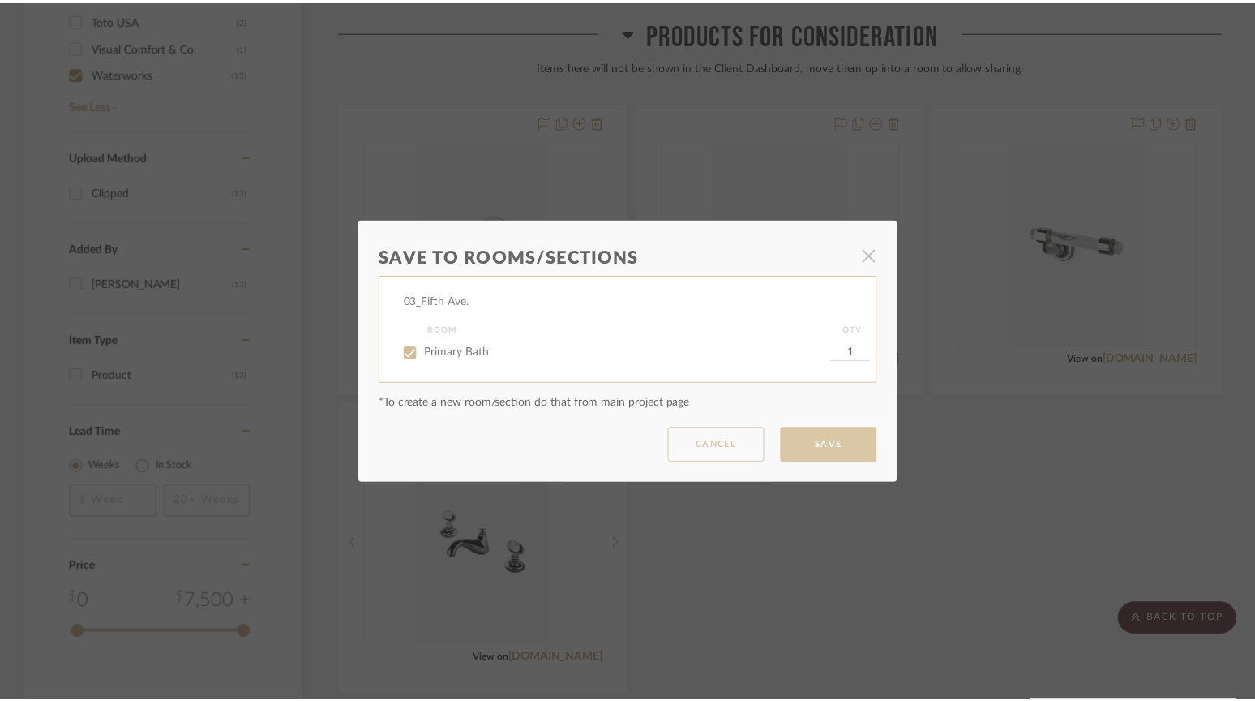
scroll to position [1460, 0]
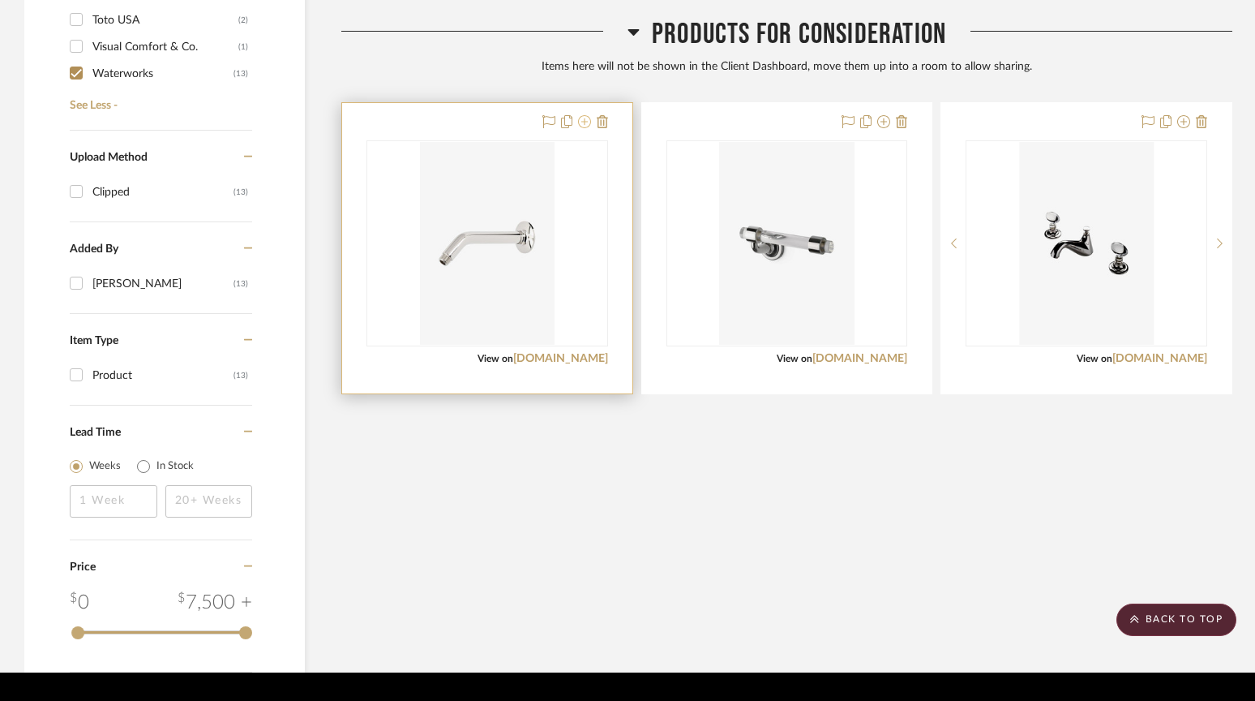
click at [586, 122] on icon at bounding box center [584, 121] width 13 height 13
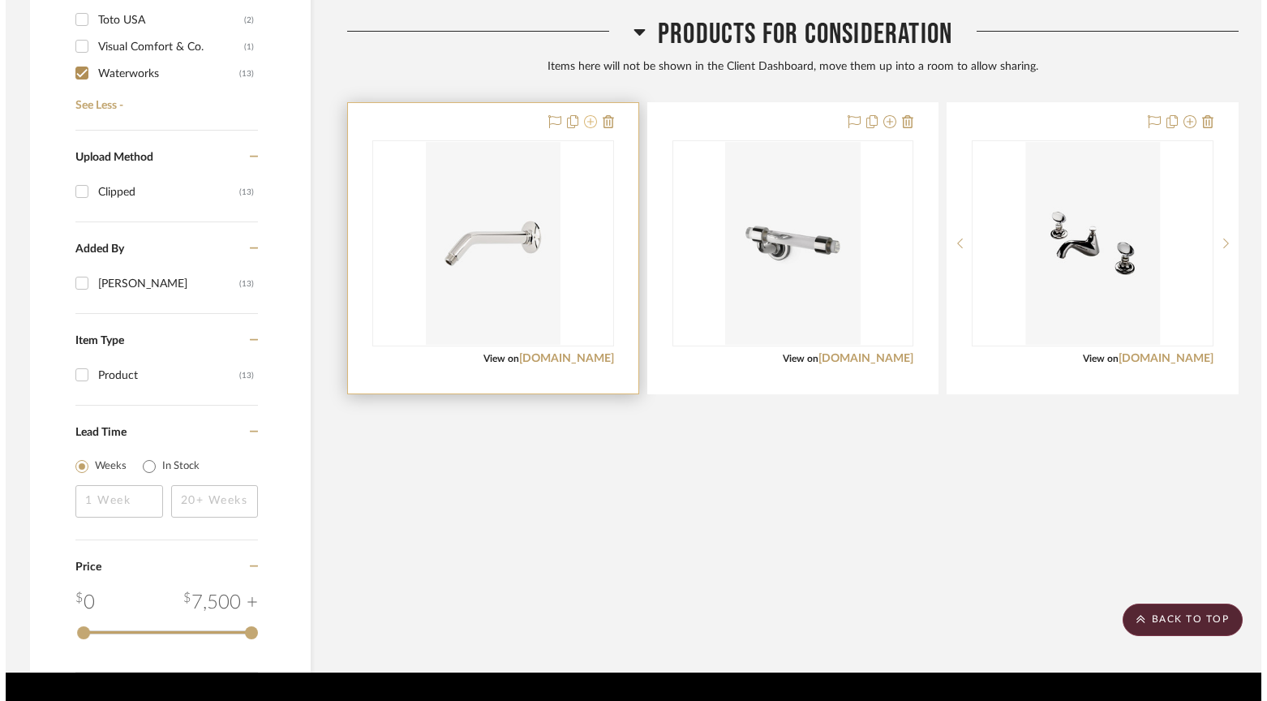
scroll to position [0, 0]
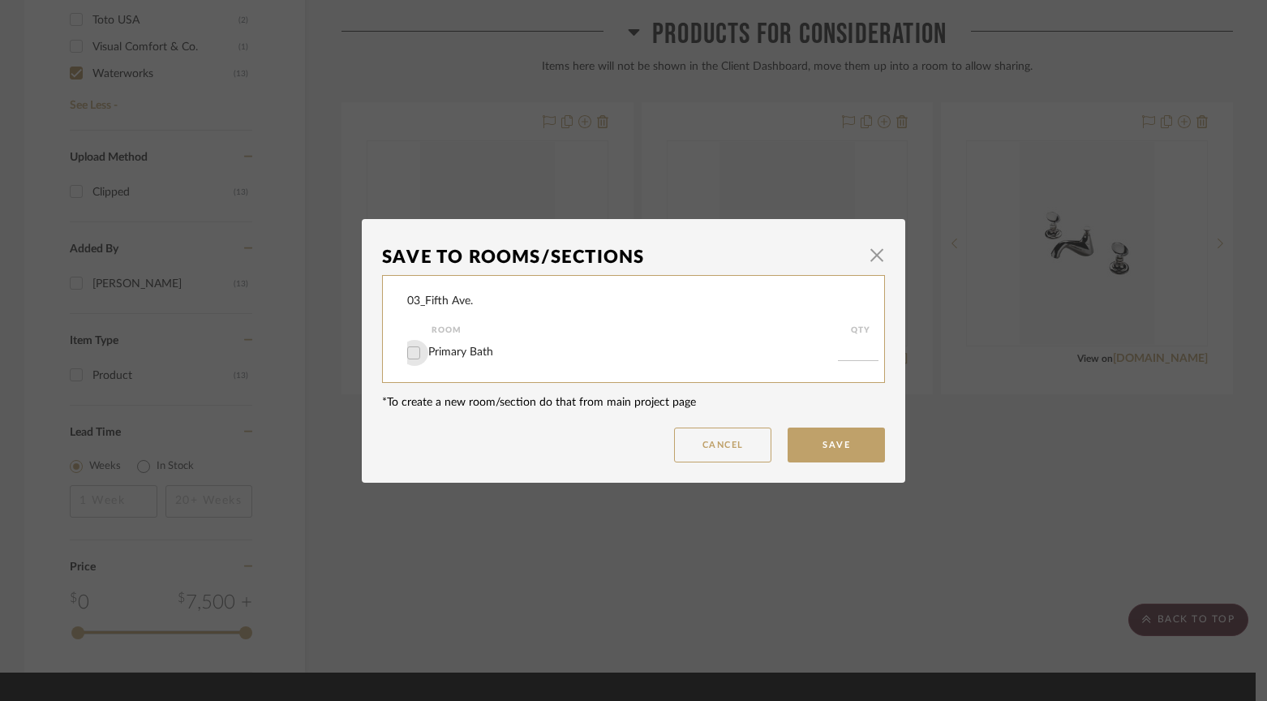
drag, startPoint x: 414, startPoint y: 350, endPoint x: 422, endPoint y: 354, distance: 8.7
click at [414, 350] on input "Primary Bath" at bounding box center [414, 353] width 26 height 26
checkbox input "true"
type input "1"
click at [854, 448] on button "Save" at bounding box center [835, 444] width 97 height 35
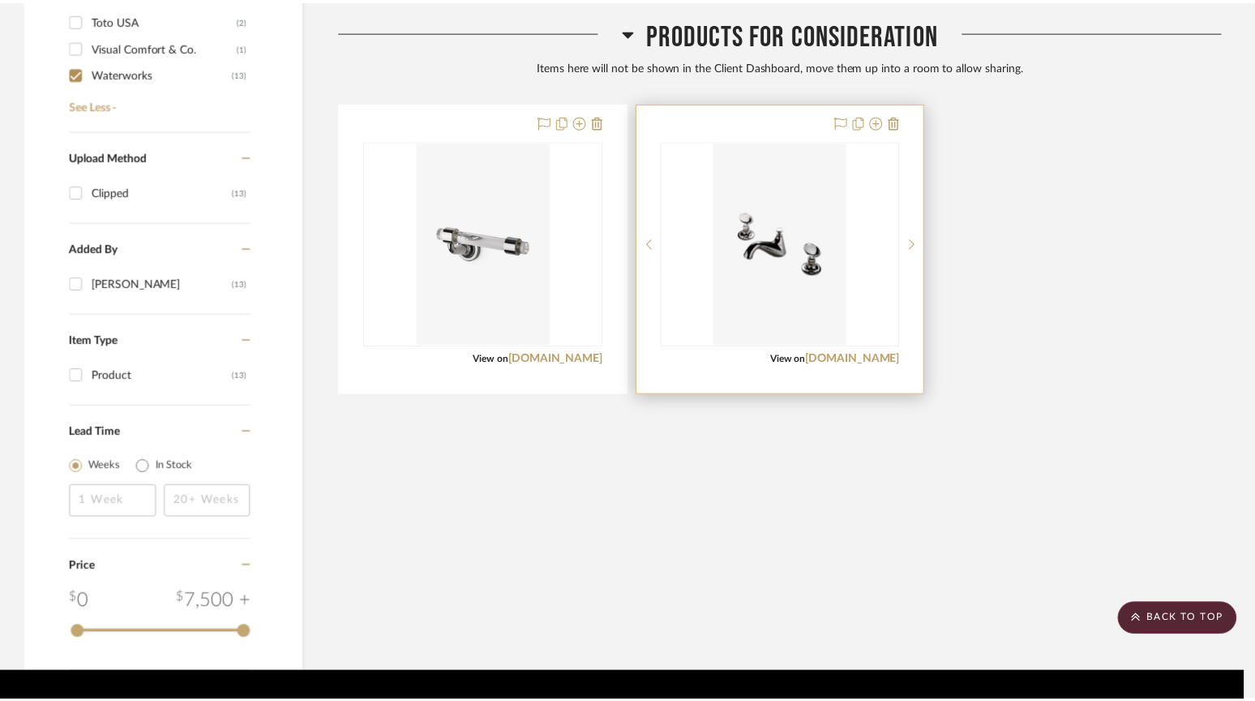
scroll to position [1460, 0]
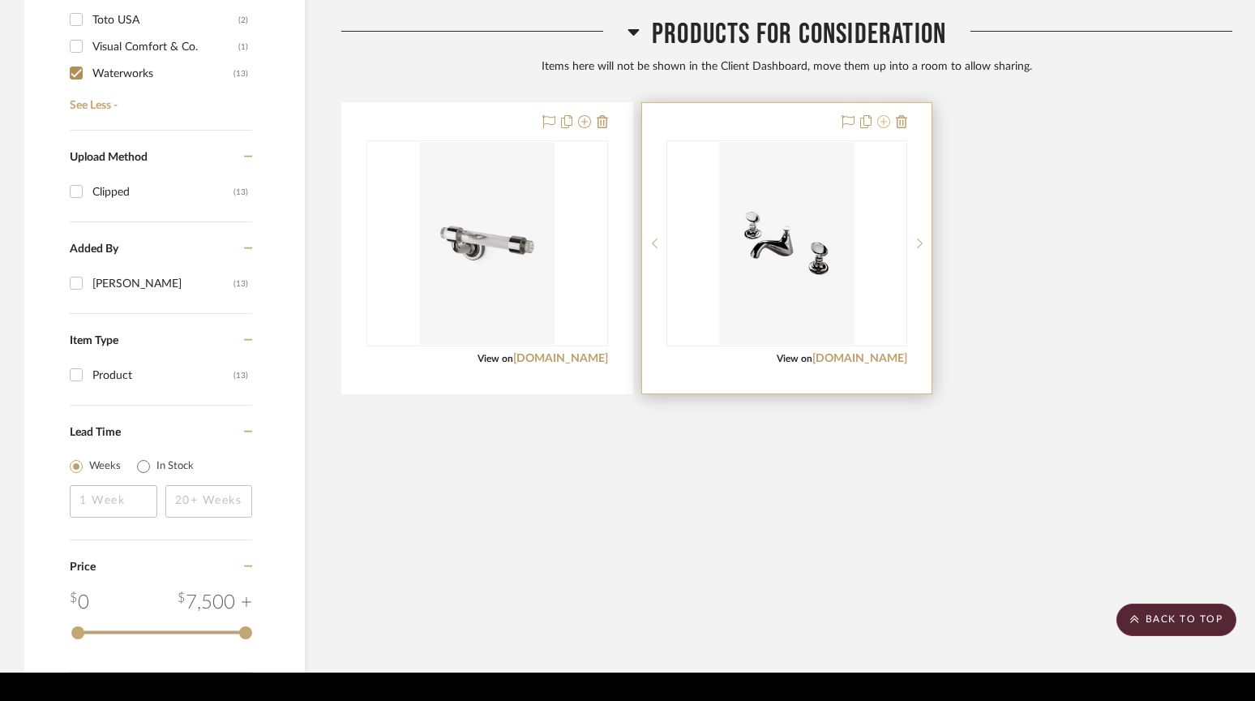
click at [889, 117] on icon at bounding box center [883, 121] width 13 height 13
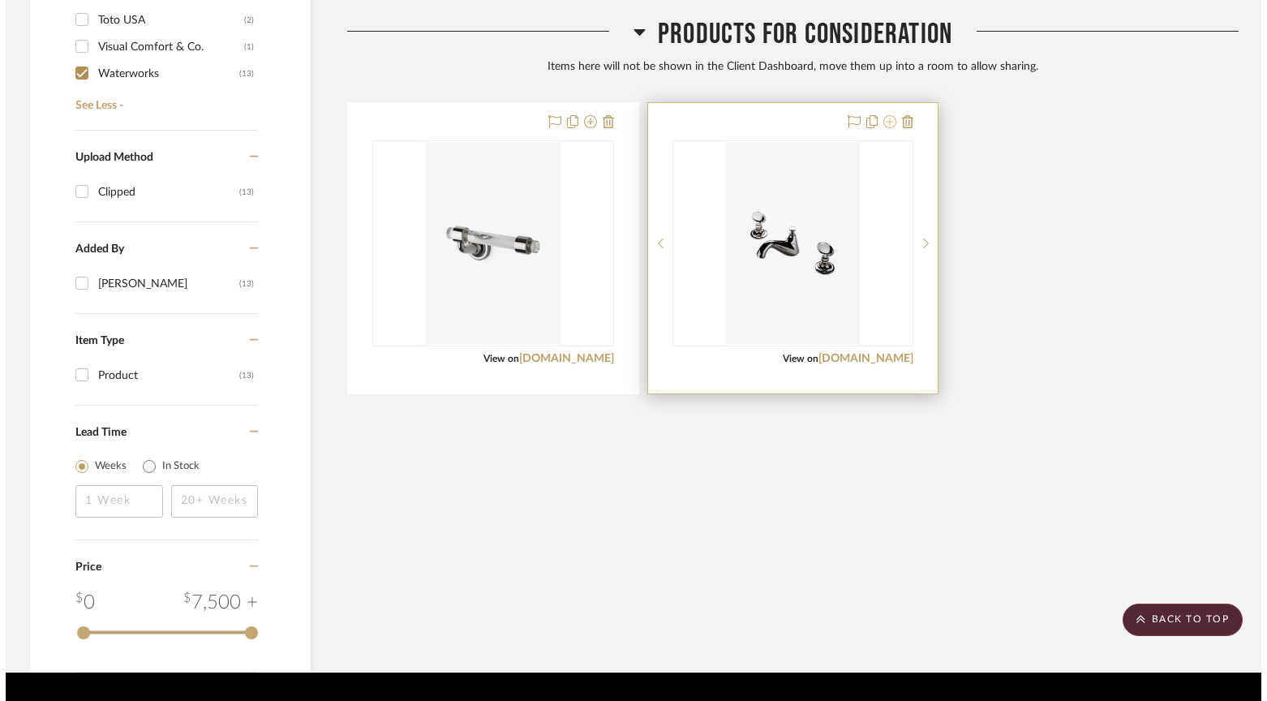
scroll to position [0, 0]
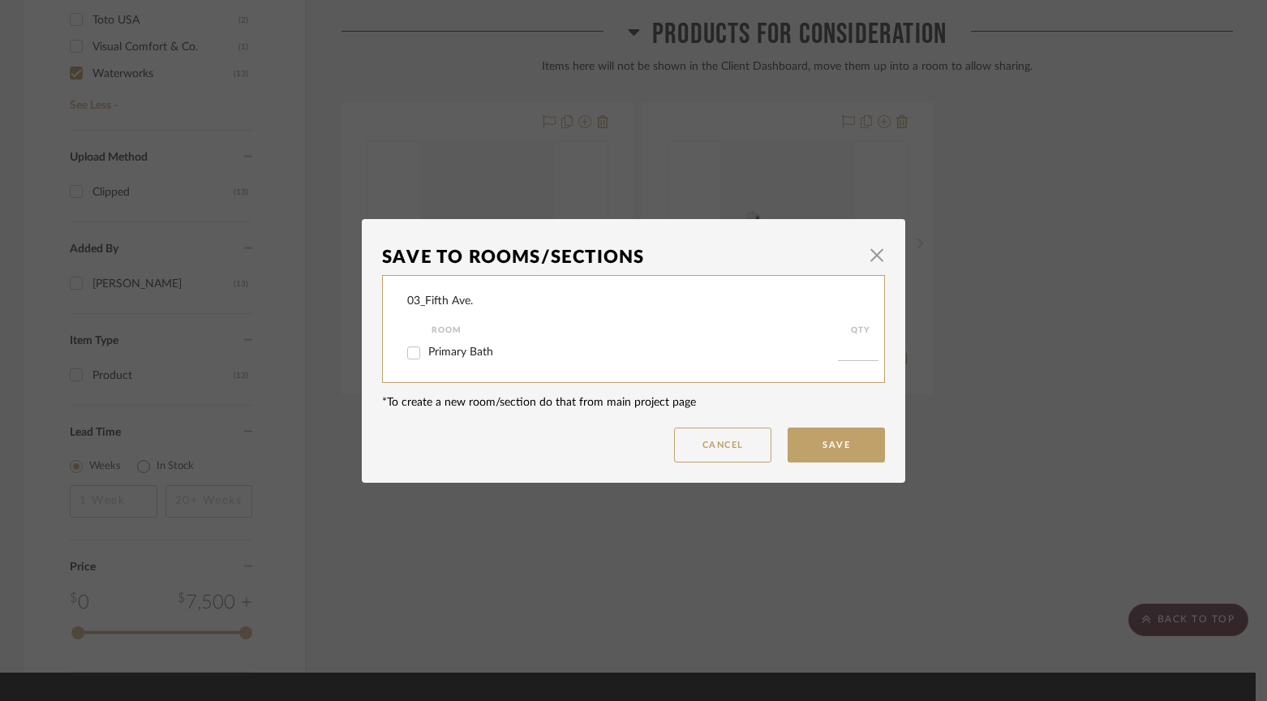
click at [421, 354] on div at bounding box center [414, 353] width 26 height 26
checkbox input "true"
type input "1"
click at [820, 452] on button "Save" at bounding box center [835, 444] width 97 height 35
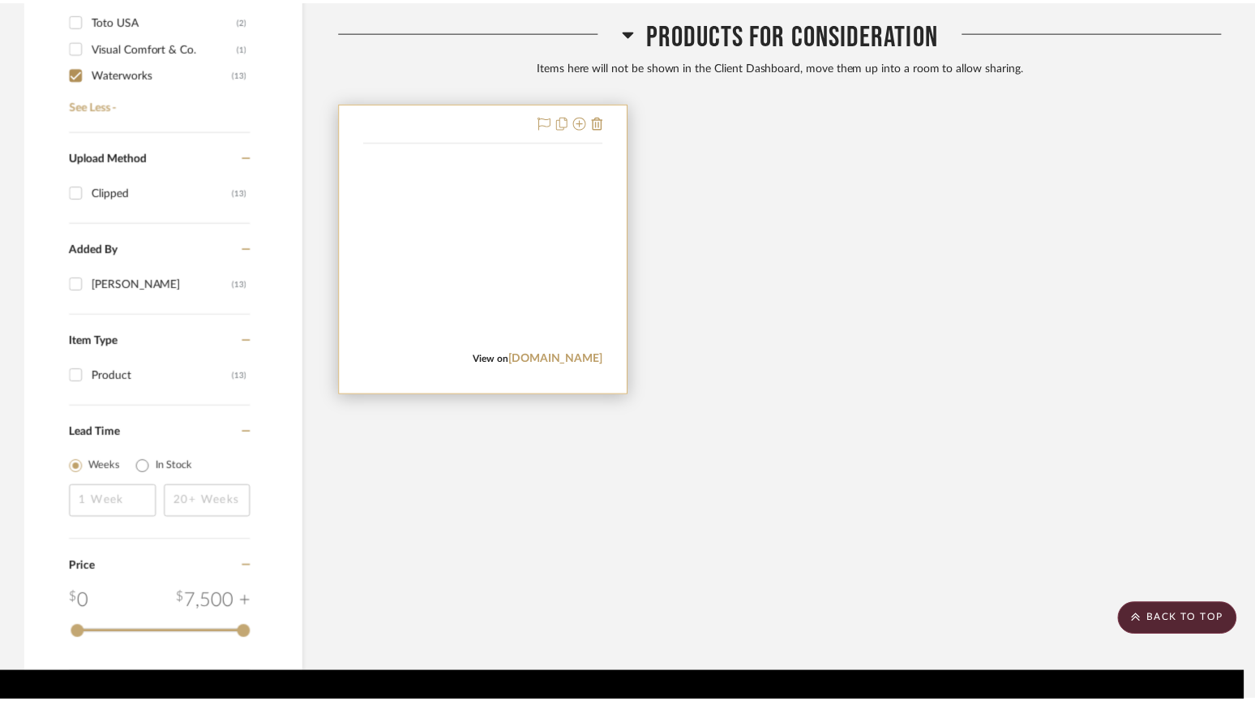
scroll to position [1460, 0]
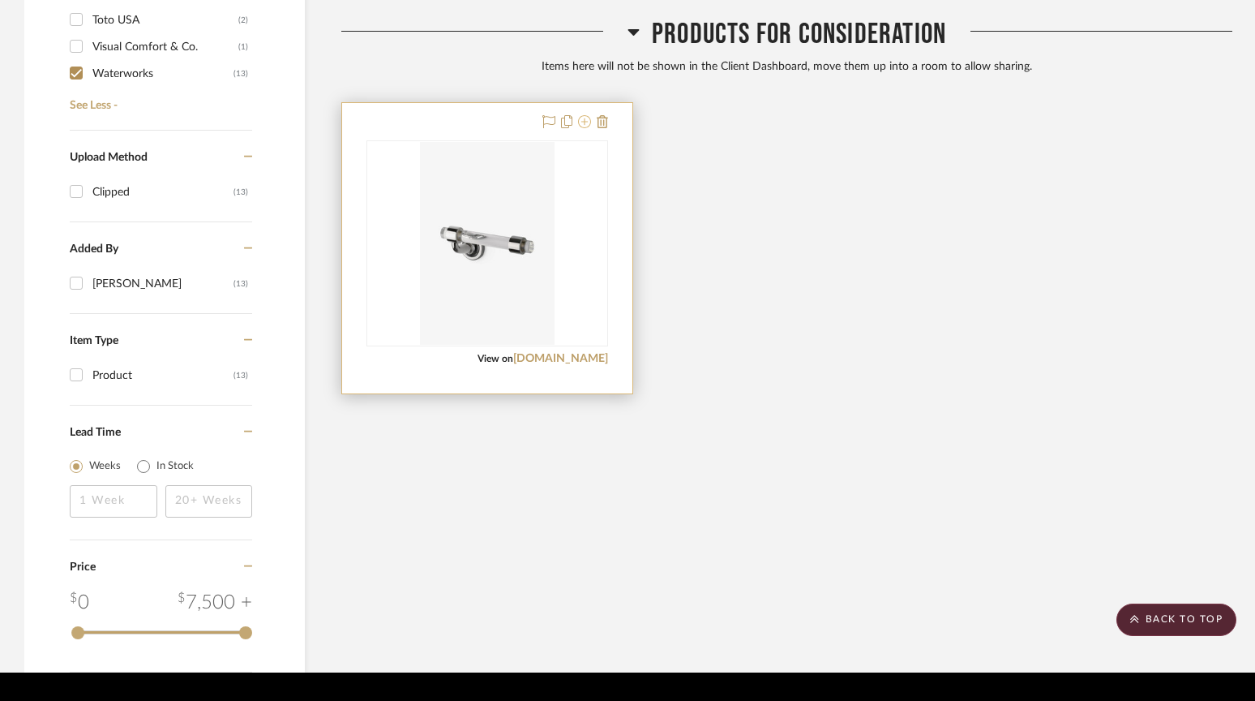
click at [585, 120] on icon at bounding box center [584, 121] width 13 height 13
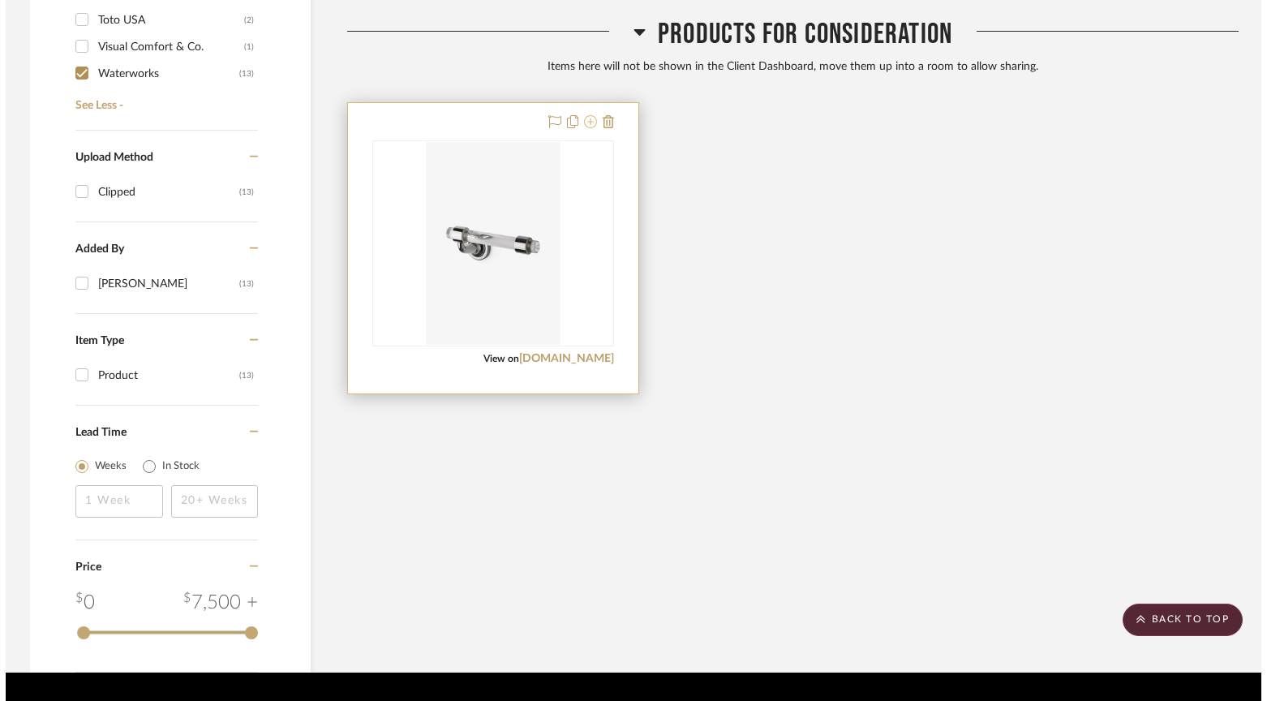
scroll to position [0, 0]
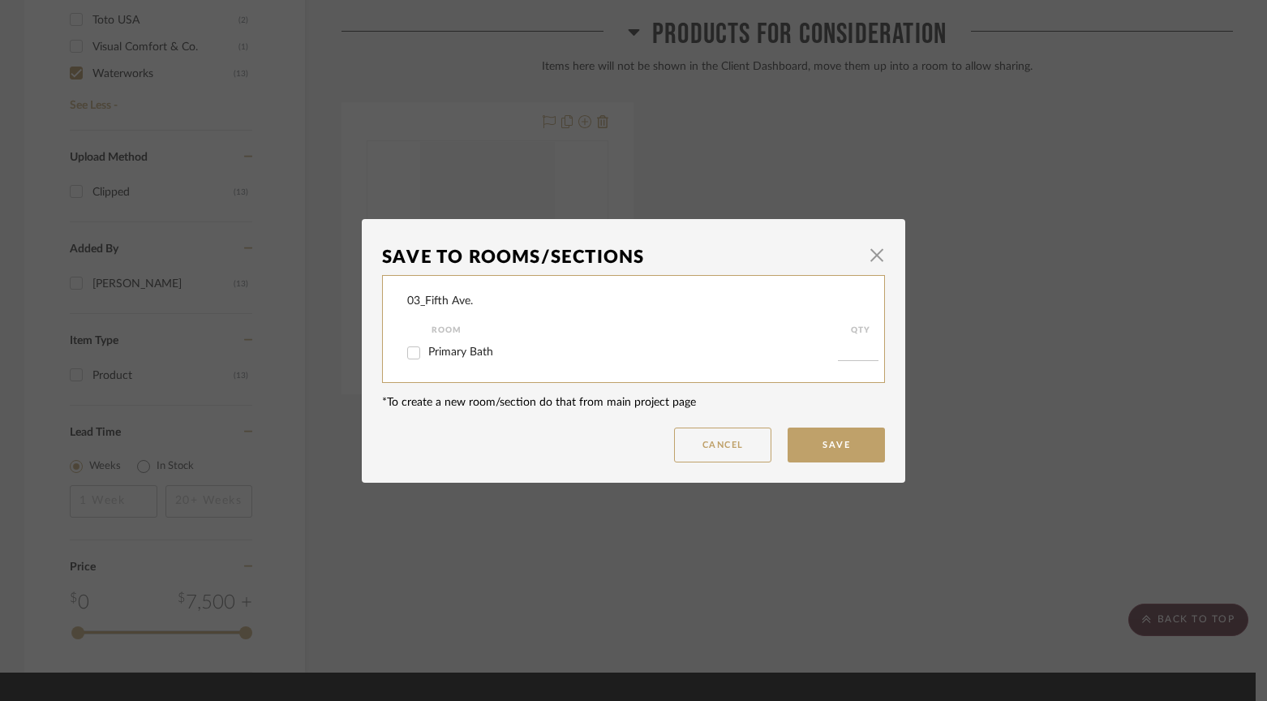
click at [407, 359] on input "Primary Bath" at bounding box center [414, 353] width 26 height 26
checkbox input "true"
type input "1"
drag, startPoint x: 835, startPoint y: 435, endPoint x: 804, endPoint y: 430, distance: 31.3
click at [835, 435] on button "Save" at bounding box center [835, 444] width 97 height 35
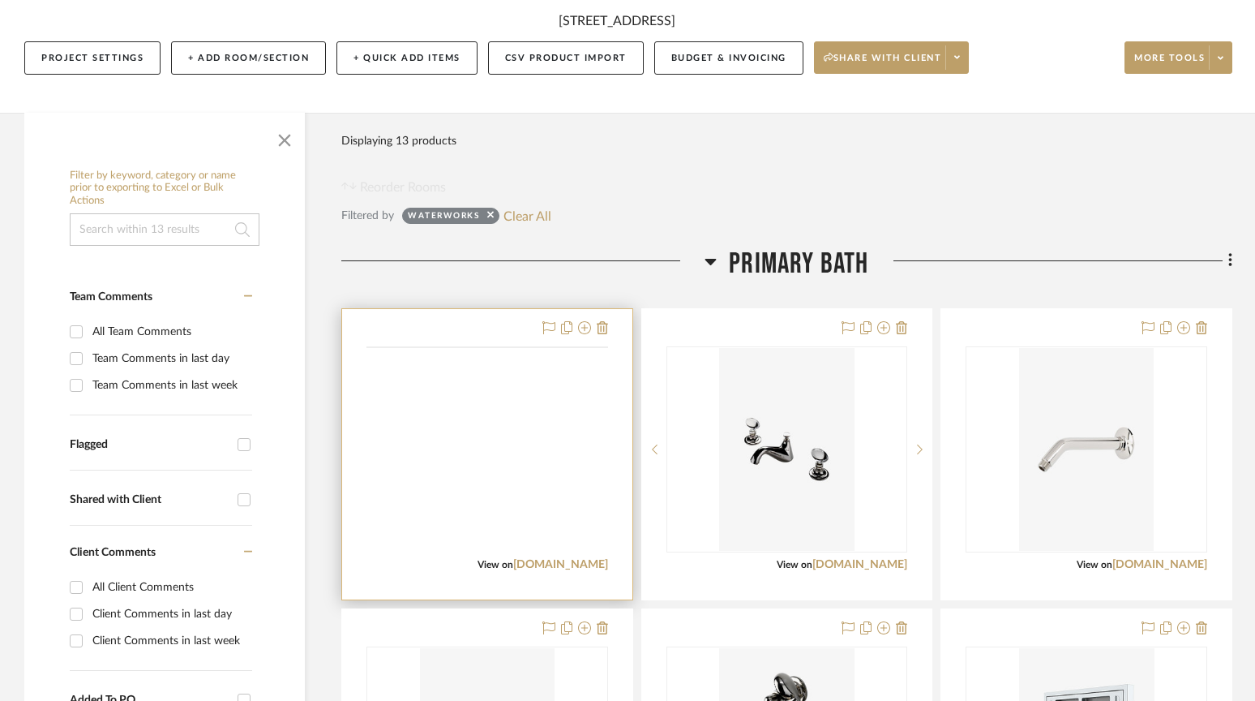
scroll to position [207, 0]
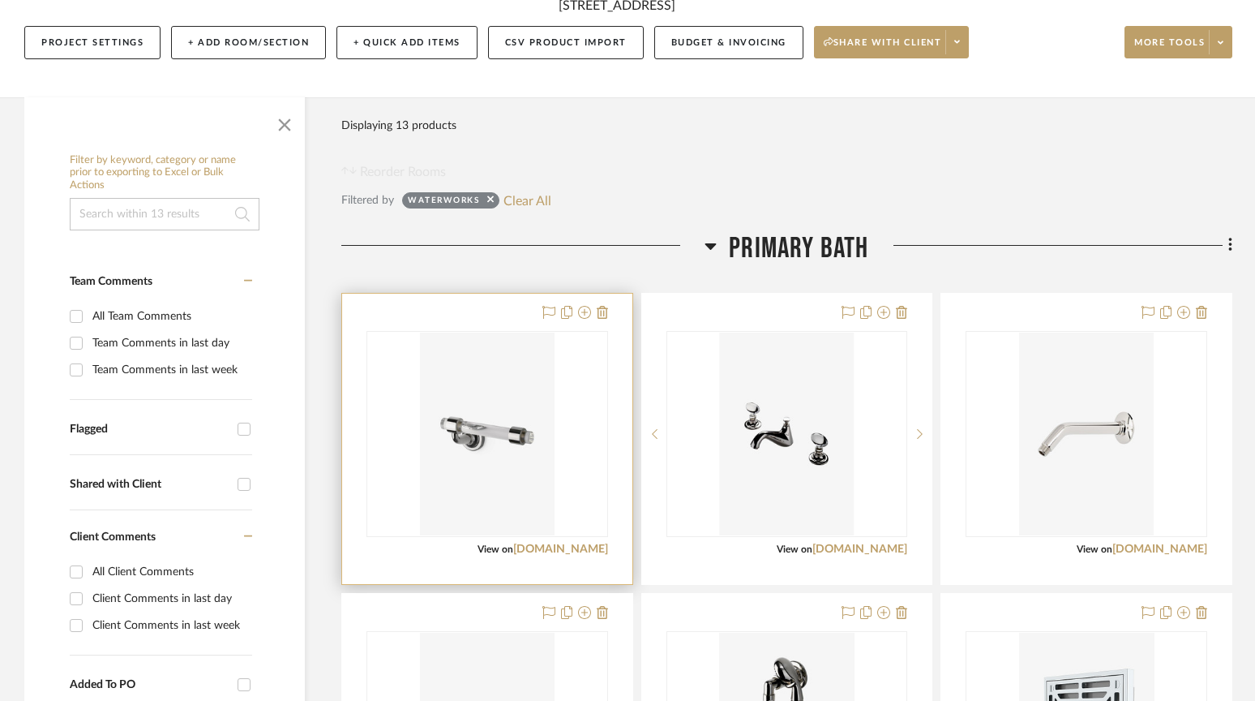
click at [581, 358] on div "0" at bounding box center [487, 434] width 240 height 204
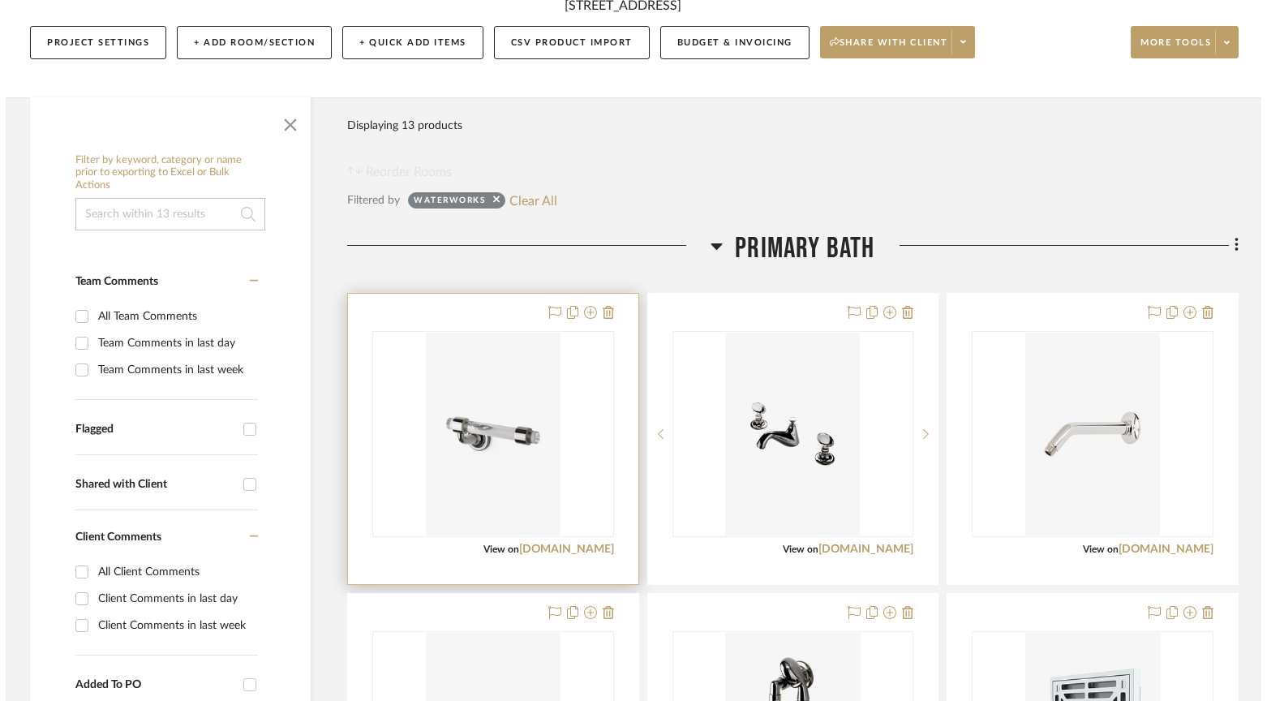
scroll to position [0, 0]
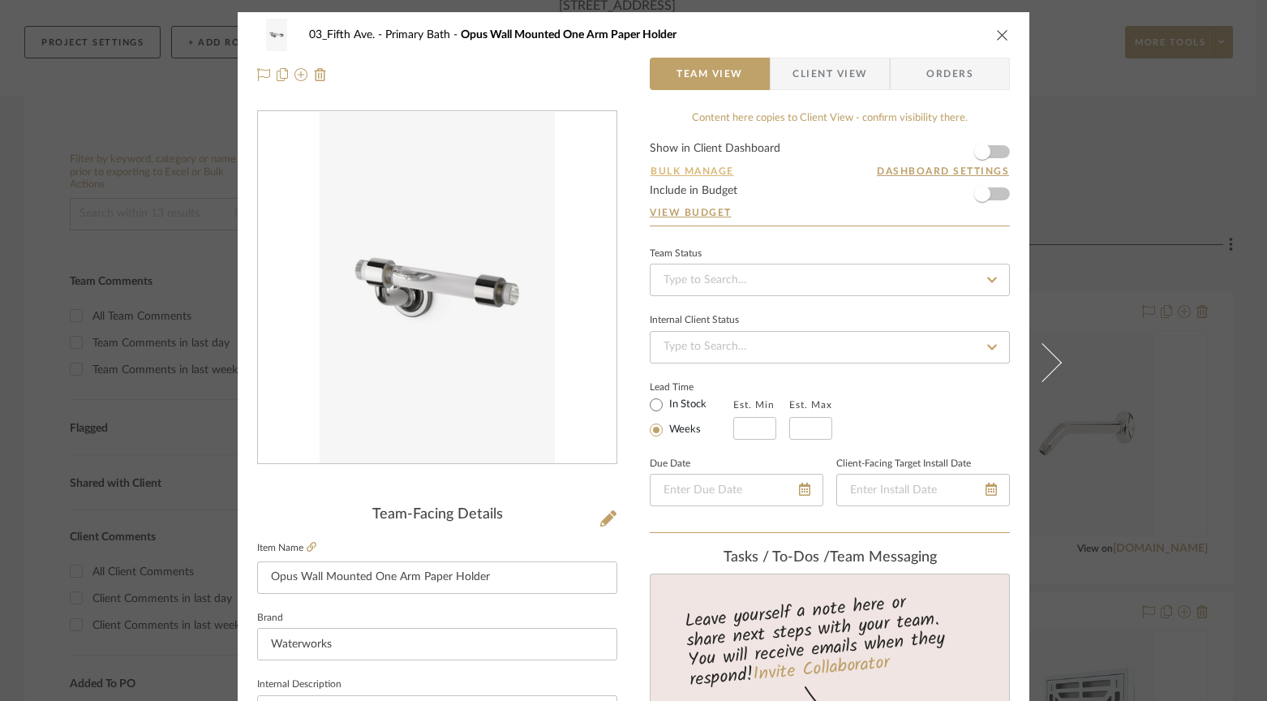
click at [711, 171] on button "Bulk Manage" at bounding box center [691, 171] width 85 height 15
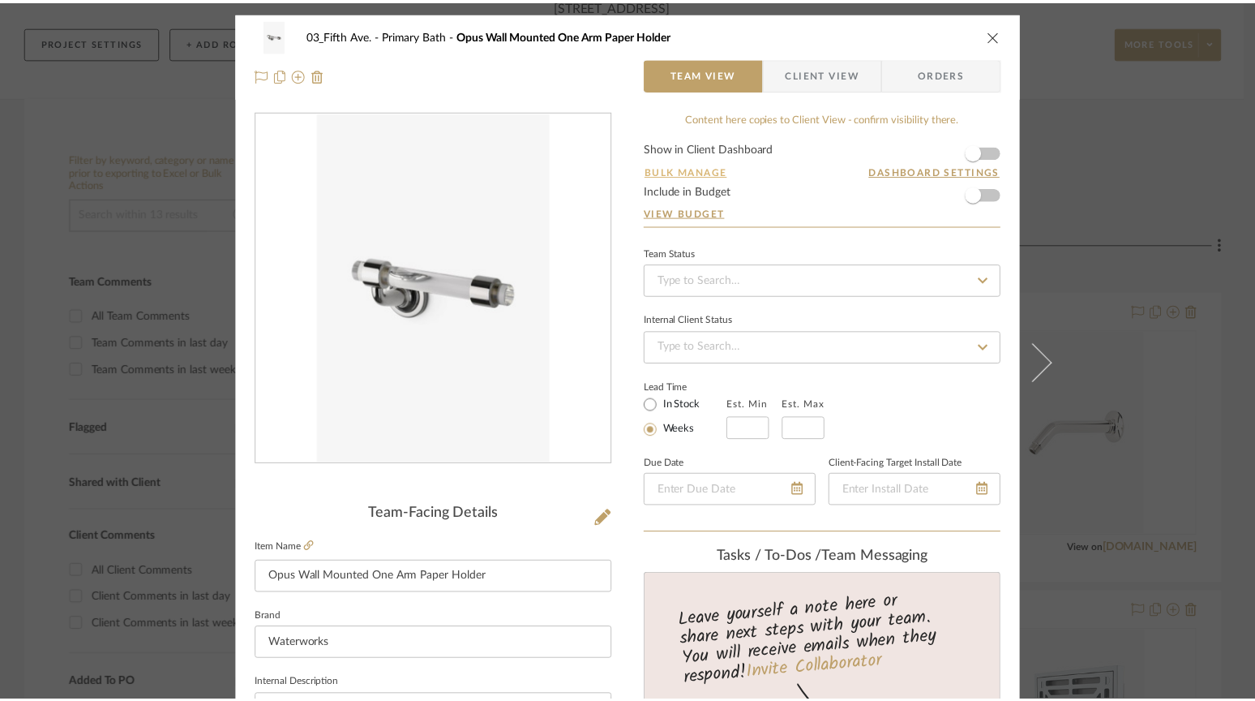
scroll to position [207, 0]
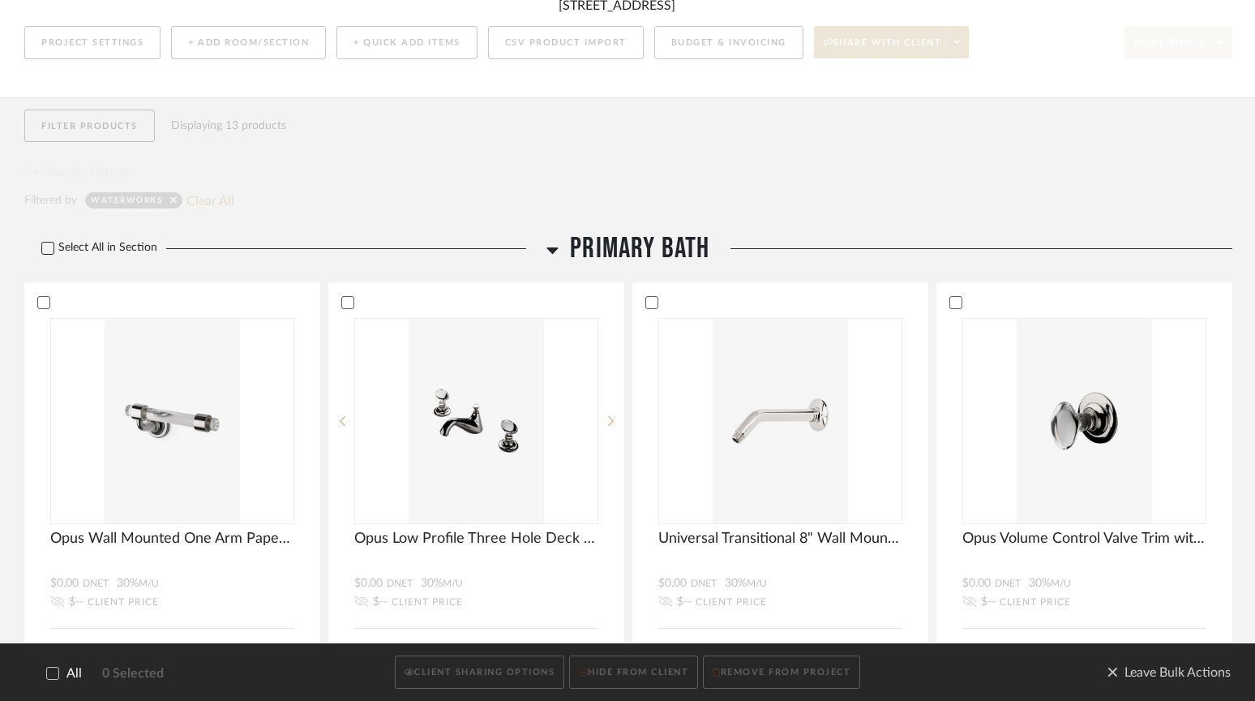
click at [51, 251] on icon at bounding box center [47, 247] width 11 height 11
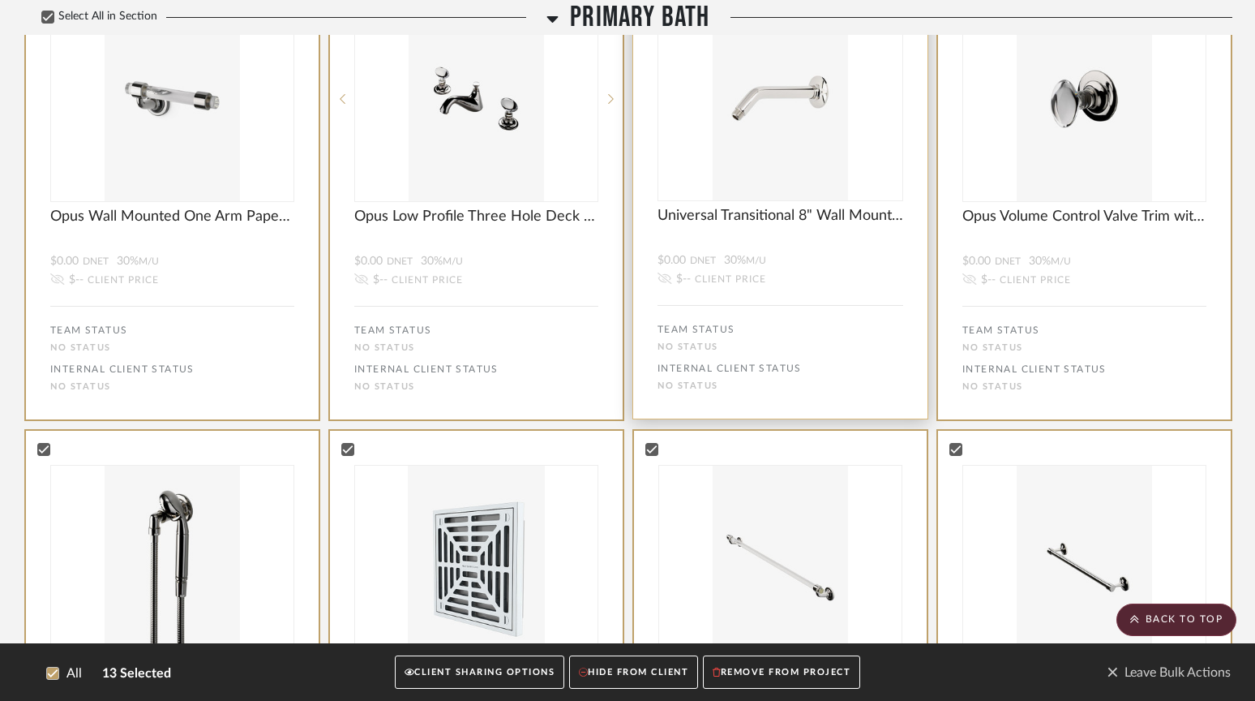
scroll to position [538, 0]
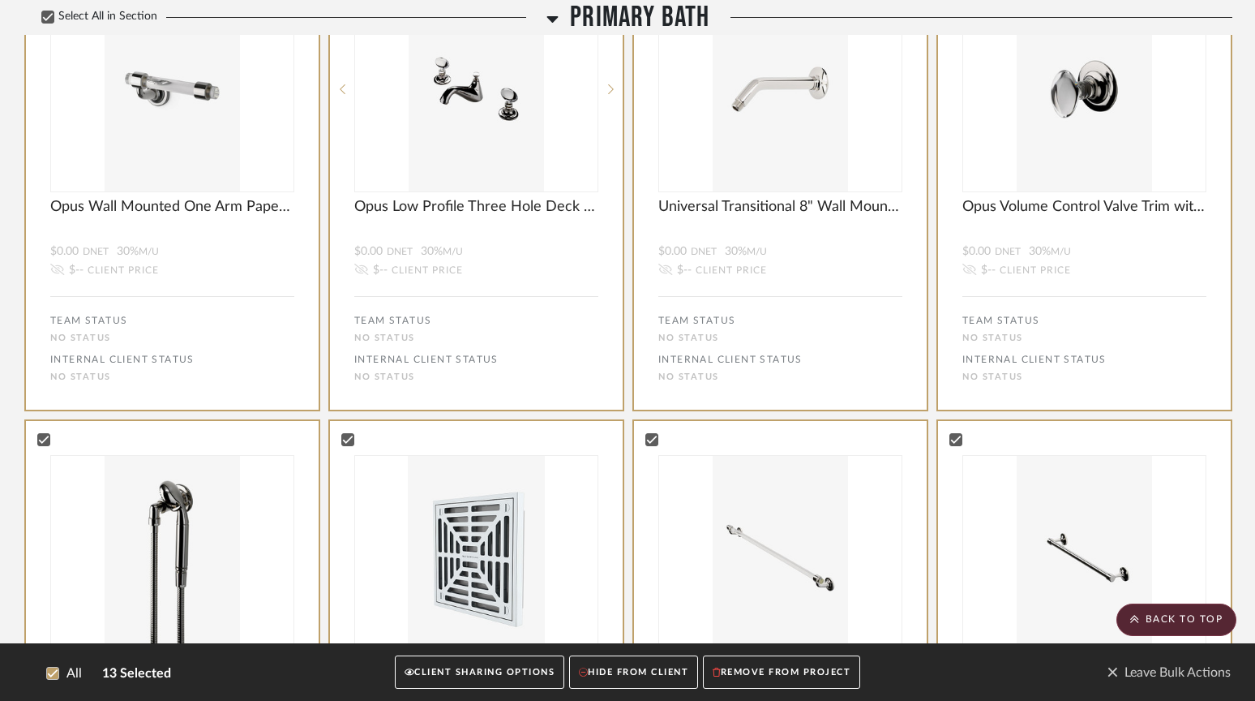
click at [514, 672] on button "CLIENT SHARING OPTIONS" at bounding box center [479, 672] width 169 height 33
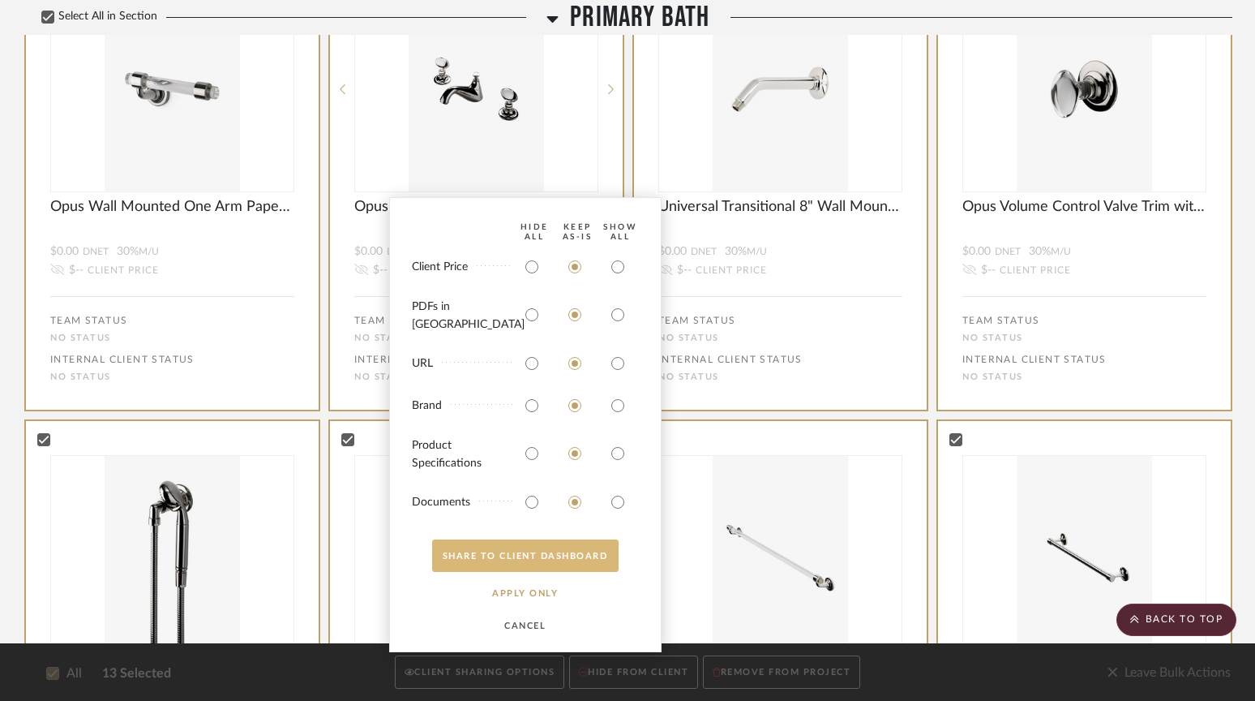
click at [570, 557] on button "SHARE TO CLIENT Dashboard" at bounding box center [525, 555] width 186 height 32
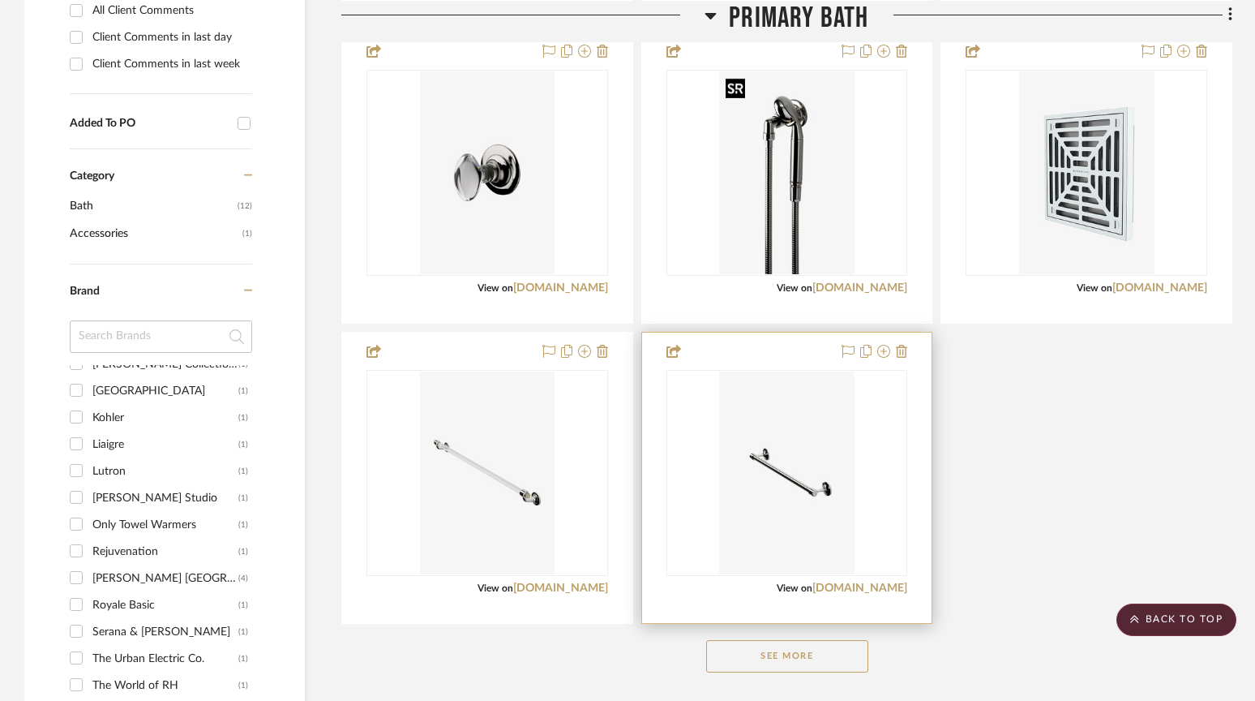
scroll to position [772, 0]
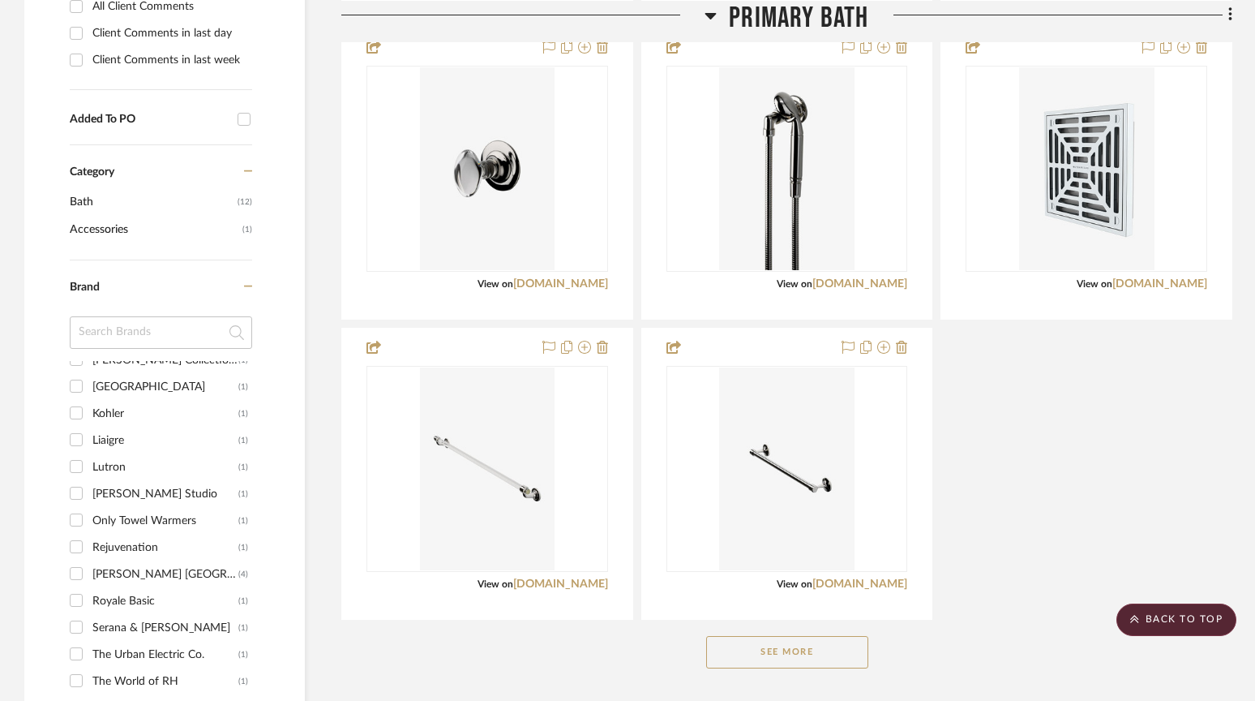
click at [776, 655] on button "See More" at bounding box center [787, 652] width 162 height 32
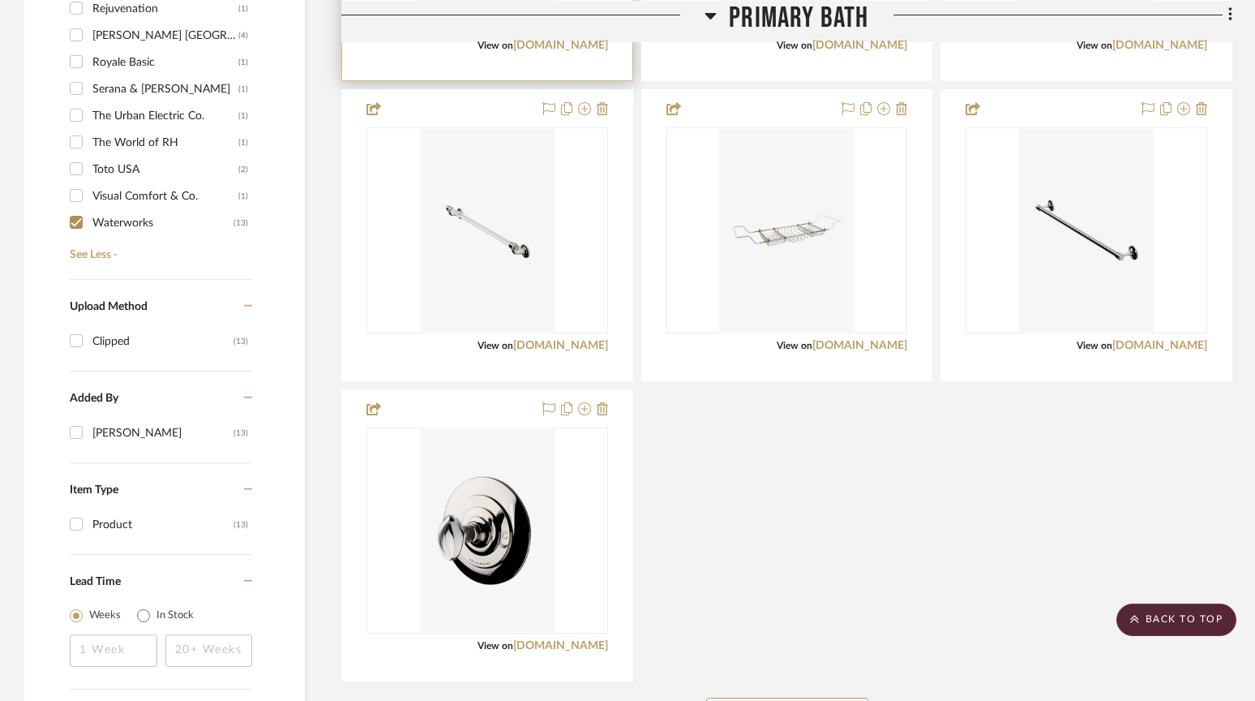
scroll to position [1320, 0]
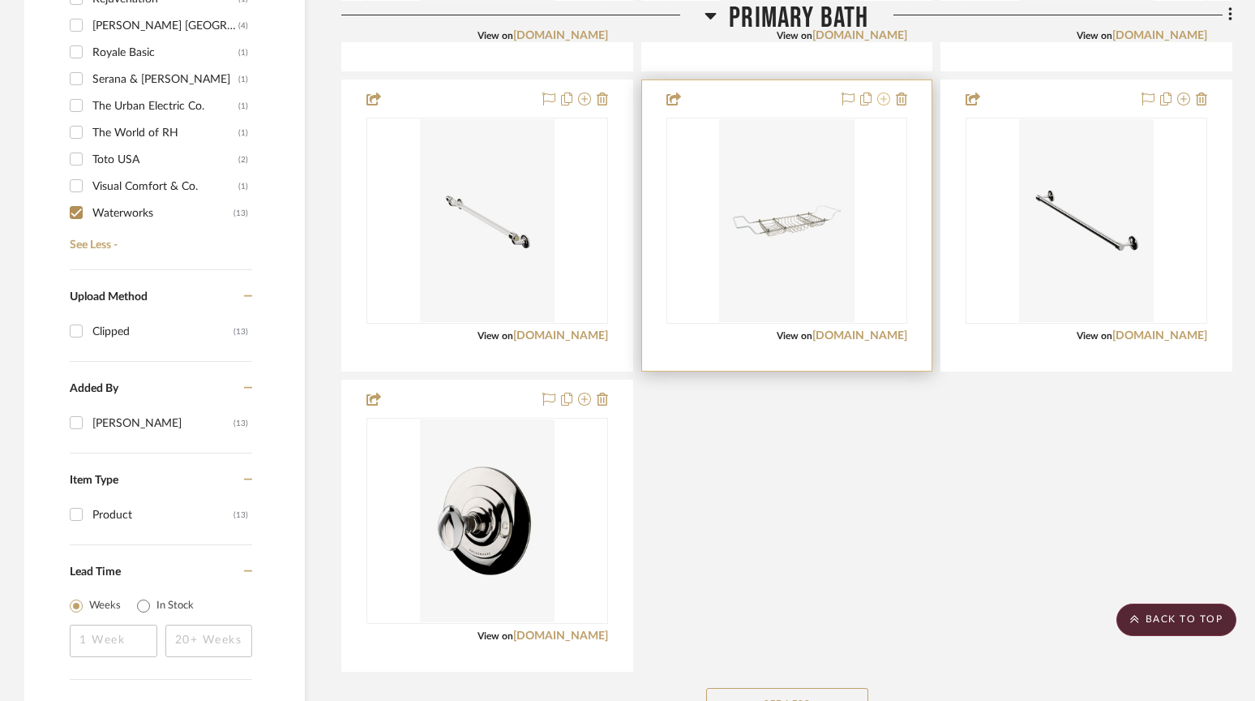
click at [884, 101] on icon at bounding box center [883, 98] width 13 height 13
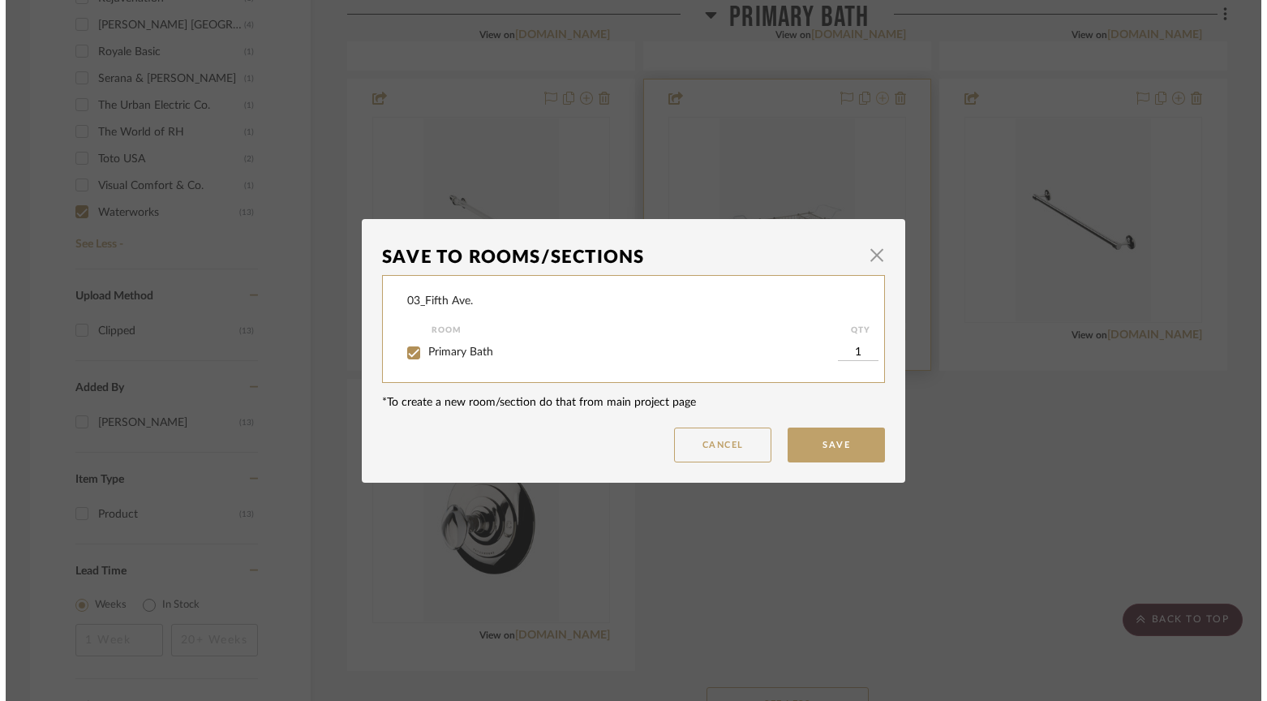
scroll to position [0, 0]
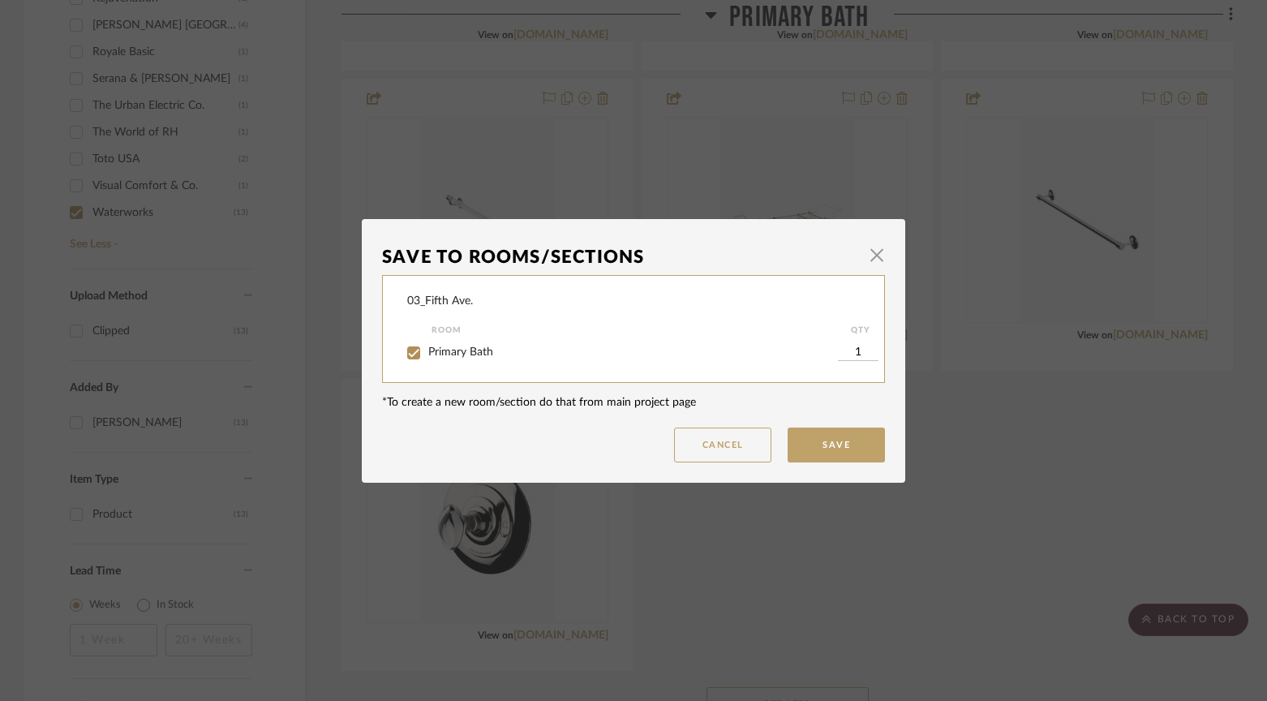
click at [409, 352] on input "Primary Bath" at bounding box center [414, 353] width 26 height 26
checkbox input "false"
click at [842, 448] on button "Save" at bounding box center [835, 444] width 97 height 35
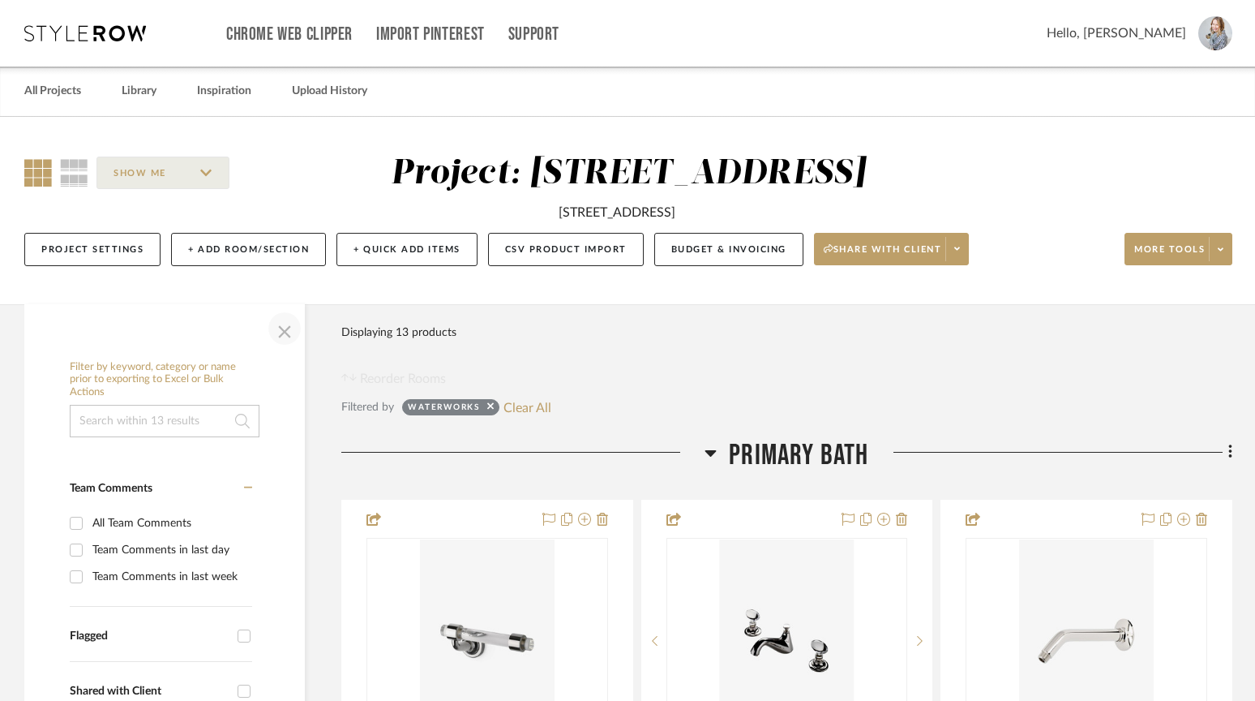
click at [289, 332] on span "button" at bounding box center [284, 328] width 39 height 39
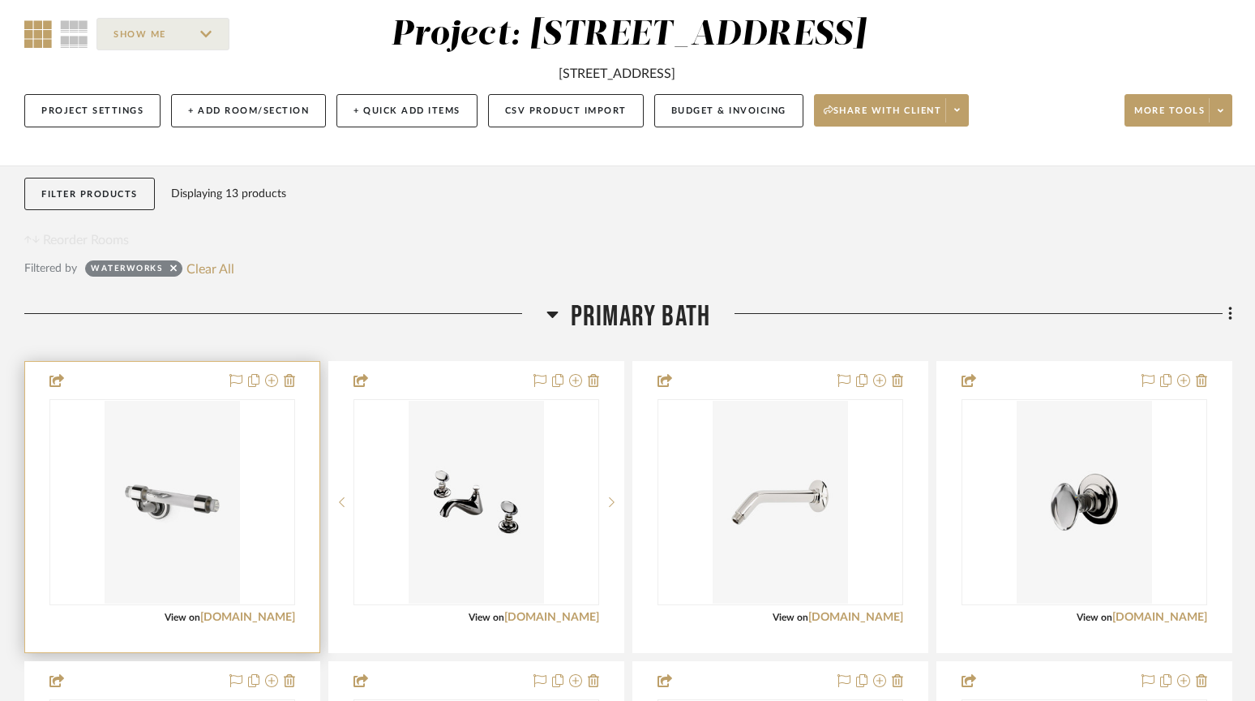
scroll to position [140, 0]
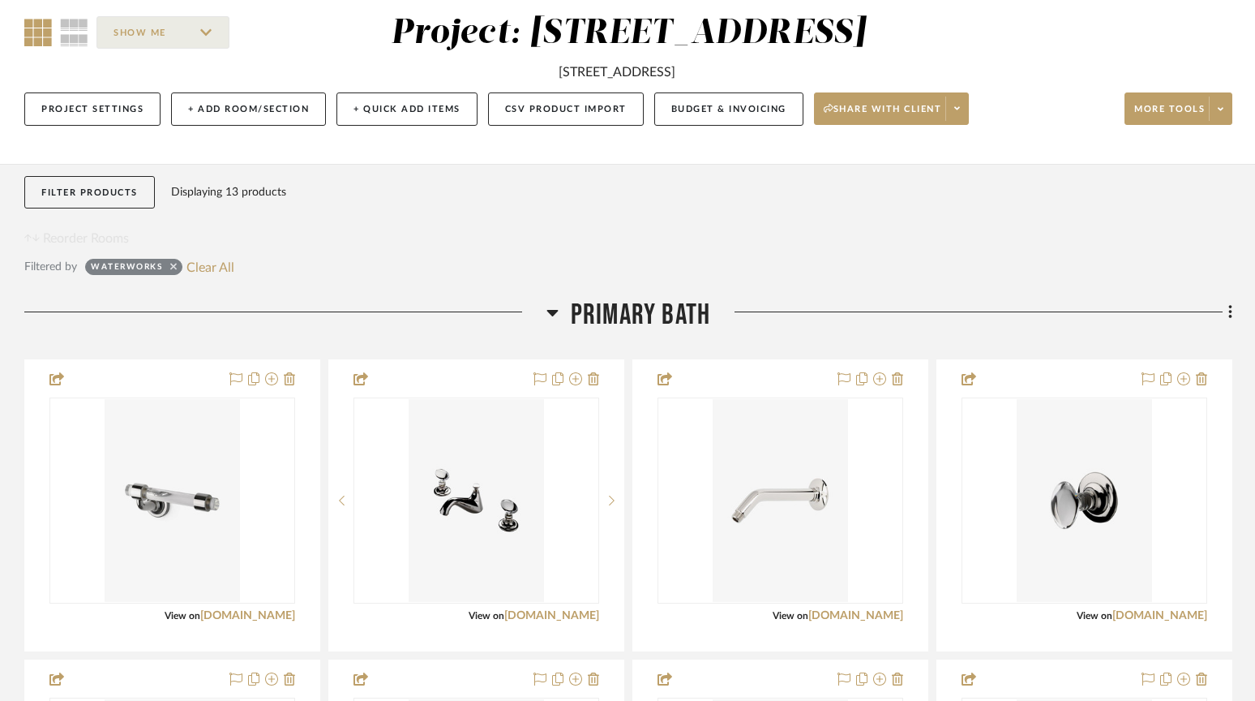
click at [174, 264] on icon at bounding box center [173, 266] width 6 height 11
checkbox input "false"
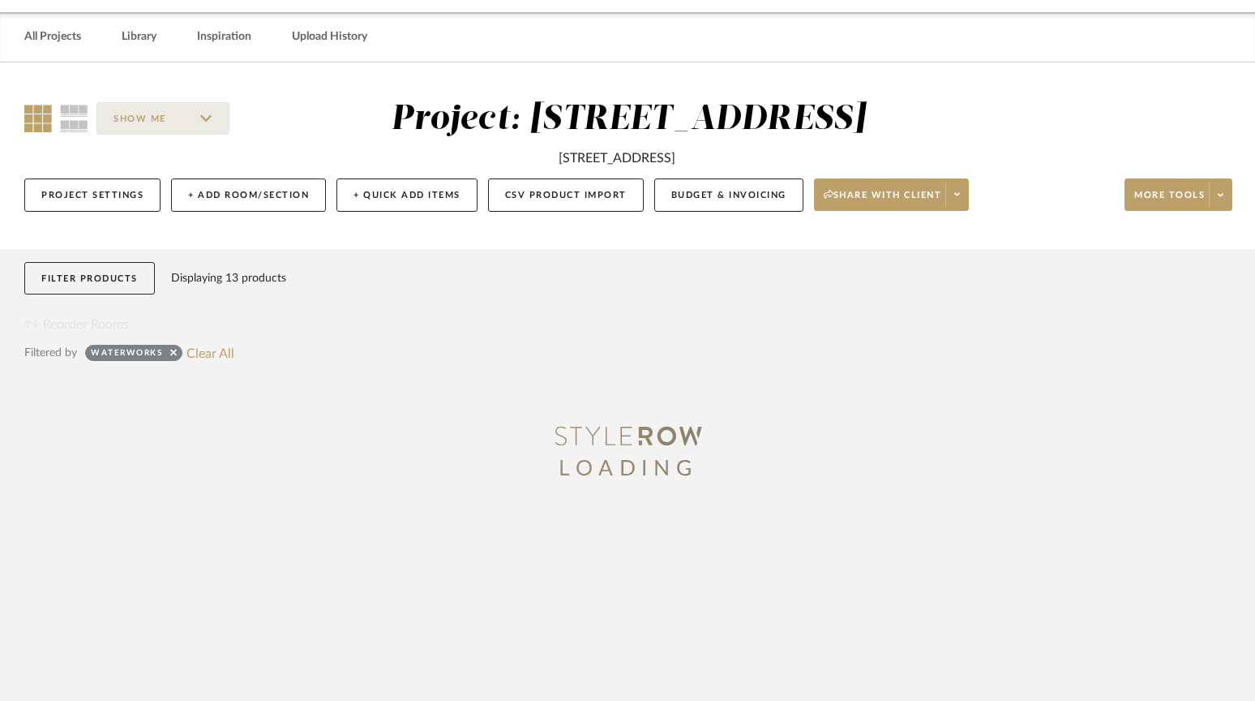
scroll to position [144, 0]
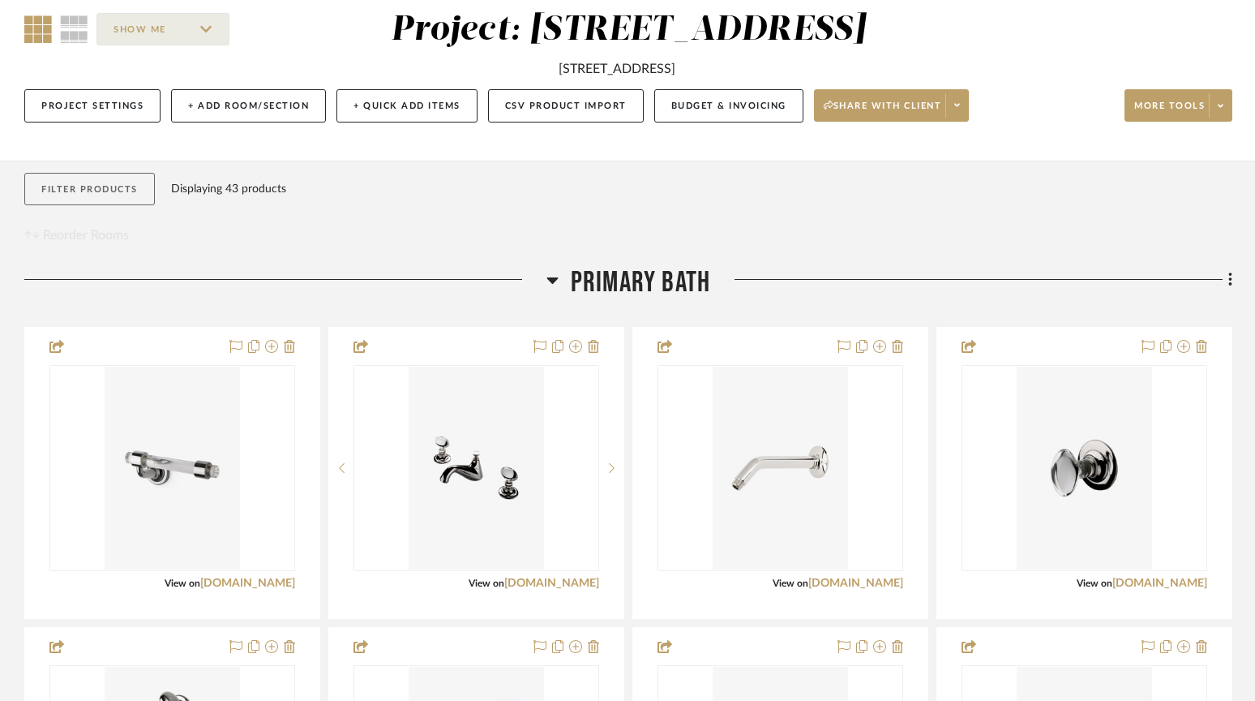
click at [106, 182] on button "Filter Products" at bounding box center [89, 189] width 131 height 33
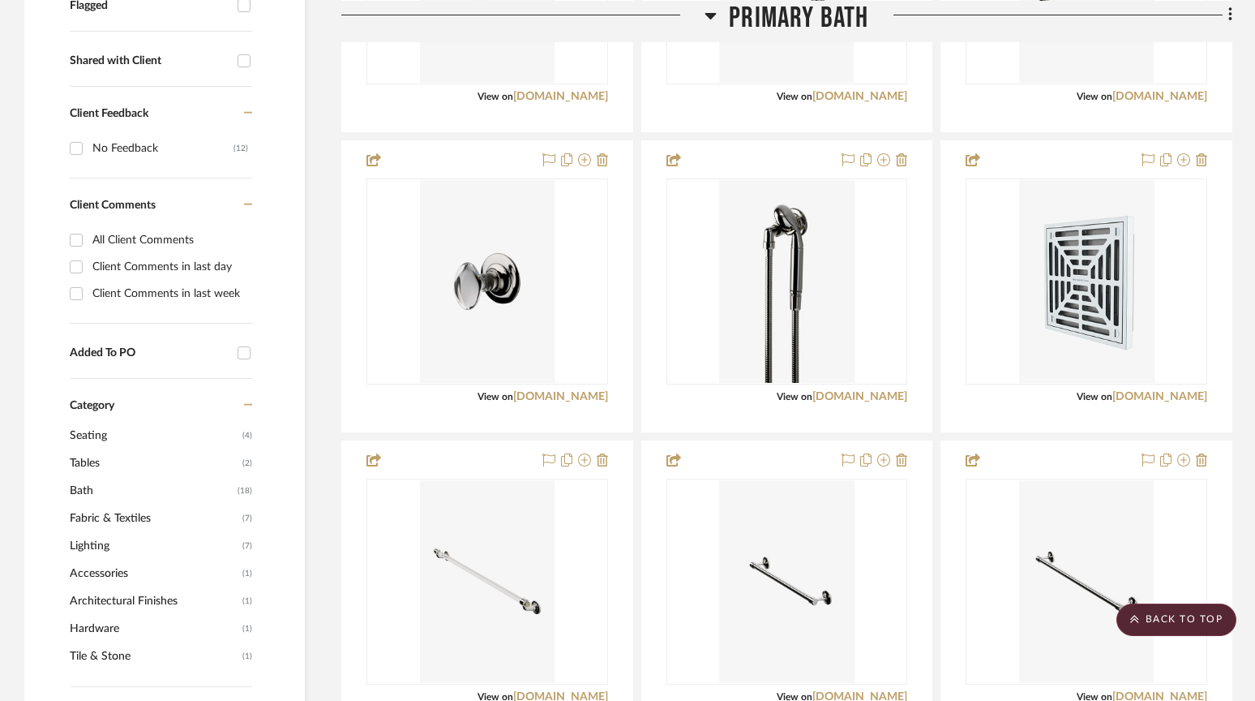
scroll to position [756, 0]
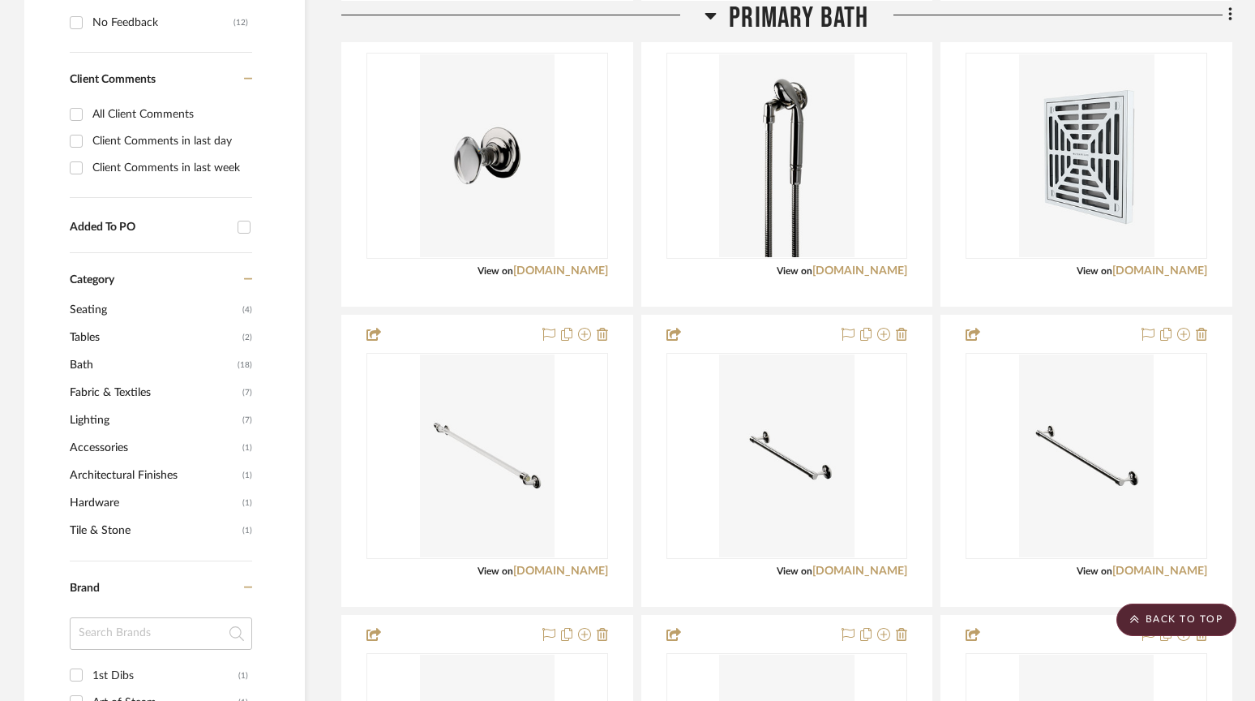
click at [114, 425] on span "Lighting" at bounding box center [154, 420] width 169 height 28
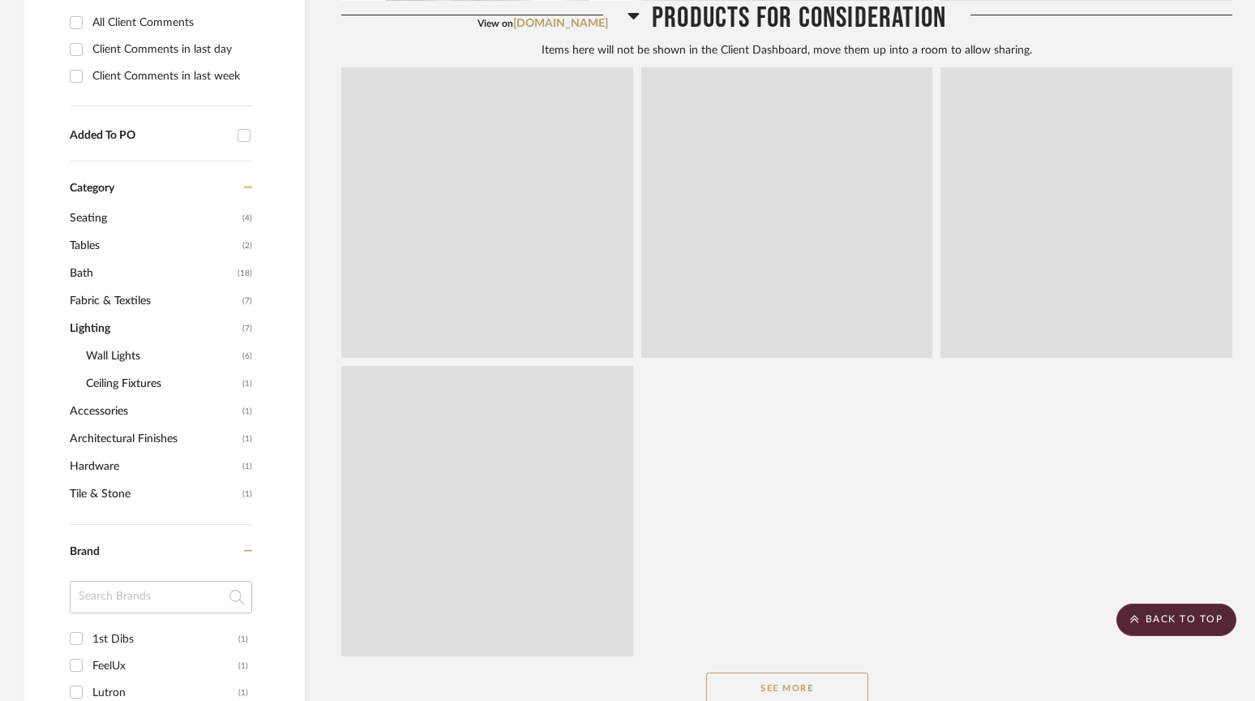
scroll to position [664, 0]
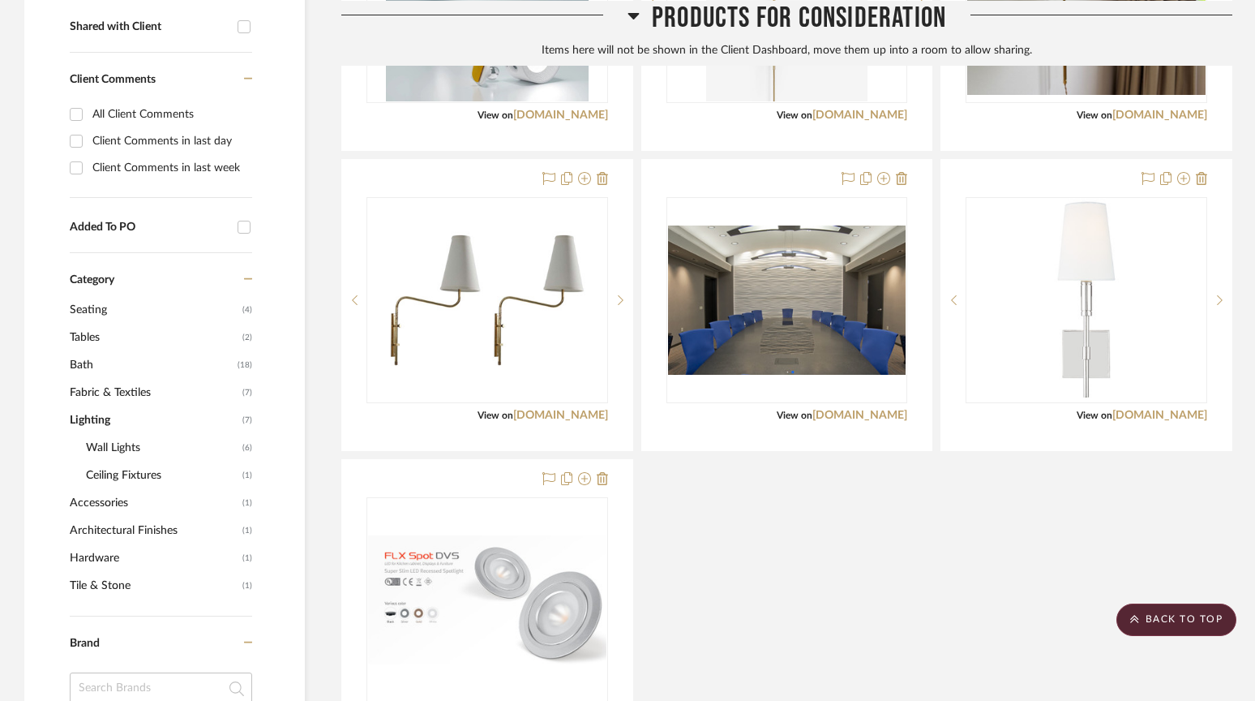
click at [135, 446] on span "Wall Lights" at bounding box center [162, 448] width 152 height 28
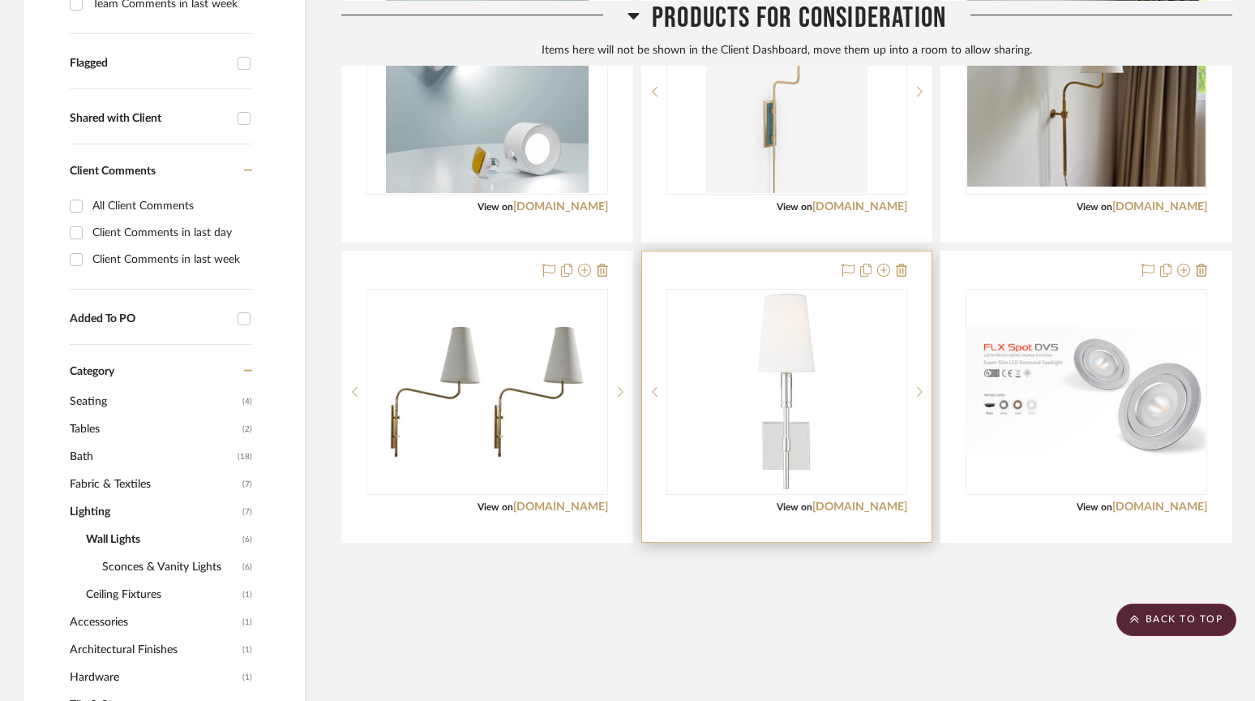
scroll to position [573, 0]
click at [886, 266] on icon at bounding box center [883, 269] width 13 height 13
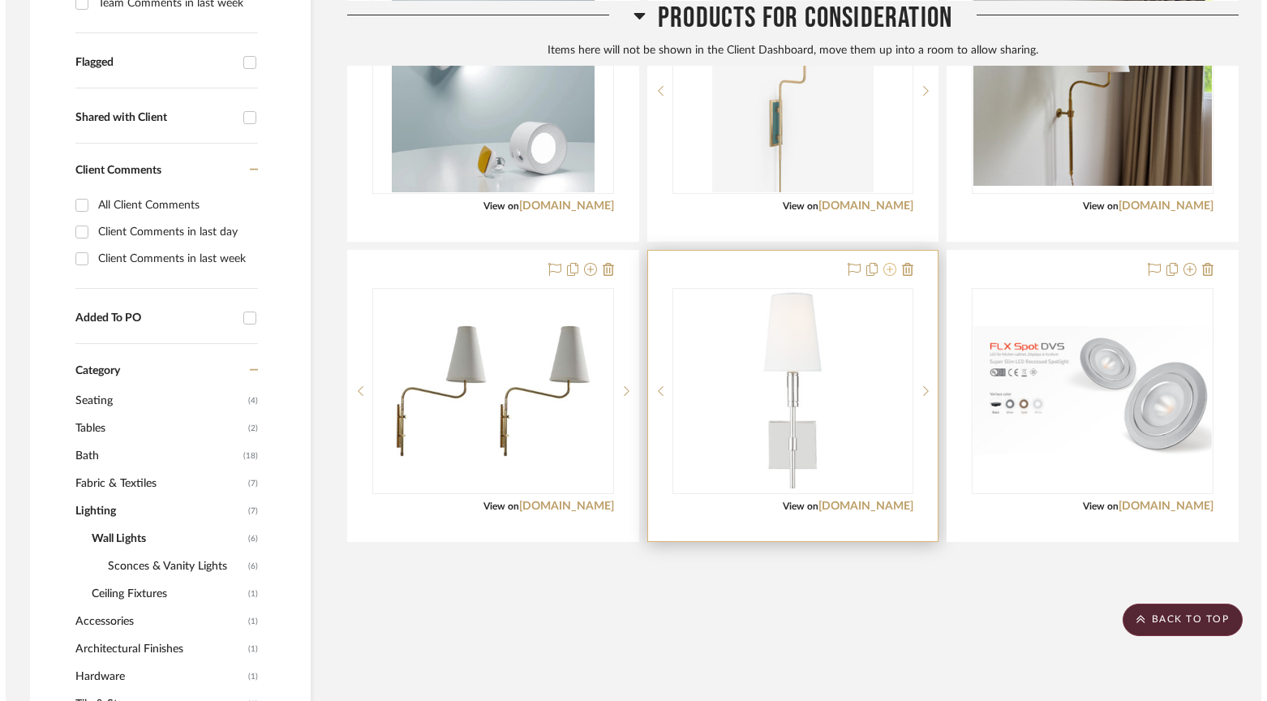
scroll to position [0, 0]
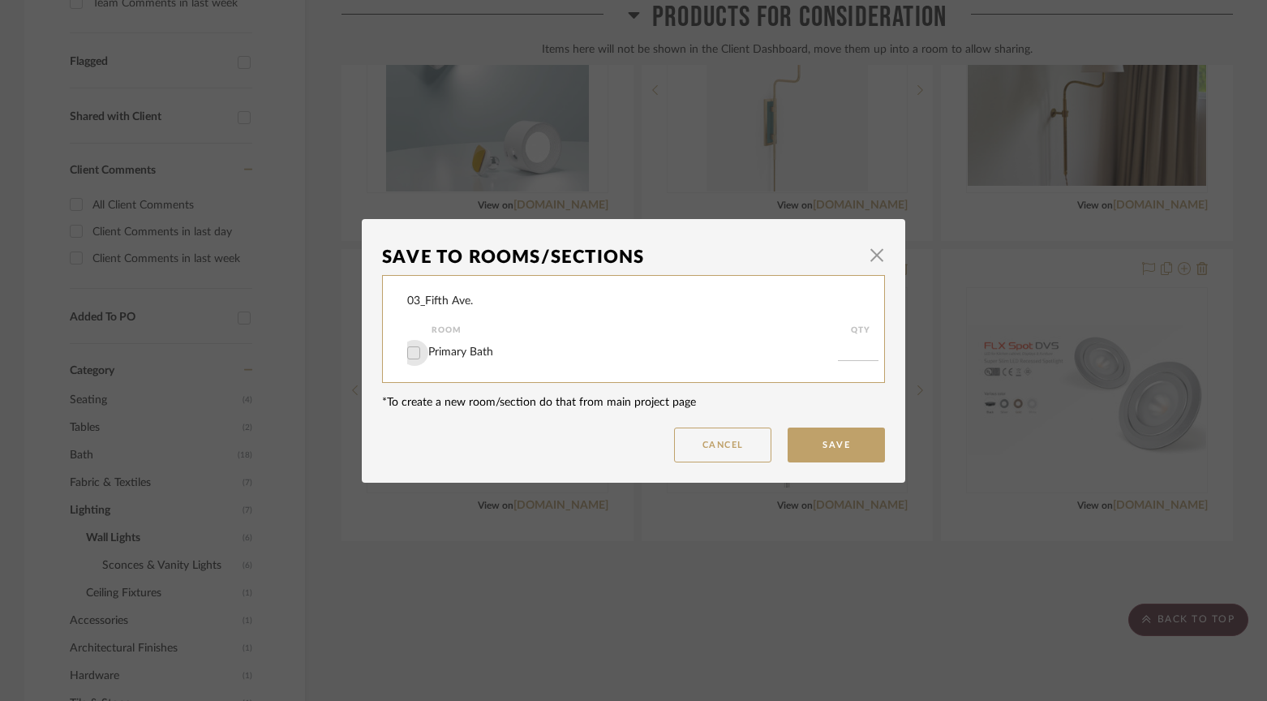
drag, startPoint x: 409, startPoint y: 351, endPoint x: 568, endPoint y: 410, distance: 170.3
click at [408, 351] on input "Primary Bath" at bounding box center [414, 353] width 26 height 26
checkbox input "true"
type input "1"
click at [824, 448] on button "Save" at bounding box center [835, 444] width 97 height 35
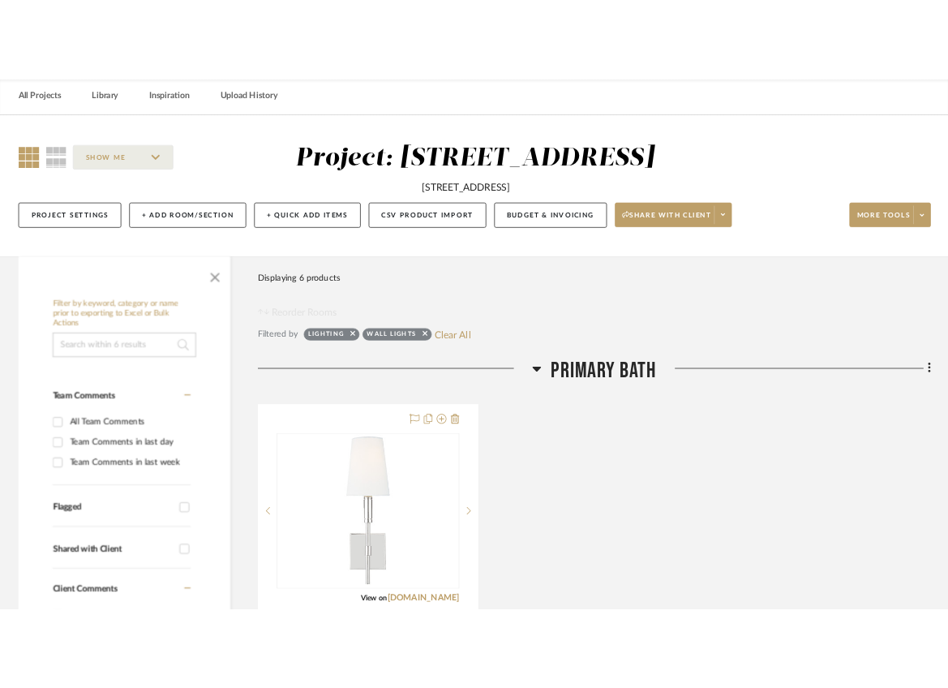
scroll to position [53, 0]
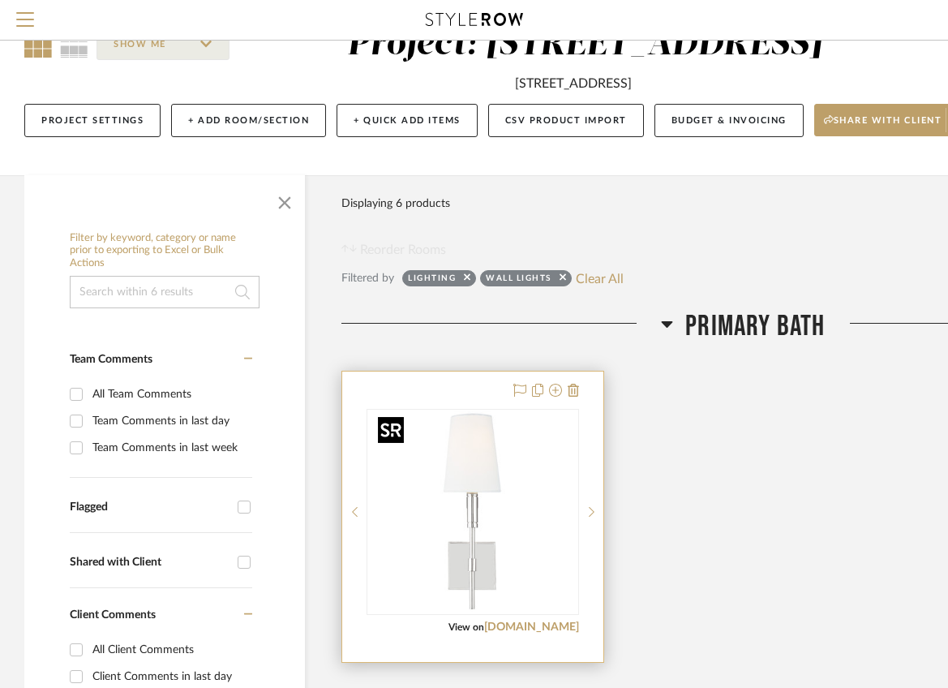
click at [489, 543] on img "0" at bounding box center [472, 511] width 203 height 203
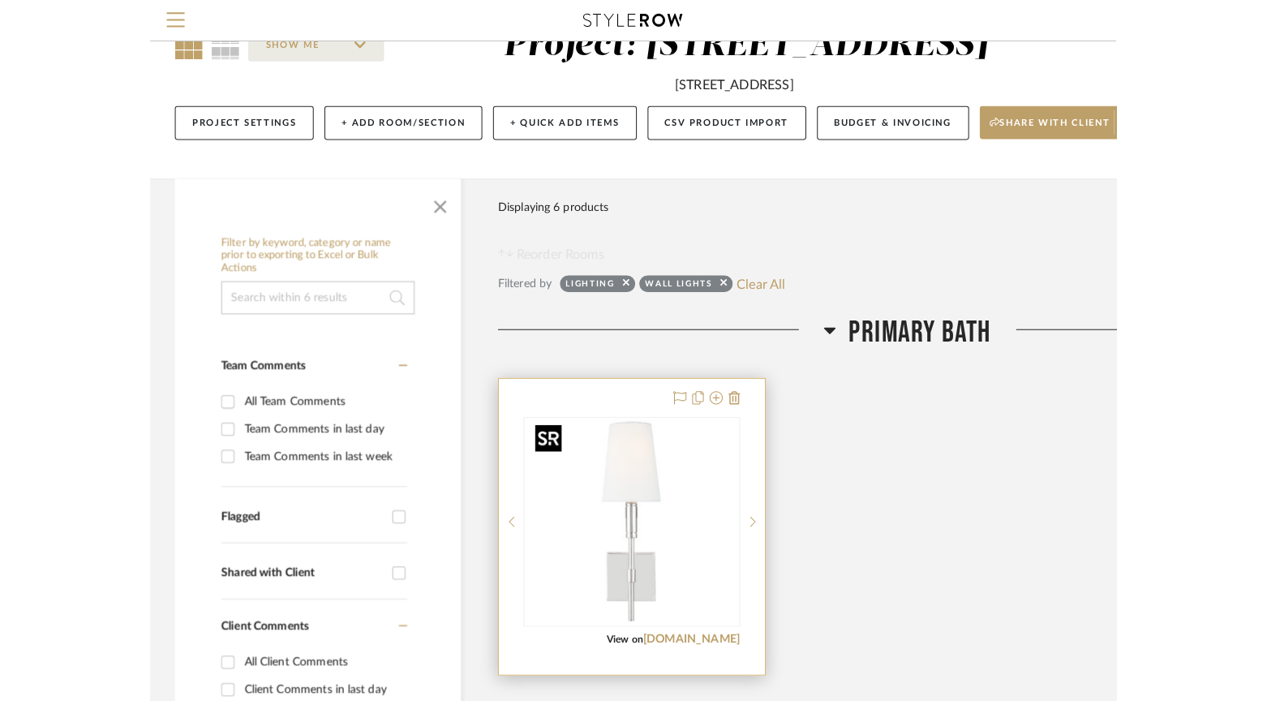
scroll to position [0, 0]
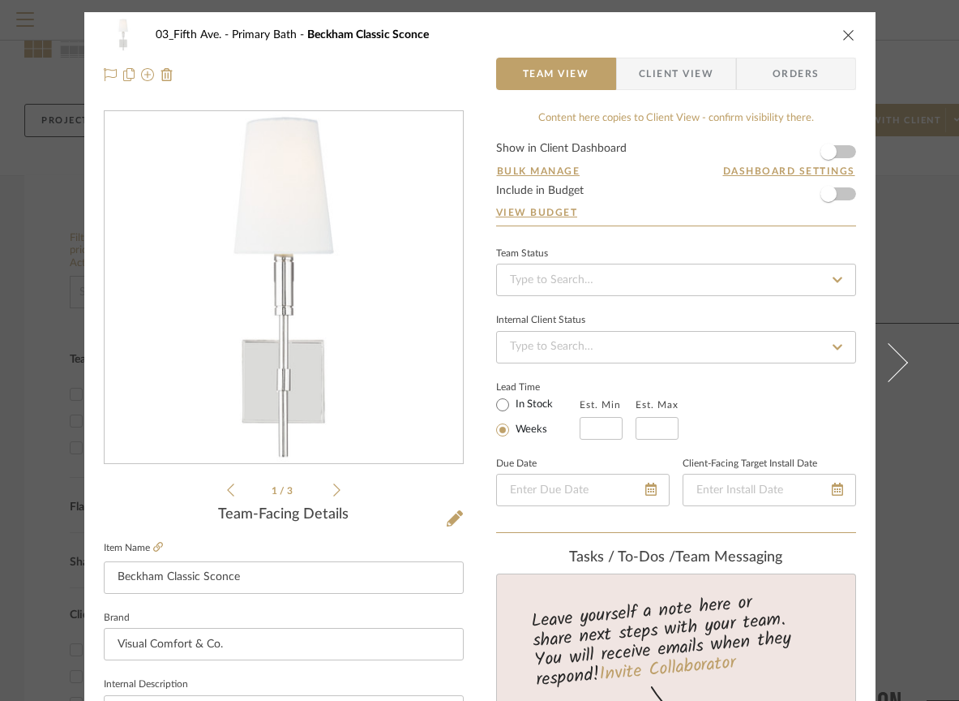
click at [333, 490] on icon at bounding box center [336, 489] width 7 height 15
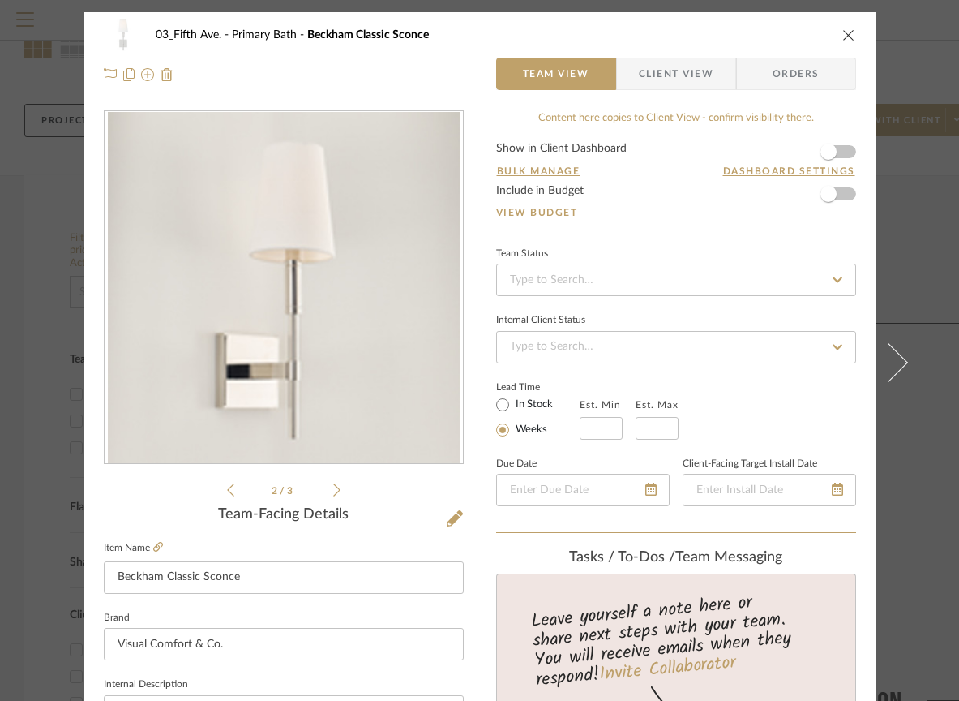
click at [325, 485] on li "2 / 3" at bounding box center [283, 489] width 99 height 19
click at [156, 550] on icon at bounding box center [158, 547] width 10 height 10
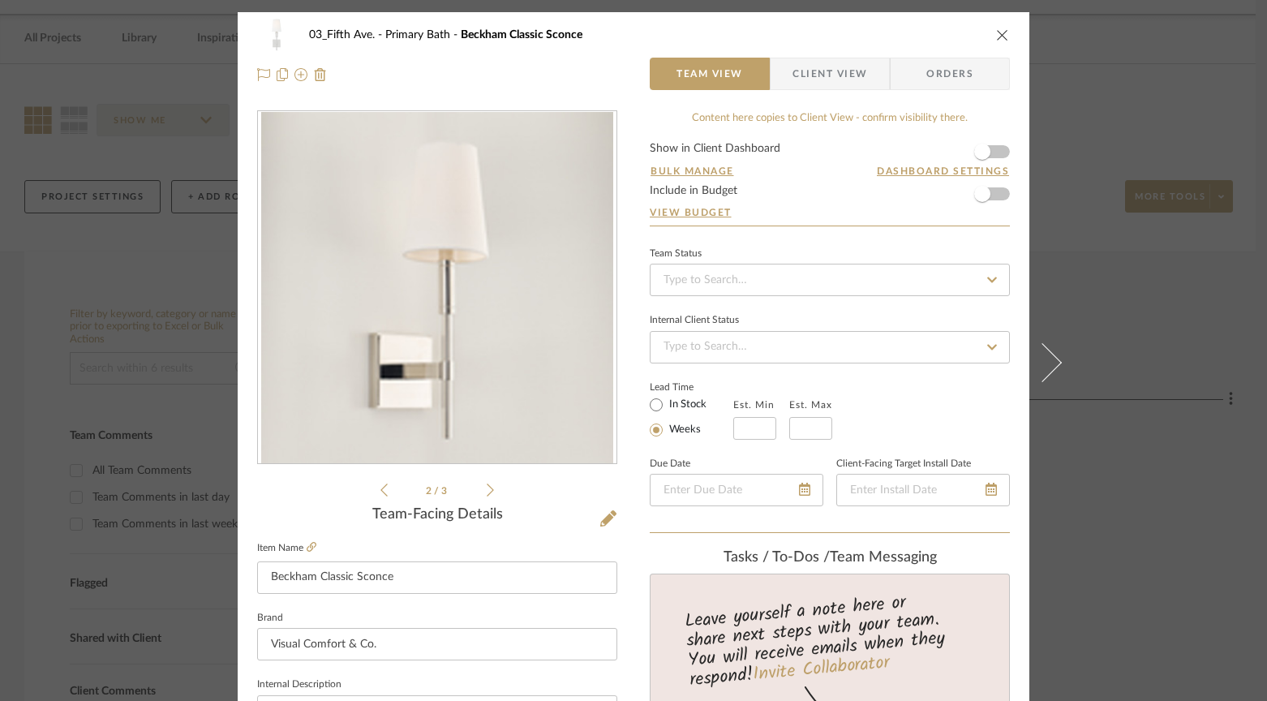
drag, startPoint x: 997, startPoint y: 38, endPoint x: 837, endPoint y: 163, distance: 202.8
click at [996, 38] on icon "close" at bounding box center [1002, 34] width 13 height 13
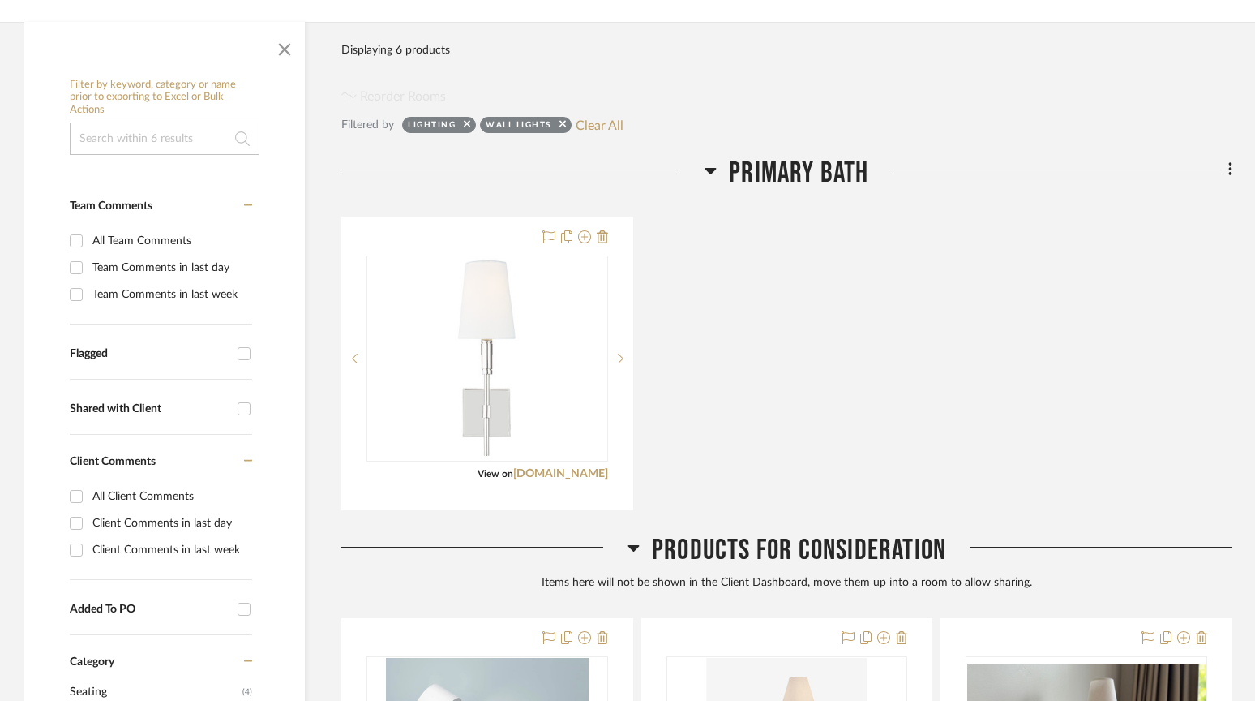
scroll to position [293, 0]
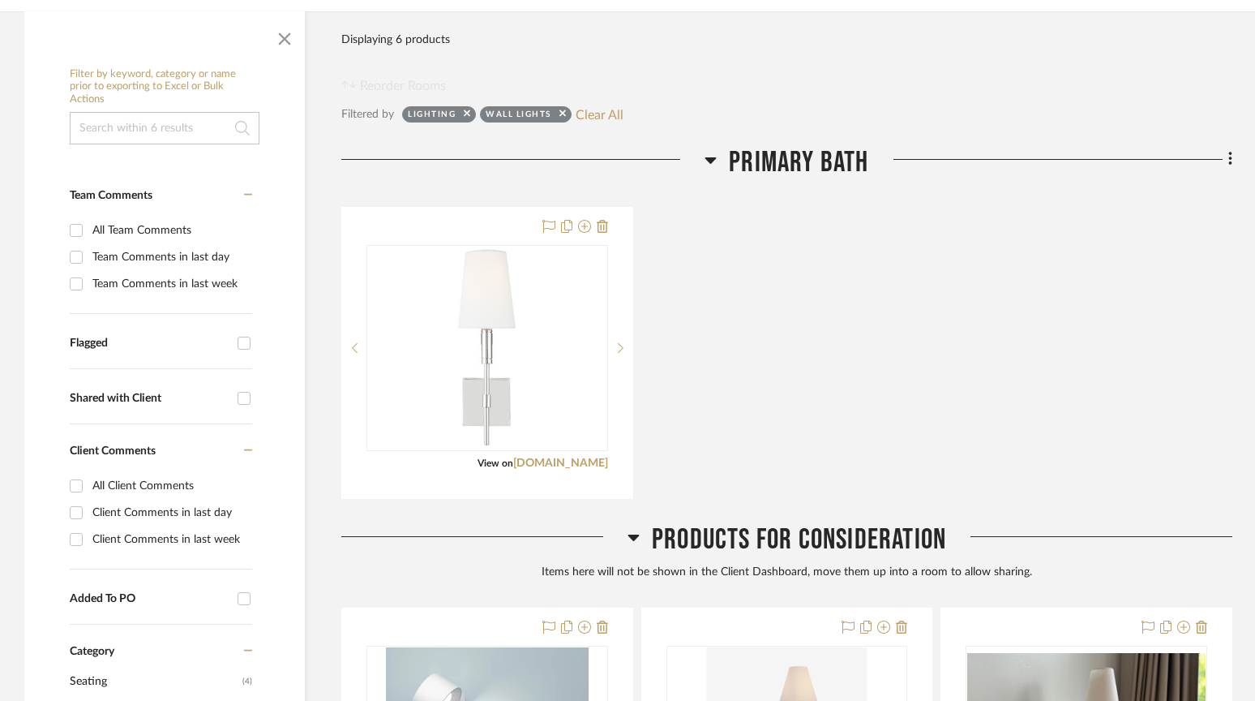
click at [163, 121] on input at bounding box center [165, 128] width 190 height 32
drag, startPoint x: 565, startPoint y: 117, endPoint x: 533, endPoint y: 114, distance: 32.6
click at [565, 117] on icon at bounding box center [562, 113] width 6 height 6
click at [467, 116] on icon at bounding box center [467, 113] width 6 height 11
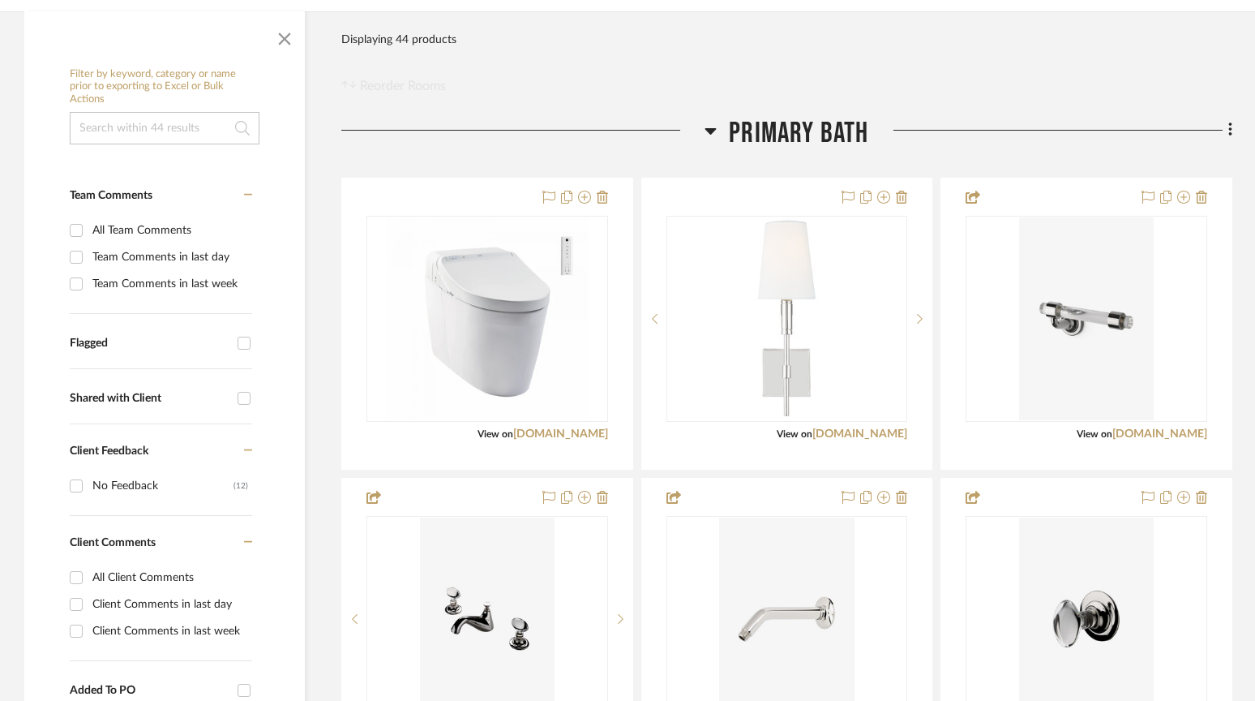
click at [190, 131] on input at bounding box center [165, 128] width 190 height 32
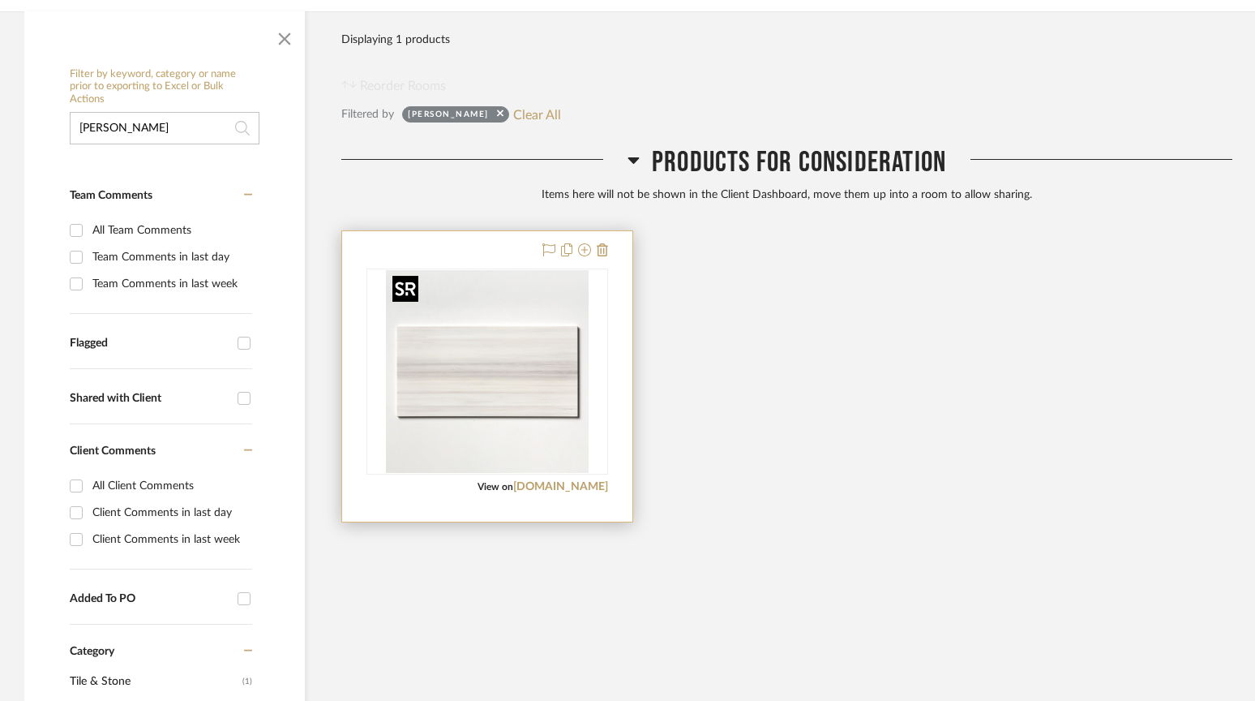
type input "[PERSON_NAME]"
